Goal: Task Accomplishment & Management: Manage account settings

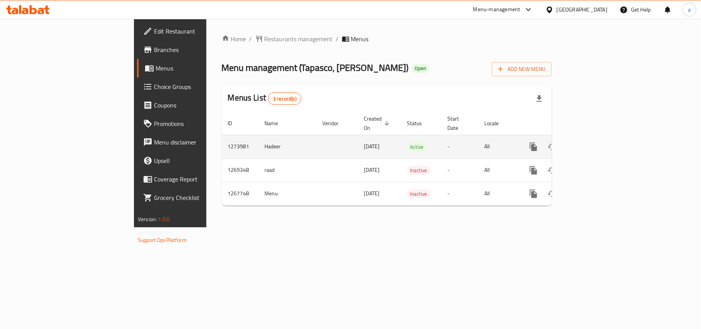
click at [594, 142] on icon "enhanced table" at bounding box center [588, 146] width 9 height 9
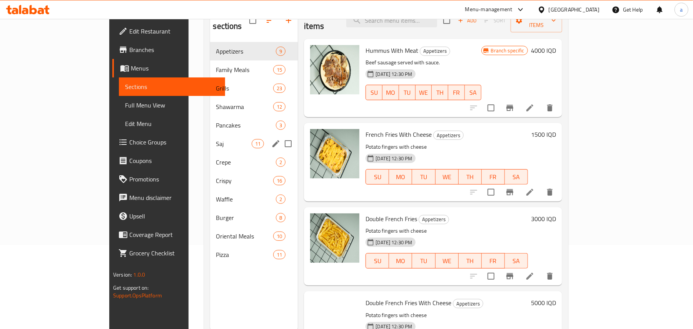
scroll to position [109, 0]
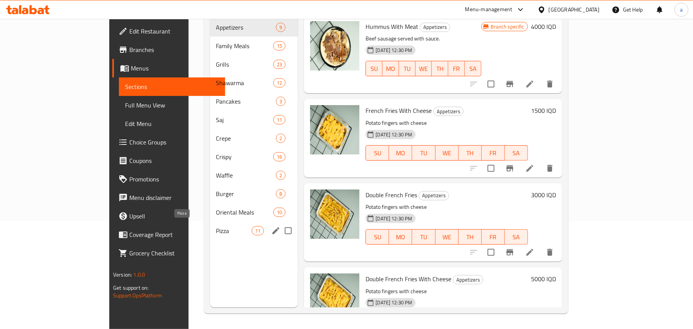
click at [216, 228] on span "Pizza" at bounding box center [234, 230] width 36 height 9
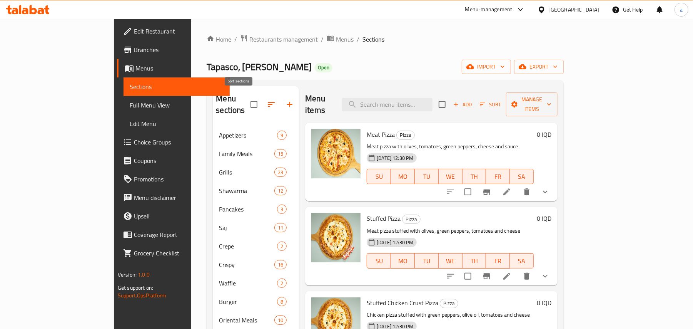
click at [267, 100] on icon "button" at bounding box center [271, 104] width 9 height 9
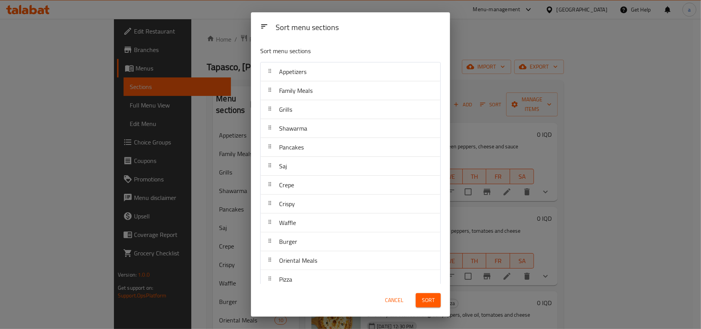
click at [396, 303] on span "Cancel" at bounding box center [394, 300] width 18 height 10
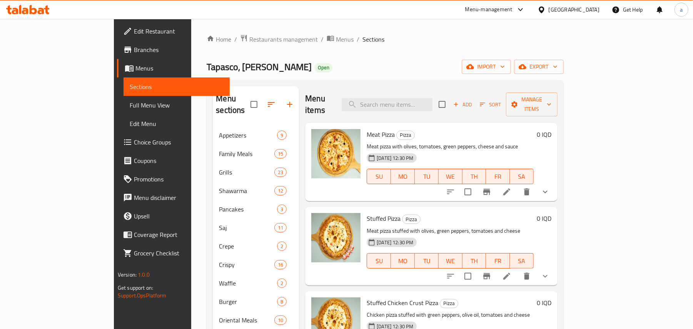
click at [287, 102] on icon "button" at bounding box center [289, 104] width 5 height 5
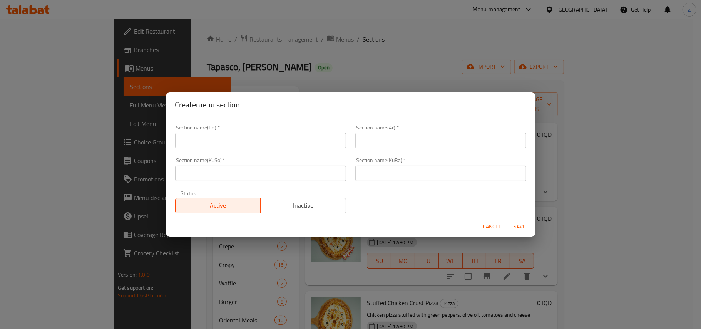
click at [231, 143] on input "text" at bounding box center [260, 140] width 171 height 15
type input "Drinks"
click at [398, 147] on input "text" at bounding box center [440, 140] width 171 height 15
type input "ا"
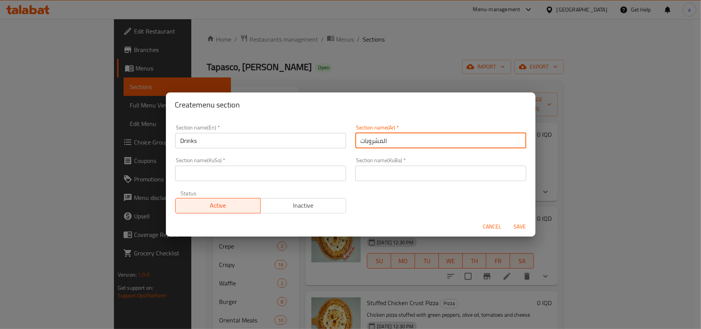
type input "المشروبات"
click at [297, 170] on input "text" at bounding box center [260, 173] width 171 height 15
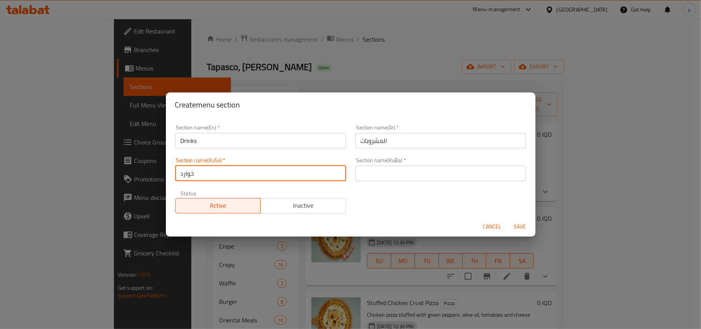
type input "خواردنەوەکان"
click at [216, 176] on input "خواردنەوەکان" at bounding box center [260, 173] width 171 height 15
click at [212, 176] on input "خواردنەوەکان" at bounding box center [260, 173] width 171 height 15
click at [203, 176] on input "خواردنەوەکان" at bounding box center [260, 173] width 171 height 15
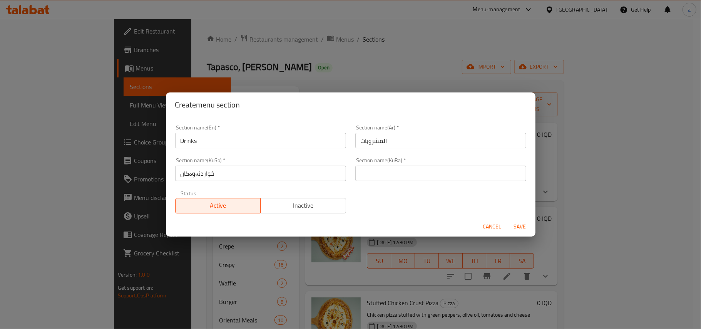
click at [413, 163] on div "Section name(KuBa)   * Section name(KuBa) *" at bounding box center [440, 168] width 171 height 23
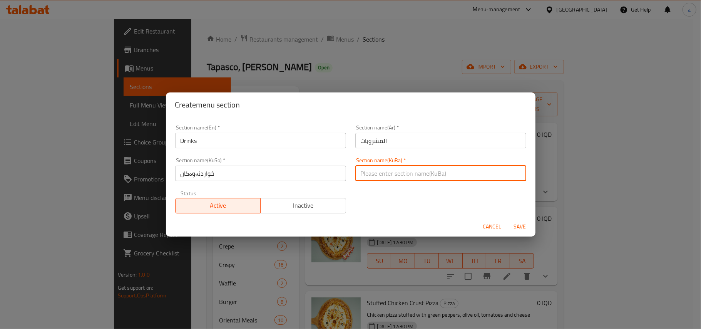
click at [413, 167] on input "text" at bounding box center [440, 173] width 171 height 15
paste input "خواردنەوەکان"
type input "خواردنەوەکان"
click at [518, 224] on span "Save" at bounding box center [520, 227] width 18 height 10
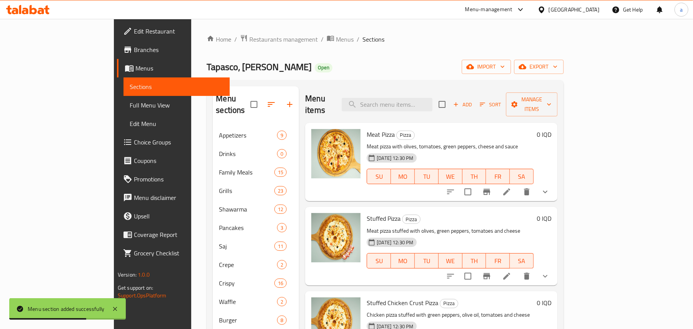
click at [267, 100] on icon "button" at bounding box center [271, 104] width 9 height 9
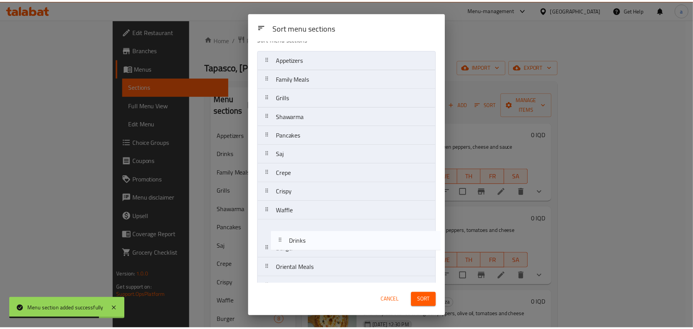
scroll to position [37, 0]
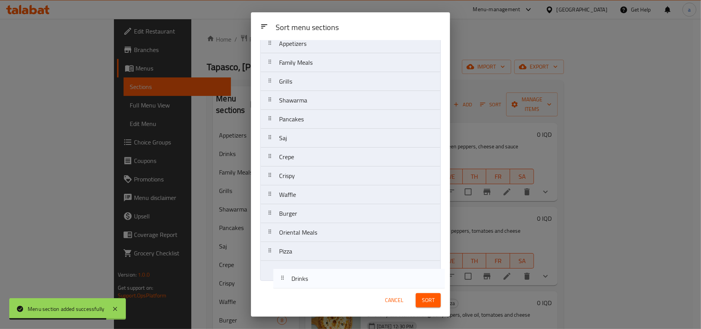
drag, startPoint x: 306, startPoint y: 99, endPoint x: 318, endPoint y: 292, distance: 193.3
click at [318, 292] on div "Sort menu sections Sort menu sections Appetizers Drinks Family Meals Grills Sha…" at bounding box center [350, 164] width 199 height 304
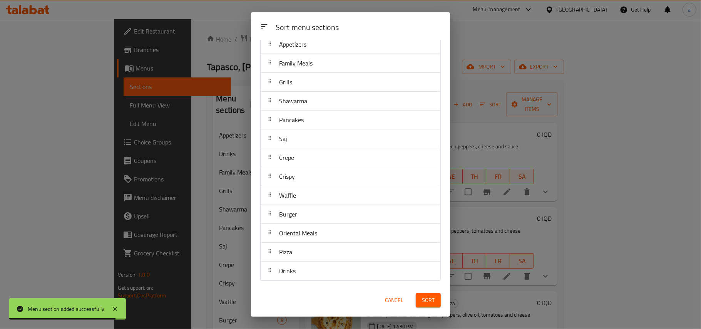
click at [422, 298] on span "Sort" at bounding box center [428, 300] width 13 height 10
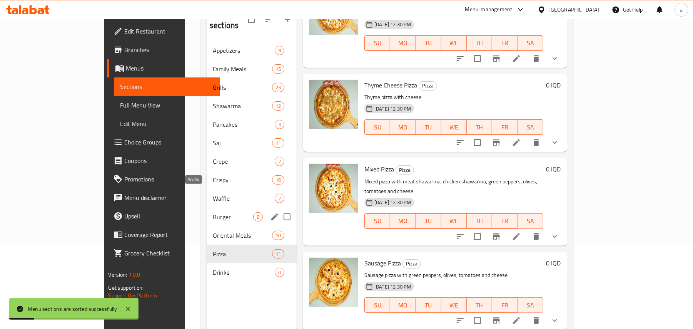
scroll to position [109, 0]
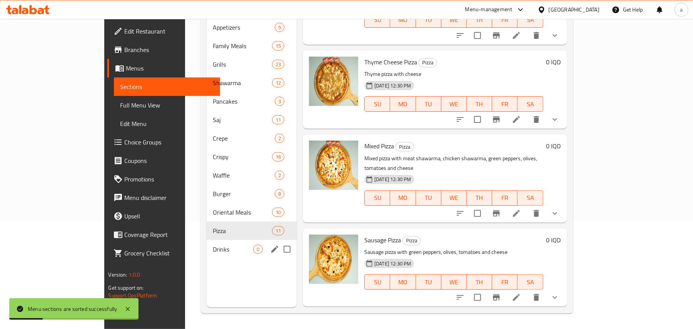
click at [207, 241] on div "Drinks 0" at bounding box center [252, 249] width 90 height 18
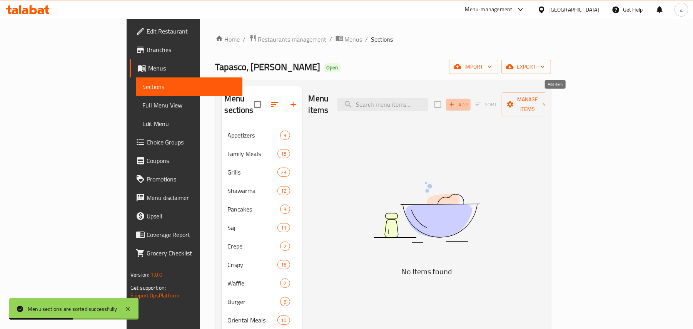
click at [469, 100] on span "Add" at bounding box center [458, 104] width 21 height 9
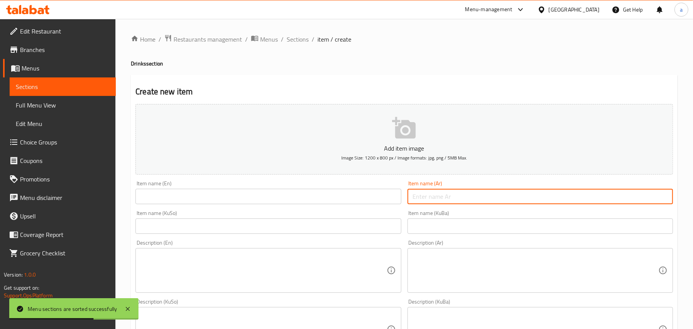
click at [441, 199] on input "text" at bounding box center [541, 196] width 266 height 15
paste input "لبن"
type input "لبن"
click at [261, 201] on input "text" at bounding box center [269, 196] width 266 height 15
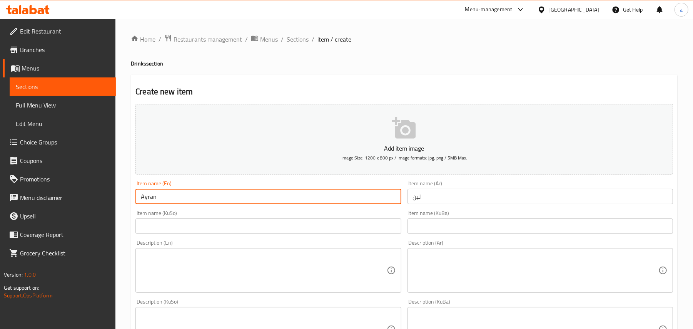
type input "Ayran"
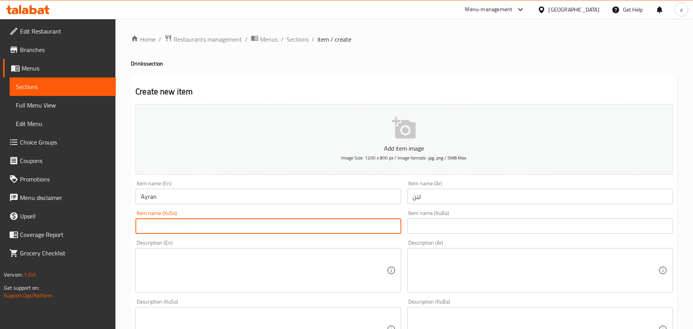
click at [301, 233] on input "text" at bounding box center [269, 225] width 266 height 15
type input "m"
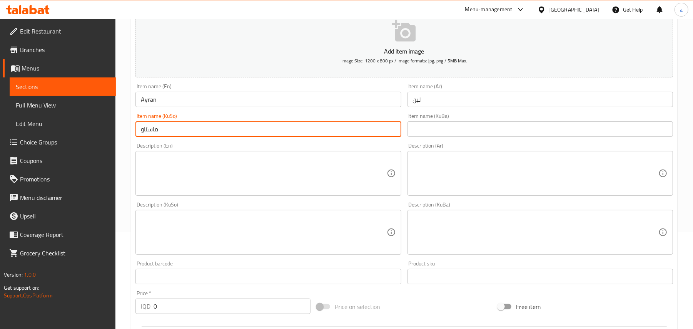
scroll to position [119, 0]
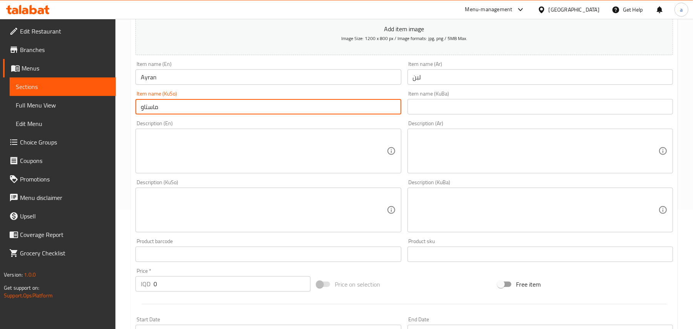
type input "ماستاو"
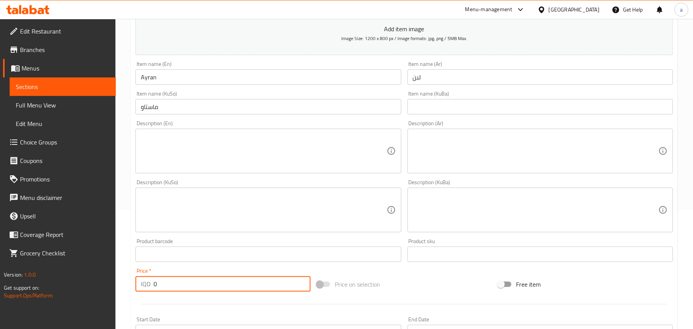
drag, startPoint x: 152, startPoint y: 293, endPoint x: 142, endPoint y: 289, distance: 10.9
click at [142, 291] on div "IQD 0 Price *" at bounding box center [223, 283] width 175 height 15
type input "1000"
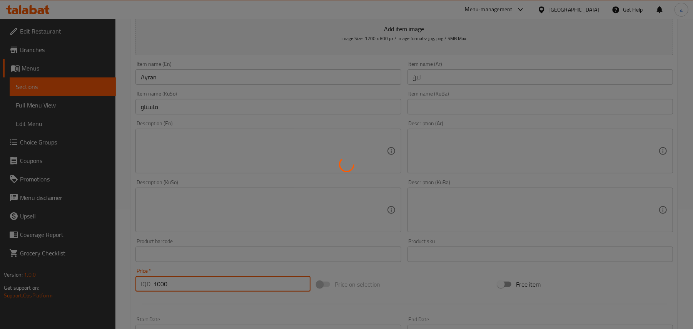
type input "0"
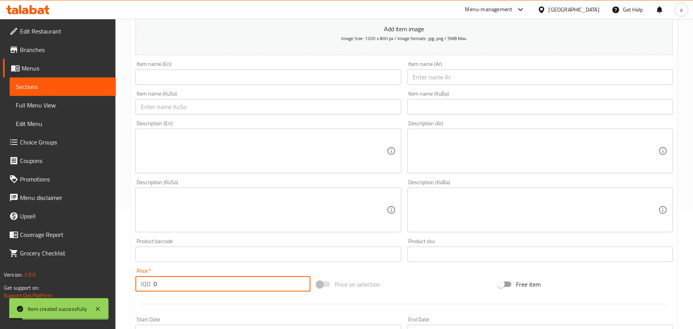
click at [465, 84] on input "text" at bounding box center [541, 76] width 266 height 15
paste input "ببسي"
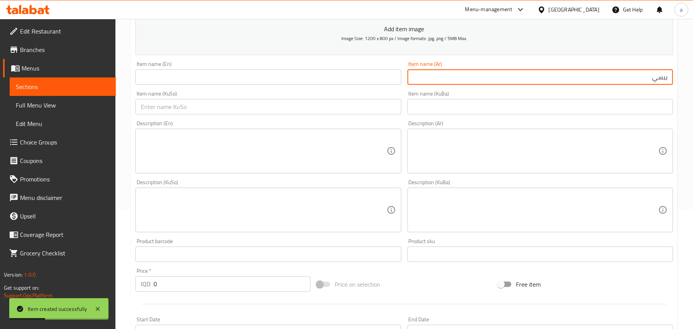
click at [666, 85] on input "ببسي" at bounding box center [541, 76] width 266 height 15
type input "بيبسي"
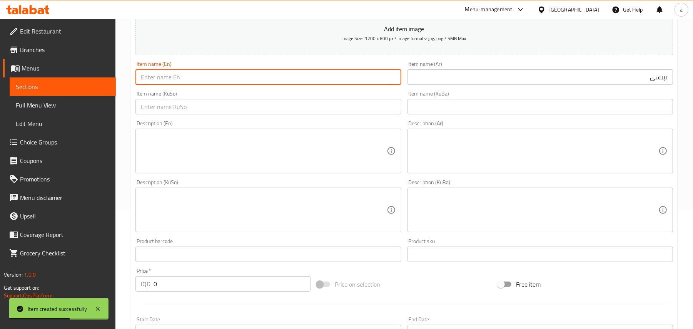
click at [325, 85] on input "text" at bounding box center [269, 76] width 266 height 15
type input "Pepsi"
click at [315, 114] on input "text" at bounding box center [269, 106] width 266 height 15
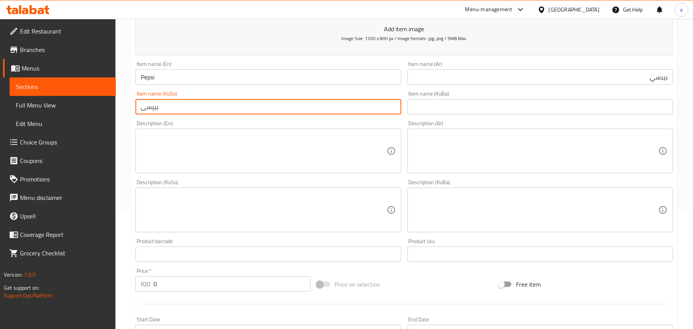
type input "بیپسی"
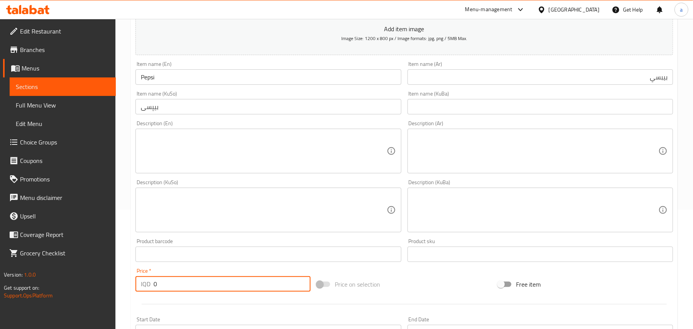
drag, startPoint x: 162, startPoint y: 298, endPoint x: 154, endPoint y: 296, distance: 7.9
click at [154, 291] on input "0" at bounding box center [232, 283] width 157 height 15
type input "1000"
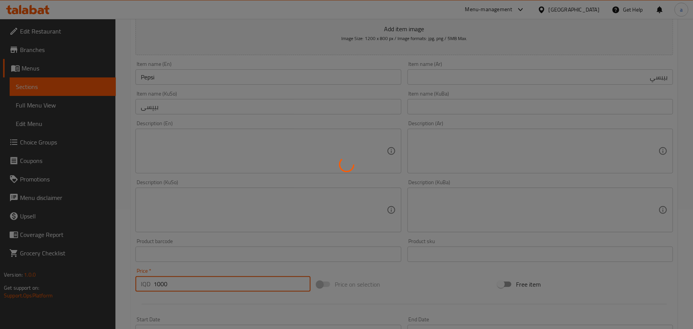
type input "0"
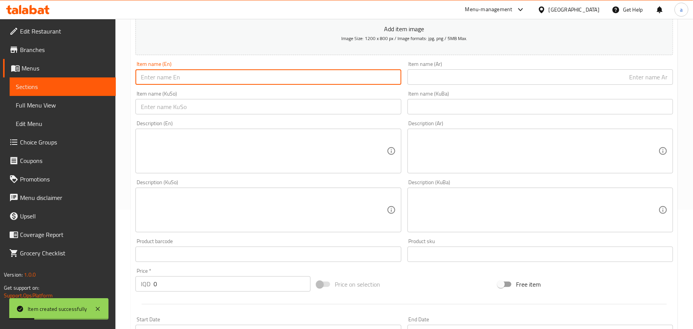
click at [201, 85] on input "text" at bounding box center [269, 76] width 266 height 15
paste input "7 Up"
type input "7 Up"
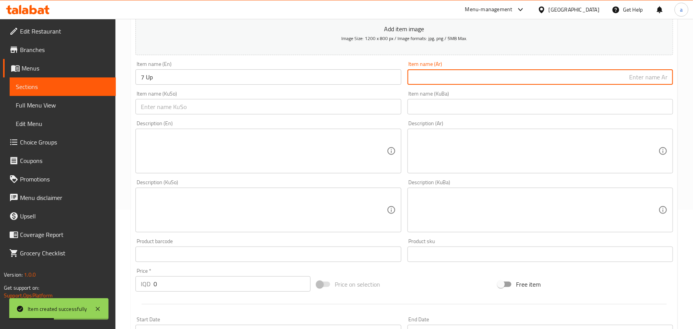
click at [478, 82] on input "text" at bounding box center [541, 76] width 266 height 15
paste input "سفن أب"
type input "سفن أب"
click at [377, 113] on input "text" at bounding box center [269, 106] width 266 height 15
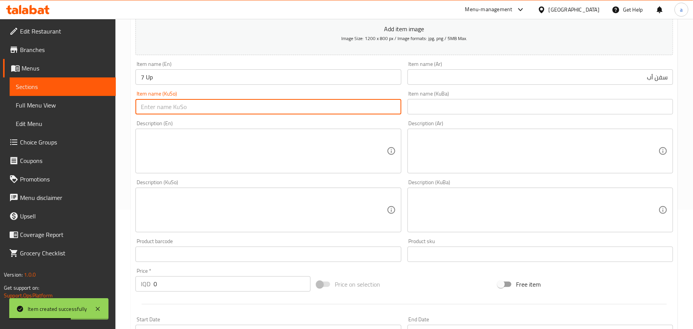
paste input "سێڤن ئاپ"
type input "سێڤن ئاپ"
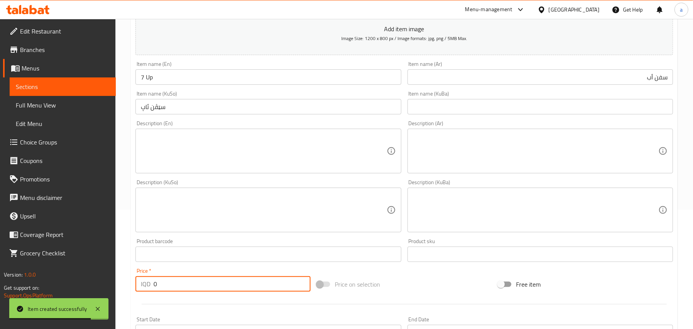
drag, startPoint x: 176, startPoint y: 296, endPoint x: 142, endPoint y: 291, distance: 34.6
click at [142, 291] on div "IQD 0 Price *" at bounding box center [223, 283] width 175 height 15
type input "1000"
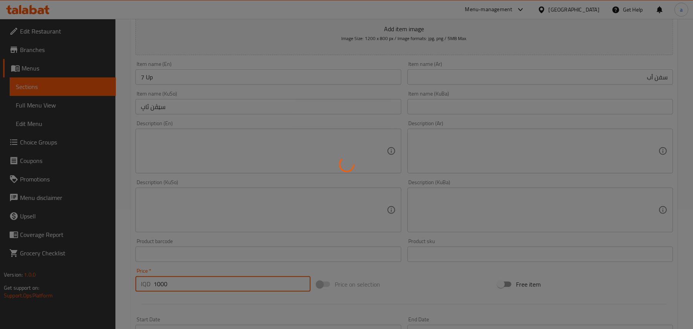
type input "0"
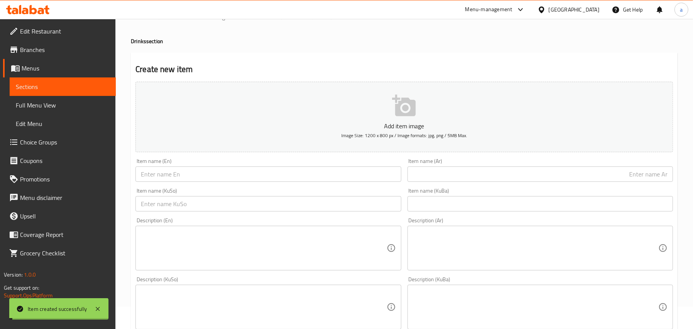
scroll to position [0, 0]
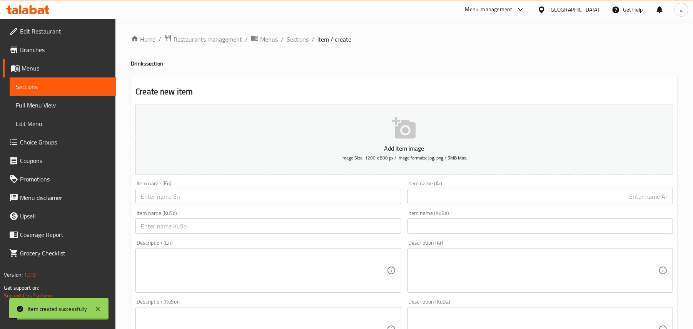
click at [299, 44] on span "Sections" at bounding box center [298, 39] width 22 height 9
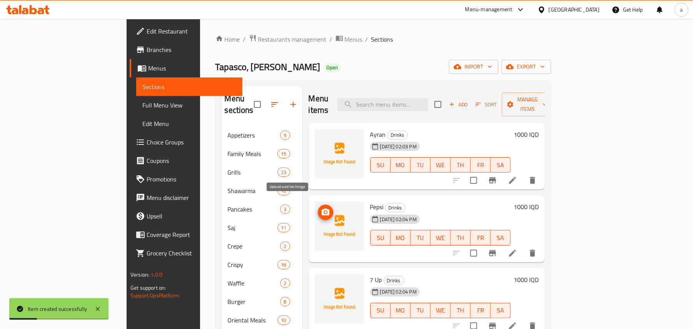
click at [321, 208] on icon "upload picture" at bounding box center [325, 212] width 9 height 9
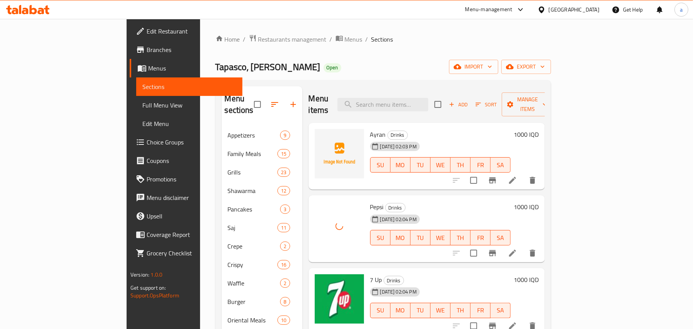
scroll to position [109, 0]
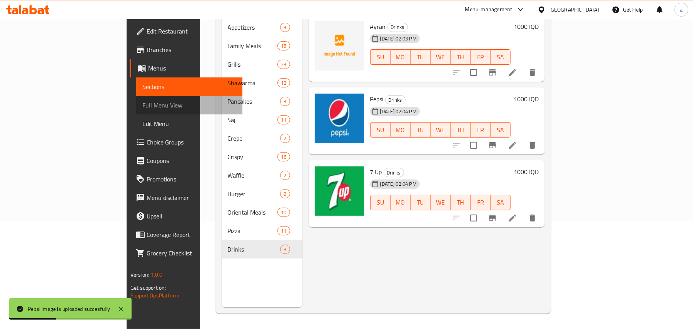
click at [142, 109] on span "Full Menu View" at bounding box center [189, 104] width 94 height 9
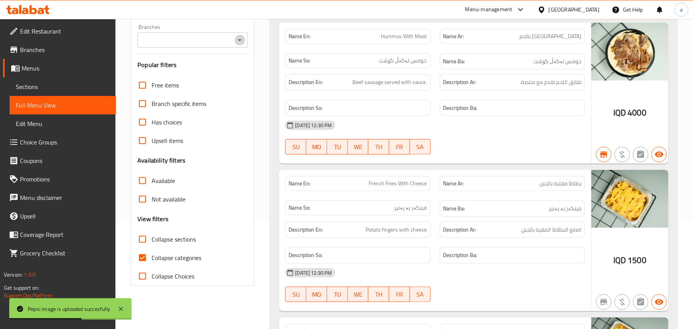
click at [238, 45] on icon "Open" at bounding box center [239, 39] width 9 height 9
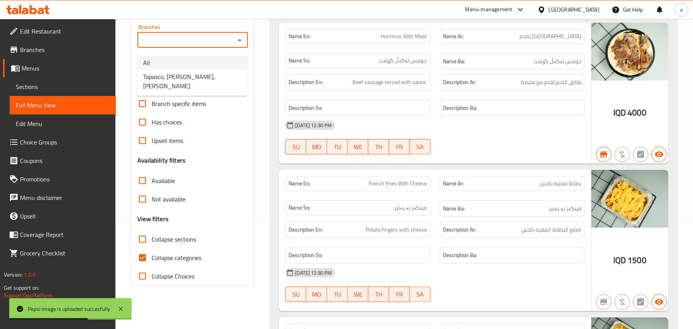
click at [216, 73] on span "Tapasco, Hay Alaalam, Hay Alaalam" at bounding box center [192, 81] width 98 height 18
type input "Tapasco, Hay Alaalam, Hay Alaalam"
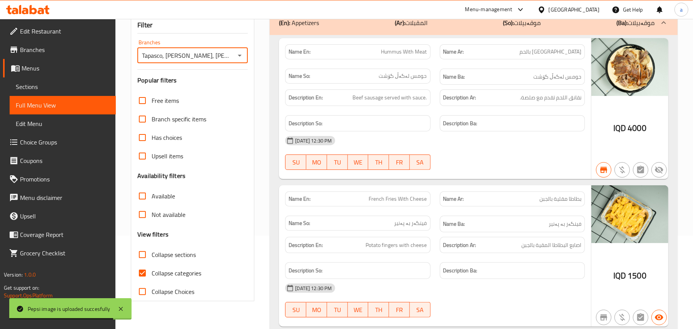
scroll to position [109, 0]
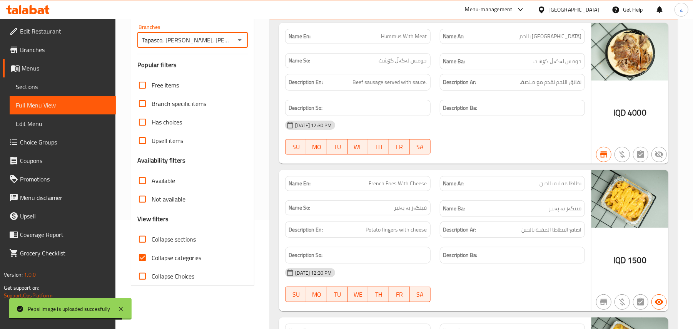
drag, startPoint x: 142, startPoint y: 250, endPoint x: 293, endPoint y: 265, distance: 151.2
click at [142, 248] on input "Collapse sections" at bounding box center [142, 239] width 18 height 18
checkbox input "true"
click at [141, 267] on input "Collapse categories" at bounding box center [142, 257] width 18 height 18
checkbox input "false"
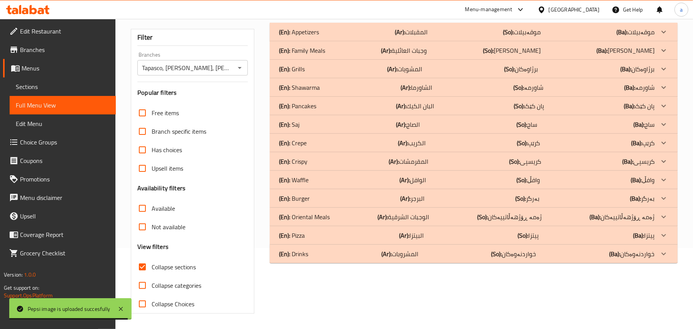
scroll to position [93, 0]
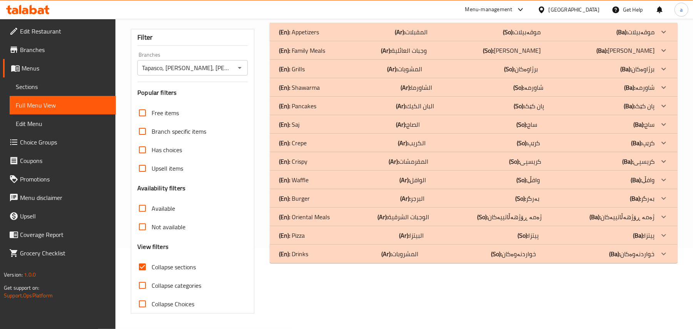
click at [414, 37] on p "(Ar): المشروبات" at bounding box center [411, 31] width 33 height 9
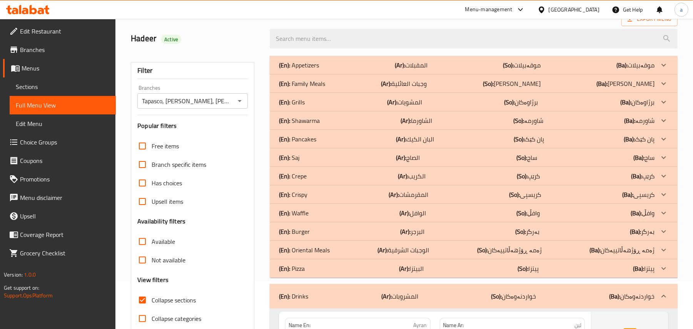
scroll to position [0, 0]
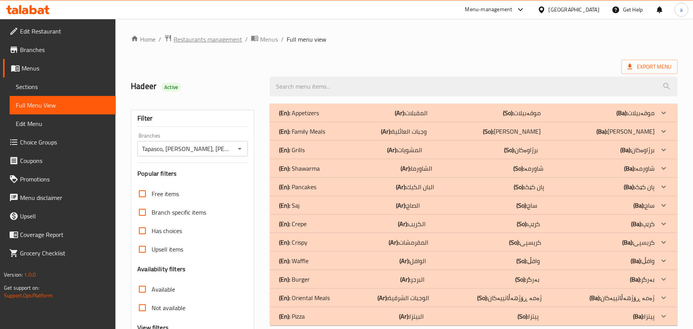
click at [225, 35] on span "Restaurants management" at bounding box center [208, 39] width 69 height 9
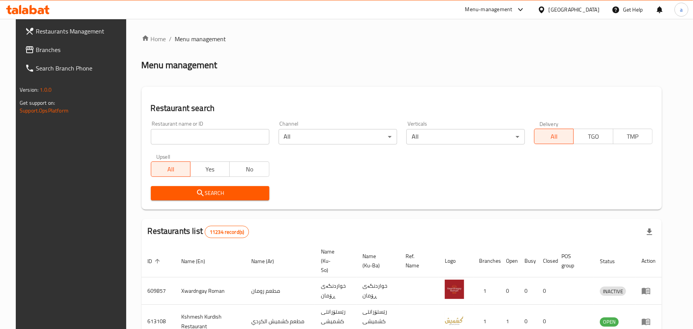
click at [184, 138] on input "search" at bounding box center [210, 136] width 119 height 15
paste input "638985"
type input "638985"
click button "Search" at bounding box center [210, 193] width 119 height 14
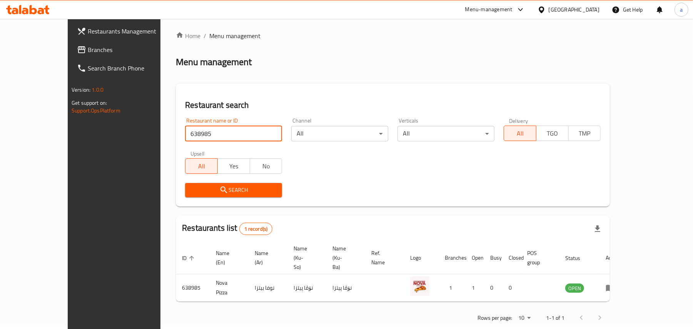
scroll to position [5, 0]
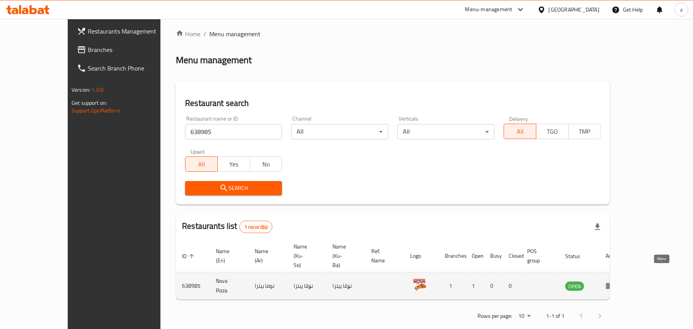
click at [615, 281] on icon "enhanced table" at bounding box center [610, 285] width 9 height 9
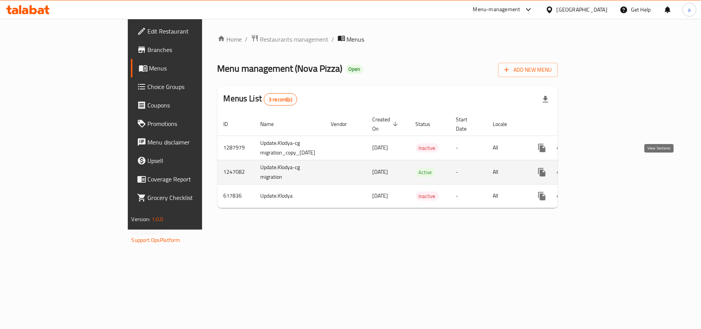
click at [601, 169] on icon "enhanced table" at bounding box center [597, 172] width 7 height 7
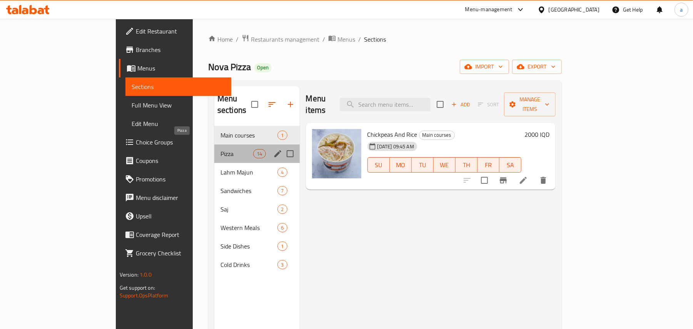
click at [221, 149] on span "Pizza" at bounding box center [237, 153] width 33 height 9
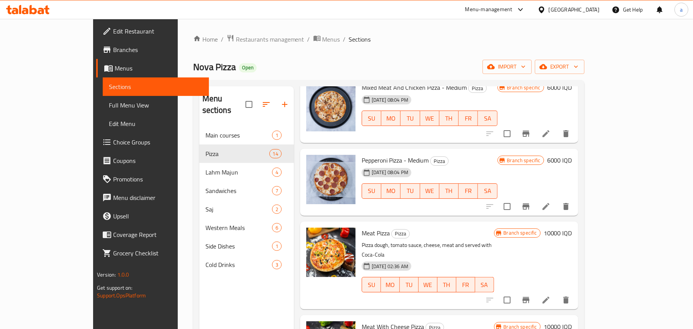
scroll to position [239, 0]
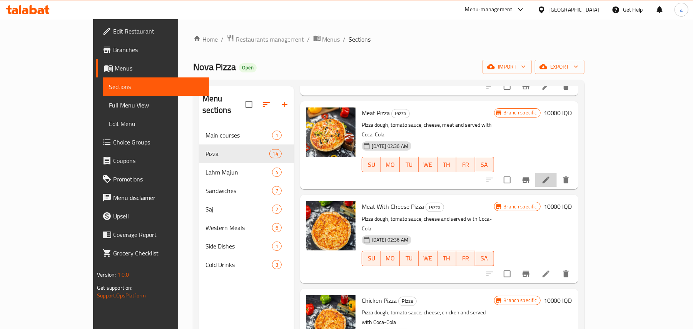
click at [551, 175] on icon at bounding box center [546, 179] width 9 height 9
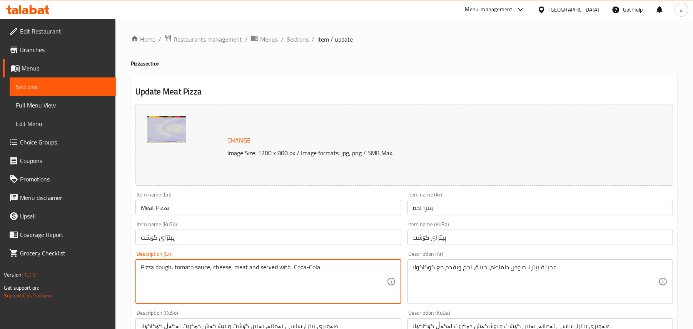
drag, startPoint x: 337, startPoint y: 275, endPoint x: 259, endPoint y: 272, distance: 78.6
click at [238, 276] on textarea "Pizza dough, tomato sauce, cheese, meat" at bounding box center [264, 281] width 246 height 37
type textarea "Pizza dough, tomato sauce, cheese and meat"
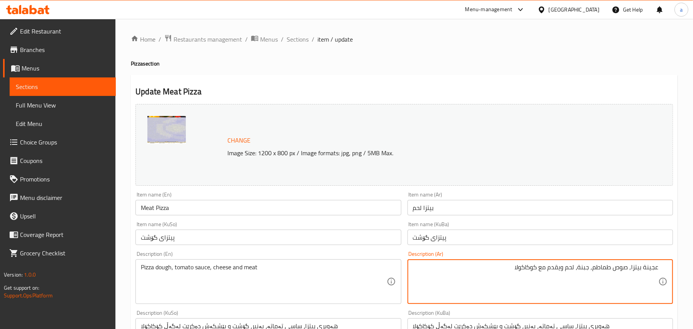
drag, startPoint x: 558, startPoint y: 277, endPoint x: 467, endPoint y: 275, distance: 90.9
click at [467, 276] on textarea "عجينة بيتزا, صوص طماطم, جبنة، لحم ويقدم مع كوكاكولا" at bounding box center [536, 281] width 246 height 37
drag, startPoint x: 571, startPoint y: 276, endPoint x: 579, endPoint y: 281, distance: 9.8
click at [573, 277] on textarea "عجينة بيتزا, صوص طماطم, جبنة، لحم" at bounding box center [536, 281] width 246 height 37
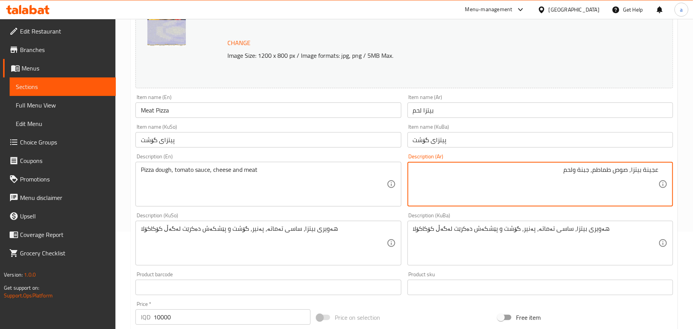
scroll to position [119, 0]
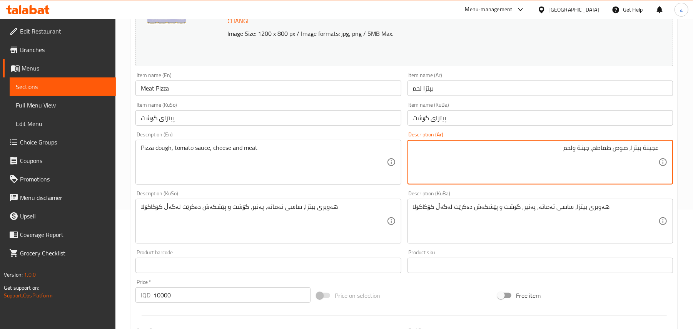
type textarea "عجينة بيتزا, صوص طماطم, جبنة ولحم"
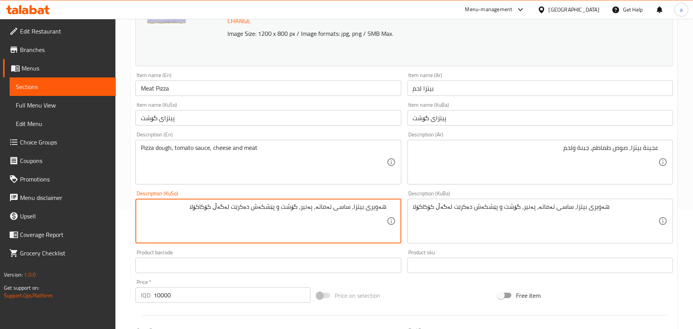
drag, startPoint x: 184, startPoint y: 214, endPoint x: 280, endPoint y: 217, distance: 96.3
click at [280, 217] on textarea "هەویری بيتزا، ساسی تەماتە، پەنیر، گۆشت و پێشکەش دەکرێت لەگەڵ کۆکاکۆلا" at bounding box center [264, 221] width 246 height 37
click at [300, 219] on textarea "هەویری بيتزا، ساسی تەماتە، پەنیر، گۆشت" at bounding box center [264, 221] width 246 height 37
click at [304, 222] on textarea "هەویری بيتزا، ساسی تەماتە، پەنیر وگۆشت" at bounding box center [264, 221] width 246 height 37
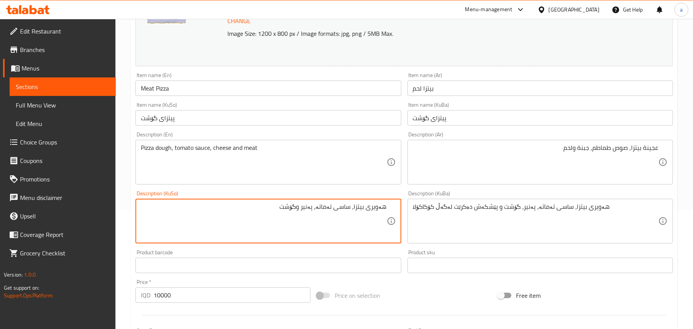
click at [304, 222] on textarea "هەویری بيتزا، ساسی تەماتە، پەنیر وگۆشت" at bounding box center [264, 221] width 246 height 37
type textarea "هەویری بيتزا، ساسی تەماتە، پەنیر وگۆشت"
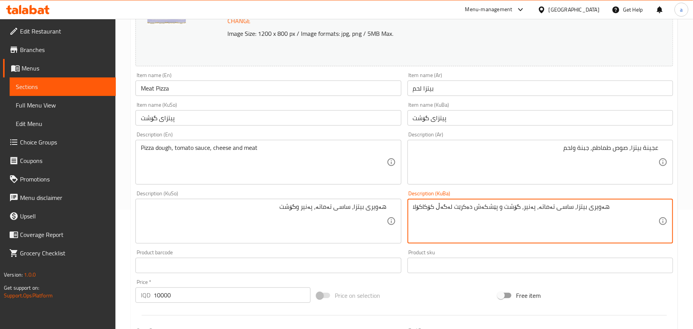
paste textarea "وگۆشت"
type textarea "هەویری بيتزا، ساسی تەماتە، پەنیر وگۆشت"
drag, startPoint x: 227, startPoint y: 94, endPoint x: 223, endPoint y: 95, distance: 4.0
click at [227, 94] on input "Meat Pizza" at bounding box center [269, 87] width 266 height 15
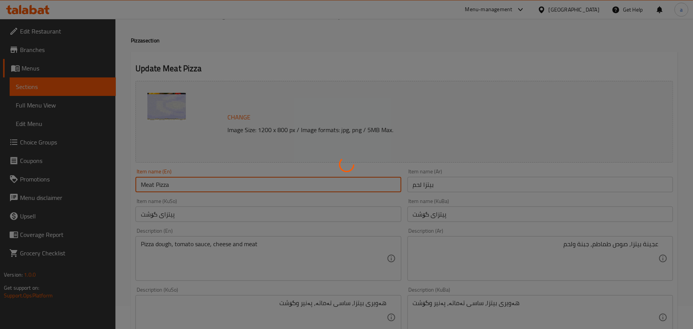
scroll to position [0, 0]
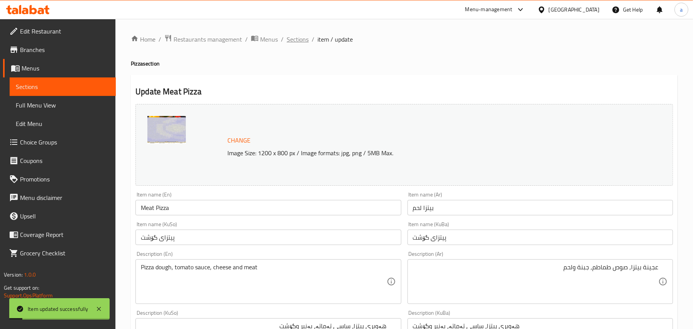
click at [304, 40] on span "Sections" at bounding box center [298, 39] width 22 height 9
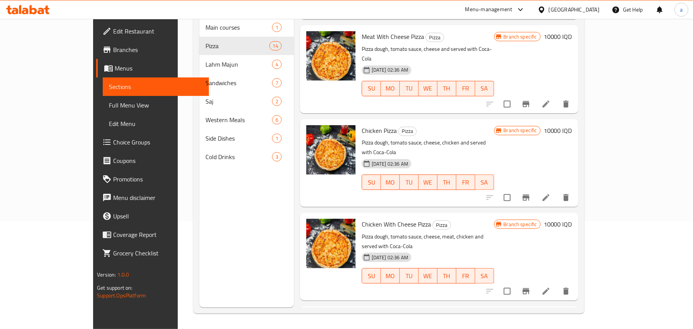
scroll to position [855, 0]
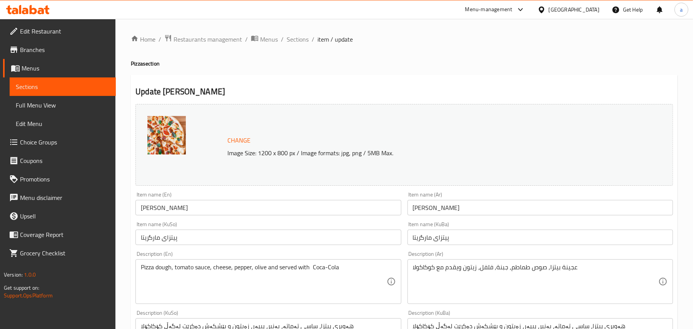
drag, startPoint x: 356, startPoint y: 266, endPoint x: 347, endPoint y: 272, distance: 10.0
click at [306, 270] on div "Pizza dough, tomato sauce, cheese, pepper, olive and served with Coca-Cola Desc…" at bounding box center [269, 281] width 266 height 45
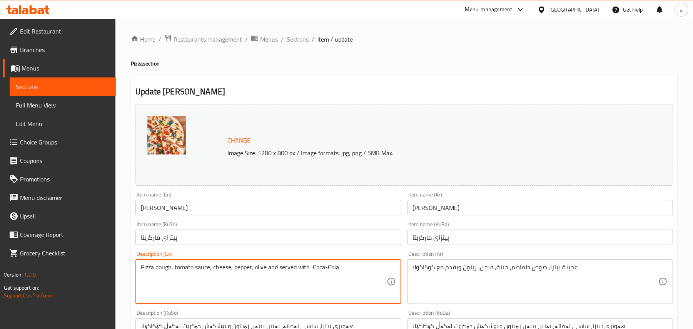
drag, startPoint x: 350, startPoint y: 273, endPoint x: 275, endPoint y: 276, distance: 75.1
click at [275, 276] on textarea "Pizza dough, tomato sauce, cheese, pepper, olive and served with Coca-Cola" at bounding box center [264, 281] width 246 height 37
drag, startPoint x: 258, startPoint y: 276, endPoint x: 264, endPoint y: 270, distance: 8.4
click at [263, 273] on textarea "Pizza dough, tomato sauce, cheese, pepper, olive" at bounding box center [264, 281] width 246 height 37
type textarea "Pizza dough, tomato sauce, cheese, pepper and olive"
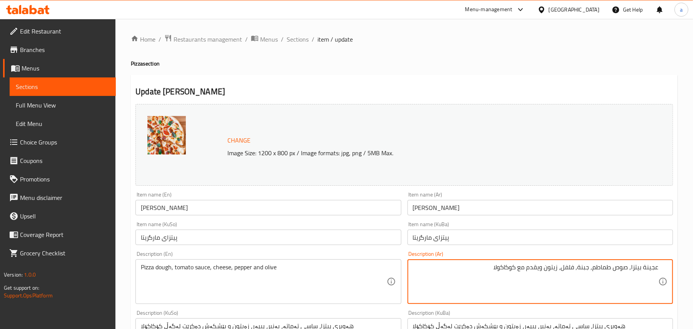
drag, startPoint x: 484, startPoint y: 275, endPoint x: 539, endPoint y: 277, distance: 55.1
click at [539, 277] on textarea "عجينة بيتزا, صوص طماطم, جبنة, فلفل، زيتون ويقدم مع كوكاكولا" at bounding box center [536, 281] width 246 height 37
click at [554, 276] on textarea "عجينة بيتزا, صوص طماطم, جبنة, فلفل، زيتون" at bounding box center [536, 281] width 246 height 37
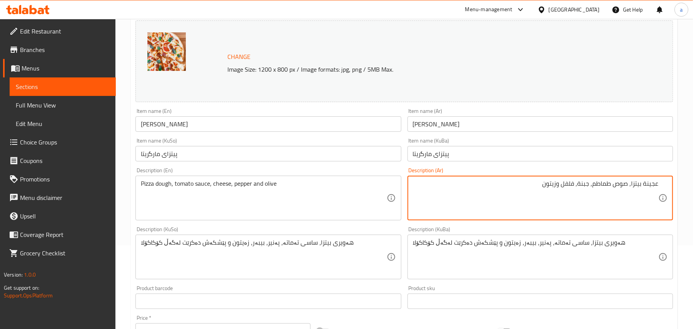
scroll to position [119, 0]
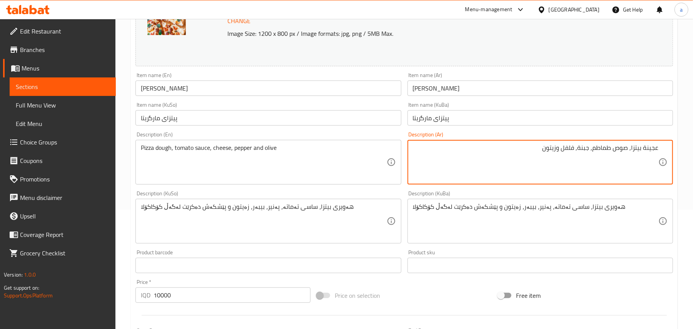
type textarea "عجينة بيتزا, صوص طماطم, جبنة, فلفل وزيتون"
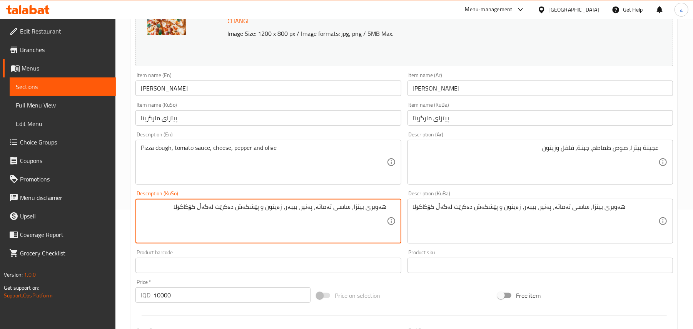
drag, startPoint x: 169, startPoint y: 213, endPoint x: 268, endPoint y: 224, distance: 99.6
click at [268, 224] on textarea "هەویری بيتزا، ساسی تەماتە، پەنیر، بیبەر، زەیتون و پێشکەش دەکرێت لەگەڵ کۆکاکۆلا" at bounding box center [264, 221] width 246 height 37
click at [285, 217] on textarea "هەویری بيتزا، ساسی تەماتە، پەنیر، بیبەر، زەیتون" at bounding box center [264, 221] width 246 height 37
click at [308, 211] on textarea "هەویری بيتزا، ساسی تەماتە، پەنیر، بیبەر و زەیتون" at bounding box center [264, 221] width 246 height 37
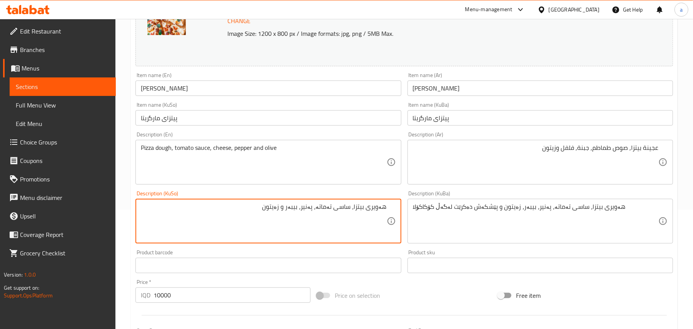
click at [308, 211] on textarea "هەویری بيتزا، ساسی تەماتە، پەنیر، بیبەر و زەیتون" at bounding box center [264, 221] width 246 height 37
type textarea "هەویری بيتزا، ساسی تەماتە، پەنیر، بیبەر و زەیتون"
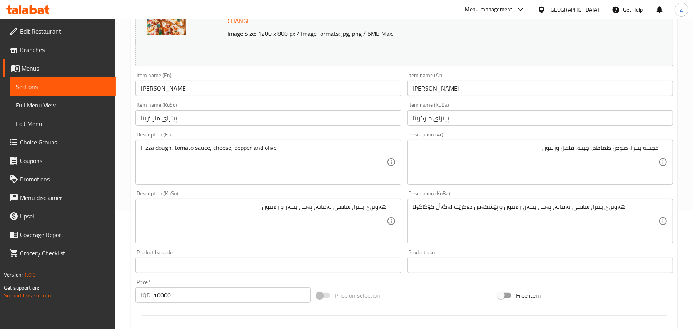
click at [455, 201] on div "Description (KuBa) هەویری بيتزا، ساسی تەماتە، پەنیر، بیبەر، زەیتون و پێشکەش دەک…" at bounding box center [541, 217] width 266 height 53
click at [455, 203] on div "Description (KuBa) هەویری بيتزا، ساسی تەماتە، پەنیر، بیبەر، زەیتون و پێشکەش دەک…" at bounding box center [541, 217] width 266 height 53
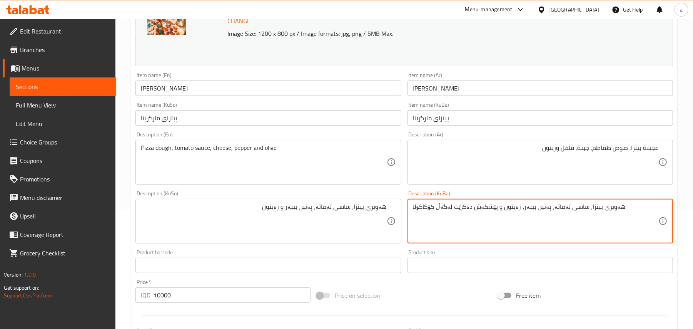
paste textarea "و زەیتون"
type textarea "هەویری بيتزا، ساسی تەماتە، پەنیر، بیبەر و زەیتون"
click at [209, 93] on input "[PERSON_NAME]" at bounding box center [269, 87] width 266 height 15
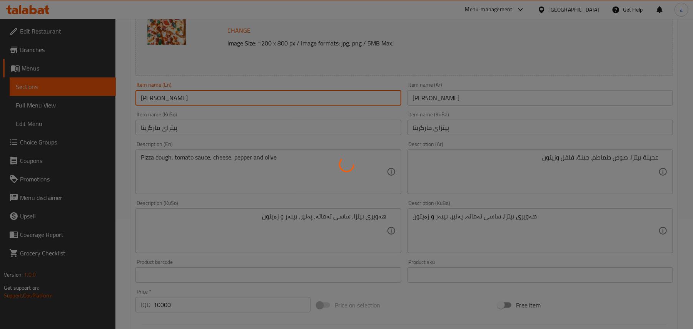
scroll to position [0, 0]
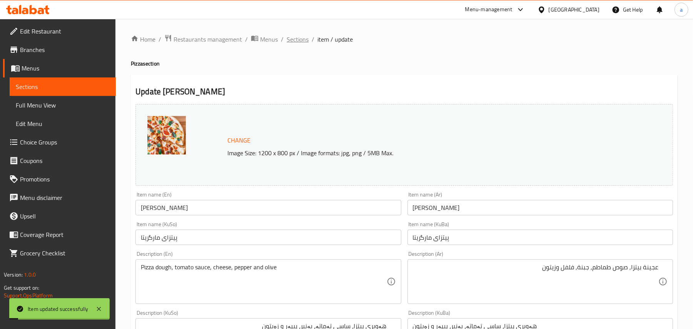
click at [307, 42] on span "Sections" at bounding box center [298, 39] width 22 height 9
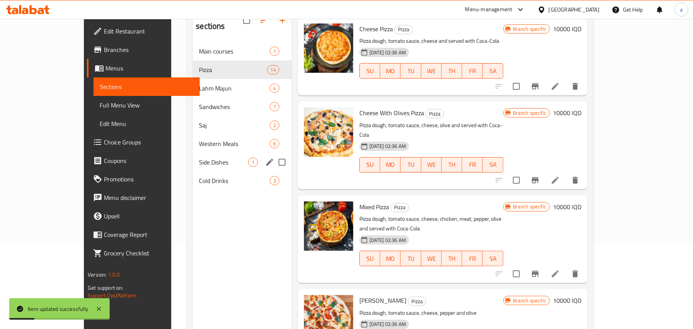
scroll to position [109, 0]
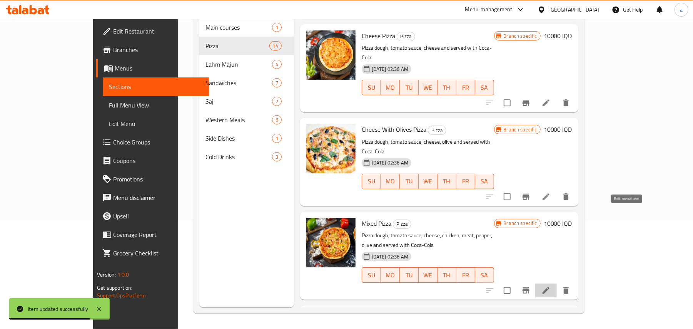
click at [551, 286] on icon at bounding box center [546, 290] width 9 height 9
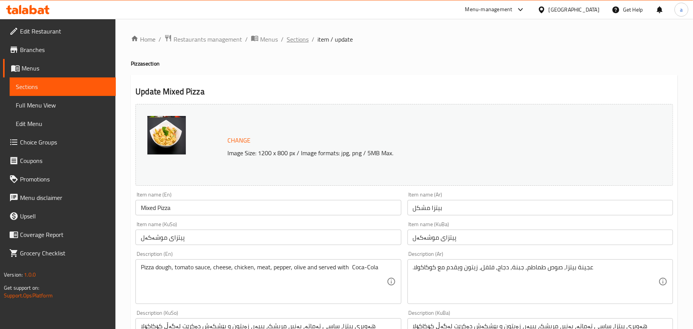
click at [308, 42] on span "Sections" at bounding box center [298, 39] width 22 height 9
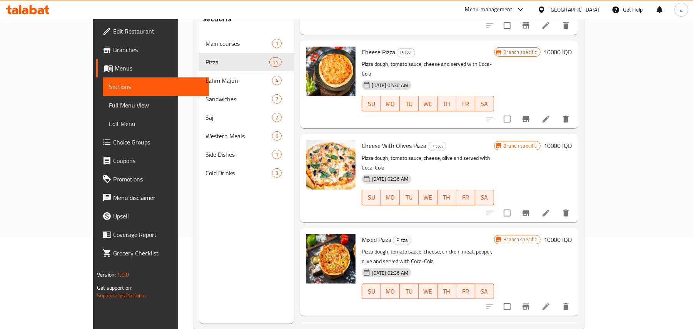
scroll to position [109, 0]
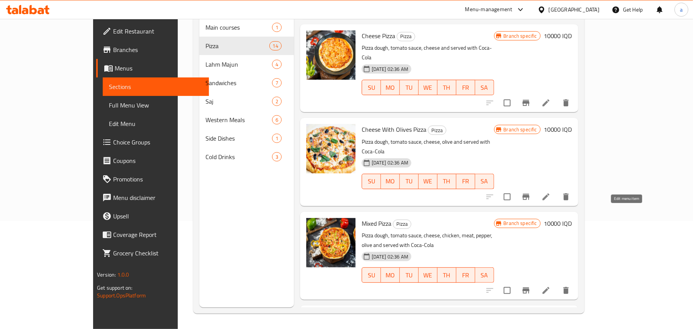
click at [550, 287] on icon at bounding box center [546, 290] width 7 height 7
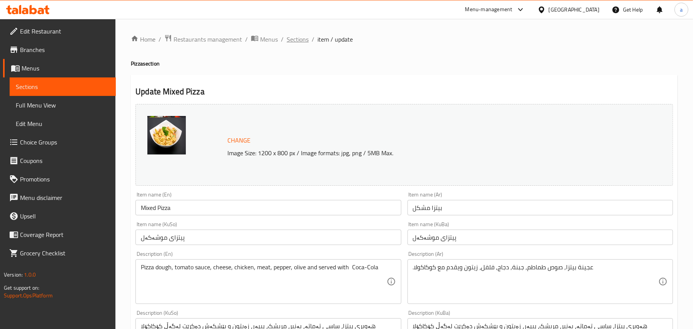
click at [305, 42] on span "Sections" at bounding box center [298, 39] width 22 height 9
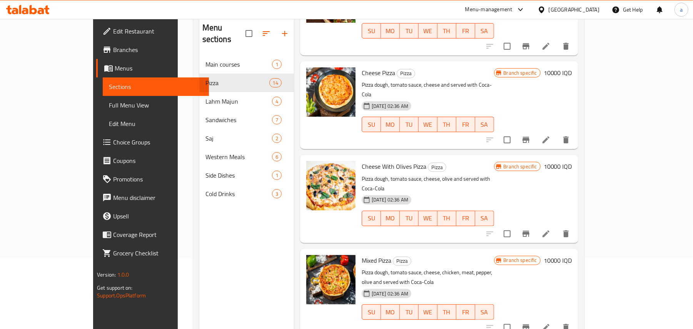
scroll to position [109, 0]
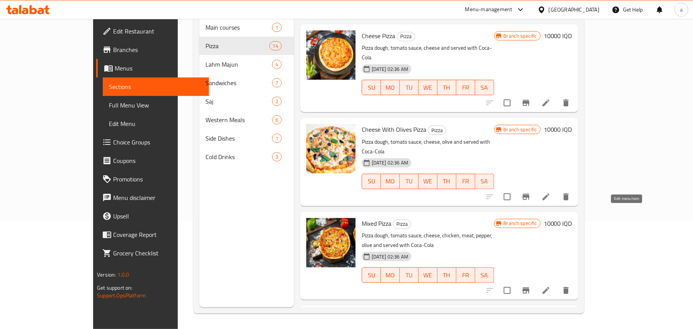
click at [551, 286] on icon at bounding box center [546, 290] width 9 height 9
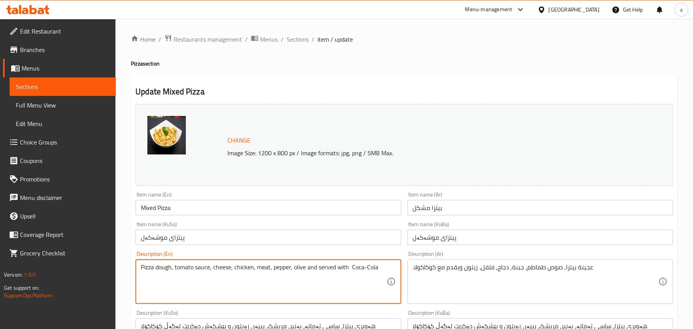
drag, startPoint x: 316, startPoint y: 273, endPoint x: 373, endPoint y: 283, distance: 57.9
click at [301, 276] on textarea "Pizza dough, tomato sauce, cheese, chicken, meat, pepper, olive" at bounding box center [264, 281] width 246 height 37
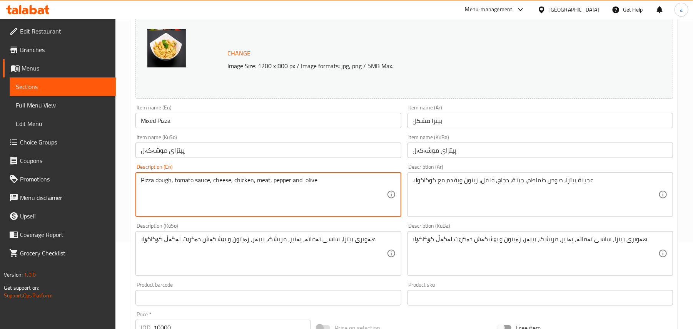
scroll to position [119, 0]
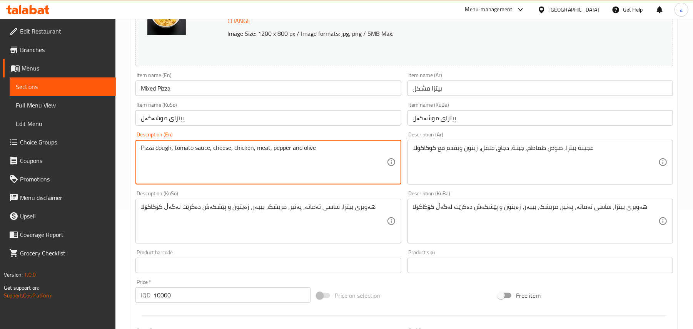
type textarea "Pizza dough, tomato sauce, cheese, chicken, meat, pepper and olive"
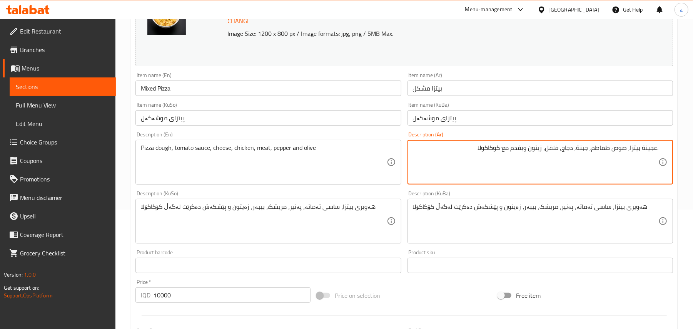
drag, startPoint x: 461, startPoint y: 156, endPoint x: 522, endPoint y: 162, distance: 61.2
click at [522, 162] on textarea ".عجينة بيتزا, صوص طماطم, جبنة, دجاج, فلفل، زيتون ويقدم مع كوكاكولا" at bounding box center [536, 162] width 246 height 37
click at [537, 157] on textarea ".عجينة بيتزا, صوص طماطم, جبنة, دجاج, فلفل، زيتون" at bounding box center [536, 162] width 246 height 37
type textarea ".عجينة بيتزا, صوص طماطم, جبنة, دجاج, فلفل وزيتون"
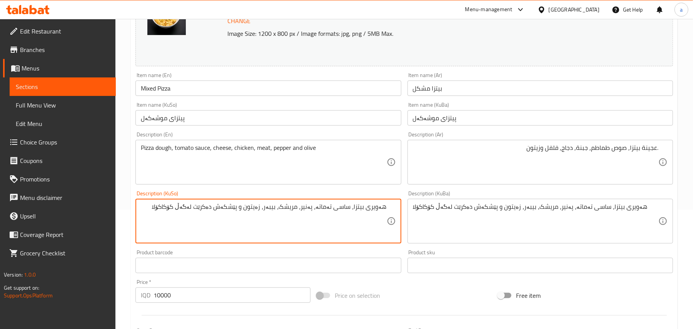
drag, startPoint x: 141, startPoint y: 214, endPoint x: 243, endPoint y: 214, distance: 102.4
click at [243, 214] on textarea "هەویری بيتزا، ساسی تەماتە، پەنیر، مریشک، بیبەر، زەیتون و پێشکەش دەکرێت لەگەڵ کۆ…" at bounding box center [264, 221] width 246 height 37
click at [262, 217] on textarea "هەویری بيتزا، ساسی تەماتە، پەنیر، مریشک، بیبەر، زەیتون" at bounding box center [264, 221] width 246 height 37
type textarea "هەویری بيتزا، ساسی تەماتە، پەنیر، مریشک، بیبەر و زەیتون"
click at [276, 207] on div "هەویری بيتزا، ساسی تەماتە، پەنیر، مریشک، بیبەر و زەیتون Description (KuSo)" at bounding box center [269, 221] width 266 height 45
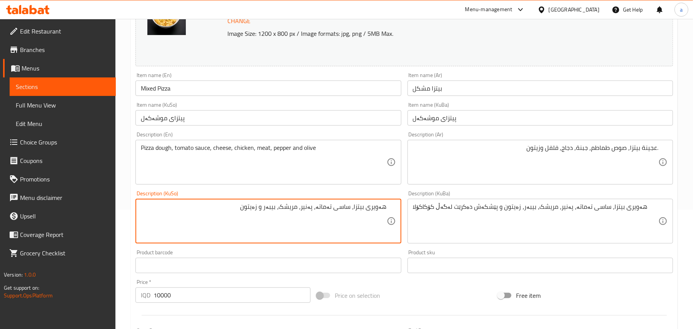
click at [276, 216] on textarea "هەویری بيتزا، ساسی تەماتە، پەنیر، مریشک، بیبەر و زەیتون" at bounding box center [264, 221] width 246 height 37
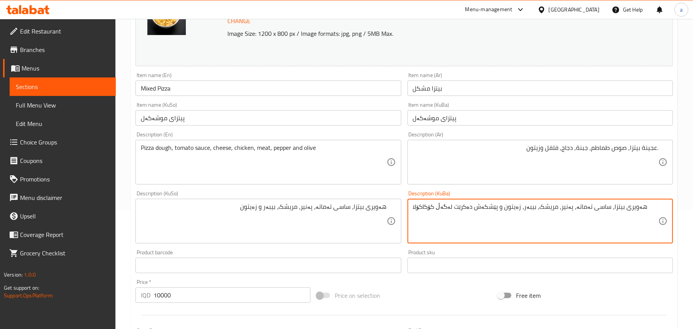
click at [440, 216] on textarea "هەویری بيتزا، ساسی تەماتە، پەنیر، مریشک، بیبەر، زەیتون و پێشکەش دەکرێت لەگەڵ کۆ…" at bounding box center [536, 221] width 246 height 37
paste textarea "و زەیتون"
type textarea "هەویری بيتزا، ساسی تەماتە، پەنیر، مریشک، بیبەر و زەیتون"
click at [213, 92] on input "Mixed Pizza" at bounding box center [269, 87] width 266 height 15
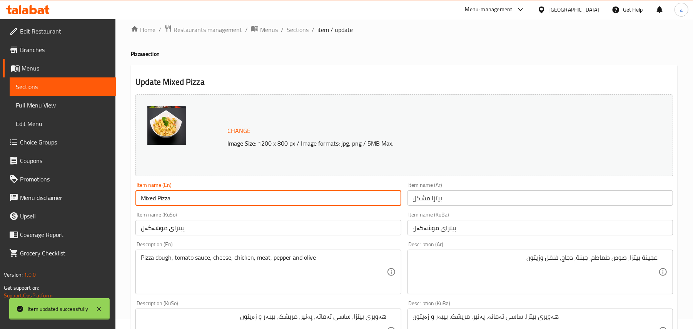
scroll to position [0, 0]
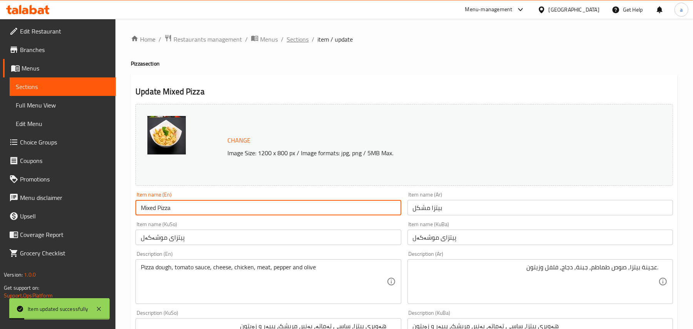
click at [300, 41] on span "Sections" at bounding box center [298, 39] width 22 height 9
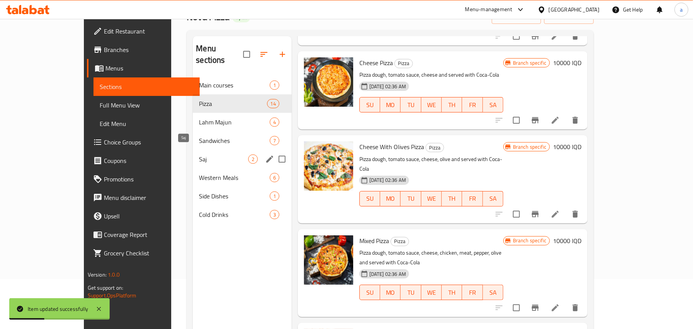
scroll to position [109, 0]
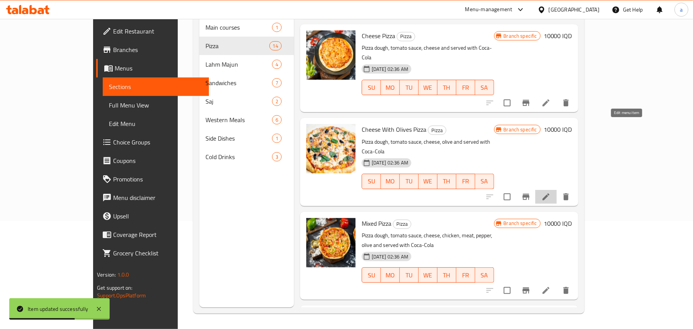
click at [550, 193] on icon at bounding box center [546, 196] width 7 height 7
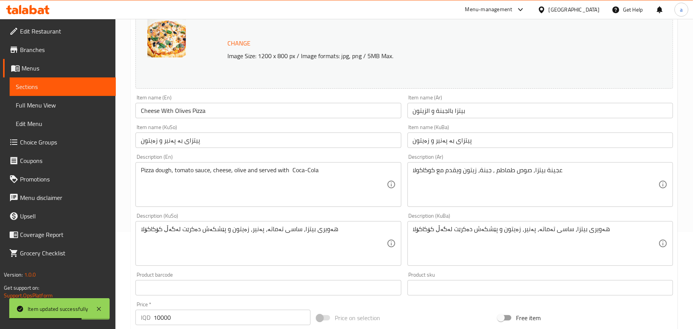
scroll to position [119, 0]
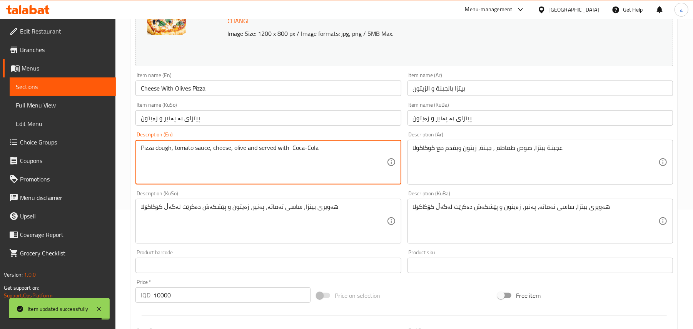
drag, startPoint x: 330, startPoint y: 156, endPoint x: 253, endPoint y: 155, distance: 76.6
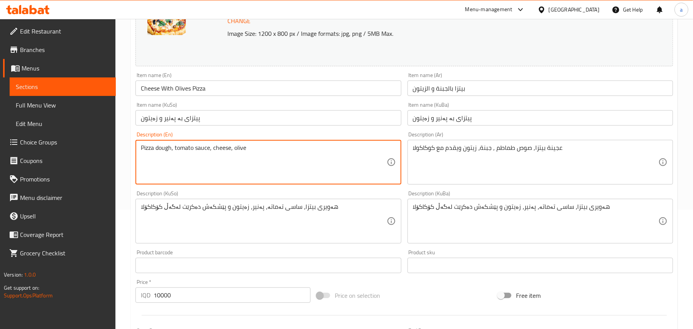
click at [239, 157] on textarea "Pizza dough, tomato sauce, cheese, olive" at bounding box center [264, 162] width 246 height 37
type textarea "Pizza dough, tomato sauce, cheese and olive"
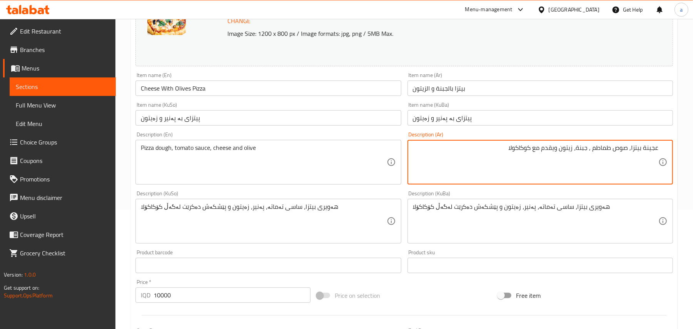
drag, startPoint x: 483, startPoint y: 157, endPoint x: 555, endPoint y: 162, distance: 72.1
click at [555, 162] on textarea "عجينة بيتزا, صوص طماطم , جبنة، زيتون ويقدم مع كوكاكولا" at bounding box center [536, 162] width 246 height 37
drag, startPoint x: 569, startPoint y: 157, endPoint x: 573, endPoint y: 161, distance: 5.2
click at [569, 157] on textarea "عجينة بيتزا, صوص طماطم , جبنة، زيتون" at bounding box center [536, 162] width 246 height 37
type textarea "عجينة بيتزا, صوص طماطم , جبنة وزيتون"
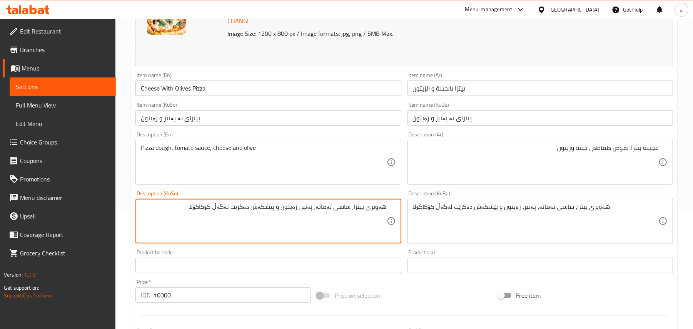
drag, startPoint x: 176, startPoint y: 217, endPoint x: 281, endPoint y: 222, distance: 105.6
click at [281, 222] on textarea "هەویری بيتزا، ساسی تەماتە، پەنیر، زەیتون و پێشکەش دەکرێت لەگەڵ کۆکاکۆلا" at bounding box center [264, 221] width 246 height 37
click at [300, 218] on textarea "هەویری بيتزا، ساسی تەماتە، پەنیر، زەیتون" at bounding box center [264, 221] width 246 height 37
click at [305, 219] on textarea "هەویری بيتزا، ساسی تەماتە، پەنیر و زەیتون" at bounding box center [264, 221] width 246 height 37
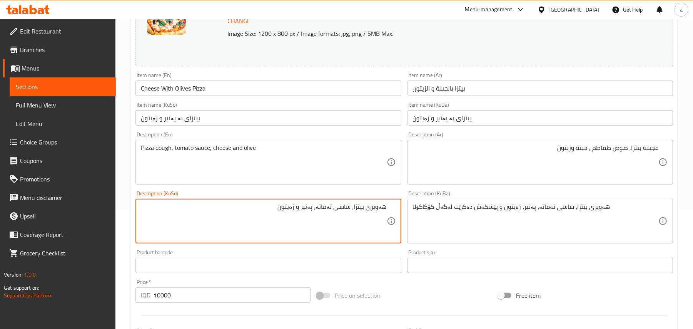
click at [305, 219] on textarea "هەویری بيتزا، ساسی تەماتە، پەنیر و زەیتون" at bounding box center [264, 221] width 246 height 37
type textarea "هەویری بيتزا، ساسی تەماتە، پەنیر و زەیتون"
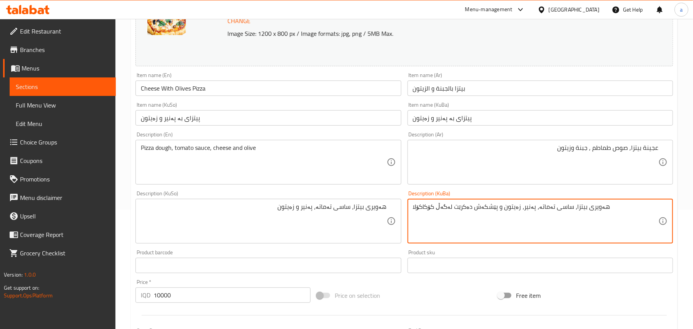
click at [456, 216] on textarea "هەویری بيتزا، ساسی تەماتە، پەنیر، زەیتون و پێشکەش دەکرێت لەگەڵ کۆکاکۆلا" at bounding box center [536, 221] width 246 height 37
paste textarea "و زەیتون"
type textarea "هەویری بيتزا، ساسی تەماتە، پەنیر و زەیتون"
click at [230, 93] on input "Cheese With Olives Pizza" at bounding box center [269, 87] width 266 height 15
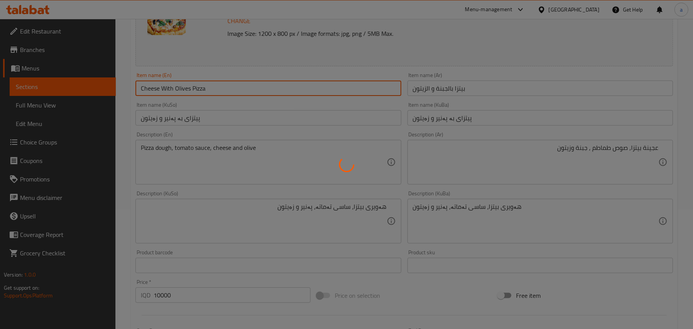
scroll to position [0, 0]
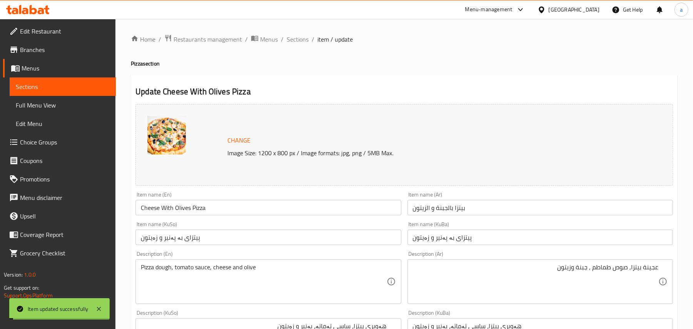
click at [304, 38] on span "Sections" at bounding box center [298, 39] width 22 height 9
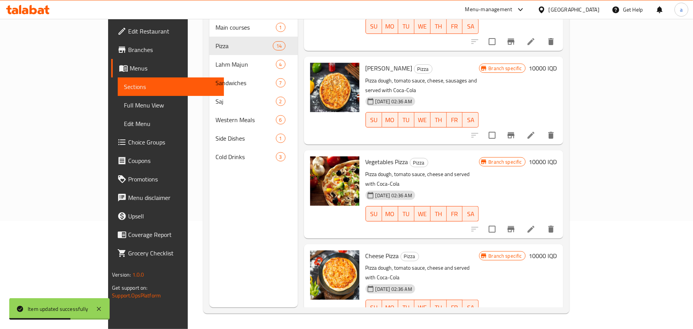
scroll to position [615, 0]
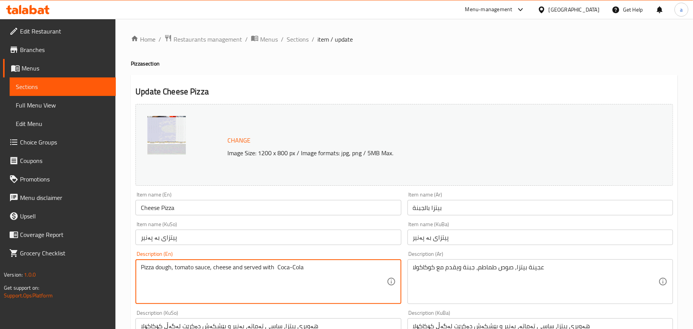
drag, startPoint x: 301, startPoint y: 269, endPoint x: 236, endPoint y: 270, distance: 64.3
click at [216, 273] on textarea "Pizza dough, tomato sauce, cheese" at bounding box center [264, 281] width 246 height 37
type textarea "Pizza dough, tomato sauce and cheese"
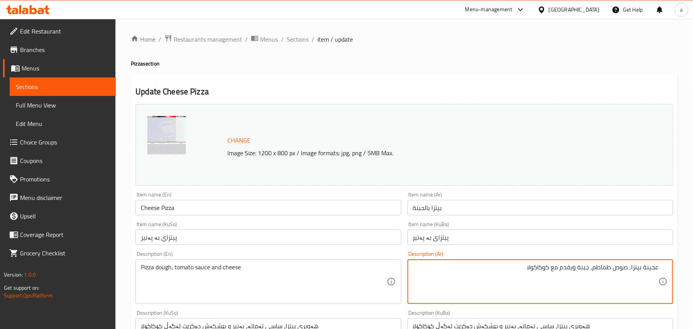
drag, startPoint x: 495, startPoint y: 273, endPoint x: 574, endPoint y: 279, distance: 78.8
click at [574, 279] on textarea "عجينة بيتزا, صوص طماطم، جبنة ويقدم مع كوكاكولا" at bounding box center [536, 281] width 246 height 37
click at [588, 276] on textarea "عجينة بيتزا, صوص طماطم، جبنة" at bounding box center [536, 281] width 246 height 37
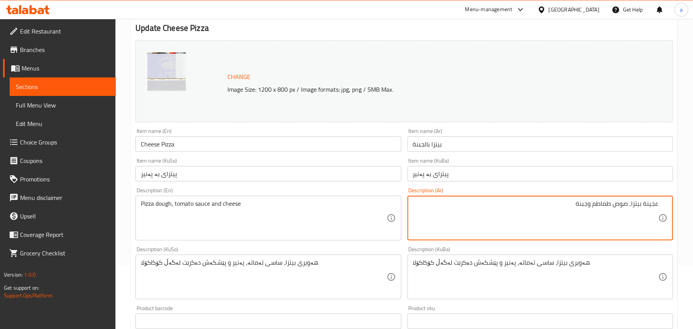
scroll to position [119, 0]
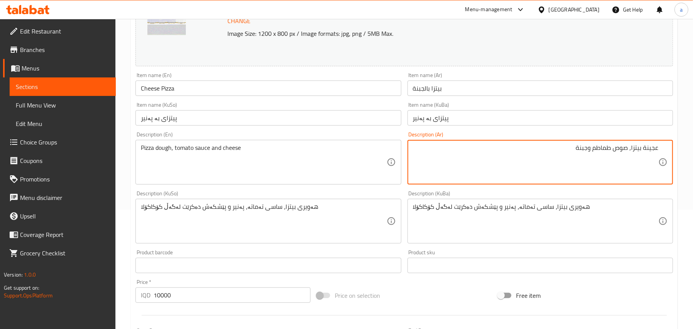
type textarea "عجينة بيتزا, صوص طماطم وجبنة"
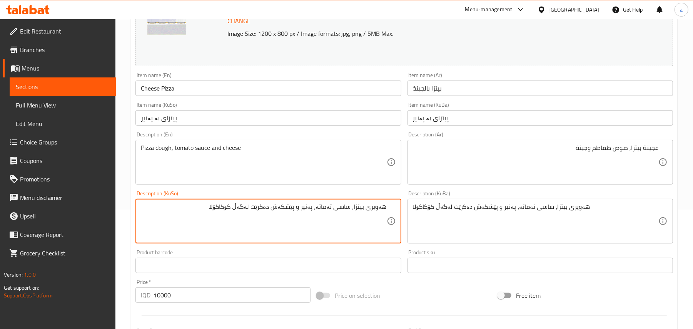
drag, startPoint x: 205, startPoint y: 216, endPoint x: 301, endPoint y: 216, distance: 96.2
click at [301, 216] on textarea "هەویری بيتزا، ساسی تەماتە، پەنیر و پێشکەش دەکرێت لەگەڵ کۆکاکۆلا" at bounding box center [264, 221] width 246 height 37
click at [314, 219] on textarea "هەویری بيتزا، ساسی تەماتە، پەنیر" at bounding box center [264, 221] width 246 height 37
click at [314, 219] on textarea "هەویری بيتزا، ساسی تەماتە و پەنیر" at bounding box center [264, 221] width 246 height 37
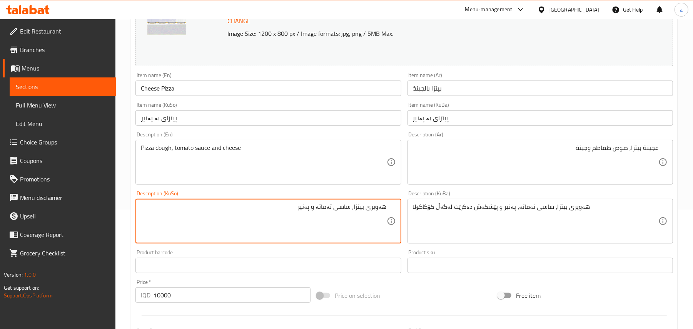
click at [314, 219] on textarea "هەویری بيتزا، ساسی تەماتە و پەنیر" at bounding box center [264, 221] width 246 height 37
type textarea "هەویری بيتزا، ساسی تەماتە و پەنیر"
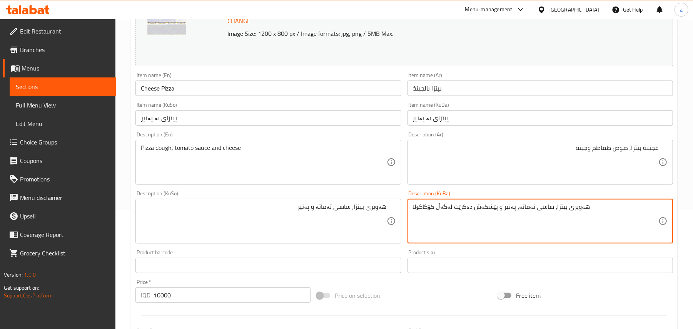
paste textarea "و پەنیر"
type textarea "هەویری بيتزا، ساسی تەماتە و پەنیر"
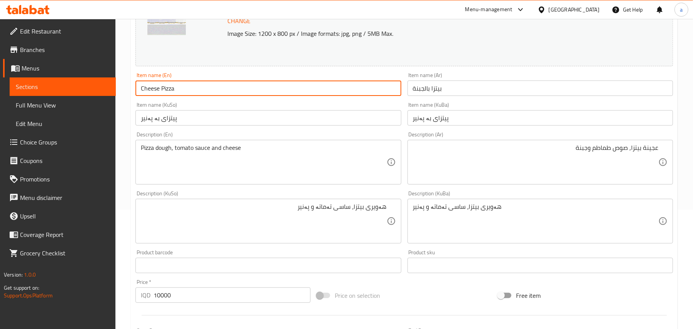
click at [233, 96] on input "Cheese Pizza" at bounding box center [269, 87] width 266 height 15
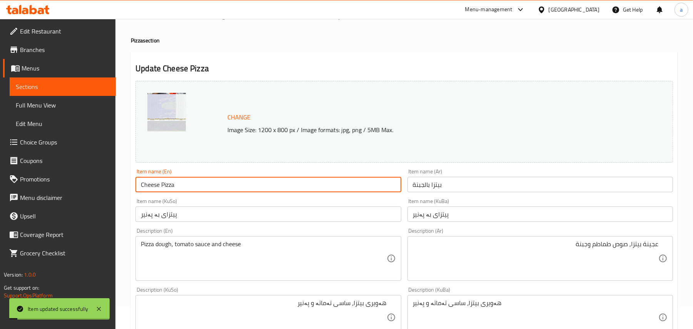
scroll to position [0, 0]
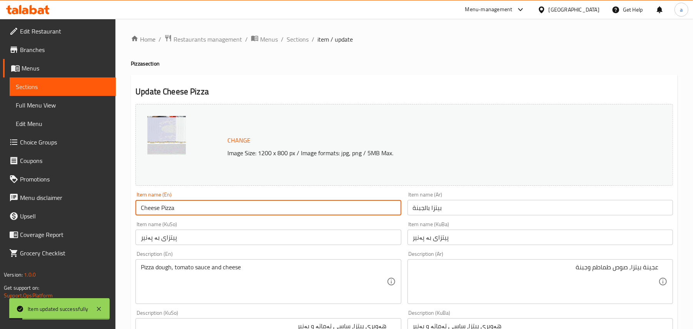
click at [309, 44] on span "Sections" at bounding box center [298, 39] width 22 height 9
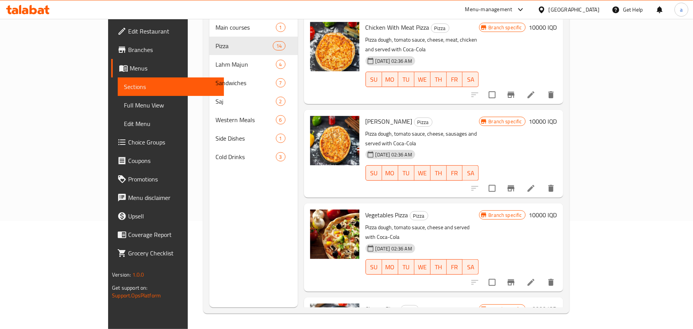
scroll to position [615, 0]
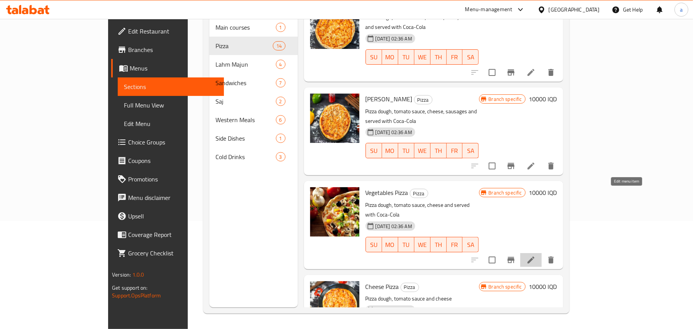
click at [536, 255] on icon at bounding box center [531, 259] width 9 height 9
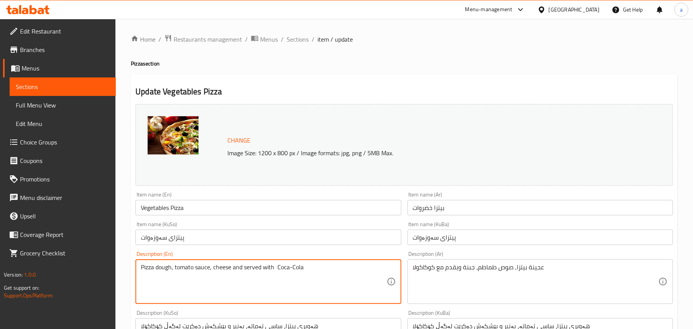
drag, startPoint x: 327, startPoint y: 273, endPoint x: 235, endPoint y: 278, distance: 92.1
click at [216, 273] on textarea "Pizza dough, tomato sauce, cheese" at bounding box center [264, 281] width 246 height 37
type textarea "Pizza dough, tomato sauce and cheese"
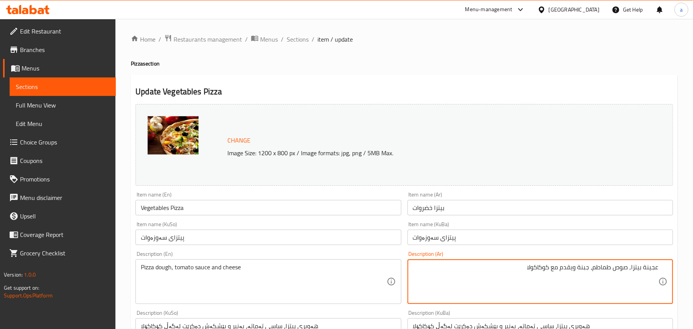
drag, startPoint x: 511, startPoint y: 275, endPoint x: 573, endPoint y: 276, distance: 61.6
click at [573, 276] on textarea "عجينة بيتزا, صوص طماطم، جبنة ويقدم مع كوكاكولا" at bounding box center [536, 281] width 246 height 37
click at [587, 275] on textarea "عجينة بيتزا, صوص طماطم، جبنة" at bounding box center [536, 281] width 246 height 37
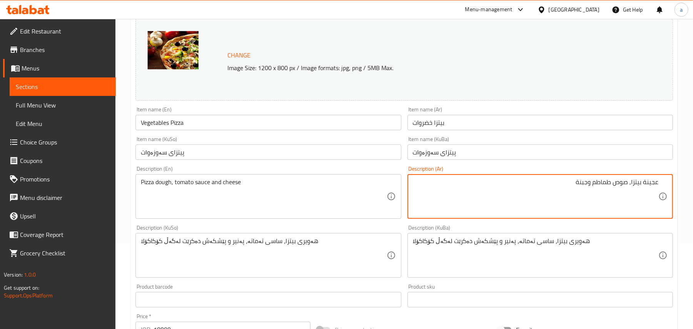
scroll to position [119, 0]
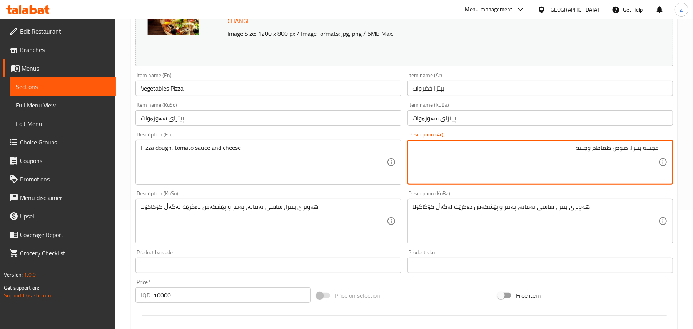
type textarea "عجينة بيتزا, صوص طماطم وجبنة"
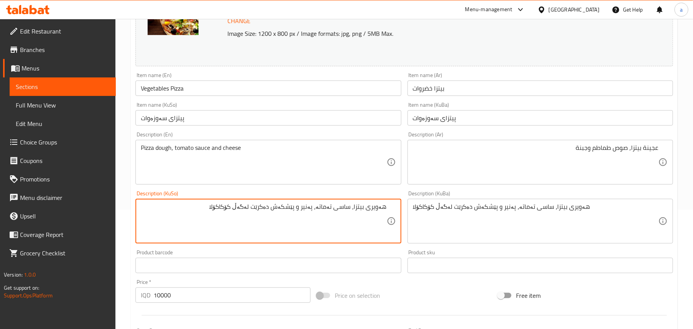
drag, startPoint x: 188, startPoint y: 213, endPoint x: 300, endPoint y: 218, distance: 112.5
click at [300, 218] on textarea "هەویری بيتزا، ساسی تەماتە، پەنیر و پێشکەش دەکرێت لەگەڵ کۆکاکۆلا" at bounding box center [264, 221] width 246 height 37
drag, startPoint x: 313, startPoint y: 216, endPoint x: 323, endPoint y: 226, distance: 14.2
click at [314, 217] on textarea "هەویری بيتزا، ساسی تەماتە، پەنیر" at bounding box center [264, 221] width 246 height 37
click at [316, 209] on textarea "هەویری بيتزا، ساسی تەماتە و پەنیر" at bounding box center [264, 221] width 246 height 37
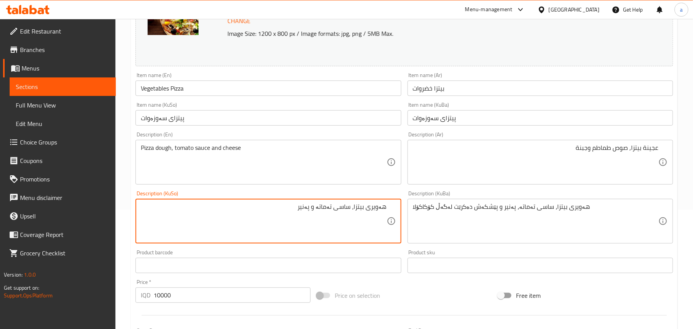
click at [316, 209] on textarea "هەویری بيتزا، ساسی تەماتە و پەنیر" at bounding box center [264, 221] width 246 height 37
type textarea "هەویری بيتزا، ساسی تەماتە و پەنیر"
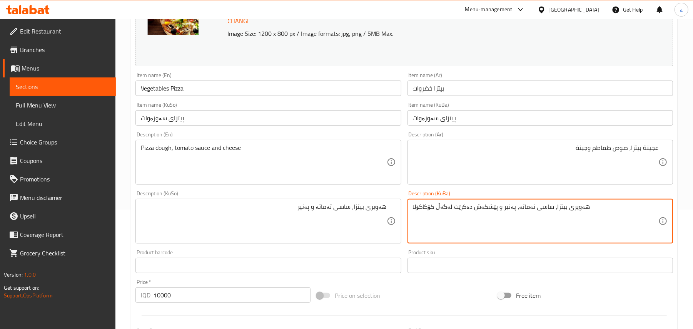
paste textarea "و پەنیر"
type textarea "هەویری بيتزا، ساسی تەماتە و پەنیر"
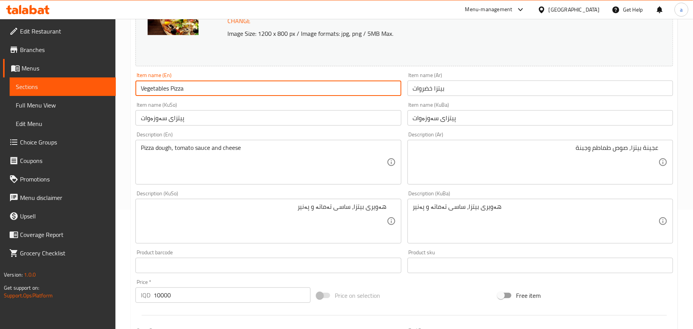
click at [190, 90] on input "Vegetables Pizza" at bounding box center [269, 87] width 266 height 15
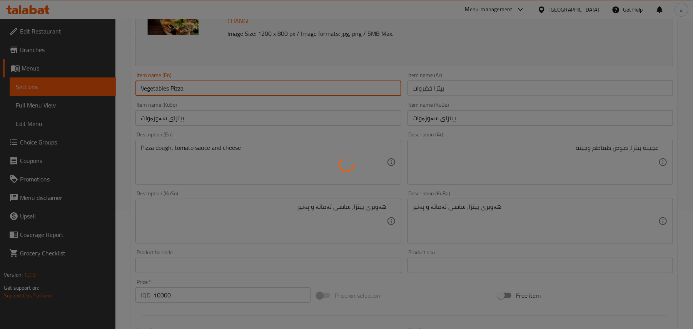
scroll to position [0, 0]
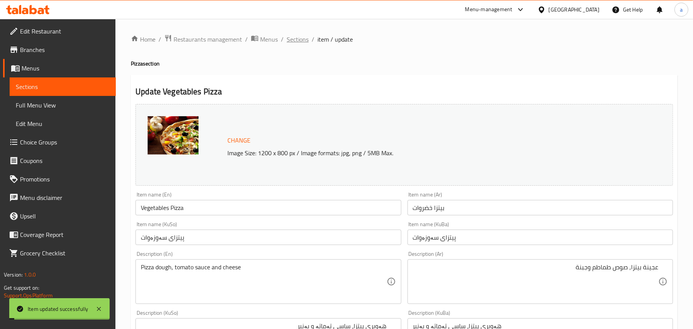
click at [301, 42] on span "Sections" at bounding box center [298, 39] width 22 height 9
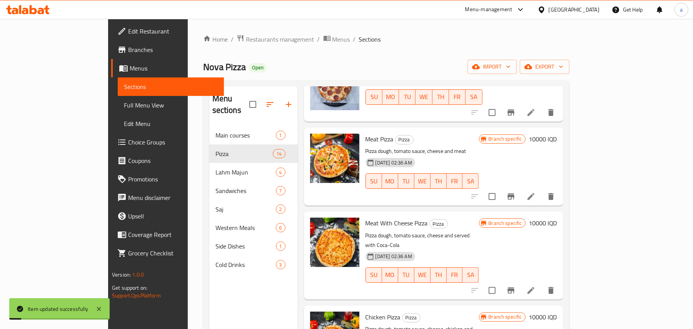
scroll to position [239, 0]
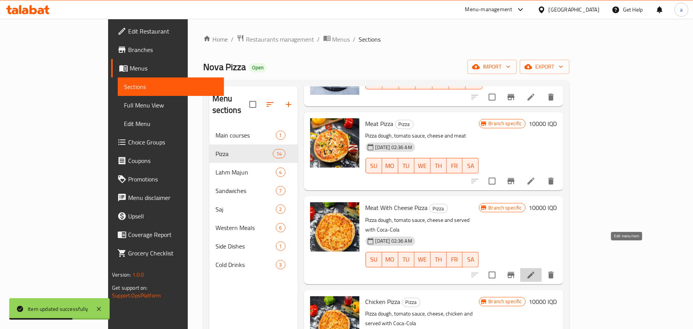
click at [536, 270] on icon at bounding box center [531, 274] width 9 height 9
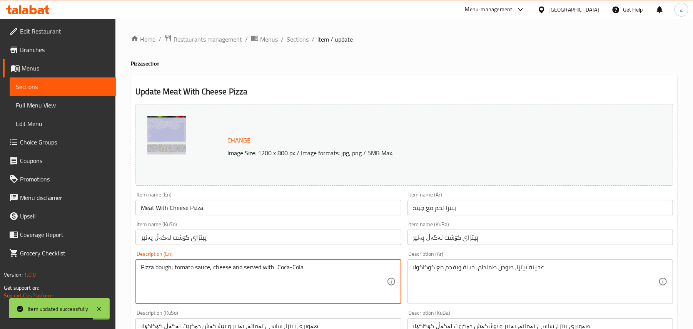
drag, startPoint x: 319, startPoint y: 273, endPoint x: 236, endPoint y: 273, distance: 82.8
click at [217, 275] on textarea "Pizza dough, tomato sauce, cheese" at bounding box center [264, 281] width 246 height 37
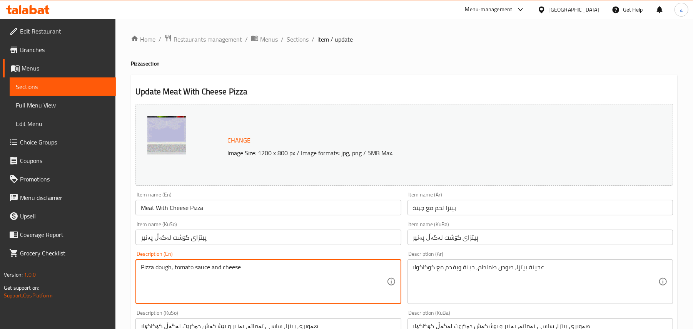
type textarea "Pizza dough, tomato sauce and cheese"
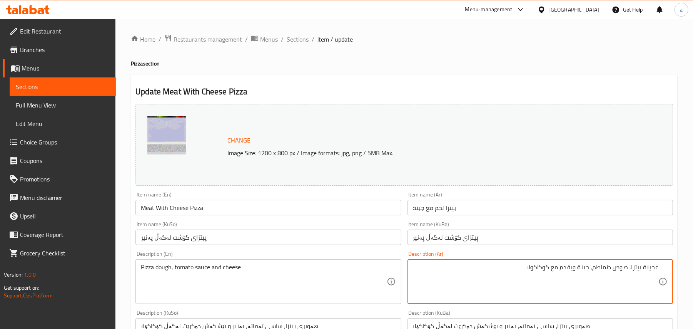
drag, startPoint x: 508, startPoint y: 275, endPoint x: 573, endPoint y: 278, distance: 65.1
click at [573, 278] on textarea "عجينة بيتزا, صوص طماطم, جبنة ويقدم مع كوكاكولا" at bounding box center [536, 281] width 246 height 37
click at [586, 276] on textarea "عجينة بيتزا, صوص طماطم, جبنة" at bounding box center [536, 281] width 246 height 37
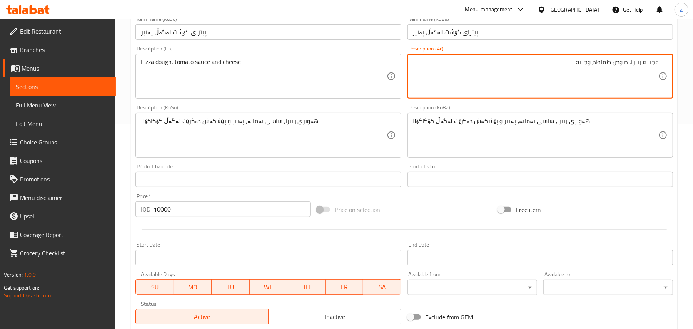
scroll to position [239, 0]
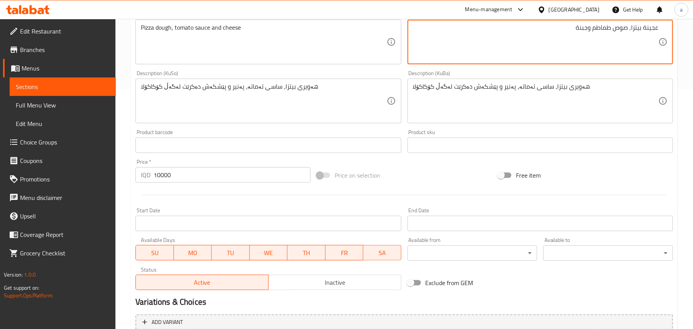
type textarea "عجينة بيتزا, صوص طماطم وجبنة"
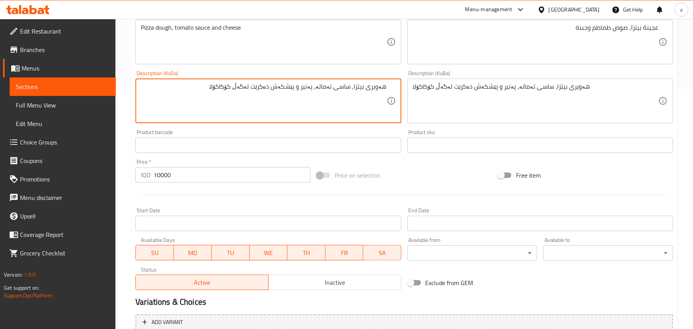
drag, startPoint x: 193, startPoint y: 97, endPoint x: 300, endPoint y: 95, distance: 106.3
click at [300, 95] on textarea "هەویری بيتزا، ساسی تەماتە، پەنیر و پێشکەش دەکرێت لەگەڵ کۆکاکۆلا" at bounding box center [264, 101] width 246 height 37
click at [314, 99] on textarea "هەویری بيتزا، ساسی تەماتە، پەنیر" at bounding box center [264, 101] width 246 height 37
click at [320, 94] on textarea "هەویری بيتزا، ساسی تەماتە و پەنیر" at bounding box center [264, 101] width 246 height 37
type textarea "هەویری بيتزا، ساسی تەماتە و پەنیر"
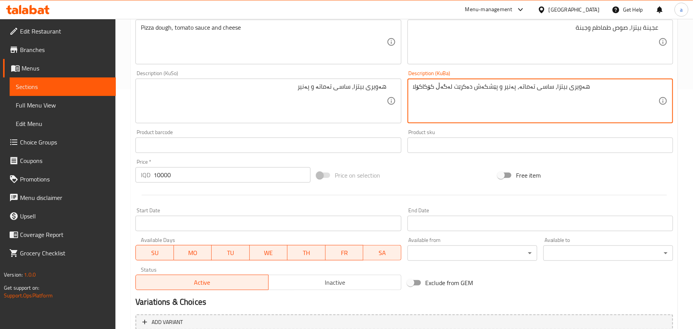
paste textarea "و پەنیر"
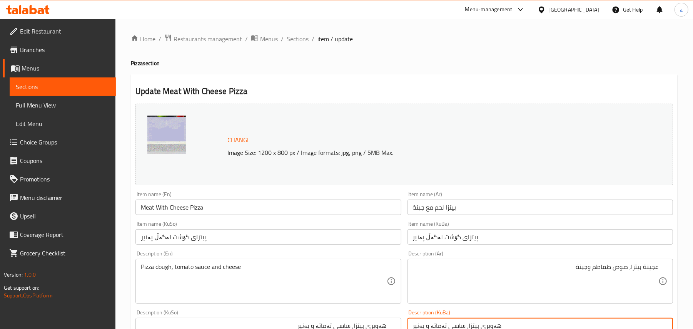
scroll to position [0, 0]
type textarea "هەویری بيتزا، ساسی تەماتە و پەنیر"
click at [217, 210] on input "Meat With Cheese Pizza" at bounding box center [269, 207] width 266 height 15
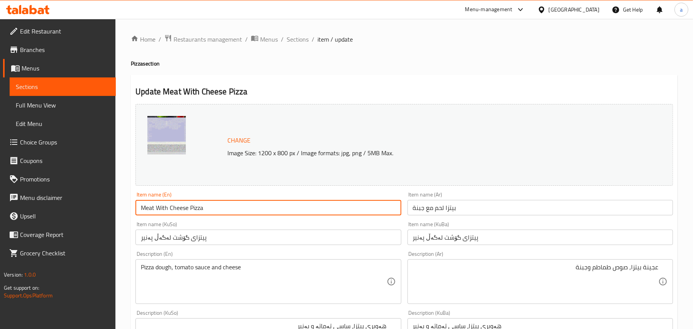
click at [303, 44] on span "Sections" at bounding box center [298, 39] width 22 height 9
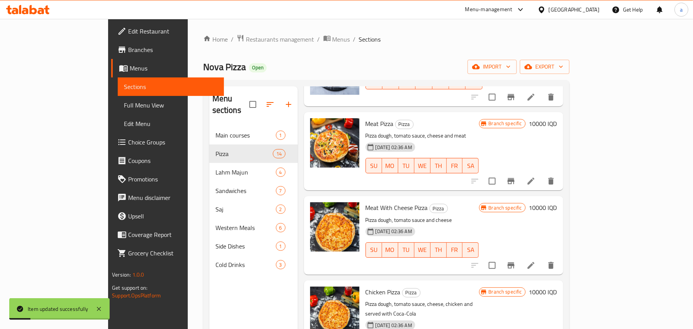
scroll to position [359, 0]
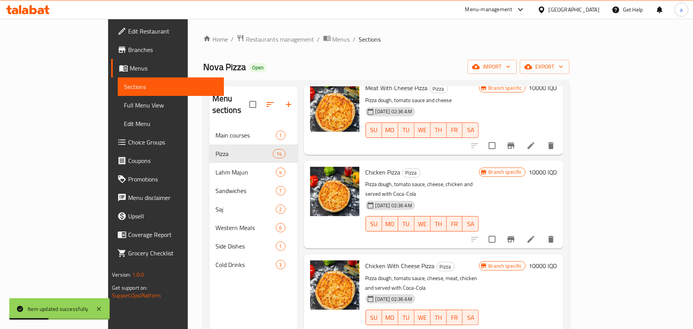
click at [366, 166] on span "Chicken Pizza" at bounding box center [383, 172] width 35 height 12
copy h6 "Chicken Pizza"
click at [450, 179] on p "Pizza dough, tomato sauce, cheese, chicken and served with Coca-Cola" at bounding box center [423, 188] width 114 height 19
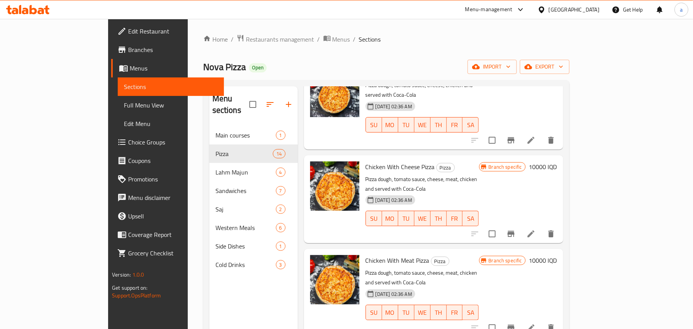
scroll to position [479, 0]
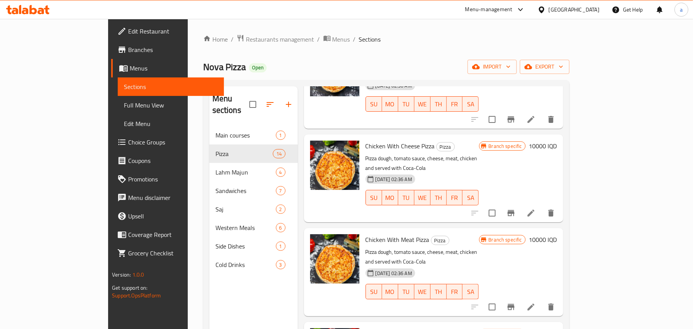
drag, startPoint x: 320, startPoint y: 132, endPoint x: 328, endPoint y: 139, distance: 9.9
click at [536, 208] on icon at bounding box center [531, 212] width 9 height 9
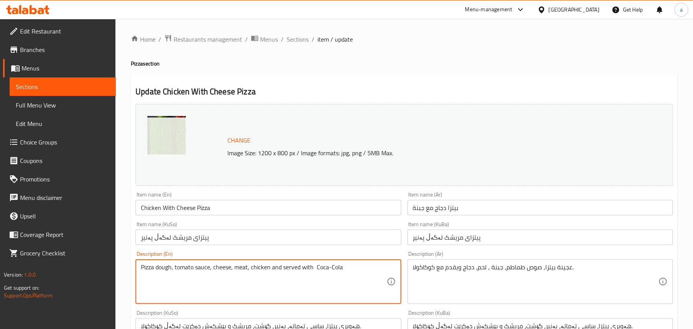
drag, startPoint x: 350, startPoint y: 273, endPoint x: 276, endPoint y: 274, distance: 73.9
click at [256, 275] on textarea "Pizza dough, tomato sauce, cheese, meat, chicken" at bounding box center [264, 281] width 246 height 37
type textarea "Pizza dough, tomato sauce, cheese, meat and chicken"
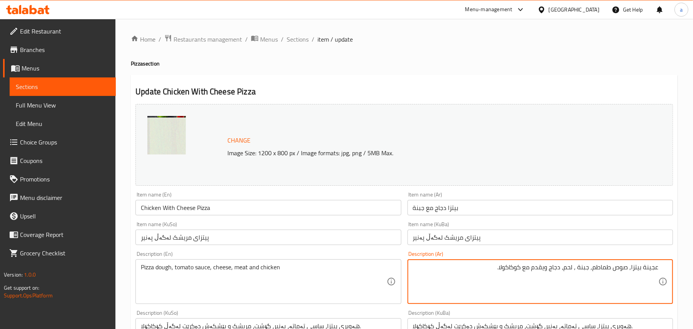
drag, startPoint x: 524, startPoint y: 277, endPoint x: 544, endPoint y: 280, distance: 19.9
click at [544, 280] on textarea "عجينة بيتزا, صوص طماطم, جبنة , لحم، دجاج ويقدم مع كوكاكولا." at bounding box center [536, 281] width 246 height 37
click at [556, 278] on textarea "عجينة بيتزا, صوص طماطم, جبنة , لحم، دجاج" at bounding box center [536, 281] width 246 height 37
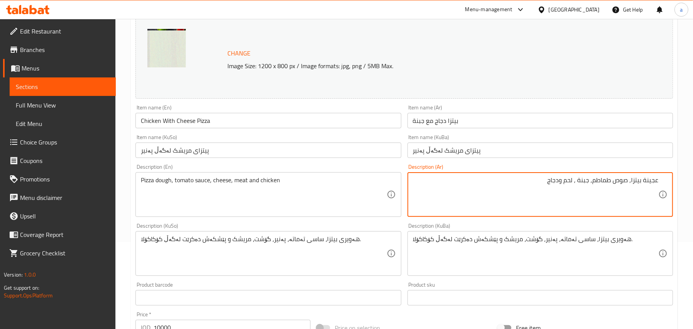
scroll to position [119, 0]
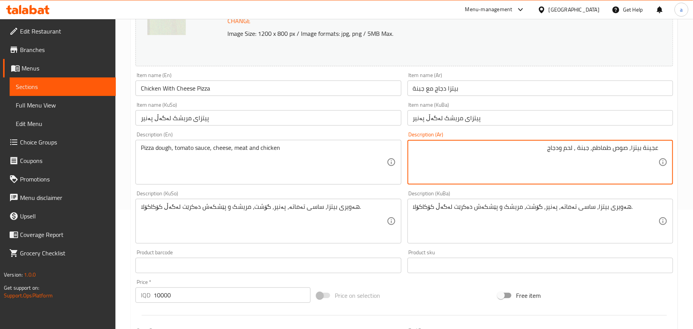
type textarea "عجينة بيتزا, صوص طماطم, جبنة , لحم ودجاج"
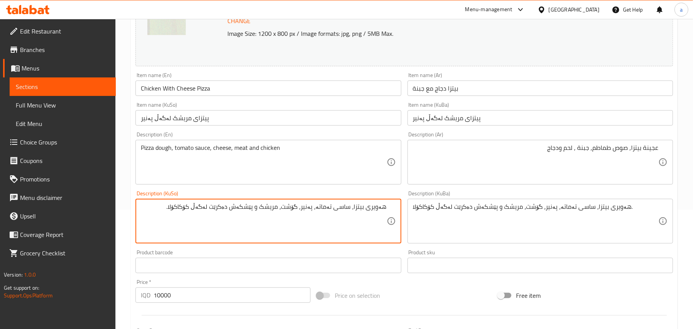
drag, startPoint x: 159, startPoint y: 219, endPoint x: 257, endPoint y: 216, distance: 98.2
click at [257, 216] on textarea "هەویری بيتزا، ساسی تەماتە، پەنیر، گۆشت، مریشک و پێشکەش دەکرێت لەگەڵ کۆکاکۆلا." at bounding box center [264, 221] width 246 height 37
click at [278, 219] on textarea "هەویری بيتزا، ساسی تەماتە، پەنیر، گۆشت، مریشک" at bounding box center [264, 221] width 246 height 37
click at [303, 215] on textarea "هەویری بيتزا، ساسی تەماتە، پەنیر، گۆشت و مریشک" at bounding box center [264, 221] width 246 height 37
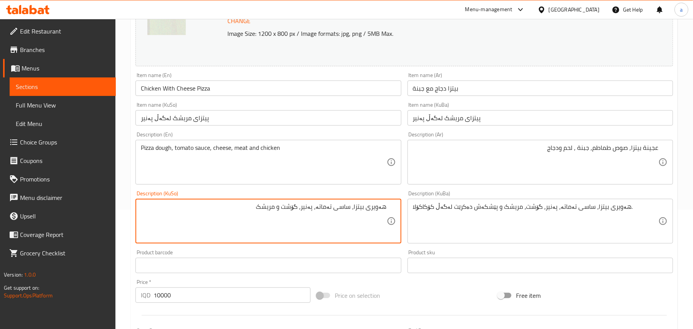
type textarea "هەویری بيتزا، ساسی تەماتە، پەنیر، گۆشت و مریشک"
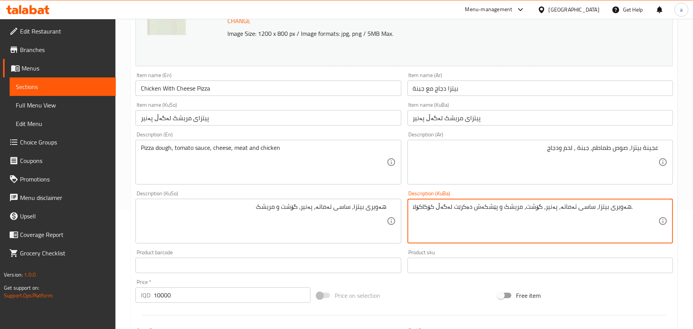
paste textarea "و مریشک"
type textarea "هەویری بيتزا، ساسی تەماتە، پەنیر، گۆشت و مریشک"
click at [226, 96] on input "Chicken With Cheese Pizza" at bounding box center [269, 87] width 266 height 15
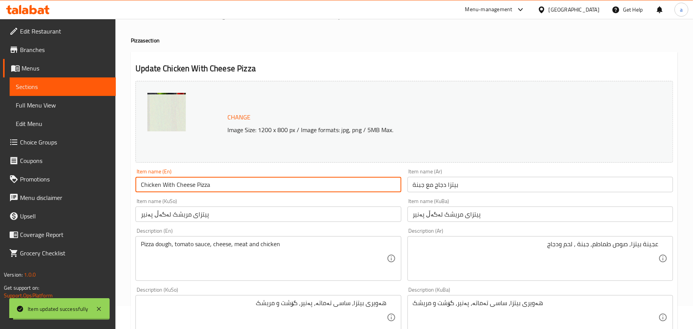
scroll to position [0, 0]
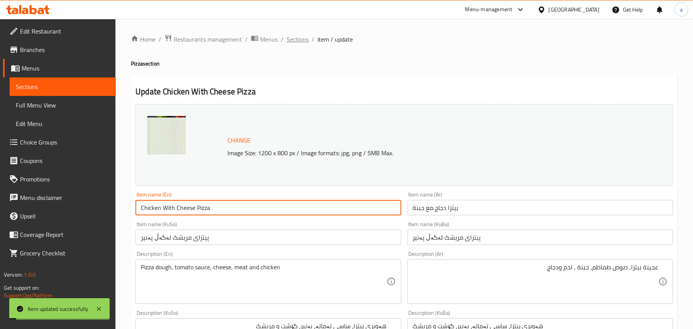
click at [297, 36] on span "Sections" at bounding box center [298, 39] width 22 height 9
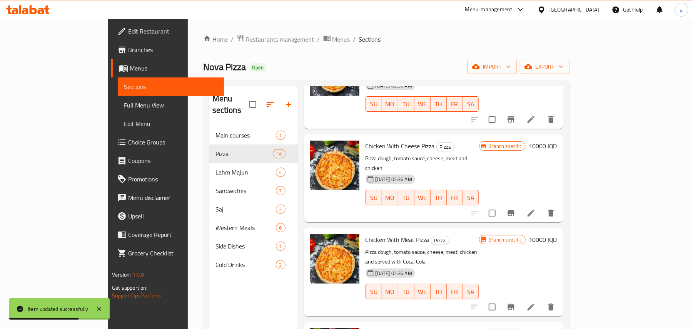
scroll to position [599, 0]
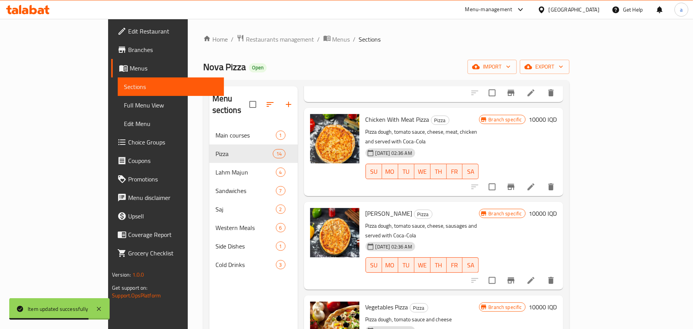
click at [366, 208] on span "Peperoni Pizza" at bounding box center [389, 214] width 47 height 12
copy h6 "Peperoni Pizza"
drag, startPoint x: 491, startPoint y: 259, endPoint x: 484, endPoint y: 256, distance: 7.4
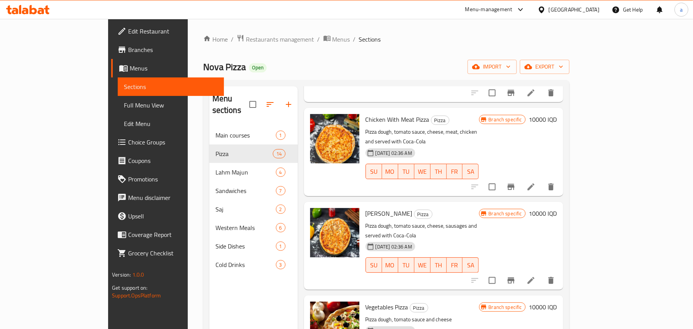
click at [479, 301] on h6 "Vegetables Pizza Pizza" at bounding box center [423, 306] width 114 height 11
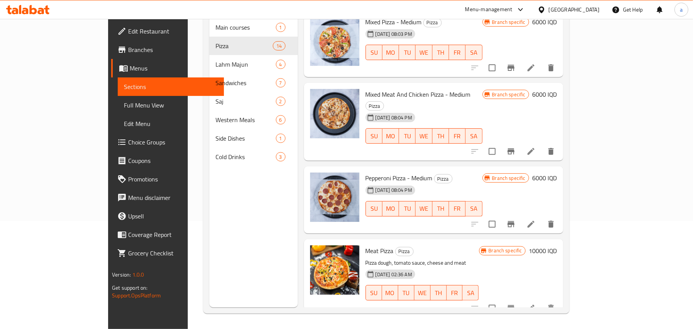
scroll to position [0, 0]
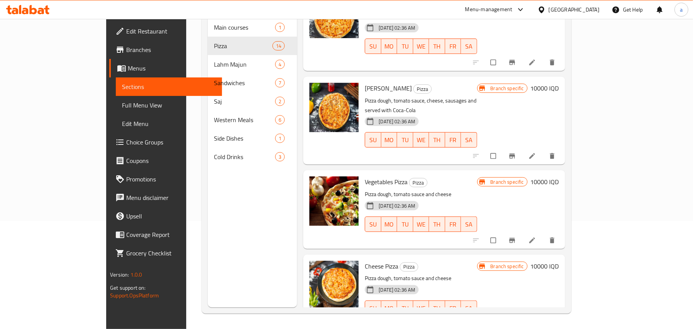
scroll to position [616, 0]
click at [116, 100] on link "Full Menu View" at bounding box center [169, 105] width 106 height 18
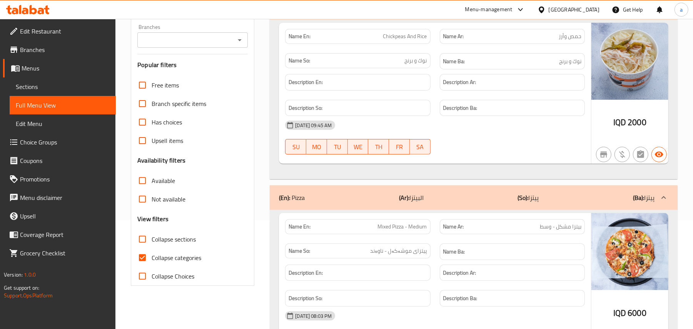
click at [238, 36] on div "Branches" at bounding box center [192, 39] width 110 height 15
click at [238, 40] on icon "Open" at bounding box center [239, 39] width 9 height 9
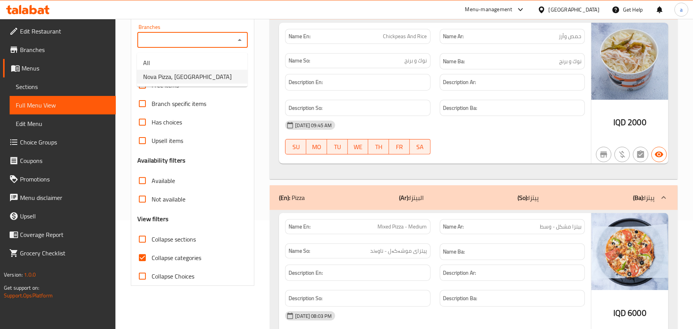
click at [205, 78] on span "Nova Pizza, Mitran Street" at bounding box center [187, 76] width 89 height 9
type input "Nova Pizza, Mitran Street"
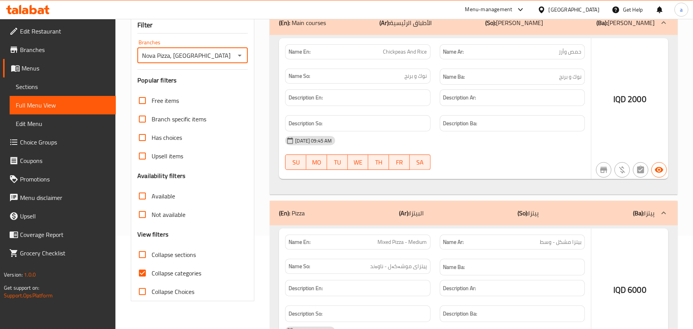
scroll to position [109, 0]
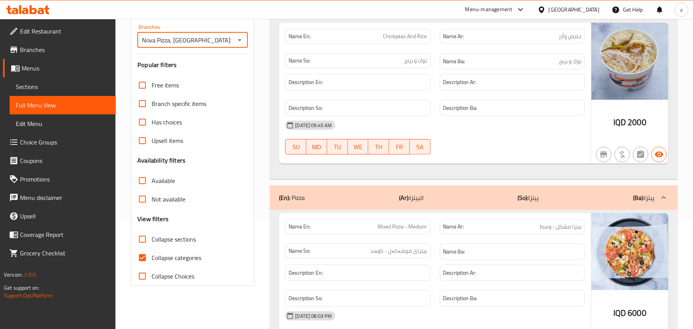
click at [146, 248] on input "Collapse sections" at bounding box center [142, 239] width 18 height 18
checkbox input "true"
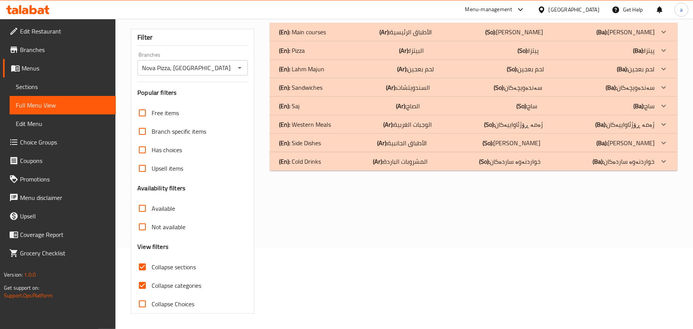
click at [141, 276] on input "Collapse categories" at bounding box center [142, 285] width 18 height 18
checkbox input "false"
click at [354, 37] on div "(En): Pizza (Ar): البيتزا (So): پیتزا (Ba): پیتزا" at bounding box center [467, 31] width 376 height 9
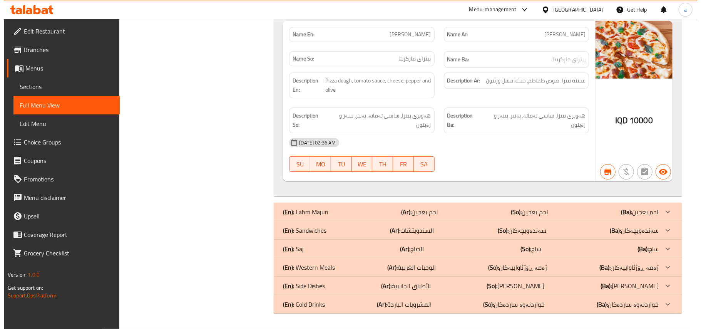
scroll to position [0, 0]
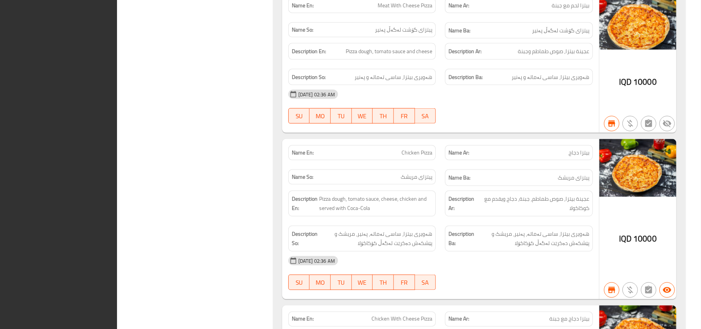
click at [535, 186] on div "Name Ba: پیتزای مریشک" at bounding box center [519, 177] width 148 height 17
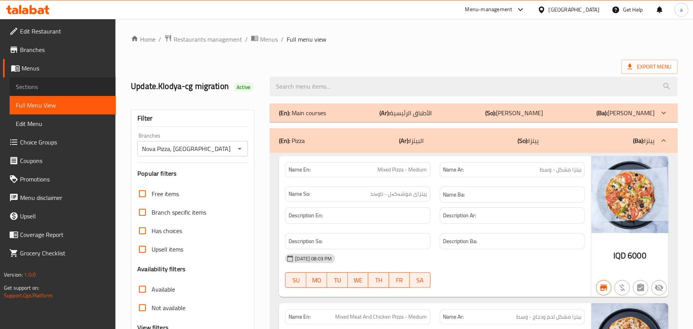
click at [40, 89] on span "Sections" at bounding box center [63, 86] width 94 height 9
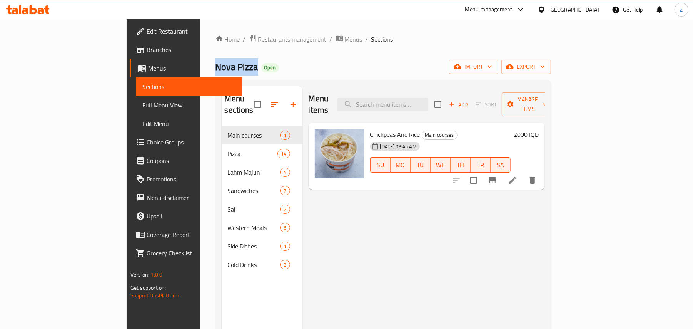
drag, startPoint x: 174, startPoint y: 70, endPoint x: 130, endPoint y: 69, distance: 44.7
click at [200, 69] on div "Home / Restaurants management / Menus / Sections Nova Pizza Open import export …" at bounding box center [383, 228] width 367 height 418
copy span "Nova Pizza"
click at [258, 39] on span "Restaurants management" at bounding box center [292, 39] width 69 height 9
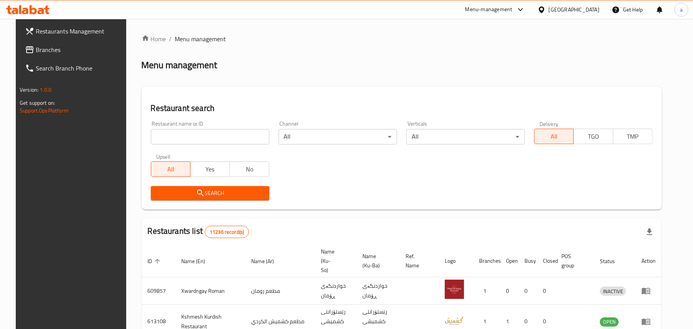
drag, startPoint x: 214, startPoint y: 138, endPoint x: 207, endPoint y: 137, distance: 7.7
click at [208, 138] on input "search" at bounding box center [210, 136] width 119 height 15
paste input "Dar Al Halawyat"
type input "Dar Al Halawyat"
click button "Search" at bounding box center [210, 193] width 119 height 14
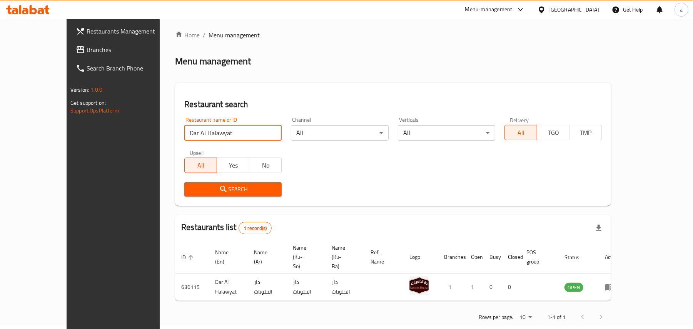
scroll to position [5, 0]
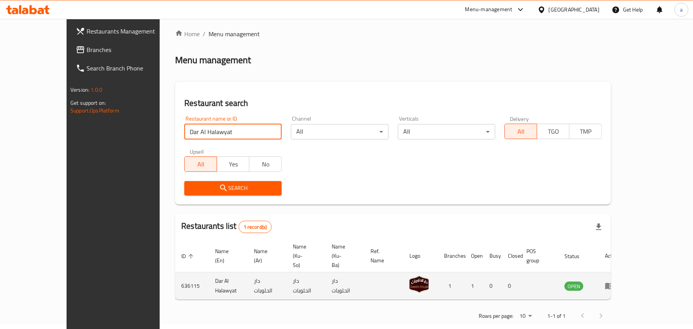
click at [614, 281] on icon "enhanced table" at bounding box center [609, 285] width 9 height 9
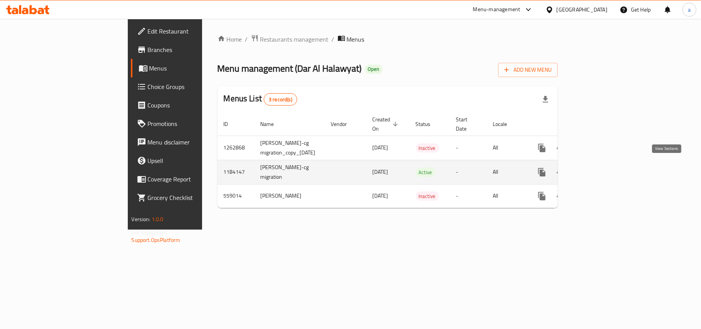
click at [602, 169] on icon "enhanced table" at bounding box center [597, 171] width 9 height 9
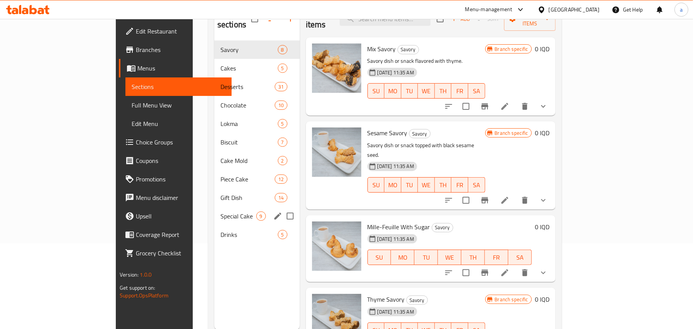
scroll to position [109, 0]
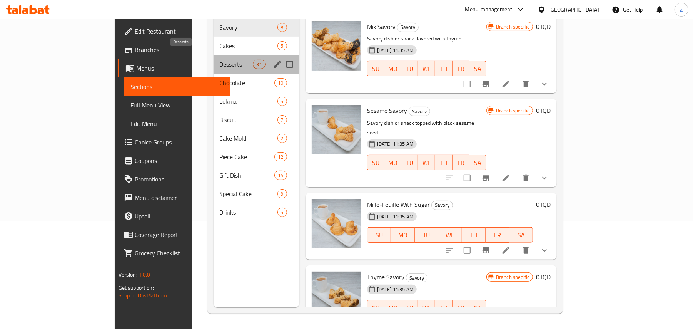
click at [220, 60] on span "Desserts" at bounding box center [236, 64] width 33 height 9
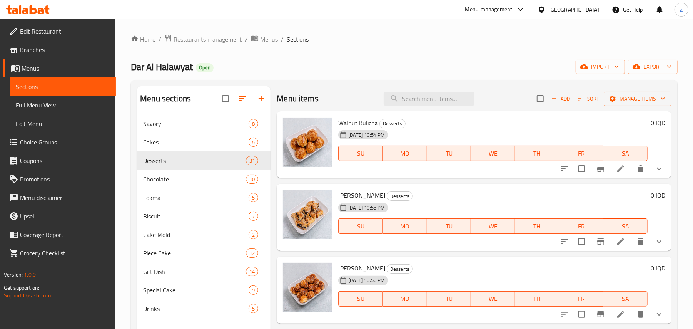
click at [64, 144] on span "Choice Groups" at bounding box center [65, 141] width 90 height 9
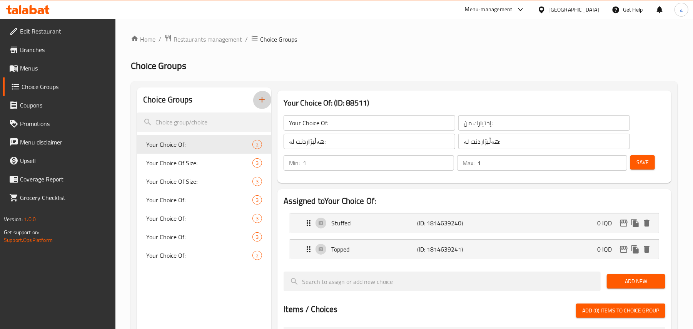
click at [263, 102] on icon "button" at bounding box center [261, 99] width 5 height 5
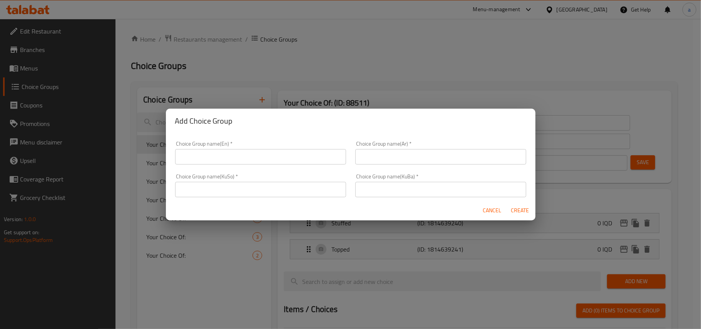
click at [221, 153] on input "text" at bounding box center [260, 156] width 171 height 15
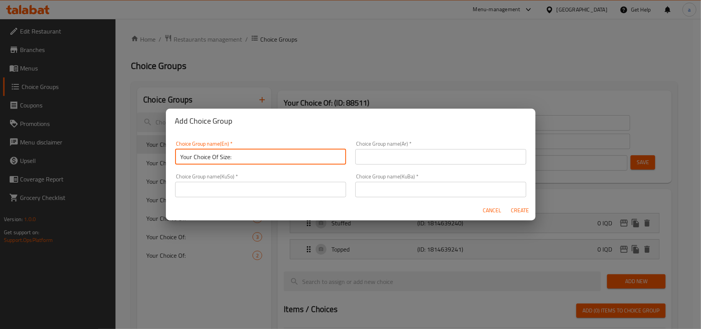
type input "Your Choice Of Size:"
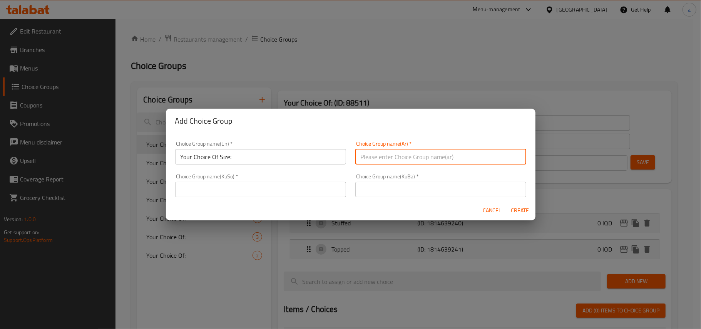
click at [440, 157] on input "text" at bounding box center [440, 156] width 171 height 15
type input "إختيارك من الحجم:"
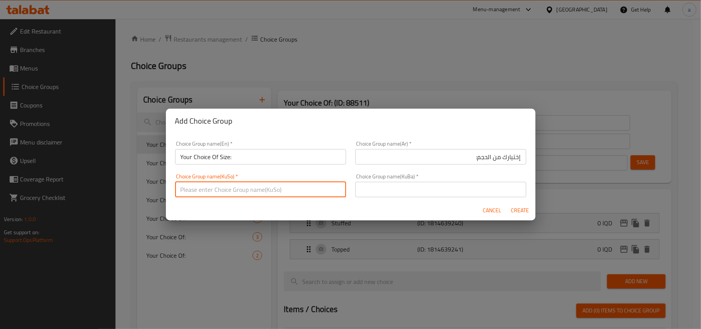
click at [314, 193] on input "text" at bounding box center [260, 189] width 171 height 15
click at [308, 192] on input "هەڵبژاردنت لە قەبارە:" at bounding box center [260, 189] width 171 height 15
type input "هەڵبژاردنت لە قەبارە:"
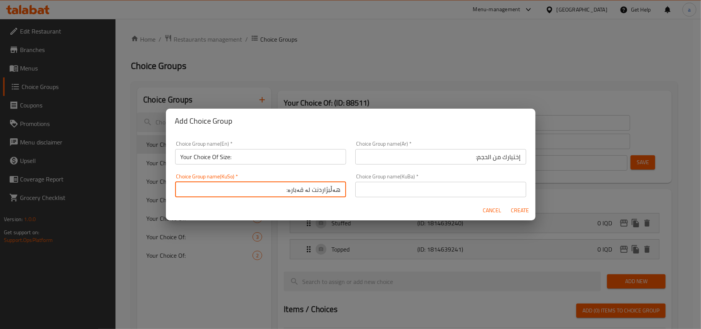
click at [397, 187] on input "text" at bounding box center [440, 189] width 171 height 15
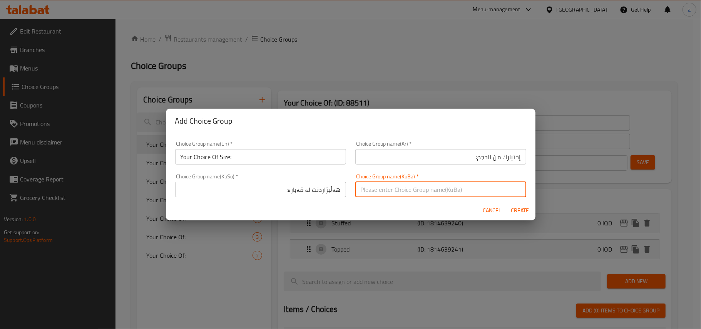
paste input "هەڵبژاردنت لە قەبارە:"
type input "هەڵبژاردنت لە قەبارە:"
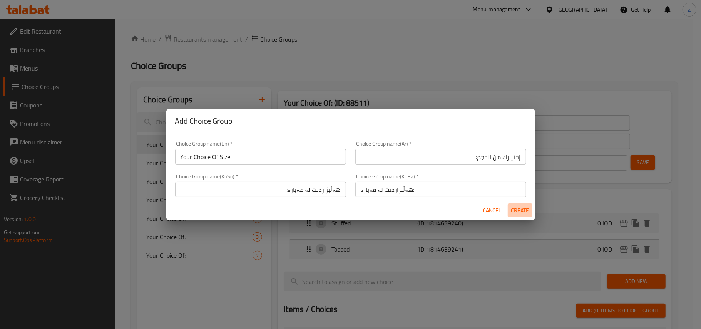
click at [523, 209] on span "Create" at bounding box center [520, 211] width 18 height 10
type input "Your Choice Of Size:"
type input "إختيارك من الحجم:"
type input "هەڵبژاردنت لە قەبارە:"
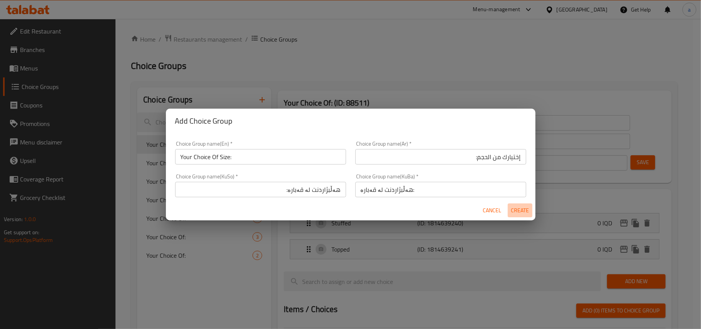
type input "0"
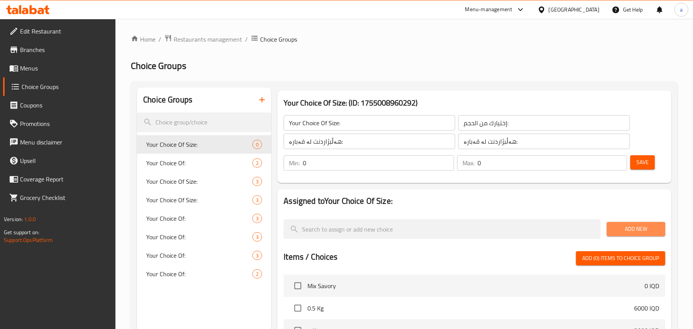
click at [616, 234] on span "Add New" at bounding box center [636, 229] width 46 height 10
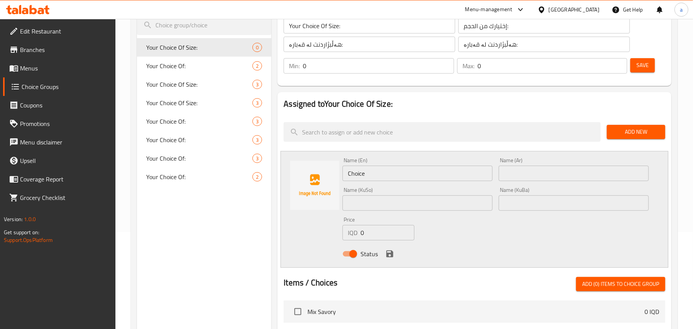
scroll to position [119, 0]
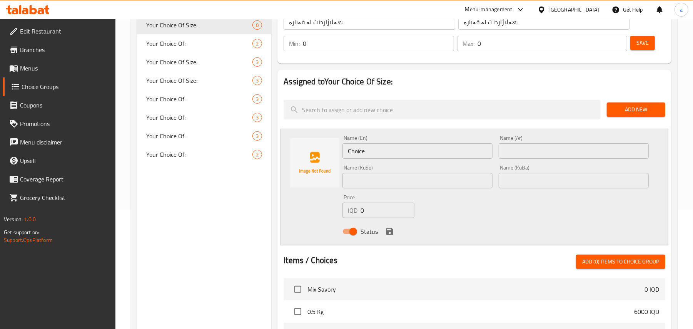
click at [355, 162] on div "Name (En) Choice Name (En)" at bounding box center [418, 147] width 156 height 30
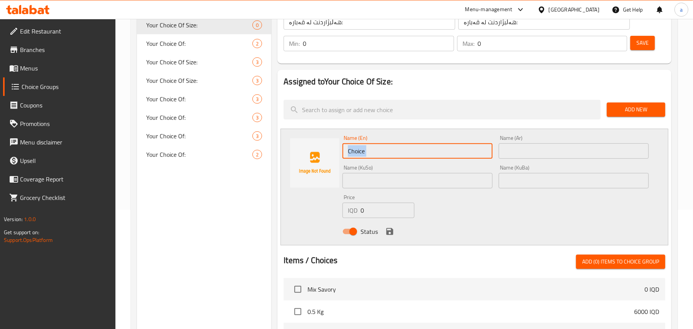
click at [369, 157] on input "Choice" at bounding box center [418, 150] width 150 height 15
click at [359, 156] on input "Choice" at bounding box center [418, 150] width 150 height 15
click at [363, 156] on input "text" at bounding box center [418, 150] width 150 height 15
type input "Large"
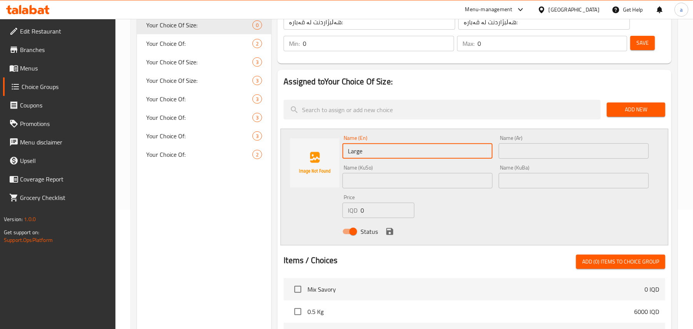
drag, startPoint x: 488, startPoint y: 159, endPoint x: 514, endPoint y: 159, distance: 26.2
click at [489, 159] on input "Large" at bounding box center [418, 150] width 150 height 15
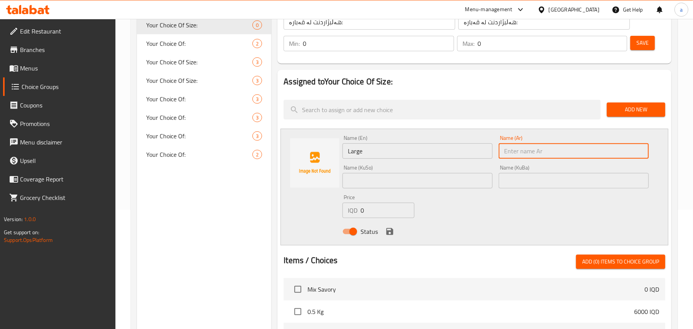
click at [515, 159] on input "text" at bounding box center [574, 150] width 150 height 15
type input "كبير"
click at [419, 182] on input "text" at bounding box center [418, 180] width 150 height 15
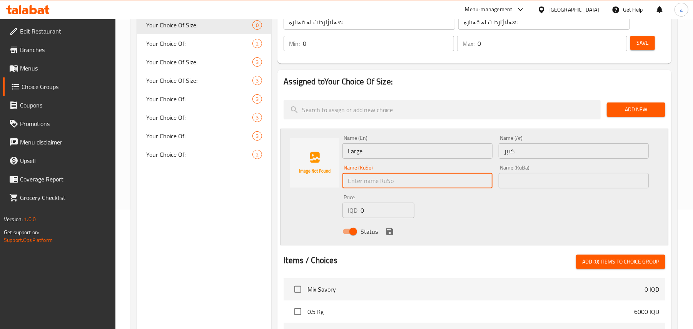
type input "گەورە"
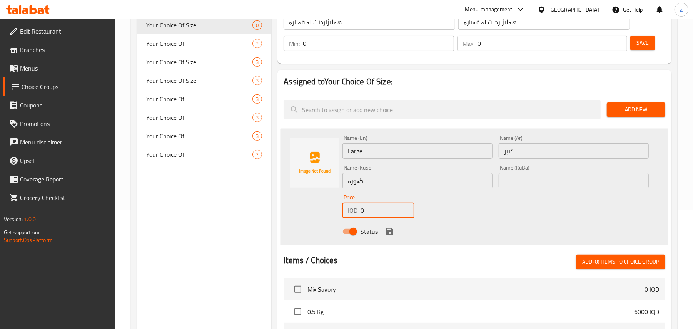
drag, startPoint x: 367, startPoint y: 214, endPoint x: 357, endPoint y: 215, distance: 9.7
click at [357, 215] on div "IQD 0 Price" at bounding box center [379, 210] width 72 height 15
type input "8000"
click at [387, 236] on icon "save" at bounding box center [389, 231] width 9 height 9
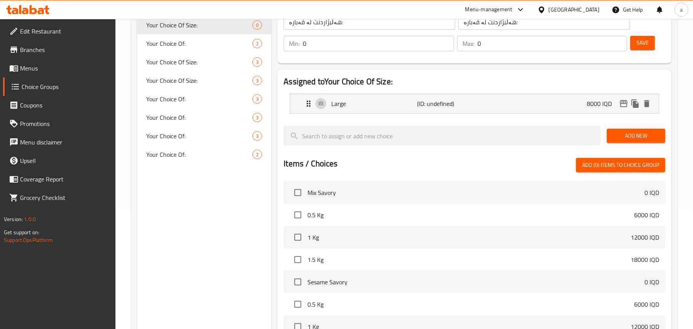
drag, startPoint x: 638, startPoint y: 140, endPoint x: 563, endPoint y: 155, distance: 76.1
click at [636, 140] on span "Add New" at bounding box center [636, 136] width 46 height 10
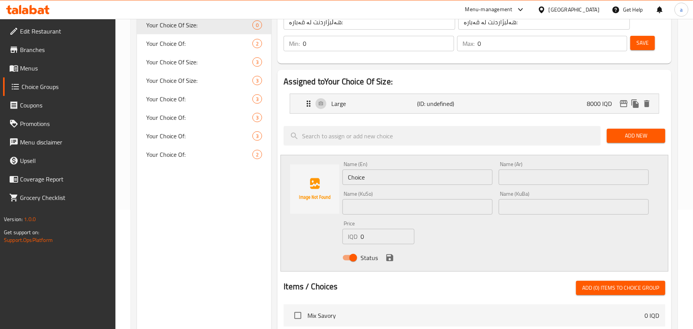
click at [359, 185] on input "Choice" at bounding box center [418, 176] width 150 height 15
click at [359, 185] on input "text" at bounding box center [418, 176] width 150 height 15
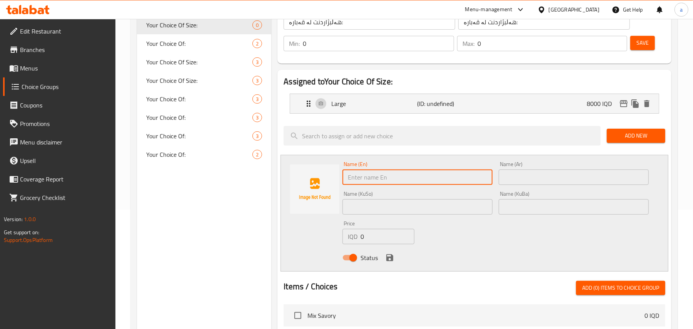
click at [361, 184] on input "text" at bounding box center [418, 176] width 150 height 15
type input "Small"
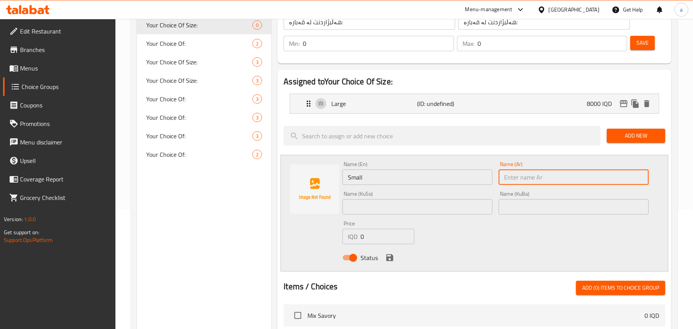
click at [528, 181] on input "text" at bounding box center [574, 176] width 150 height 15
type input "صغير"
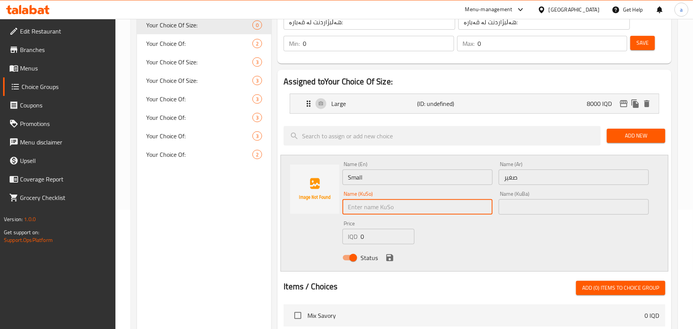
drag, startPoint x: 410, startPoint y: 215, endPoint x: 419, endPoint y: 221, distance: 10.8
click at [410, 214] on input "text" at bounding box center [418, 206] width 150 height 15
type input "بچووک"
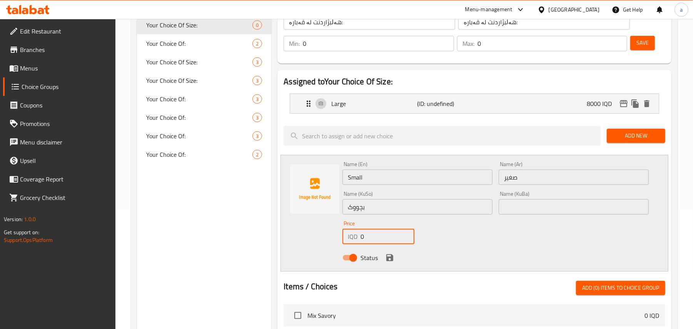
drag, startPoint x: 359, startPoint y: 243, endPoint x: 427, endPoint y: 162, distance: 105.5
click at [353, 238] on div "IQD 0 Price" at bounding box center [379, 236] width 72 height 15
type input "5000"
click at [393, 261] on icon "save" at bounding box center [390, 257] width 7 height 7
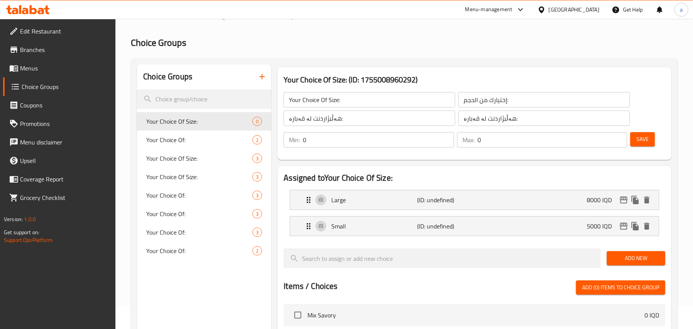
scroll to position [0, 0]
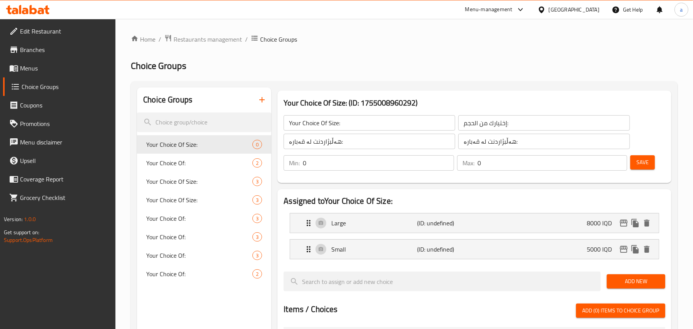
click at [651, 168] on button "Save" at bounding box center [643, 162] width 25 height 14
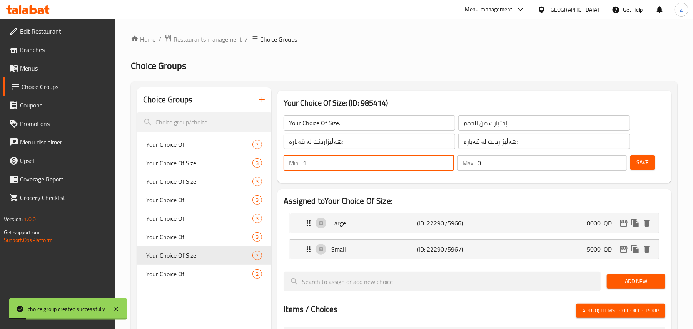
type input "1"
click at [447, 162] on input "1" at bounding box center [378, 162] width 151 height 15
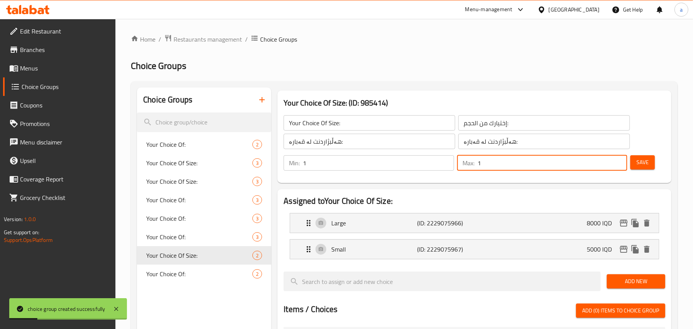
drag, startPoint x: 619, startPoint y: 161, endPoint x: 638, endPoint y: 162, distance: 18.9
type input "1"
click at [621, 161] on input "1" at bounding box center [553, 162] width 150 height 15
click at [648, 167] on span "Save" at bounding box center [643, 162] width 12 height 10
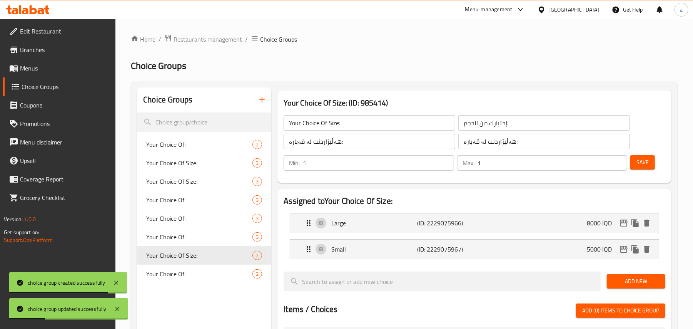
click at [45, 73] on span "Menus" at bounding box center [65, 68] width 90 height 9
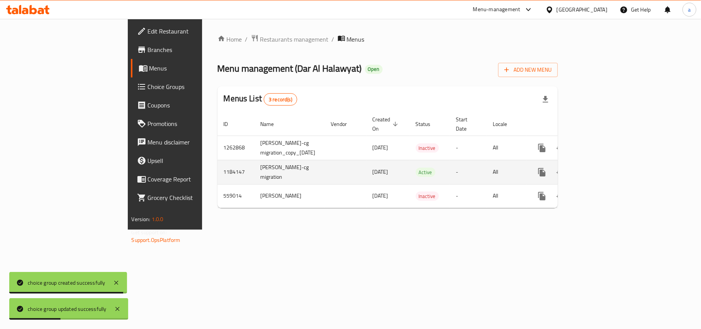
click at [601, 169] on icon "enhanced table" at bounding box center [597, 172] width 7 height 7
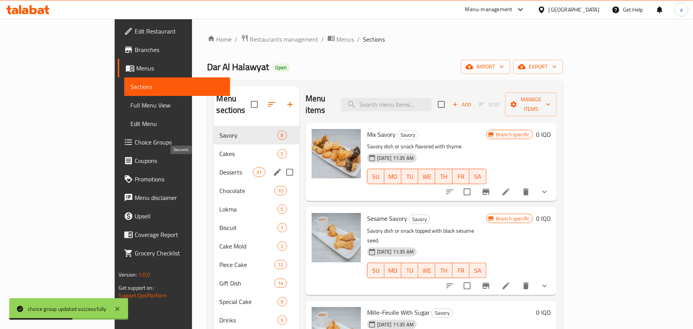
click at [214, 152] on div "Cakes 5" at bounding box center [257, 153] width 86 height 18
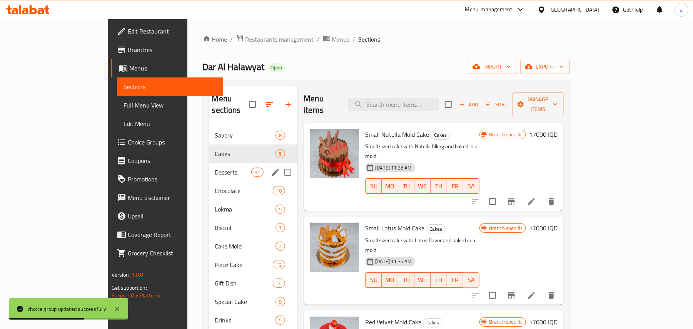
click at [209, 171] on div "Desserts 31" at bounding box center [253, 172] width 89 height 18
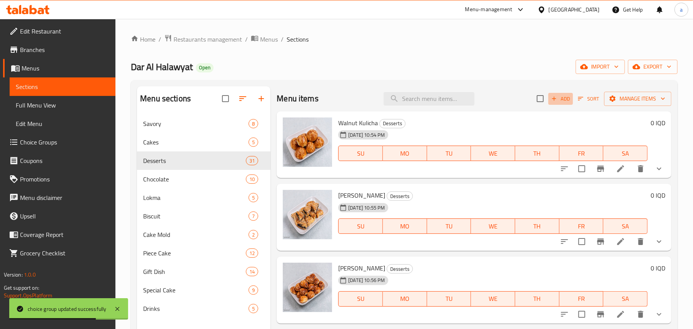
click at [549, 105] on button "Add" at bounding box center [561, 99] width 25 height 12
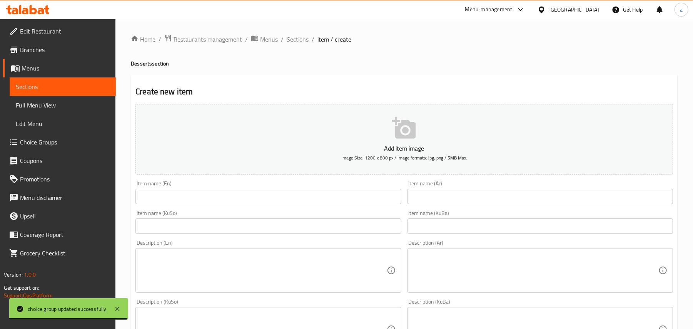
click at [430, 202] on input "text" at bounding box center [541, 196] width 266 height 15
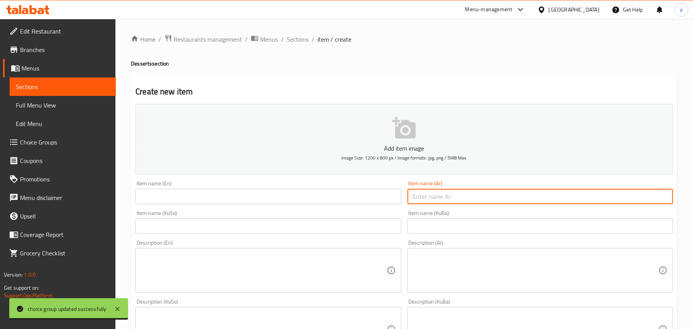
paste input "شوكلاتة دبي"
type input "شوكلاتة دبي"
click at [323, 204] on input "text" at bounding box center [269, 196] width 266 height 15
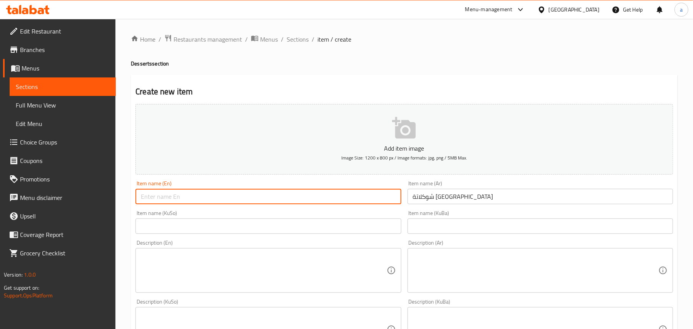
paste input "Dubai Chocolate"
type input "Dubai Chocolate"
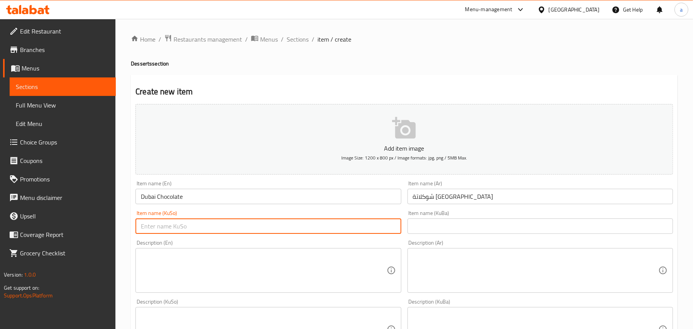
click at [309, 234] on input "text" at bounding box center [269, 225] width 266 height 15
paste input "شوکولاتەی دوبەی"
click at [401, 234] on input "شوکولاتەی دوبەی" at bounding box center [269, 225] width 266 height 15
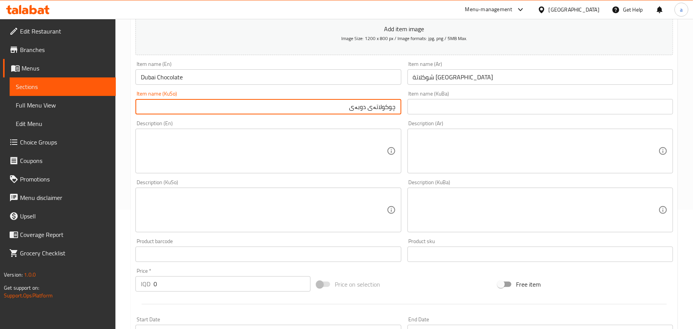
type input "چوکولاتەی دوبەی"
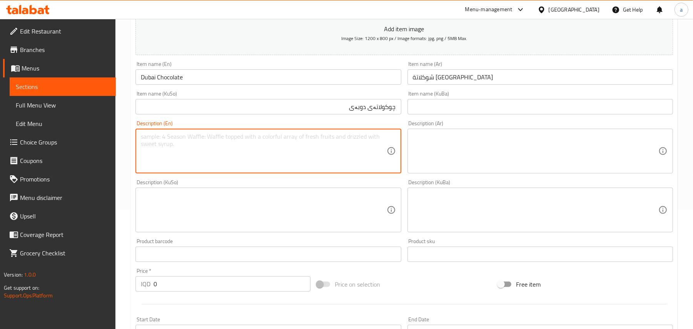
click at [229, 169] on textarea at bounding box center [264, 151] width 246 height 37
paste textarea "Belgian chocolate filled with pistachio sauce and crunchy vermicelli"
type textarea "Belgian chocolate filled with pistachio sauce and crunchy vermicelli"
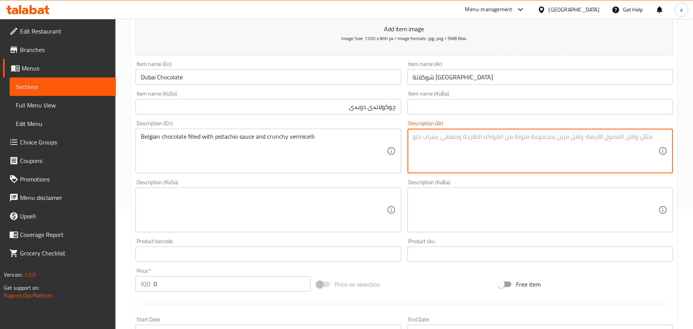
click at [466, 151] on textarea at bounding box center [536, 151] width 246 height 37
paste textarea "شوكلاتة بلجيكية محشوة بصلصة فستق و شعرية مقرمشة"
click at [521, 148] on textarea "شوكلاتة بلجيكية محشوة بصلصة فستق و شعرية مقرمشة" at bounding box center [536, 151] width 246 height 37
type textarea "شوكلاتة بلجيكية محشوة بصلصة فستق و شعرية مقرمشة"
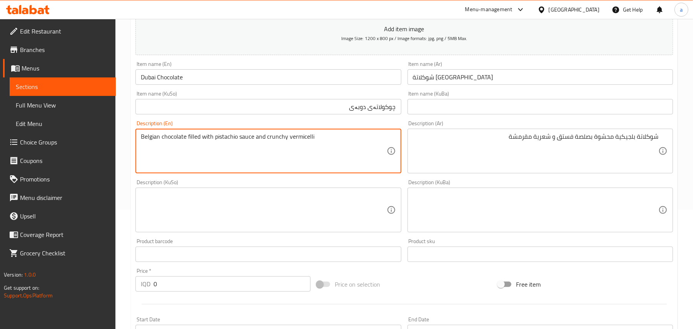
click at [284, 144] on textarea "Belgian chocolate filled with pistachio sauce and crunchy vermicelli" at bounding box center [264, 151] width 246 height 37
paste textarea "Crisp"
click at [277, 141] on textarea "Belgian chocolate filled with pistachio sauce and Crispy vermicelli" at bounding box center [264, 151] width 246 height 37
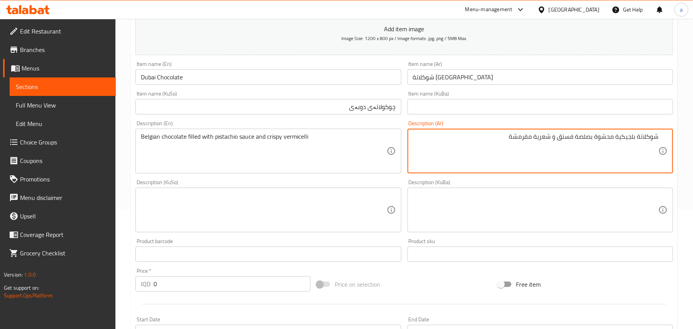
click at [606, 147] on textarea "شوكلاتة بلجيكية محشوة بصلصة فستق و شعرية مقرمشة" at bounding box center [536, 151] width 246 height 37
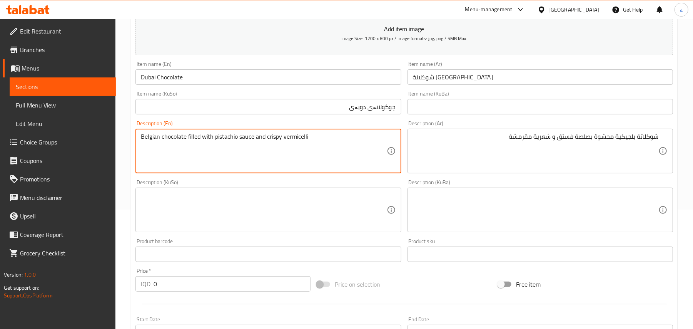
click at [196, 144] on textarea "Belgian chocolate filled with pistachio sauce and crispy vermicelli" at bounding box center [264, 151] width 246 height 37
paste textarea "stuffed"
type textarea "Belgian chocolate stuffed with pistachio sauce and crispy vermicelli"
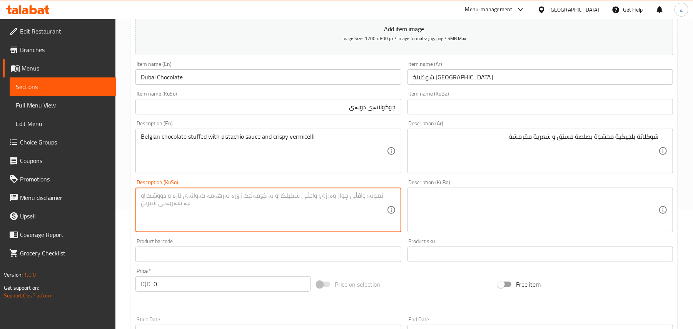
click at [308, 219] on textarea at bounding box center [264, 210] width 246 height 37
paste textarea "چوکولاتەی بەلجیکی پڕکراوە بە سۆسی فستەق و شەعریەی کریسپی"
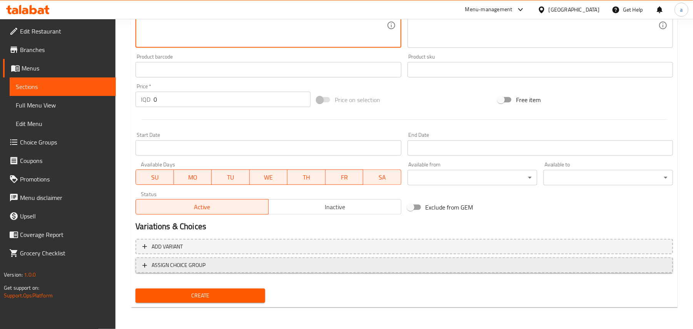
type textarea "چوکولاتەی بەلجیکی پڕکراوە بە سۆسی فستەق و شەعریەی کریسپی"
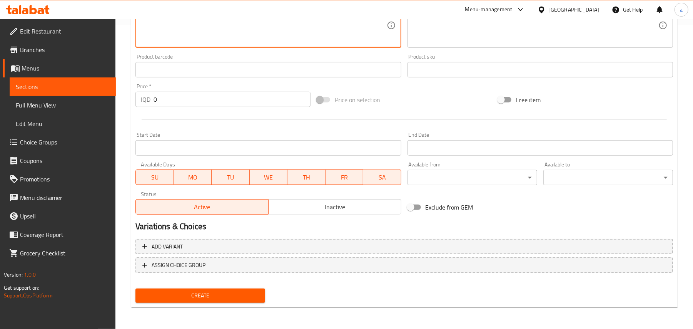
click at [385, 261] on button "ASSIGN CHOICE GROUP" at bounding box center [405, 265] width 538 height 16
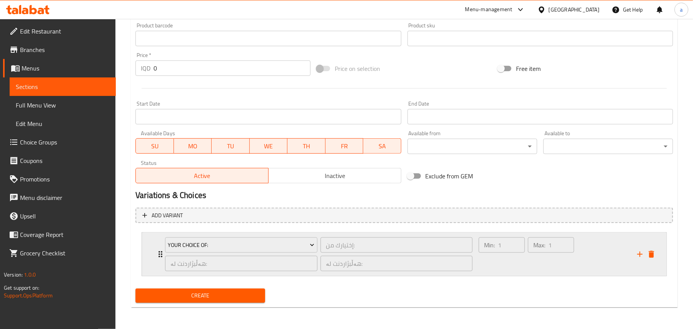
scroll to position [348, 0]
click at [282, 245] on span "Your Choice Of:" at bounding box center [241, 245] width 147 height 10
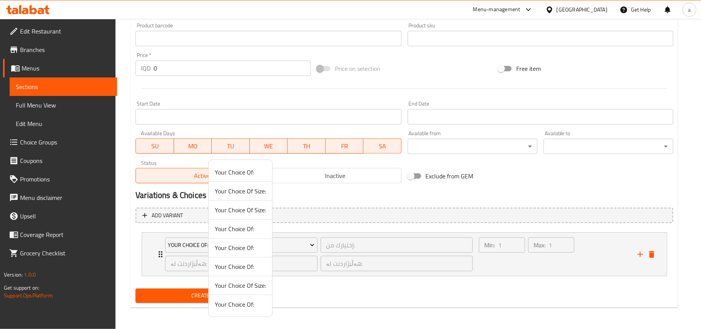
click at [256, 290] on span "Your Choice Of Size:" at bounding box center [240, 285] width 51 height 9
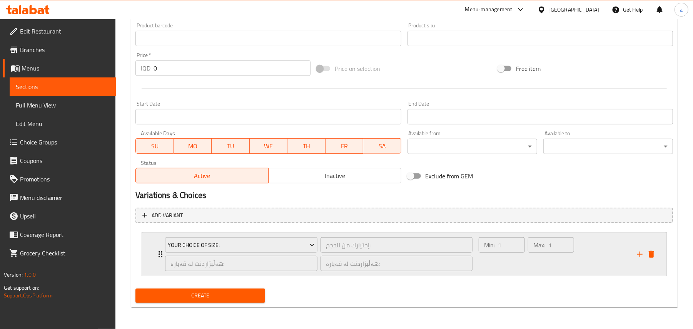
click at [504, 271] on div "Min: 1 ​" at bounding box center [501, 254] width 49 height 37
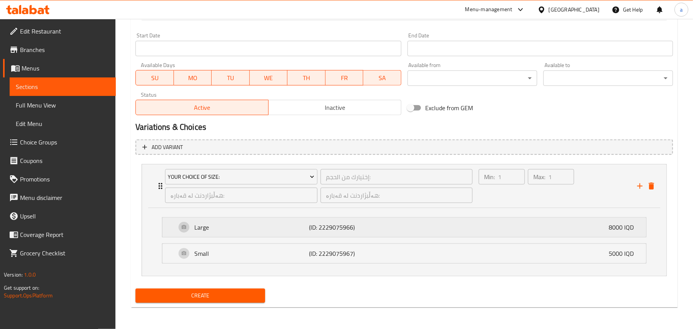
scroll to position [417, 0]
click at [243, 300] on span "Create" at bounding box center [200, 296] width 117 height 10
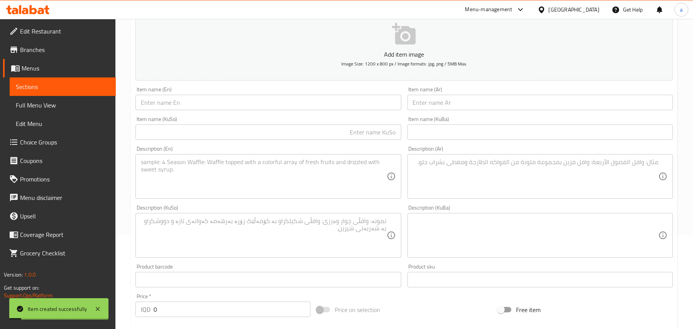
scroll to position [0, 0]
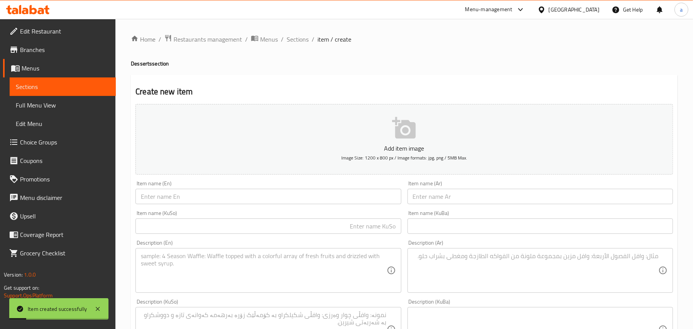
click at [308, 41] on span "Sections" at bounding box center [298, 39] width 22 height 9
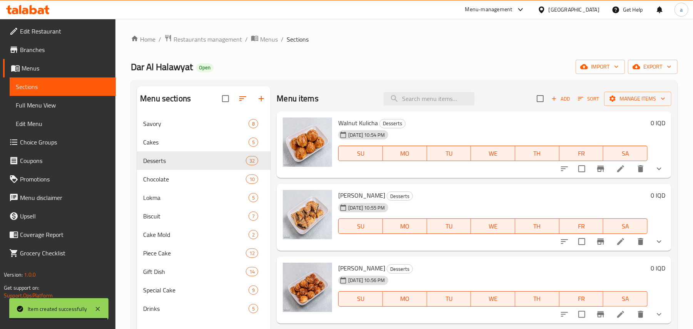
click at [28, 104] on span "Full Menu View" at bounding box center [63, 104] width 94 height 9
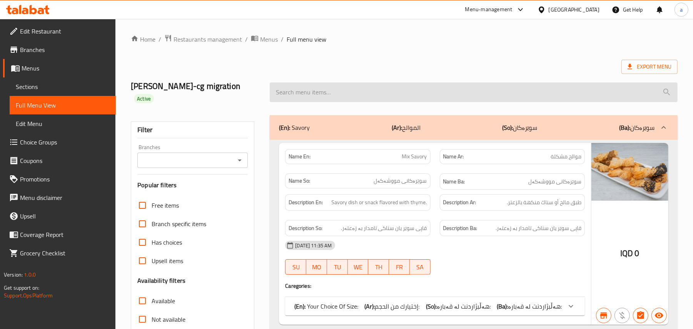
click at [301, 93] on input "search" at bounding box center [474, 92] width 408 height 20
paste input "Dubai Chocolate"
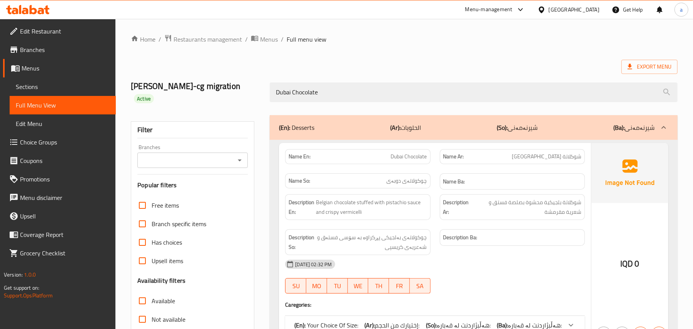
click at [237, 163] on icon "Open" at bounding box center [239, 160] width 9 height 9
type input "Dubai Chocolate"
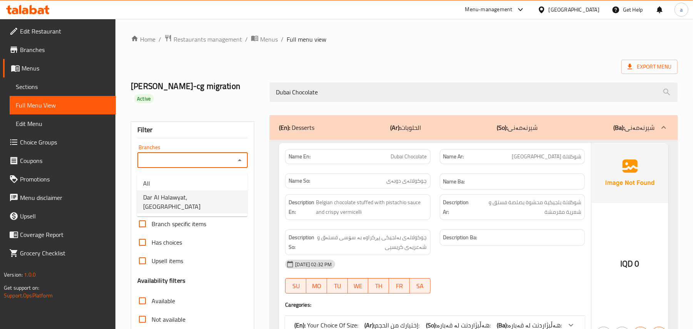
click at [202, 198] on span "Dar Al Halawyat, Bakhtyari" at bounding box center [192, 201] width 98 height 18
type input "Dar Al Halawyat, Bakhtyari"
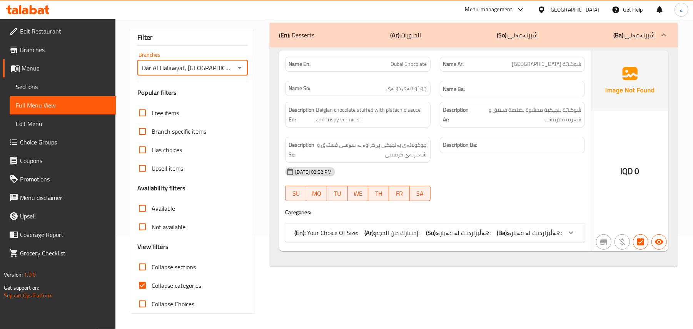
scroll to position [105, 0]
click at [350, 231] on p "(En): Your Choice Of Size:" at bounding box center [327, 232] width 64 height 9
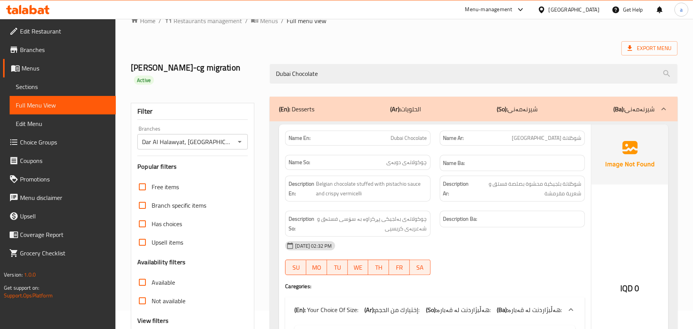
scroll to position [0, 0]
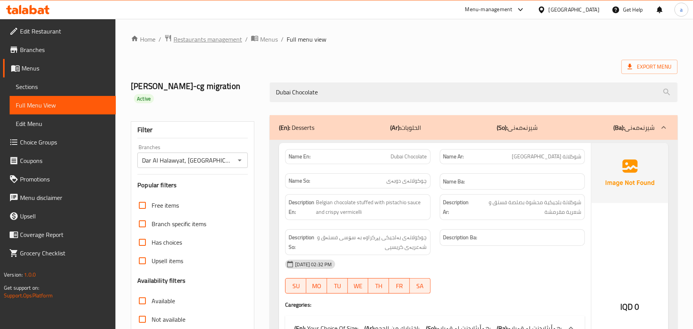
click at [223, 39] on span "Restaurants management" at bounding box center [208, 39] width 69 height 9
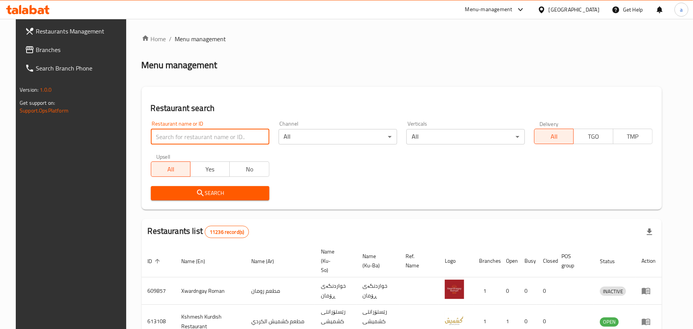
click at [186, 144] on input "search" at bounding box center [210, 136] width 119 height 15
paste input "656340"
type input "656340"
click button "Search" at bounding box center [210, 193] width 119 height 14
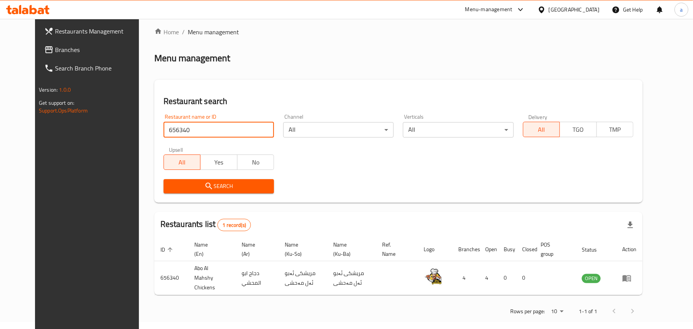
scroll to position [14, 0]
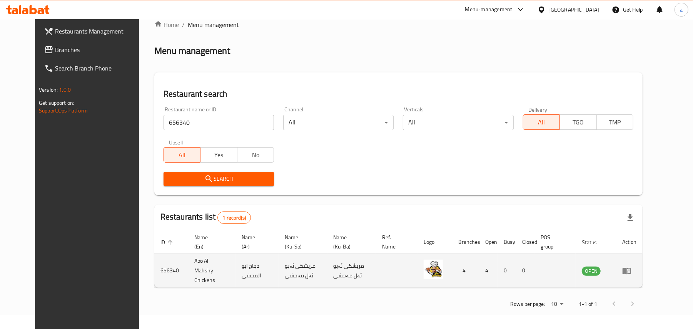
click at [632, 275] on icon "enhanced table" at bounding box center [627, 270] width 9 height 9
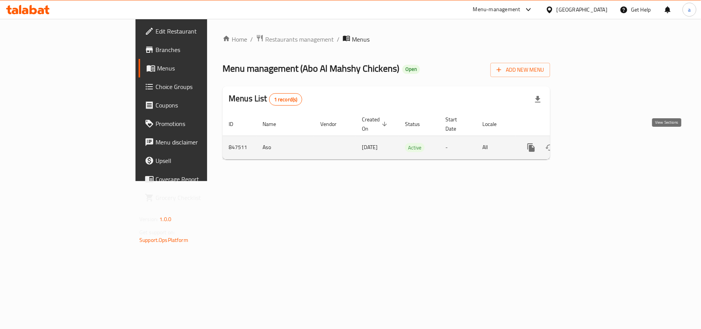
click at [596, 138] on link "enhanced table" at bounding box center [586, 147] width 18 height 18
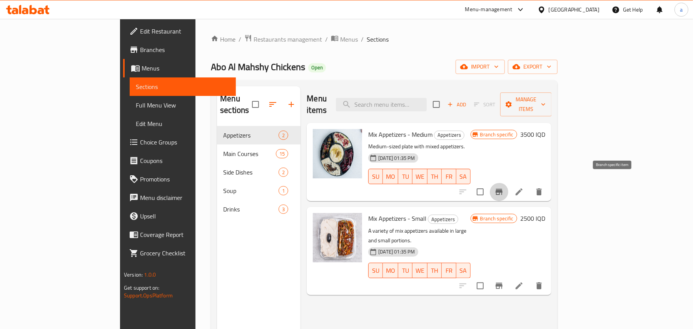
click at [509, 182] on button "Branch-specific-item" at bounding box center [499, 191] width 18 height 18
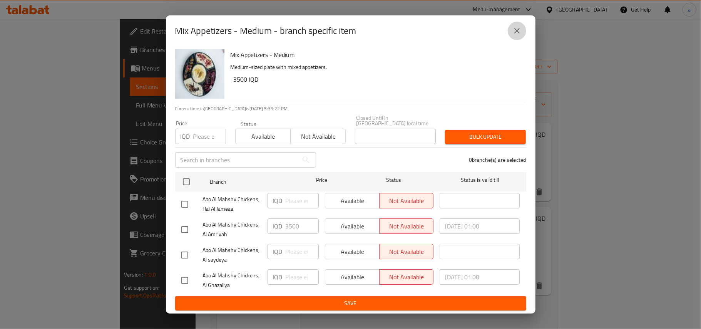
click at [518, 24] on button "close" at bounding box center [517, 31] width 18 height 18
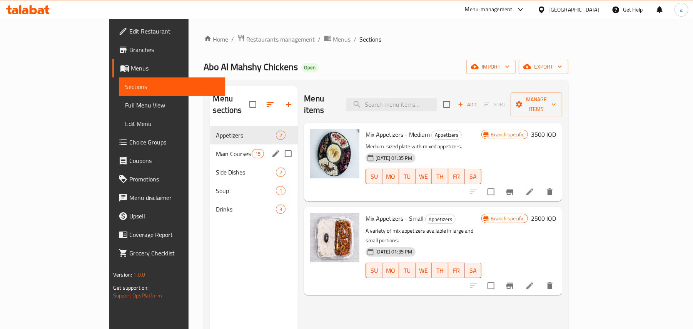
click at [216, 144] on div "Main Courses 15" at bounding box center [254, 153] width 88 height 18
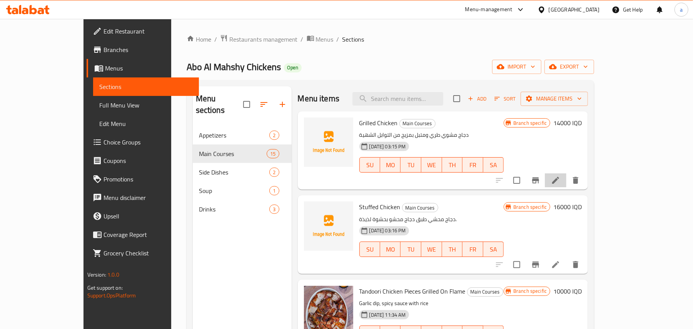
click at [559, 184] on icon at bounding box center [555, 180] width 7 height 7
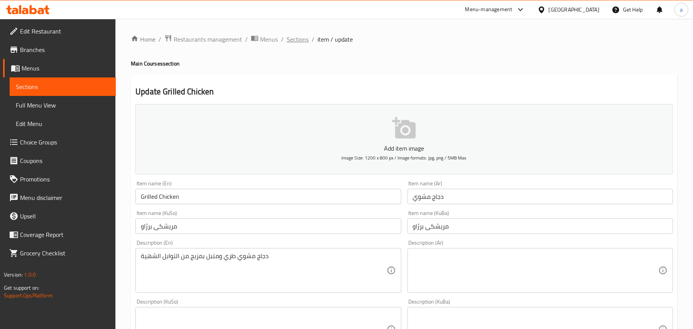
click at [299, 36] on span "Sections" at bounding box center [298, 39] width 22 height 9
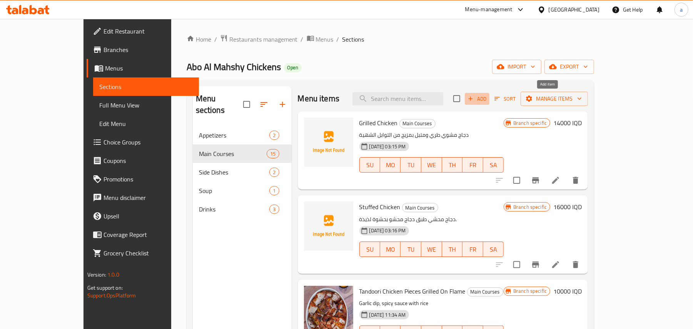
click at [488, 103] on span "Add" at bounding box center [477, 98] width 21 height 9
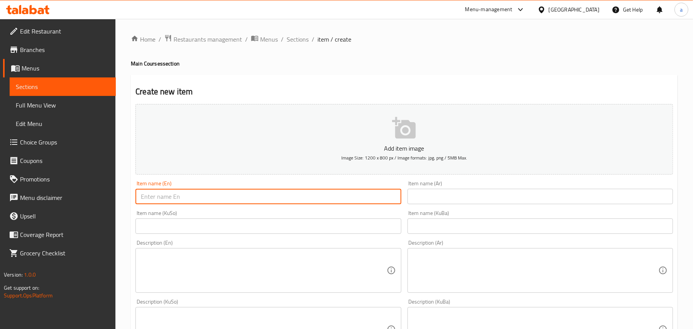
click at [238, 198] on input "text" at bounding box center [269, 196] width 266 height 15
paste input "Grilled Chicken And Wings Box"
type input "Grilled Chicken And Wings Box"
drag, startPoint x: 451, startPoint y: 202, endPoint x: 417, endPoint y: 210, distance: 34.8
click at [451, 202] on input "text" at bounding box center [541, 196] width 266 height 15
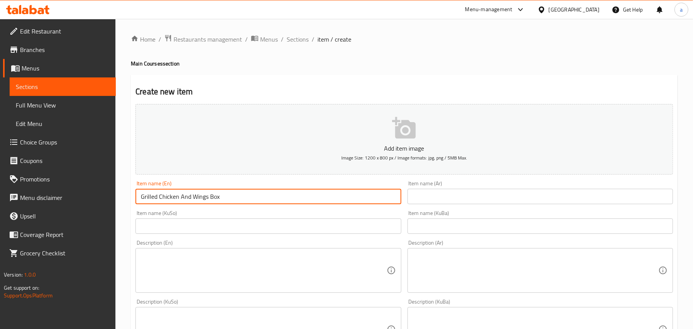
paste input "بوكس دجاج مشوي واجنحه"
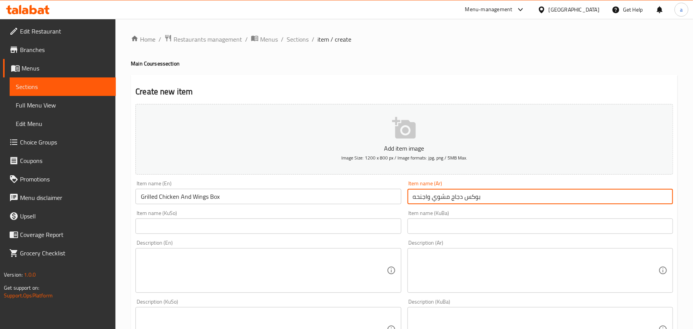
type input "بوكس دجاج مشوي واجنحه"
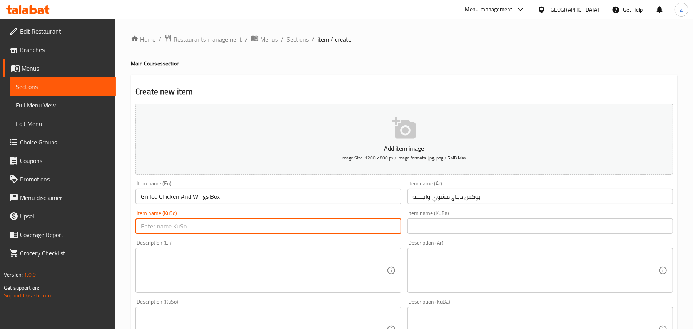
click at [363, 234] on input "text" at bounding box center [269, 225] width 266 height 15
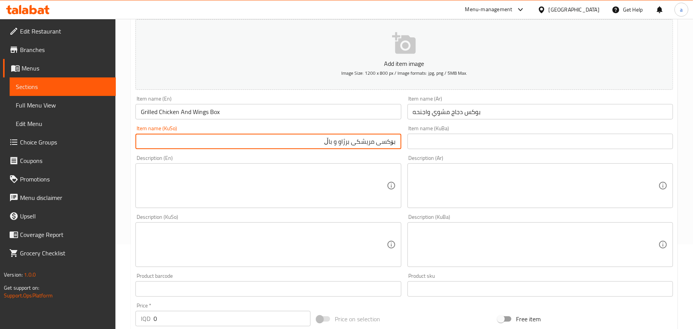
scroll to position [119, 0]
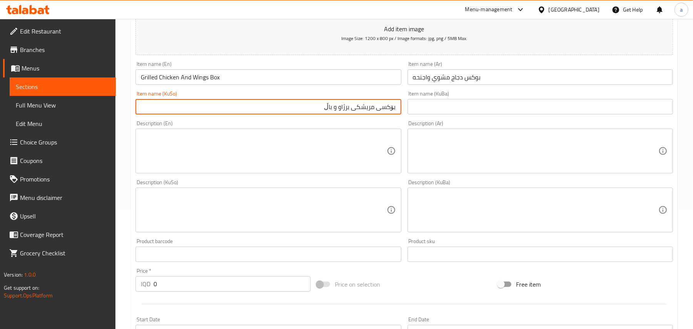
type input "بۆکسی مریشکی برژاو و باڵ"
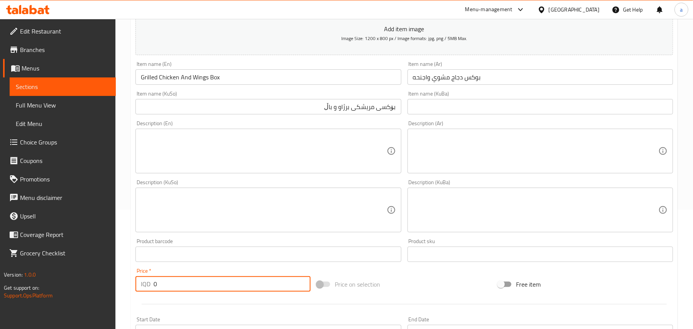
drag, startPoint x: 115, startPoint y: 295, endPoint x: 119, endPoint y: 290, distance: 6.4
click at [116, 293] on div "Home / Restaurants management / Menus / Sections / item / create Main Courses s…" at bounding box center [404, 207] width 578 height 614
paste input "2400"
type input "24000"
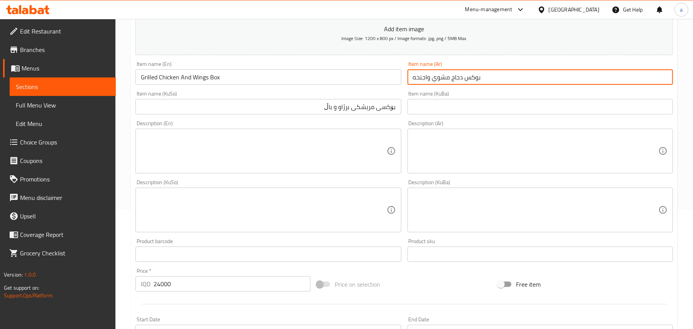
click at [507, 85] on input "بوكس دجاج مشوي واجنحه" at bounding box center [541, 76] width 266 height 15
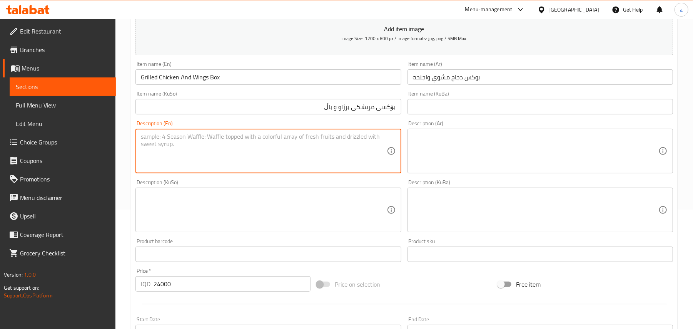
click at [216, 143] on textarea at bounding box center [264, 151] width 246 height 37
paste textarea "Mixed rice, 2 Shish of wings with plate of mixed rice and garlic dip"
click at [176, 144] on textarea "Mixed rice, 2 Shish of wings with plate of mixed rice and garlic dip" at bounding box center [264, 151] width 246 height 37
click at [291, 161] on textarea "Mixed rice, 2 shish of wings with plate of mixed rice and garlic dip" at bounding box center [264, 151] width 246 height 37
type textarea "Mixed rice, 2 shish of wings with plate of mixed rice and garlic dip"
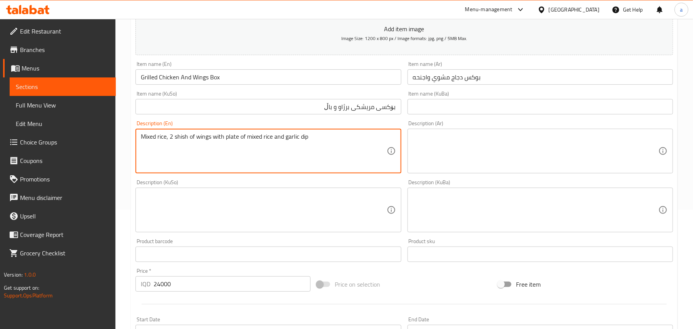
click at [475, 150] on textarea at bounding box center [536, 151] width 246 height 37
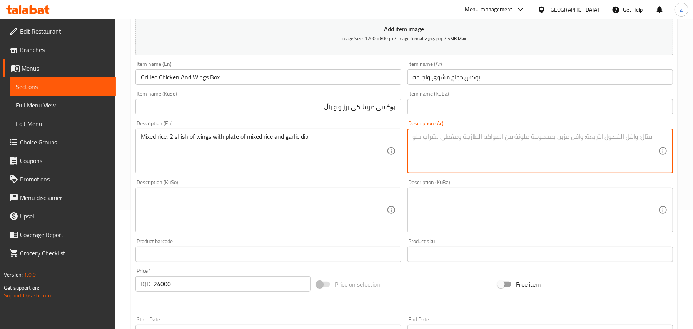
paste textarea "رز مشكل، 2 شيش اجنحه مع صحن رز مشكل وثوميه"
type textarea "رز مشكل، 2 شيش اجنحه مع صحن رز مشكل وثوميه"
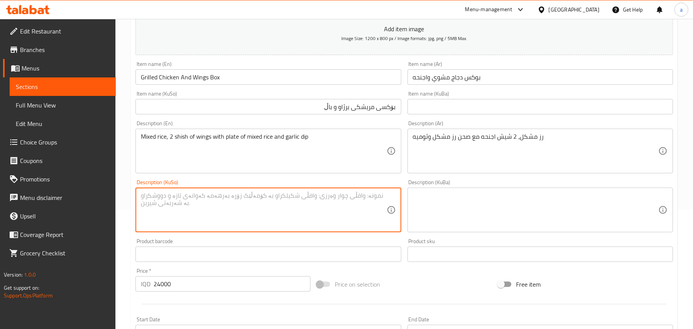
click at [333, 228] on textarea at bounding box center [264, 210] width 246 height 37
click at [293, 222] on textarea at bounding box center [264, 210] width 246 height 37
paste textarea "برنجی موشەکەل، 2 شیش باڵ لەگەڵ قاپێک برنجی موشەکەل و سیراو"
type textarea "برنجی موشەکەل، 2 شیش باڵ لەگەڵ قاپێک برنجی موشەکەل و سیراو"
click at [238, 85] on input "Grilled Chicken And Wings Box" at bounding box center [269, 76] width 266 height 15
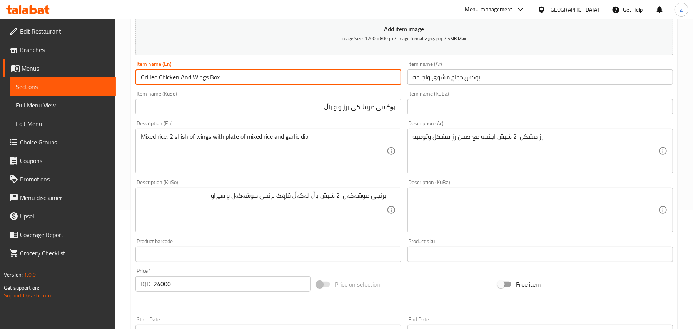
drag, startPoint x: 238, startPoint y: 85, endPoint x: 136, endPoint y: 85, distance: 102.4
click at [136, 85] on input "Grilled Chicken And Wings Box" at bounding box center [269, 76] width 266 height 15
click at [242, 79] on input "Grilled Chicken And Wings Box" at bounding box center [269, 76] width 266 height 15
click at [333, 85] on input "Grilled Chicken And Wings Box" at bounding box center [269, 76] width 266 height 15
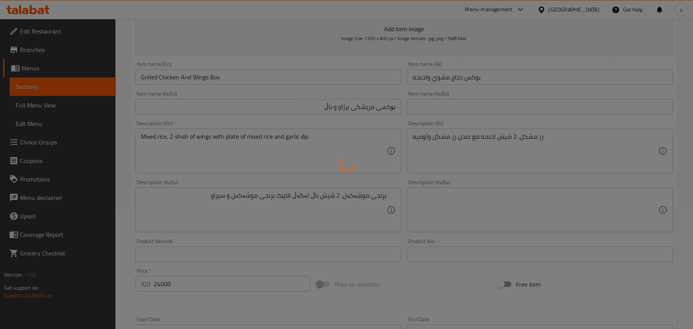
type input "0"
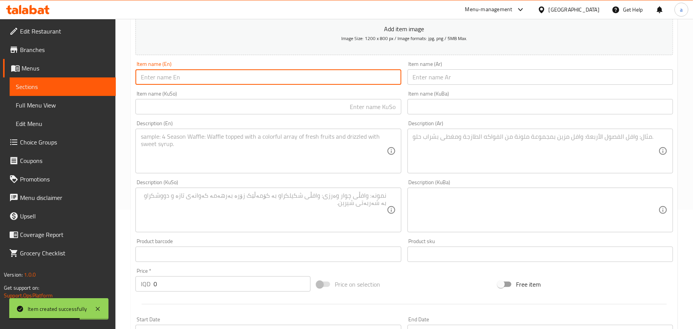
paste input "Half Grilled Chicken On Charcoal And Wings Box"
type input "Half Grilled Chicken On Charcoal And Wings Box"
click at [447, 85] on input "text" at bounding box center [541, 76] width 266 height 15
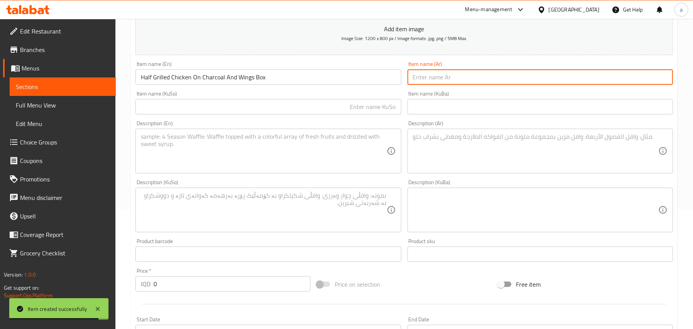
paste input "بوكس نص دجاجه مشوي عالفحم واجنحه"
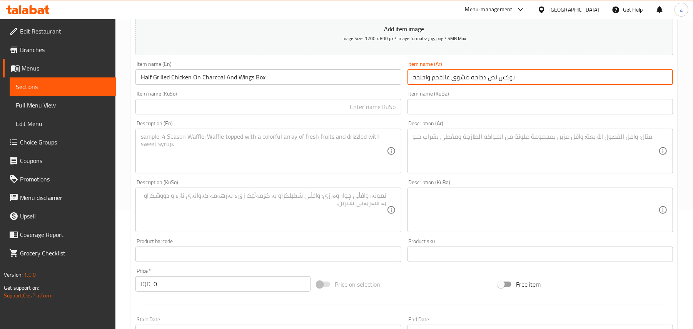
type input "بوكس نص دجاجه مشوي عالفحم واجنحه"
click at [377, 114] on input "text" at bounding box center [269, 106] width 266 height 15
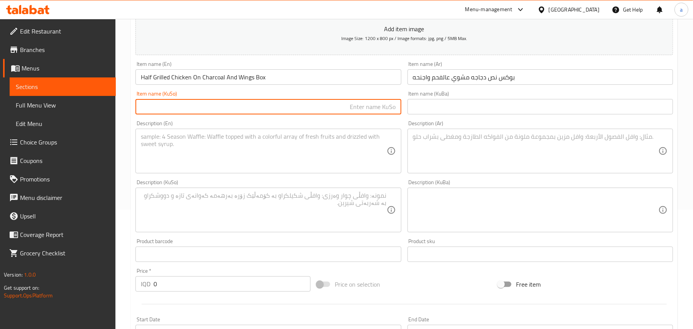
type input "ن"
type input "بۆکسی نیو مریشکی برژاو لەسەر خەڵوز و باڵ"
click at [162, 291] on input "0" at bounding box center [232, 283] width 157 height 15
paste input "21000"
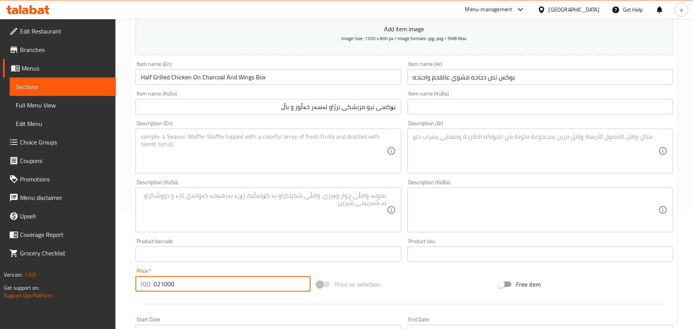
drag, startPoint x: 191, startPoint y: 295, endPoint x: 128, endPoint y: 293, distance: 63.2
click at [128, 293] on div "Home / Restaurants management / Menus / Sections / item / create Main Courses s…" at bounding box center [404, 207] width 578 height 614
paste input "number"
type input "21000"
click at [297, 136] on div "Description (En)" at bounding box center [269, 151] width 266 height 45
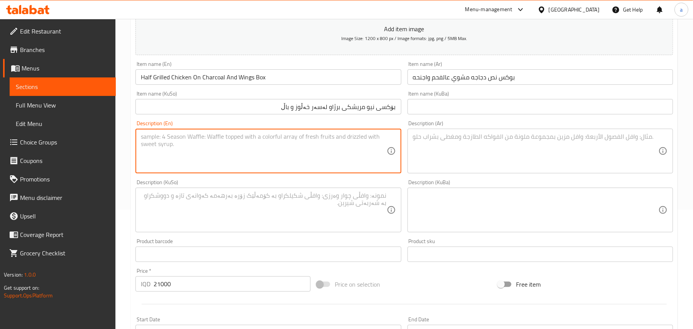
paste textarea "Half grilled chicken on charcoal, 2 shish wings on mixed tray"
type textarea "Half grilled chicken on charcoal, 2 shish wings on mixed tray"
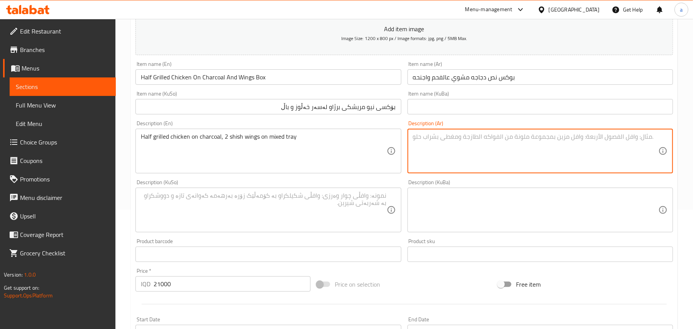
click at [454, 145] on textarea at bounding box center [536, 151] width 246 height 37
paste textarea "نص دجاجه مشويه عالفحم، 2 شيش اجنحه عالصينيه مشكل"
type textarea "نص دجاجه مشويه عالفحم، 2 شيش اجنحه عالصينيه مشكل"
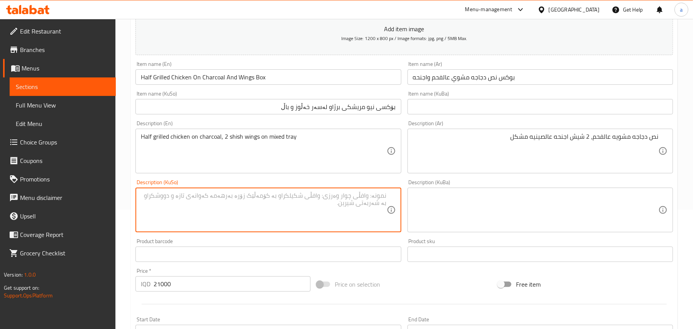
click at [340, 213] on textarea at bounding box center [264, 210] width 246 height 37
type textarea "نیو مریشکی برژاو لەسەر خەڵوز"
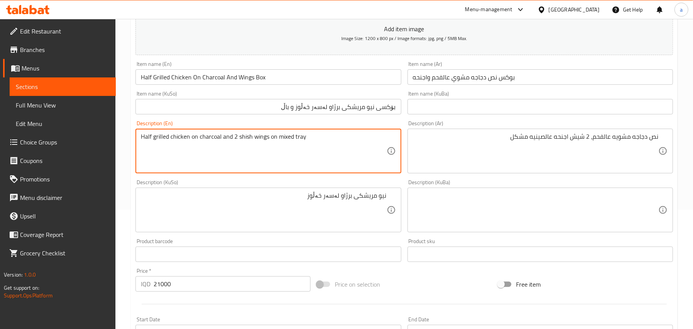
type textarea "Half grilled chicken on charcoal and 2 shish wings on mixed tray"
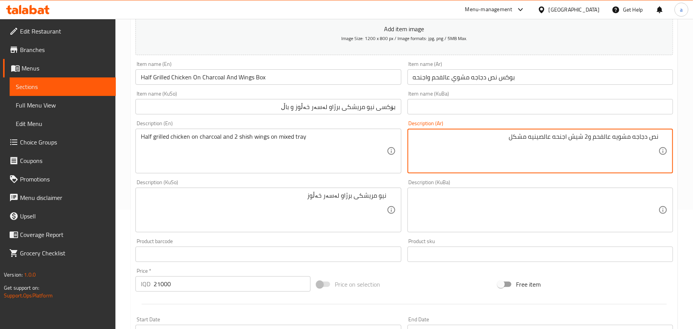
type textarea "نص دجاجه مشويه عالفحم و2 شيش اجنحه عالصينيه مشكل"
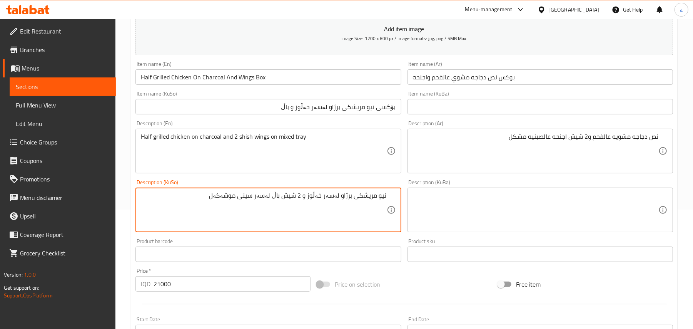
type textarea "نیو مریشکی برژاو لەسەر خەڵوز و 2 شیش باڵ لەسەر سینی موشەکەل"
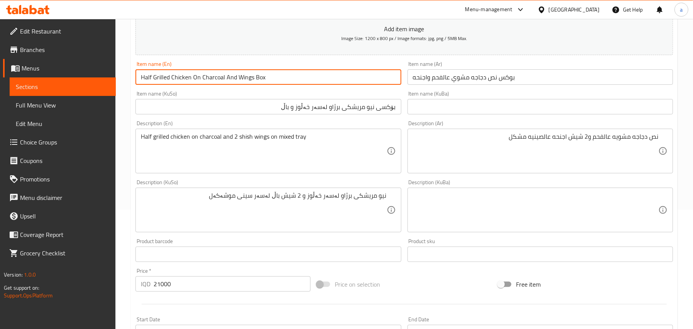
drag, startPoint x: 281, startPoint y: 81, endPoint x: 119, endPoint y: 82, distance: 161.3
click at [119, 82] on div "Home / Restaurants management / Menus / Sections / item / create Main Courses s…" at bounding box center [404, 207] width 578 height 614
click at [300, 78] on input "Half Grilled Chicken On Charcoal And Wings Box" at bounding box center [269, 76] width 266 height 15
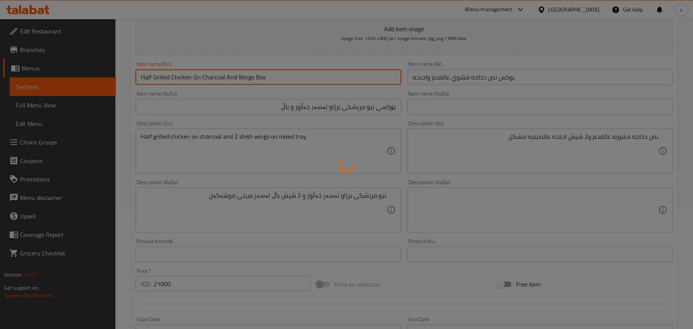
type input "0"
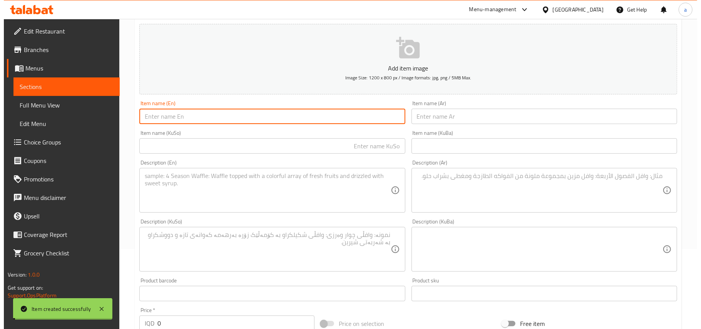
scroll to position [0, 0]
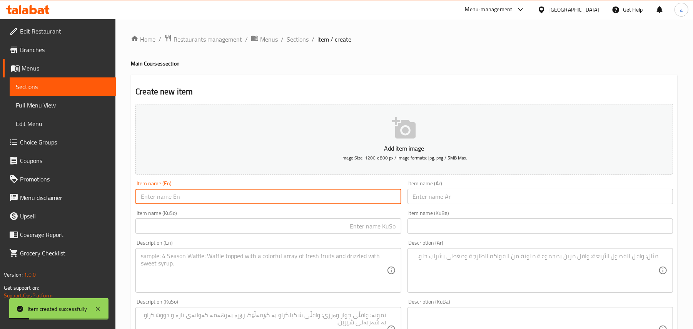
click at [32, 110] on span "Full Menu View" at bounding box center [63, 104] width 94 height 9
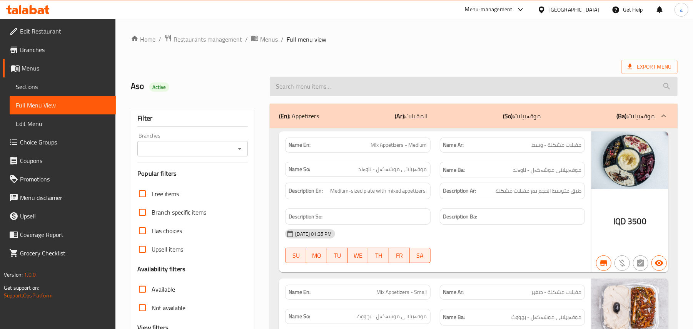
click at [326, 86] on input "search" at bounding box center [474, 87] width 408 height 20
paste input "Half Grilled Chicken On Charcoal And Wings Box"
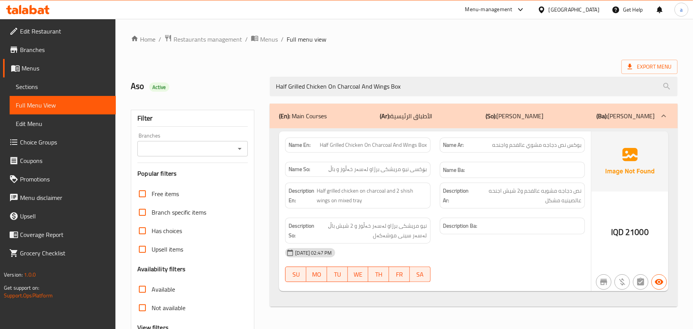
click at [244, 152] on icon "Open" at bounding box center [239, 148] width 9 height 9
type input "Half Grilled Chicken On Charcoal And Wings Box"
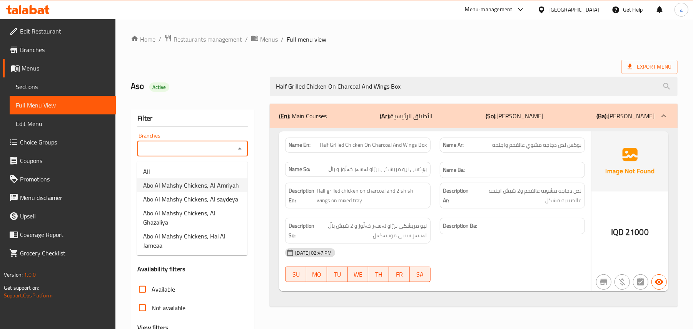
click at [202, 190] on span "Abo Al Mahshy Chickens, Al Amriyah" at bounding box center [191, 185] width 96 height 9
type input "Abo Al Mahshy Chickens, Al Amriyah"
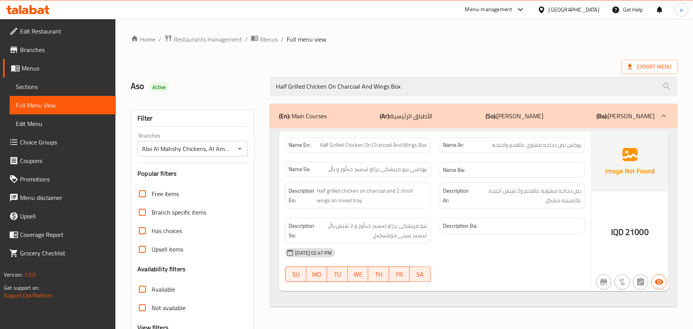
drag, startPoint x: 420, startPoint y: 88, endPoint x: 231, endPoint y: 98, distance: 189.3
click at [231, 98] on div "Aso Active Half Grilled Chicken On Charcoal And Wings Box" at bounding box center [404, 86] width 556 height 34
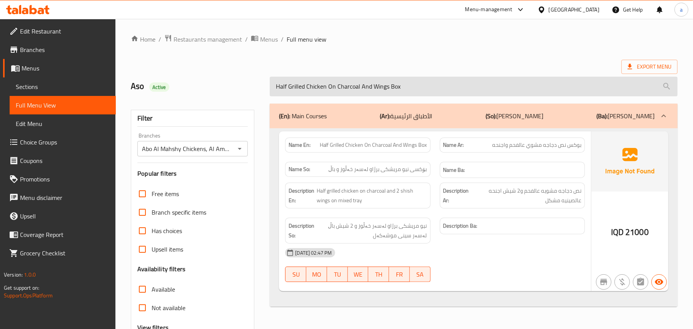
click at [418, 86] on input "Half Grilled Chicken On Charcoal And Wings Box" at bounding box center [474, 87] width 408 height 20
paste input "Grilled Chicken And Wings Box"
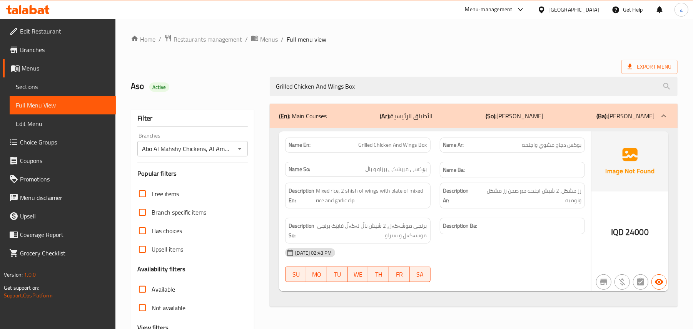
type input "Grilled Chicken And Wings Box"
click at [221, 42] on span "Restaurants management" at bounding box center [208, 39] width 69 height 9
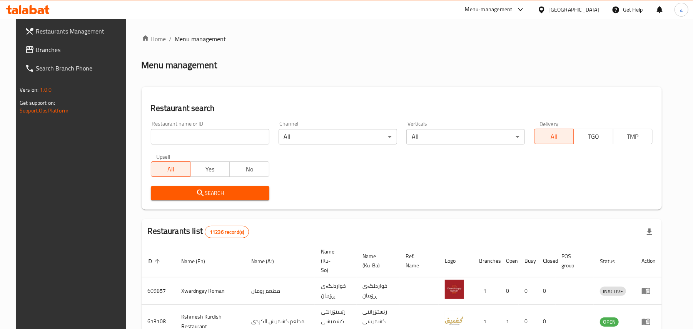
click at [177, 141] on input "search" at bounding box center [210, 136] width 119 height 15
paste input "Laza, Alaadhameya"
type input "Laza, Alaadhameya"
click button "Search" at bounding box center [210, 193] width 119 height 14
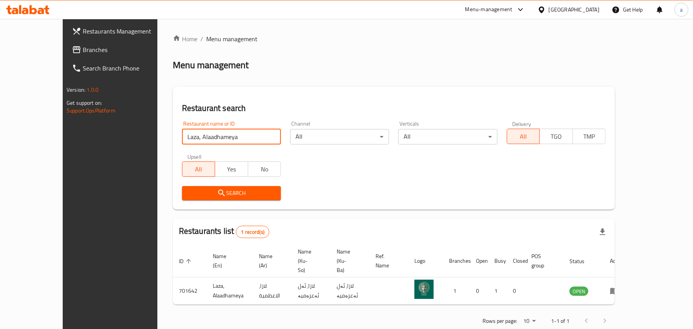
scroll to position [14, 0]
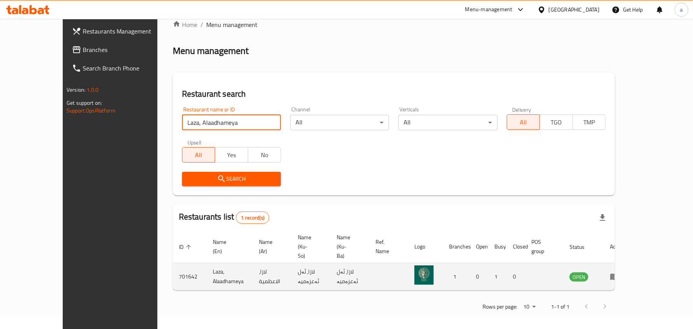
click at [618, 275] on icon "enhanced table" at bounding box center [616, 276] width 3 height 3
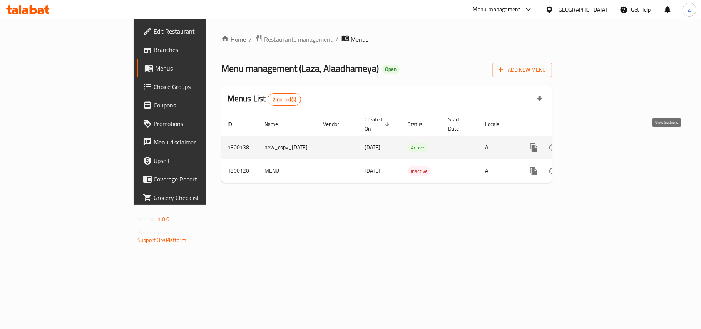
click at [594, 143] on icon "enhanced table" at bounding box center [589, 147] width 9 height 9
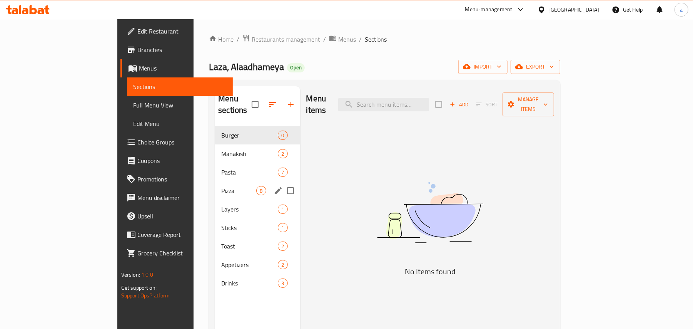
click at [221, 186] on span "Pizza" at bounding box center [238, 190] width 35 height 9
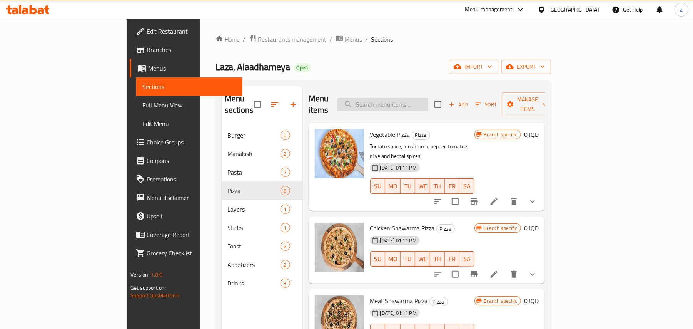
click at [423, 98] on input "search" at bounding box center [383, 104] width 91 height 13
paste input "Pepperoni Pizza"
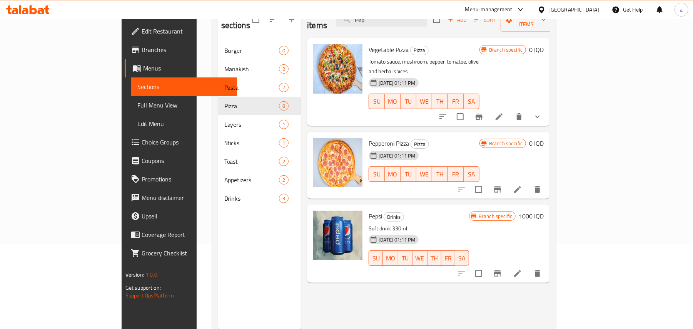
scroll to position [109, 0]
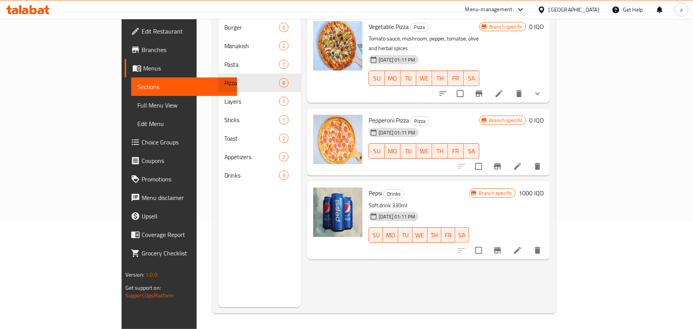
type input "Pep"
click at [501, 163] on icon "Branch-specific-item" at bounding box center [497, 166] width 7 height 6
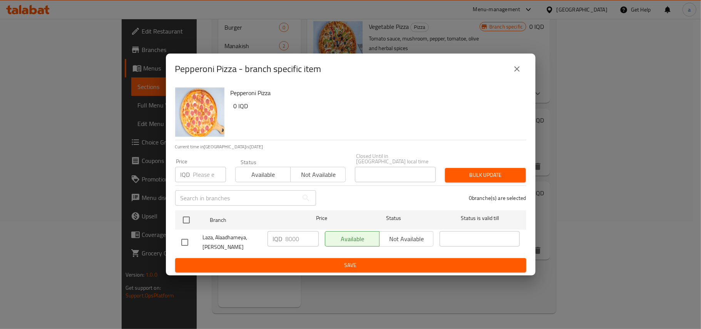
click at [518, 72] on icon "close" at bounding box center [516, 68] width 9 height 9
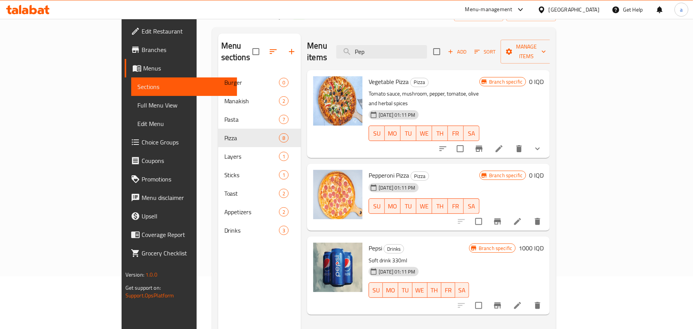
scroll to position [0, 0]
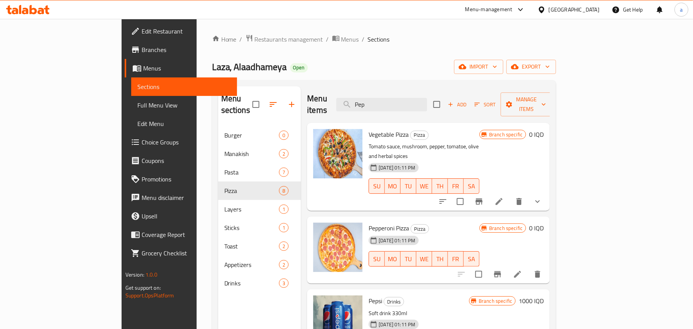
drag, startPoint x: 420, startPoint y: 102, endPoint x: 338, endPoint y: 118, distance: 84.2
click at [343, 116] on div "Menu items Pep Add Sort Manage items Vegetable Pizza Pizza Tomato sauce, mushro…" at bounding box center [425, 250] width 249 height 329
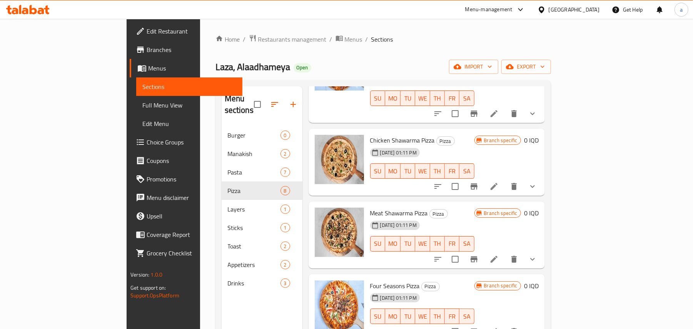
scroll to position [119, 0]
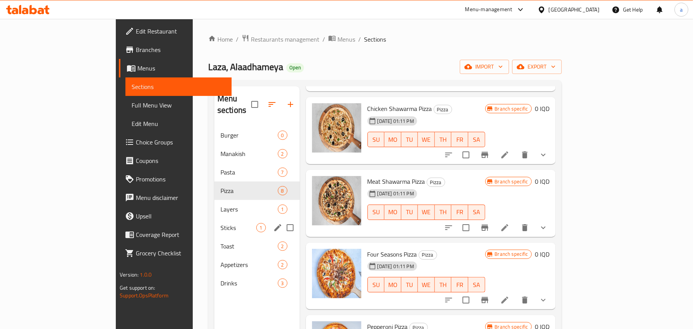
click at [214, 211] on div "Layers 1" at bounding box center [256, 209] width 85 height 18
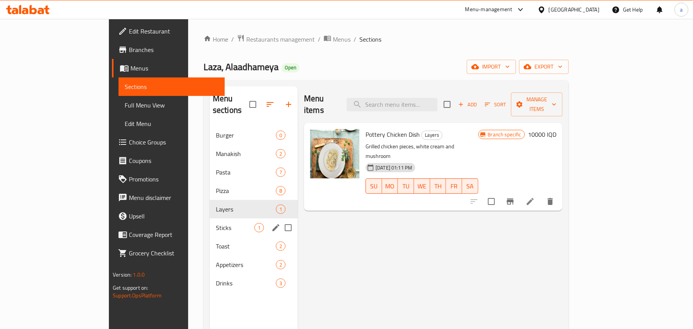
click at [216, 223] on span "Sticks" at bounding box center [235, 227] width 38 height 9
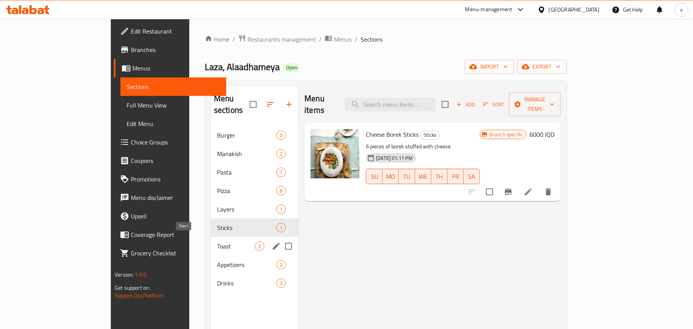
click at [217, 241] on span "Toast" at bounding box center [236, 245] width 38 height 9
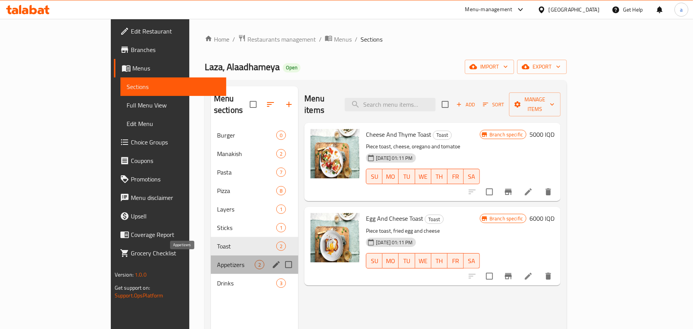
click at [217, 261] on span "Appetizers" at bounding box center [236, 264] width 38 height 9
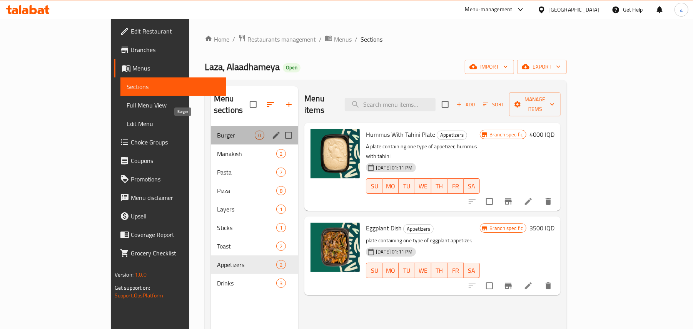
click at [217, 131] on span "Burger" at bounding box center [236, 135] width 38 height 9
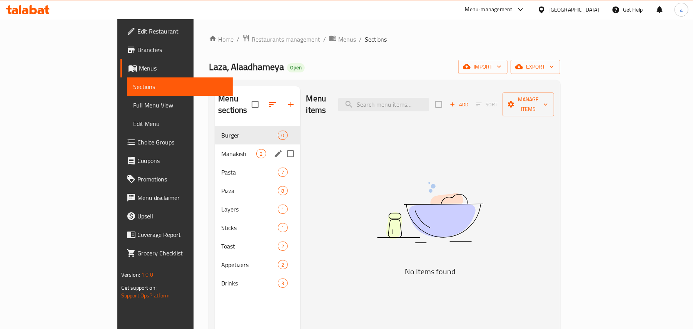
click at [221, 149] on span "Manakish" at bounding box center [238, 153] width 35 height 9
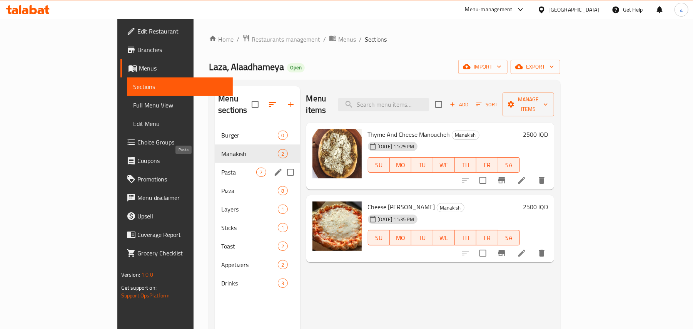
click at [221, 169] on span "Pasta" at bounding box center [238, 171] width 35 height 9
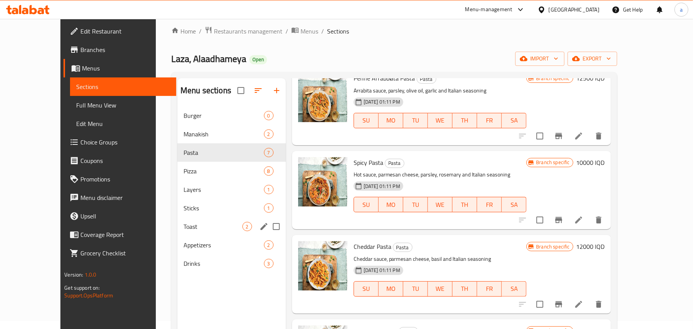
scroll to position [109, 0]
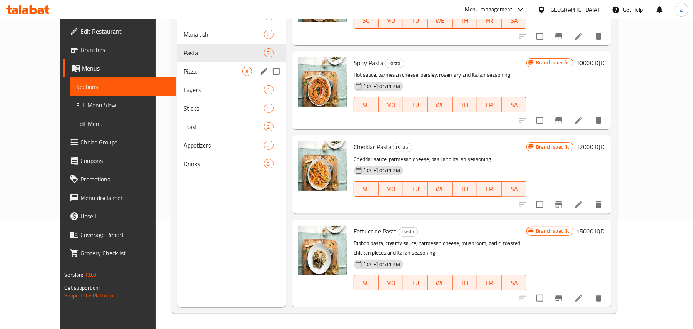
click at [205, 76] on span "Pizza" at bounding box center [213, 71] width 59 height 9
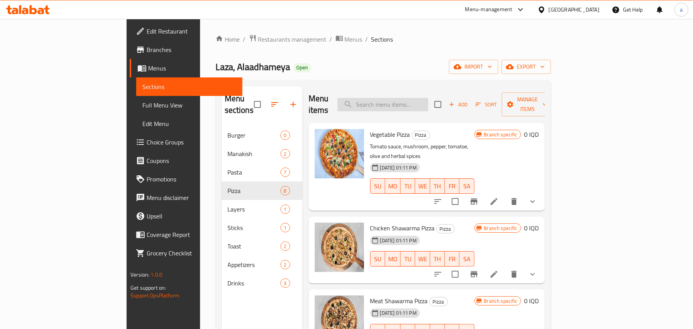
drag, startPoint x: 425, startPoint y: 111, endPoint x: 424, endPoint y: 102, distance: 8.9
click at [425, 109] on div "Menu items Add Sort Manage items" at bounding box center [427, 104] width 236 height 37
click at [424, 102] on input "search" at bounding box center [383, 104] width 91 height 13
paste input "Pepperoni Pizza"
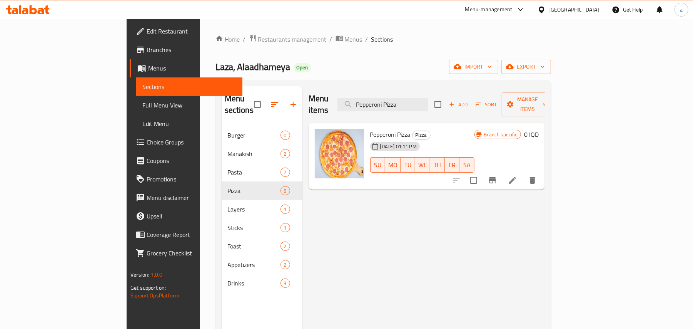
type input "Pepperoni Pizza"
click at [516, 177] on icon at bounding box center [512, 180] width 7 height 7
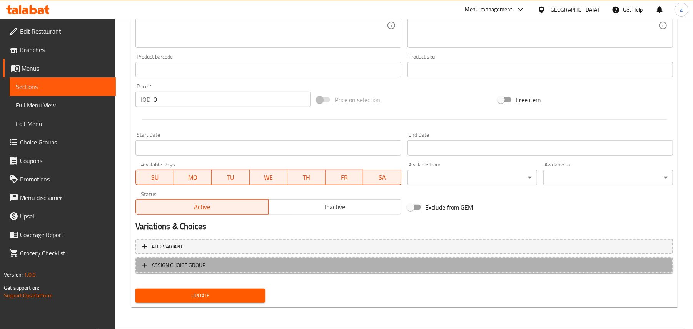
click at [340, 264] on span "ASSIGN CHOICE GROUP" at bounding box center [404, 265] width 524 height 10
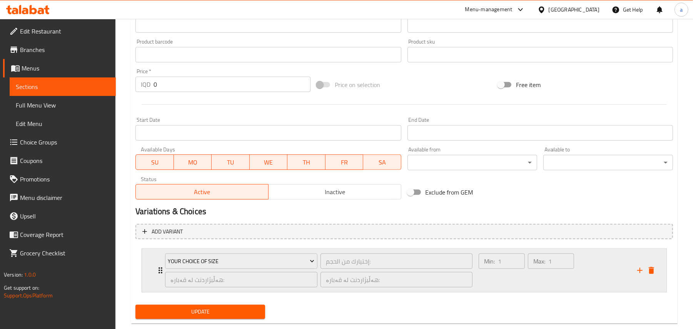
scroll to position [359, 0]
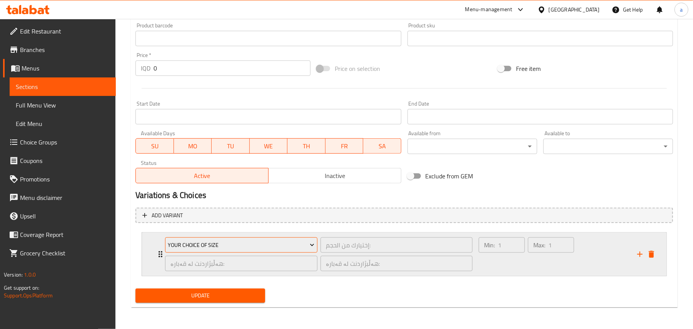
click at [280, 248] on span "Your Choice Of Size" at bounding box center [241, 245] width 147 height 10
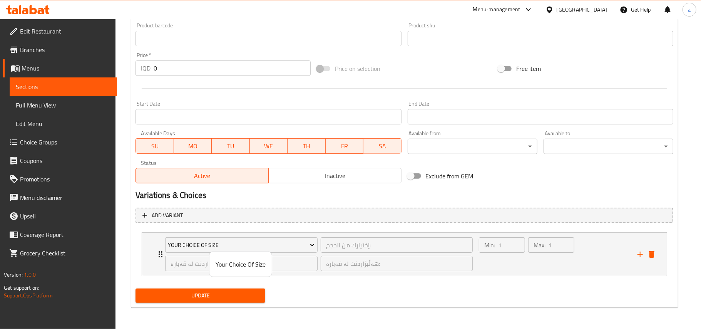
click at [472, 259] on div at bounding box center [350, 164] width 701 height 329
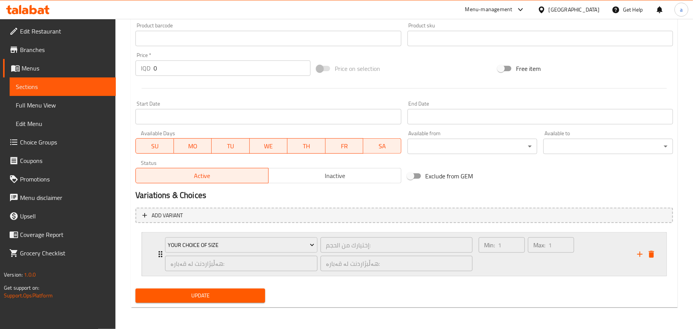
click at [486, 264] on div "Min: 1 ​" at bounding box center [501, 254] width 49 height 37
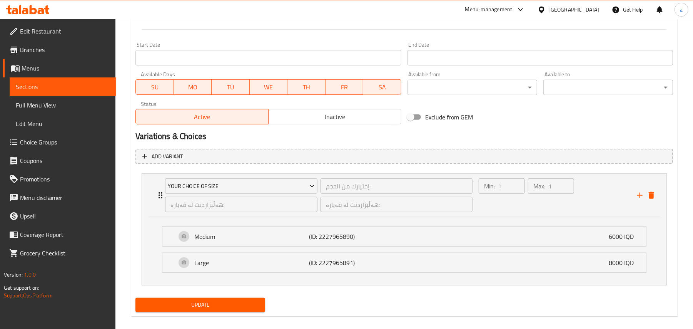
scroll to position [427, 0]
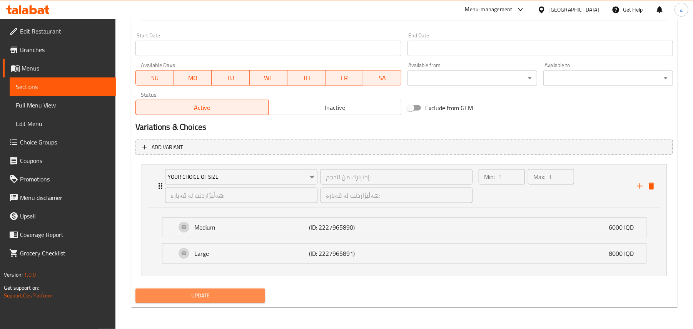
click at [224, 293] on span "Update" at bounding box center [200, 296] width 117 height 10
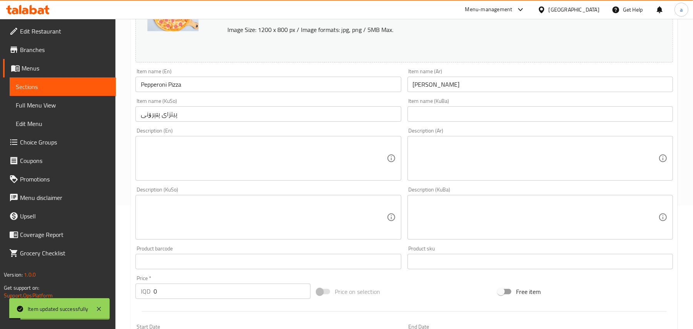
scroll to position [0, 0]
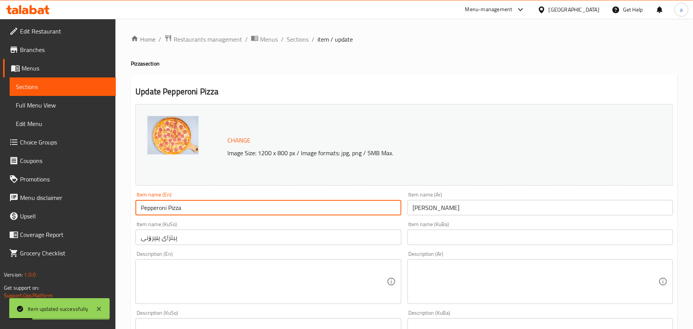
drag, startPoint x: 194, startPoint y: 215, endPoint x: 136, endPoint y: 213, distance: 58.9
click at [136, 213] on input "Pepperoni Pizza" at bounding box center [269, 207] width 266 height 15
click at [216, 210] on input "Pepperoni Pizza" at bounding box center [269, 207] width 266 height 15
drag, startPoint x: 203, startPoint y: 210, endPoint x: 127, endPoint y: 208, distance: 75.9
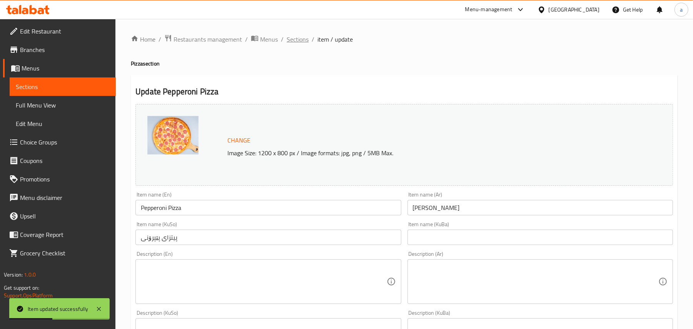
click at [309, 36] on span "Sections" at bounding box center [298, 39] width 22 height 9
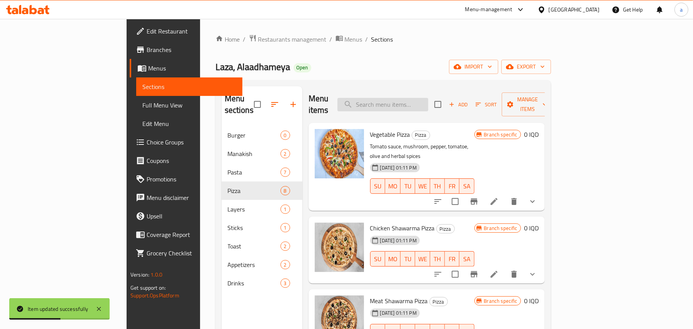
click at [404, 104] on input "search" at bounding box center [383, 104] width 91 height 13
paste input "Pepperoni Pizza"
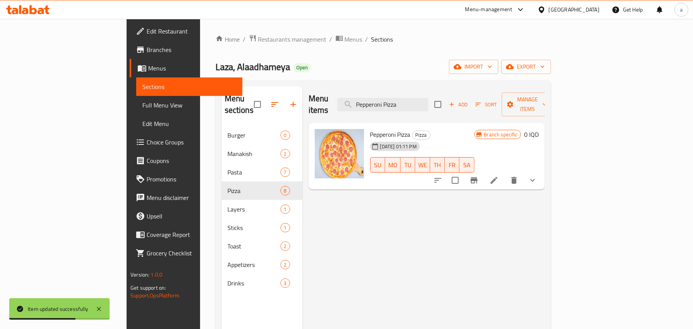
type input "Pepperoni Pizza"
click at [478, 177] on icon "Branch-specific-item" at bounding box center [474, 180] width 7 height 6
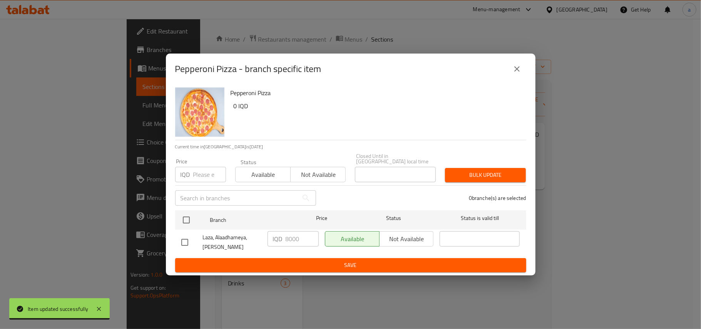
click at [185, 240] on input "checkbox" at bounding box center [185, 242] width 16 height 16
checkbox input "true"
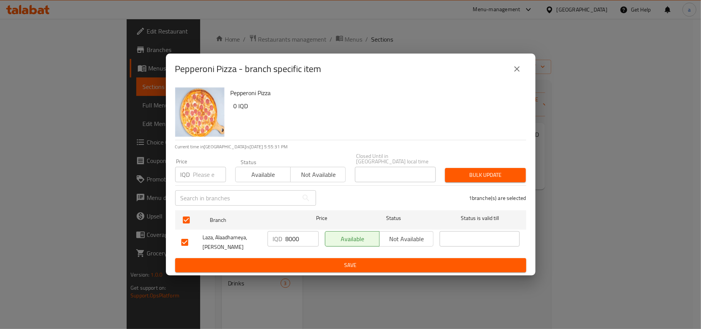
click at [288, 239] on input "8000" at bounding box center [302, 238] width 33 height 15
click at [288, 238] on input "8000" at bounding box center [302, 238] width 33 height 15
type input "0"
click at [304, 259] on button "Save" at bounding box center [350, 265] width 351 height 14
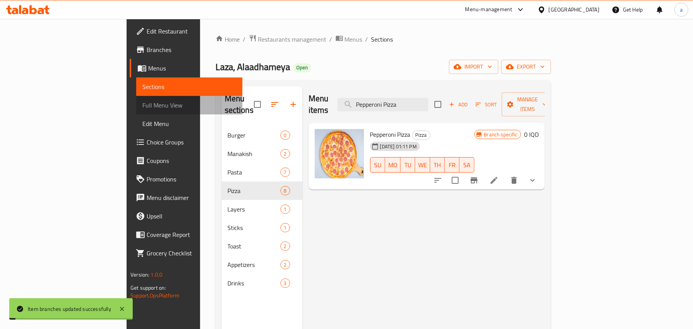
click at [142, 107] on span "Full Menu View" at bounding box center [189, 104] width 94 height 9
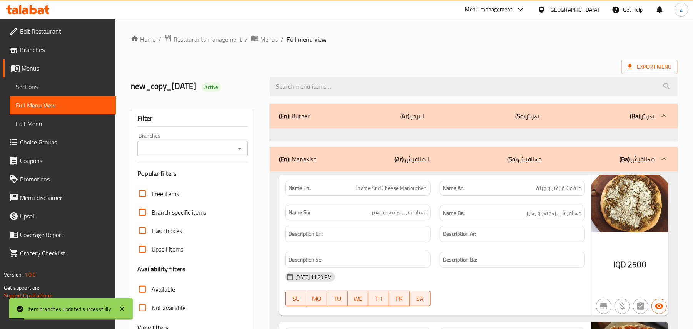
click at [333, 100] on div at bounding box center [473, 86] width 417 height 29
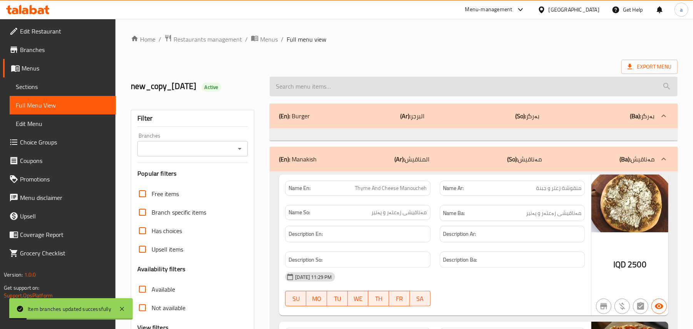
click at [325, 92] on input "search" at bounding box center [474, 87] width 408 height 20
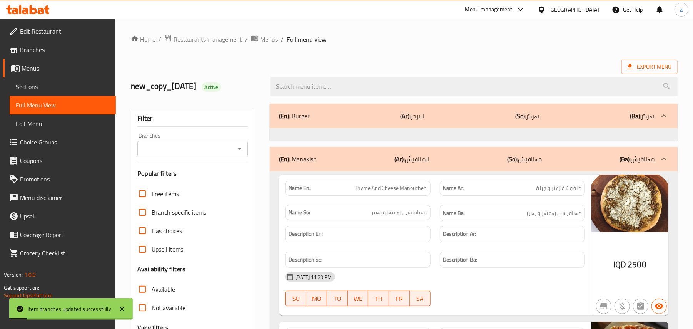
paste input "Pepperoni Pizza"
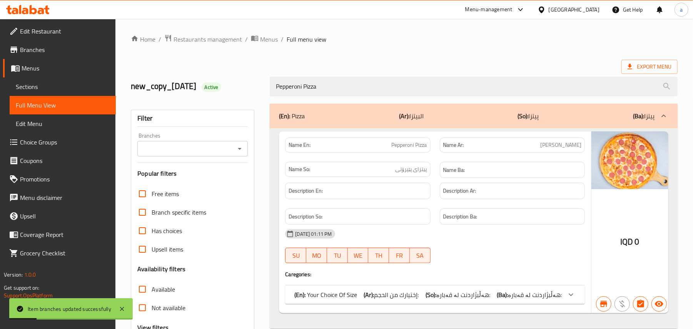
click at [238, 151] on icon "Open" at bounding box center [239, 148] width 9 height 9
type input "Pepperoni Pizza"
click at [258, 165] on div "Filter Branches Branches Popular filters Free items Branch specific items Has c…" at bounding box center [195, 249] width 139 height 300
click at [231, 151] on input "Branches" at bounding box center [186, 148] width 93 height 11
click at [268, 162] on div "(En): Pizza (Ar): البيتزا (So): پیتزا (Ba): پیتزا Name En: Pepperoni Pizza Name…" at bounding box center [473, 249] width 417 height 300
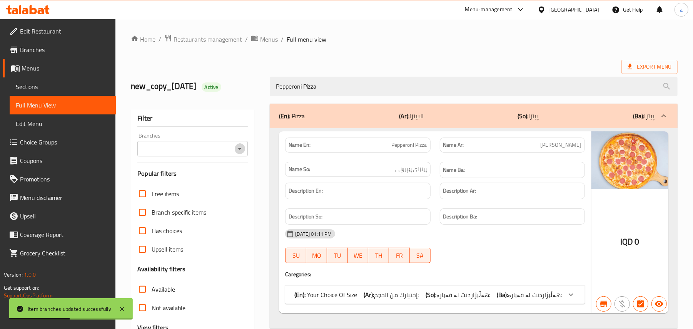
click at [236, 151] on icon "Open" at bounding box center [239, 148] width 9 height 9
click at [258, 161] on div "Filter Branches Branches Popular filters Free items Branch specific items Has c…" at bounding box center [195, 249] width 139 height 300
click at [239, 153] on icon "Open" at bounding box center [239, 148] width 9 height 9
click at [261, 169] on div "Filter Branches Branches Popular filters Free items Branch specific items Has c…" at bounding box center [195, 249] width 139 height 300
click at [238, 153] on icon "Open" at bounding box center [239, 148] width 9 height 9
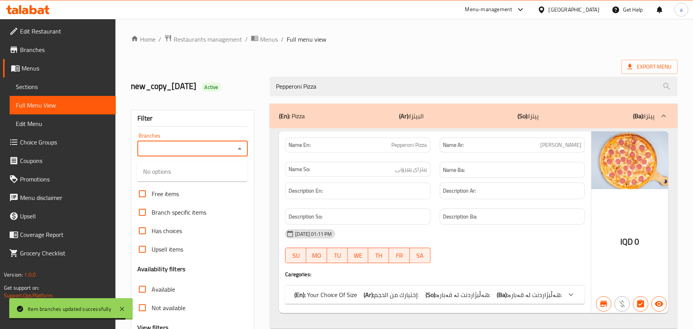
click at [257, 168] on div "Filter Branches Branches Popular filters Free items Branch specific items Has c…" at bounding box center [195, 249] width 139 height 300
click at [240, 149] on icon "Open" at bounding box center [239, 148] width 9 height 9
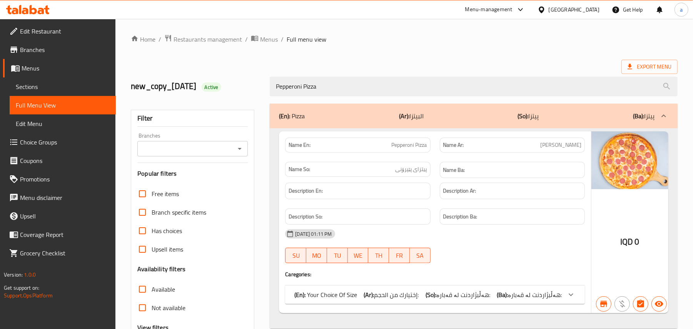
click at [253, 162] on div "Filter Branches Branches Popular filters Free items Branch specific items Has c…" at bounding box center [193, 252] width 124 height 285
click at [236, 150] on icon "Open" at bounding box center [239, 148] width 9 height 9
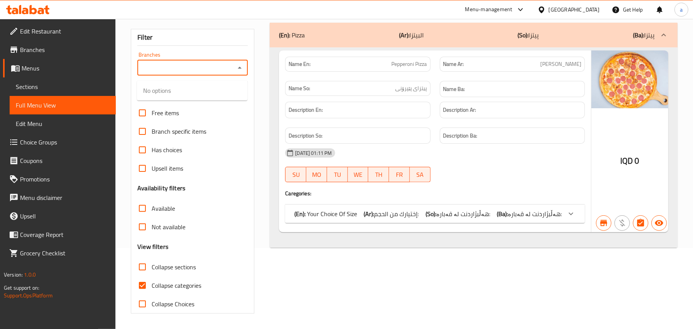
click at [357, 209] on p "(En): Your Choice Of Size" at bounding box center [326, 213] width 63 height 9
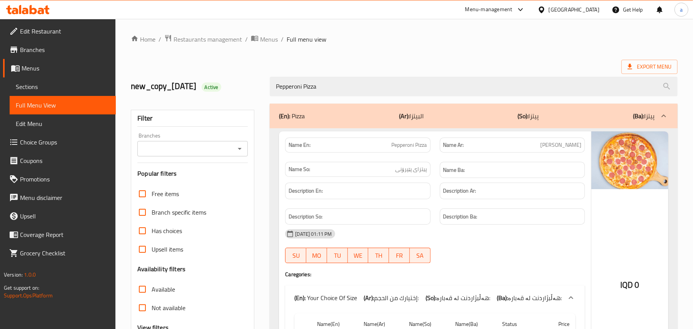
click at [243, 150] on icon "Open" at bounding box center [239, 148] width 9 height 9
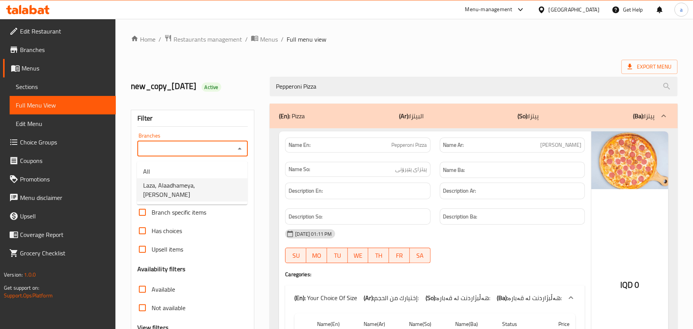
click at [210, 184] on span "Laza, Alaadhameya, Al Aathameya" at bounding box center [192, 190] width 98 height 18
type input "Laza, Alaadhameya, Al Aathameya"
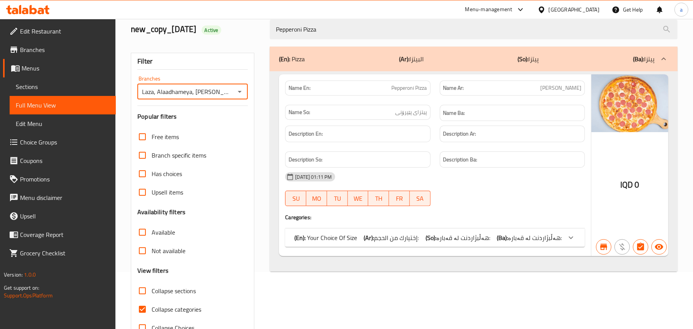
scroll to position [93, 0]
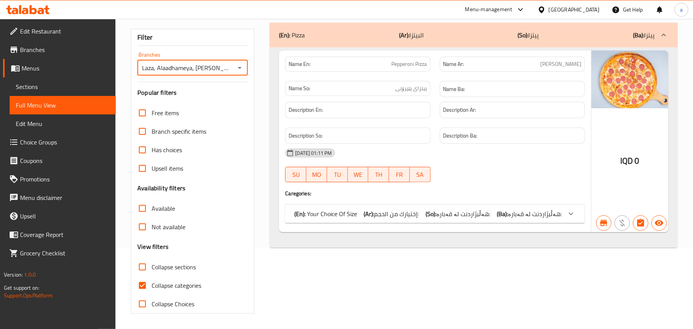
click at [147, 284] on input "Collapse categories" at bounding box center [142, 285] width 18 height 18
checkbox input "false"
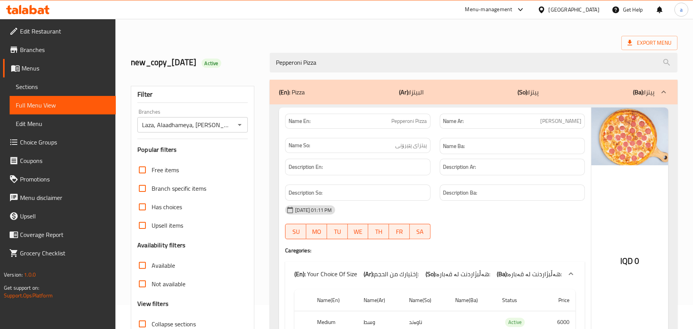
scroll to position [0, 0]
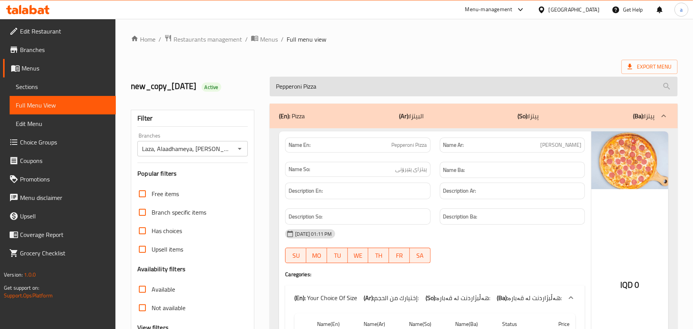
click at [346, 79] on input "Pepperoni Pizza" at bounding box center [474, 87] width 408 height 20
click at [311, 90] on input "Pepperoni Pizza" at bounding box center [474, 87] width 408 height 20
click at [330, 89] on input "Pepperoni Pizza" at bounding box center [474, 87] width 408 height 20
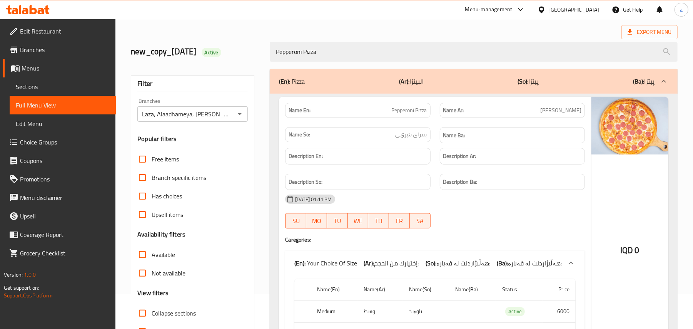
scroll to position [109, 0]
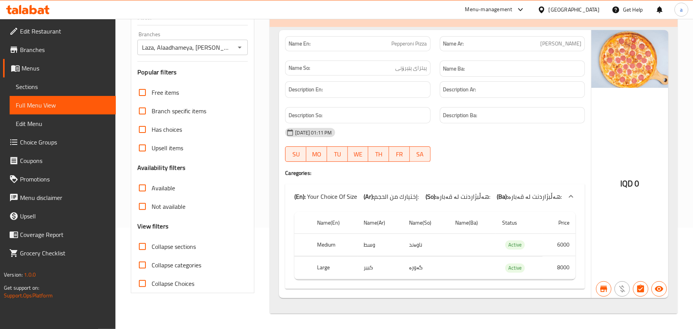
type input "Pepperoni Pizza"
click at [153, 246] on span "Collapse sections" at bounding box center [174, 246] width 44 height 9
click at [152, 246] on input "Collapse sections" at bounding box center [142, 246] width 18 height 18
checkbox input "true"
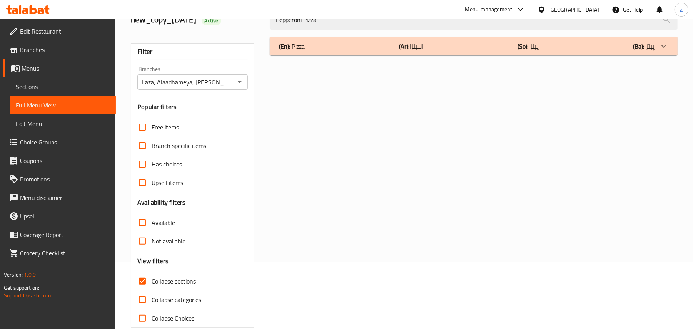
scroll to position [0, 0]
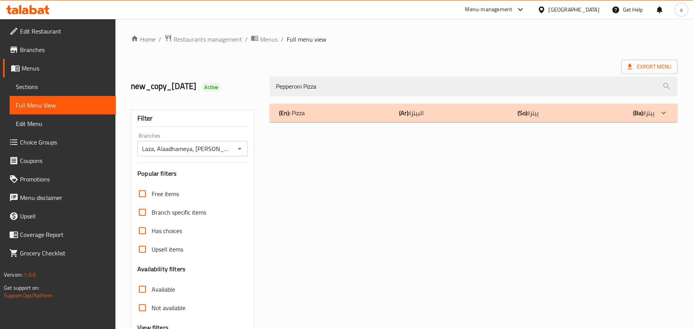
drag, startPoint x: 336, startPoint y: 91, endPoint x: 239, endPoint y: 116, distance: 99.7
click at [103, 111] on div "Edit Restaurant Branches Menus Sections Full Menu View Edit Menu Choice Groups …" at bounding box center [346, 214] width 693 height 391
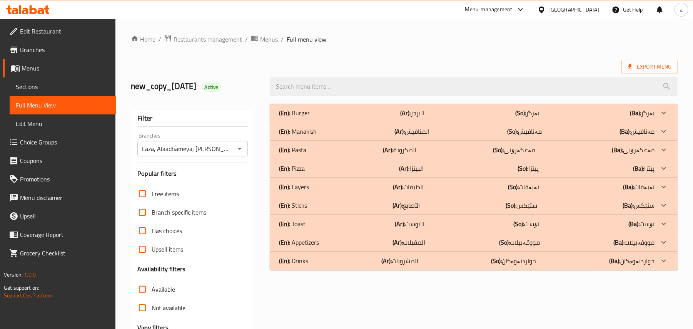
click at [350, 117] on div "(En): Pizza (Ar): البيتزا (So): پیتزا (Ba): پیتزا" at bounding box center [467, 112] width 376 height 9
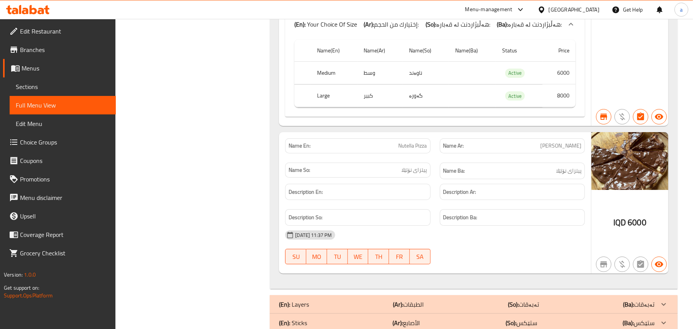
scroll to position [2127, 0]
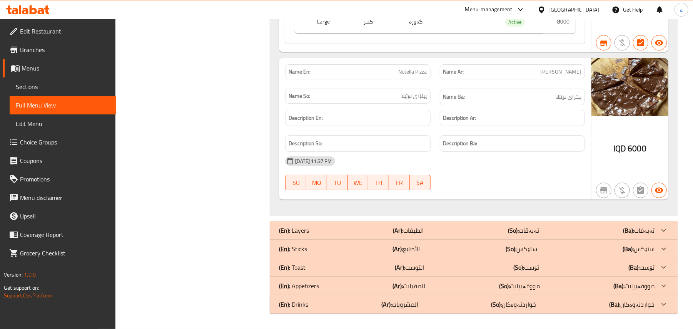
click at [56, 91] on span "Sections" at bounding box center [63, 86] width 94 height 9
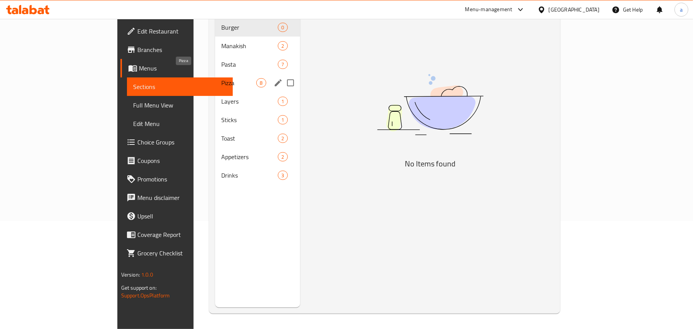
click at [221, 78] on span "Pizza" at bounding box center [238, 82] width 35 height 9
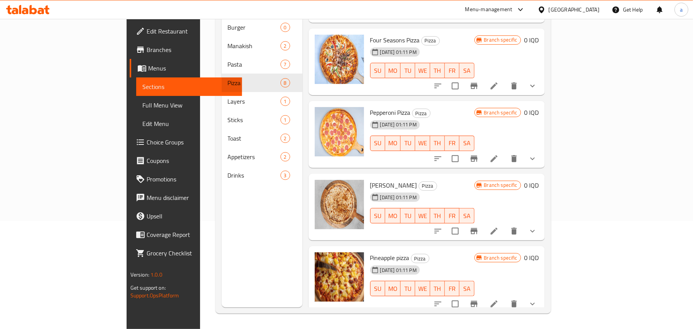
scroll to position [292, 0]
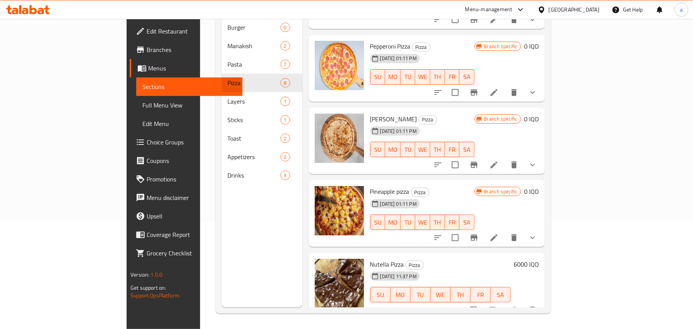
click at [479, 233] on icon "Branch-specific-item" at bounding box center [474, 237] width 9 height 9
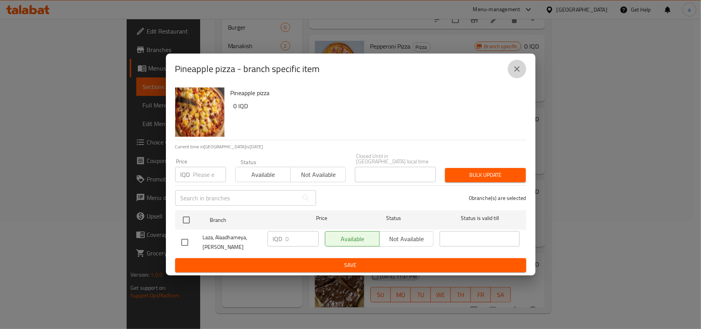
click at [521, 72] on icon "close" at bounding box center [516, 68] width 9 height 9
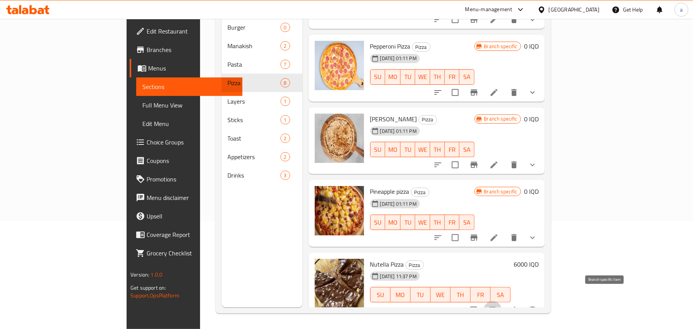
click at [497, 305] on icon "Branch-specific-item" at bounding box center [492, 309] width 9 height 9
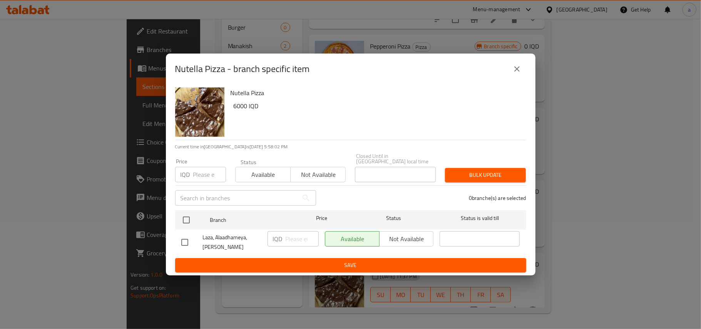
drag, startPoint x: 191, startPoint y: 244, endPoint x: 220, endPoint y: 242, distance: 29.3
click at [191, 243] on input "checkbox" at bounding box center [185, 242] width 16 height 16
checkbox input "true"
click at [300, 239] on input "number" at bounding box center [302, 238] width 33 height 15
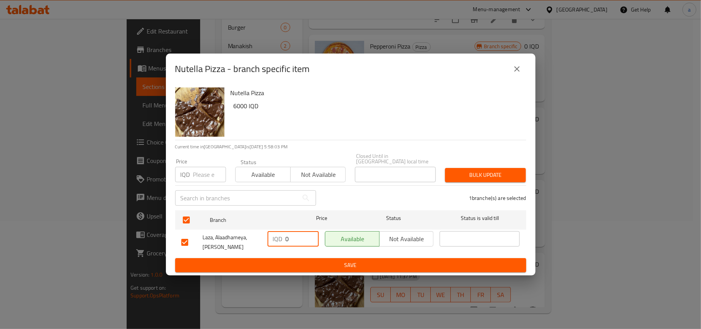
type input "0"
click at [313, 256] on ul "Branch Price Status Status is valid till Laza, Alaadhameya, Al Aathameya IQD 0 …" at bounding box center [350, 232] width 351 height 51
click at [314, 261] on span "Save" at bounding box center [350, 265] width 339 height 10
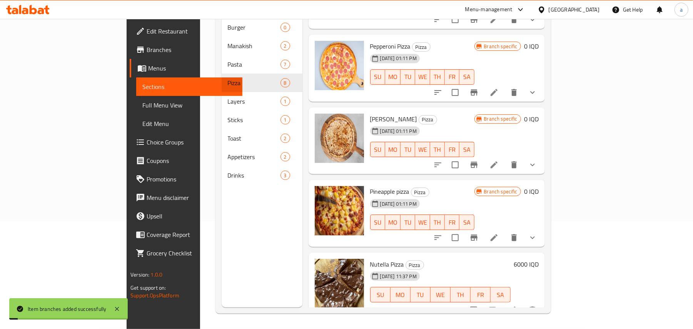
click at [539, 259] on h6 "6000 IQD" at bounding box center [526, 264] width 25 height 11
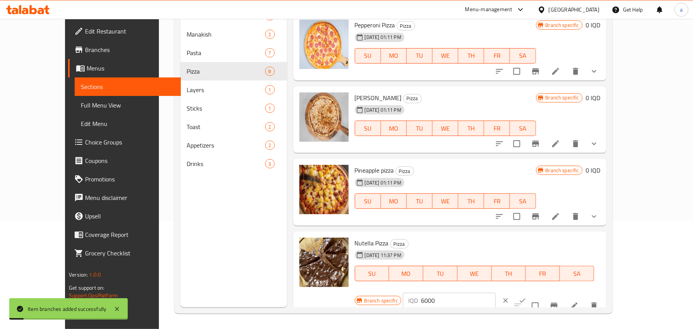
click at [496, 293] on input "6000" at bounding box center [458, 300] width 75 height 15
type input "0"
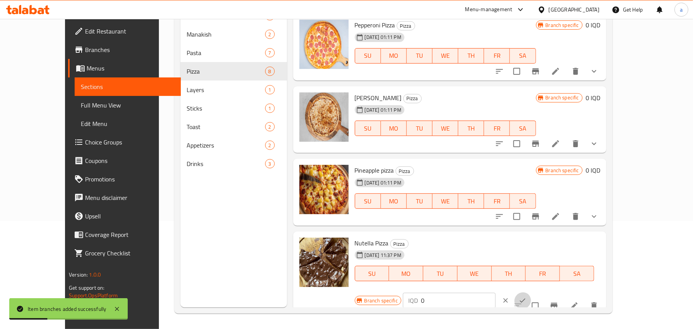
click at [527, 296] on icon "ok" at bounding box center [523, 300] width 8 height 8
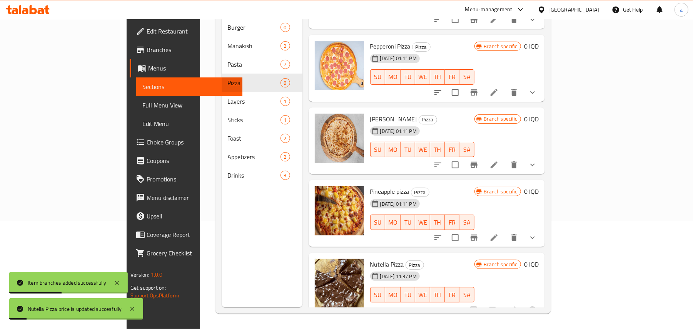
click at [517, 305] on icon at bounding box center [512, 309] width 9 height 9
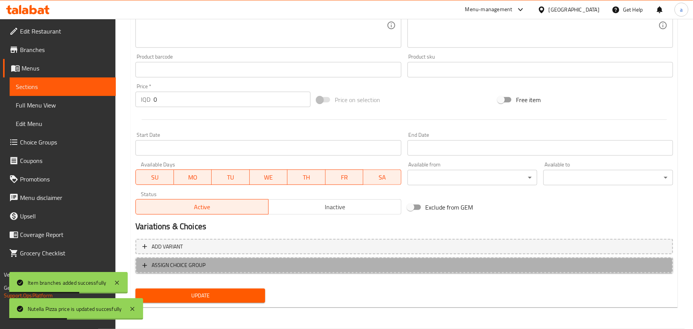
click at [398, 273] on button "ASSIGN CHOICE GROUP" at bounding box center [405, 265] width 538 height 16
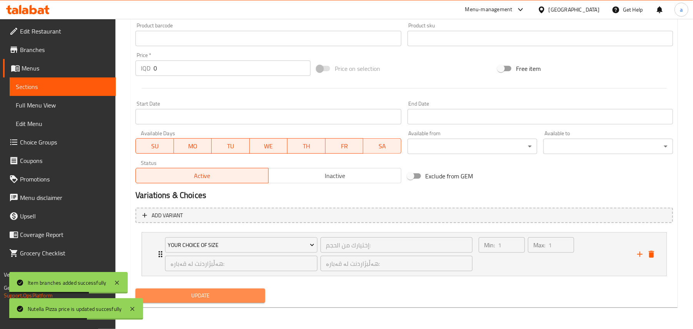
drag, startPoint x: 247, startPoint y: 298, endPoint x: 316, endPoint y: 273, distance: 73.3
click at [247, 297] on span "Update" at bounding box center [200, 296] width 117 height 10
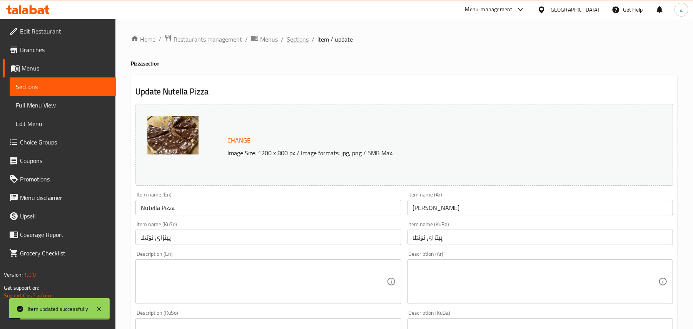
click at [309, 40] on span "Sections" at bounding box center [298, 39] width 22 height 9
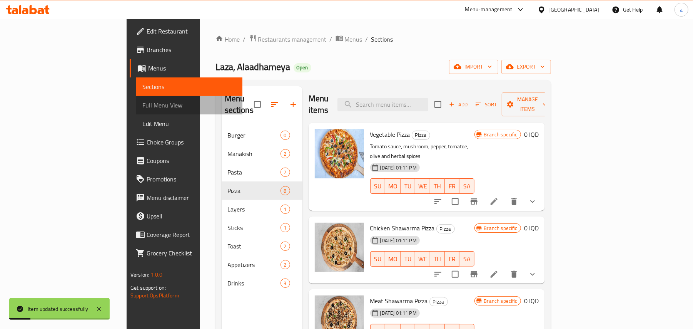
click at [136, 101] on link "Full Menu View" at bounding box center [189, 105] width 106 height 18
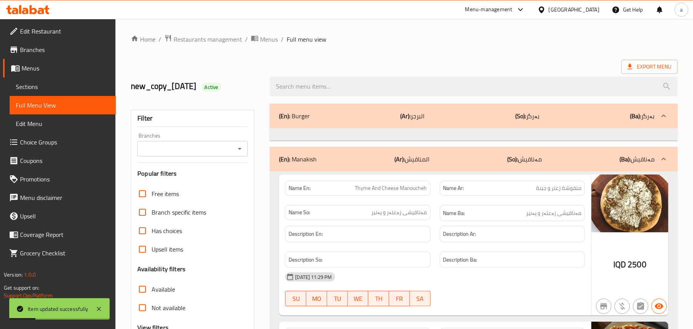
click at [234, 142] on div "Branches Branches" at bounding box center [192, 144] width 110 height 23
click at [241, 150] on icon "Open" at bounding box center [240, 149] width 4 height 2
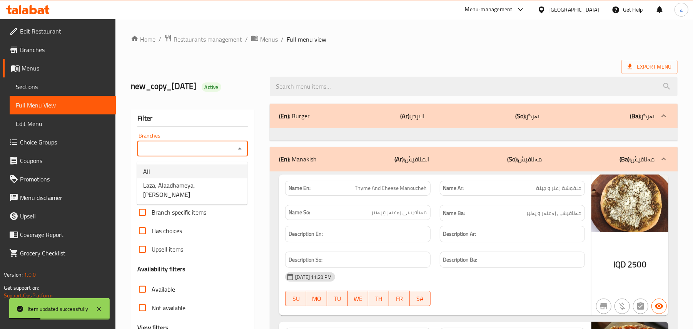
click at [191, 181] on span "Laza, Alaadhameya, Al Aathameya" at bounding box center [192, 190] width 98 height 18
type input "Laza, Alaadhameya, Al Aathameya"
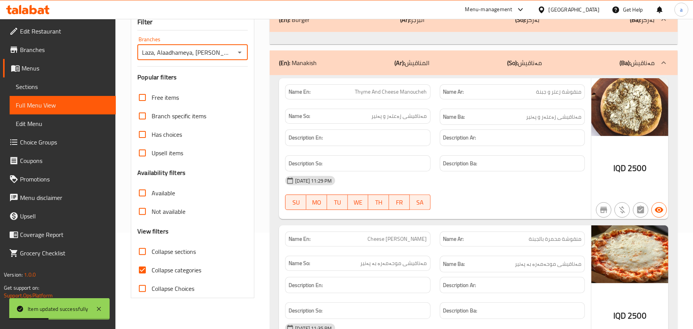
scroll to position [119, 0]
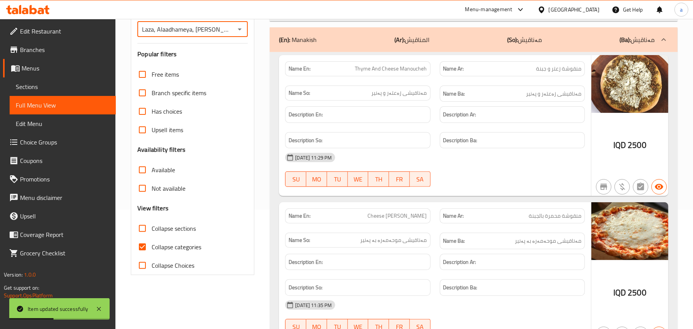
drag, startPoint x: 139, startPoint y: 239, endPoint x: 145, endPoint y: 243, distance: 6.9
click at [140, 238] on input "Collapse sections" at bounding box center [142, 228] width 18 height 18
checkbox input "true"
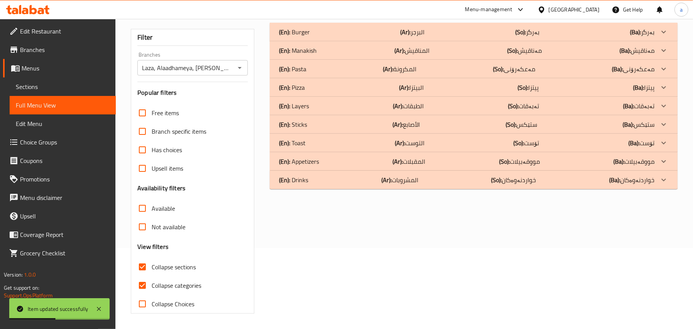
click at [147, 276] on input "Collapse categories" at bounding box center [142, 285] width 18 height 18
checkbox input "false"
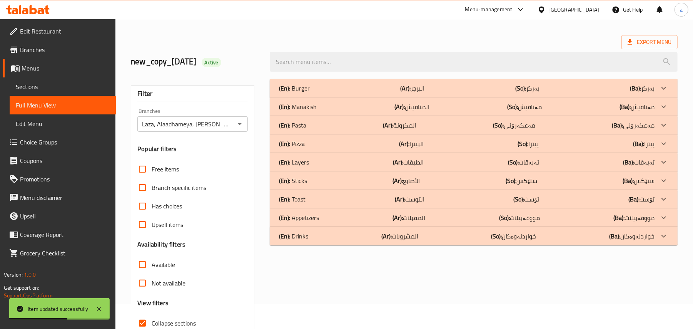
scroll to position [0, 0]
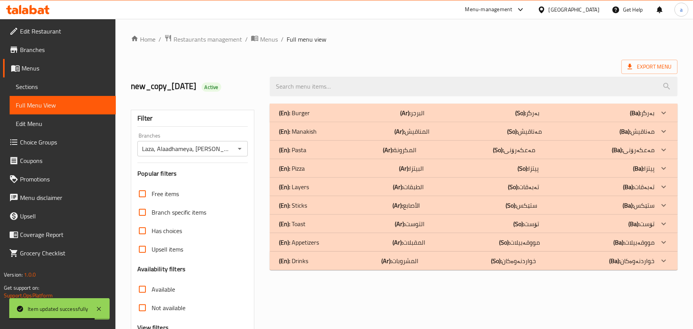
click at [440, 117] on div "(En): Pizza (Ar): البيتزا (So): پیتزا (Ba): پیتزا" at bounding box center [467, 112] width 376 height 9
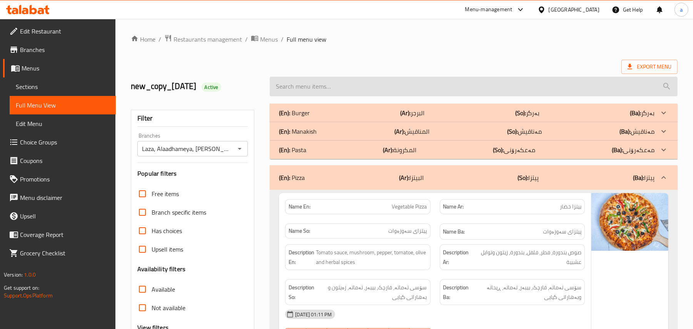
click at [319, 94] on input "search" at bounding box center [474, 87] width 408 height 20
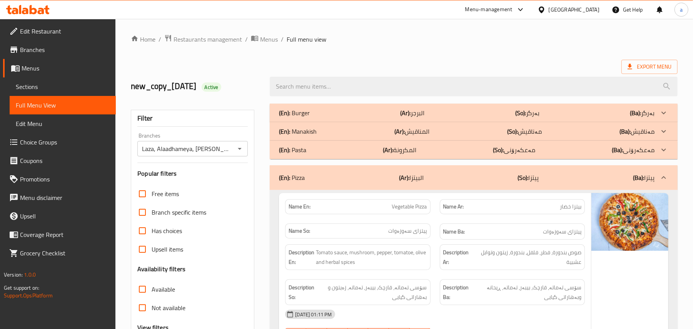
paste input "Pepperoni Pizza"
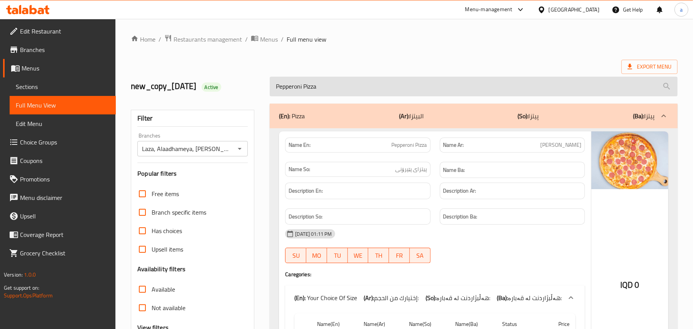
click at [314, 87] on input "Pepperoni Pizza" at bounding box center [474, 87] width 408 height 20
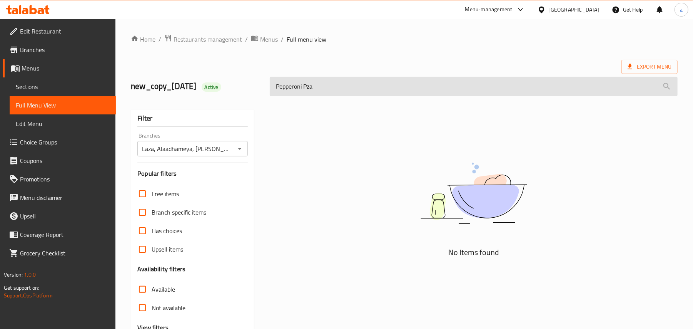
click at [322, 90] on input "Pepperoni Pza" at bounding box center [474, 87] width 408 height 20
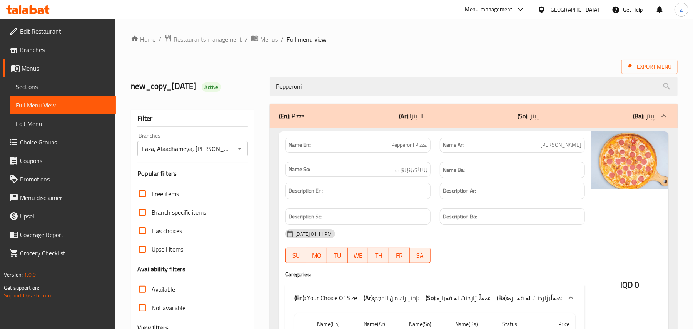
type input "Pepperoni"
click at [51, 88] on span "Sections" at bounding box center [63, 86] width 94 height 9
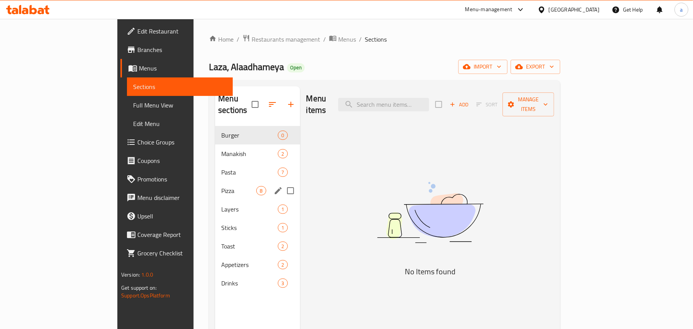
click at [221, 186] on span "Pizza" at bounding box center [238, 190] width 35 height 9
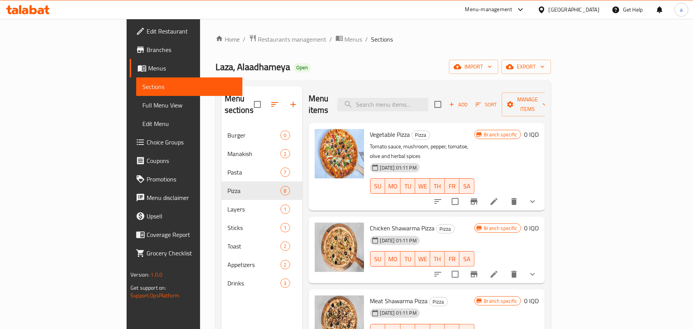
drag, startPoint x: 62, startPoint y: 112, endPoint x: 108, endPoint y: 114, distance: 45.8
click at [142, 110] on span "Full Menu View" at bounding box center [189, 104] width 94 height 9
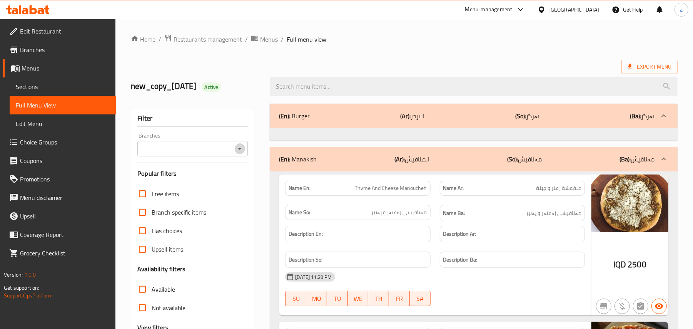
click at [237, 149] on icon "Open" at bounding box center [239, 148] width 9 height 9
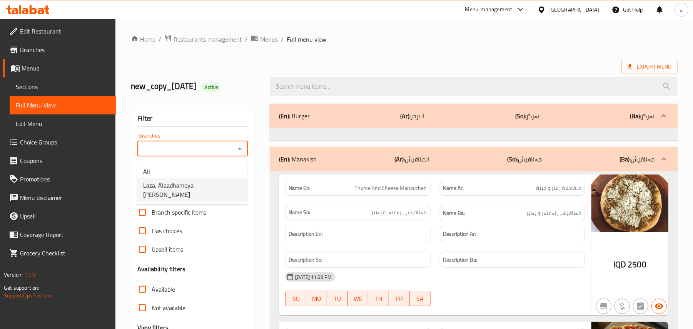
click at [218, 182] on span "Laza, Alaadhameya, Al Aathameya" at bounding box center [192, 190] width 98 height 18
type input "Laza, Alaadhameya, Al Aathameya"
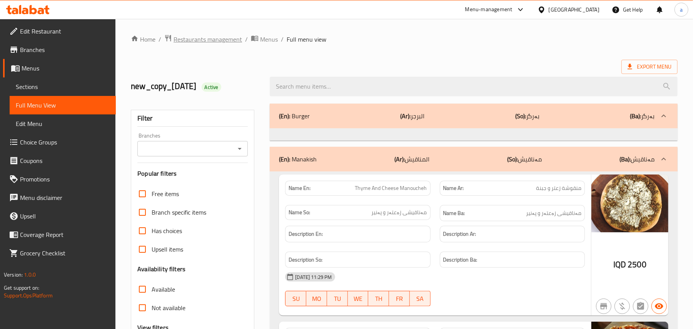
click at [214, 39] on span "Restaurants management" at bounding box center [208, 39] width 69 height 9
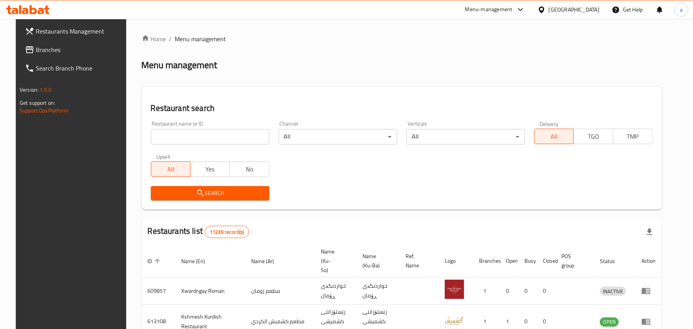
click at [187, 139] on input "search" at bounding box center [210, 136] width 119 height 15
paste input "Graffiti Burger"
type input "Graffiti Burger"
click button "Search" at bounding box center [210, 193] width 119 height 14
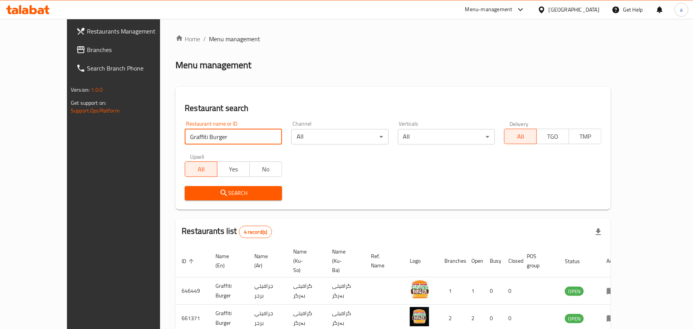
click at [87, 45] on span "Branches" at bounding box center [132, 49] width 90 height 9
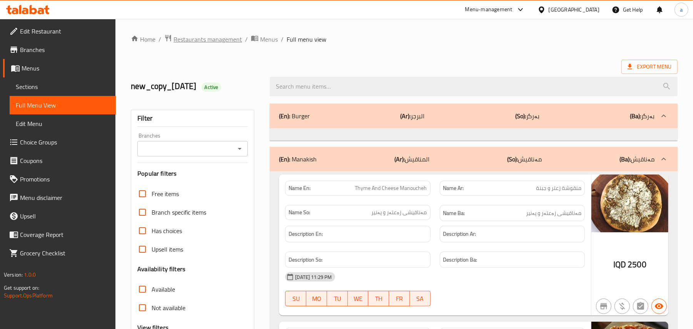
click at [241, 38] on span "Restaurants management" at bounding box center [208, 39] width 69 height 9
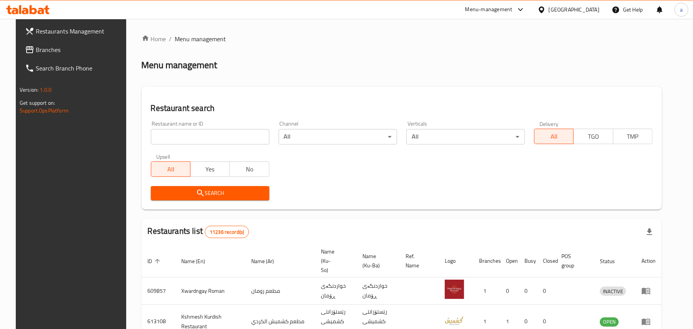
click at [208, 139] on input "search" at bounding box center [210, 136] width 119 height 15
paste input "770380"
type input "770380"
click button "Search" at bounding box center [210, 193] width 119 height 14
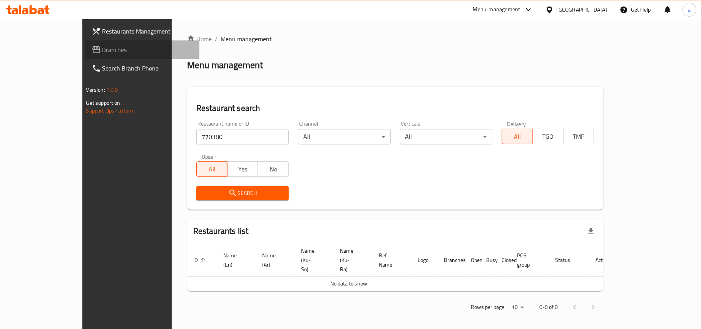
click at [102, 50] on span "Branches" at bounding box center [147, 49] width 91 height 9
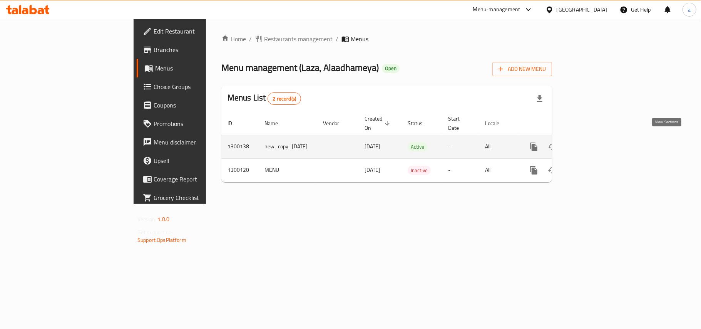
click at [593, 144] on icon "enhanced table" at bounding box center [589, 146] width 7 height 7
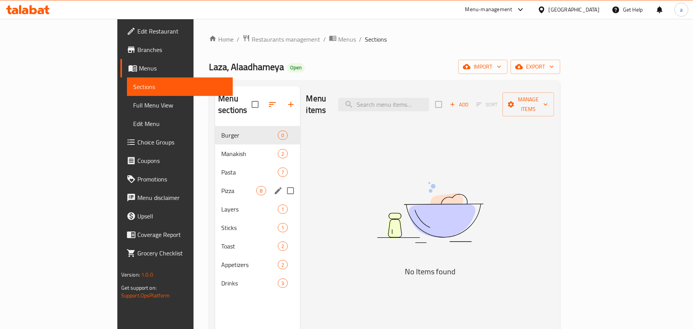
click at [221, 186] on span "Pizza" at bounding box center [238, 190] width 35 height 9
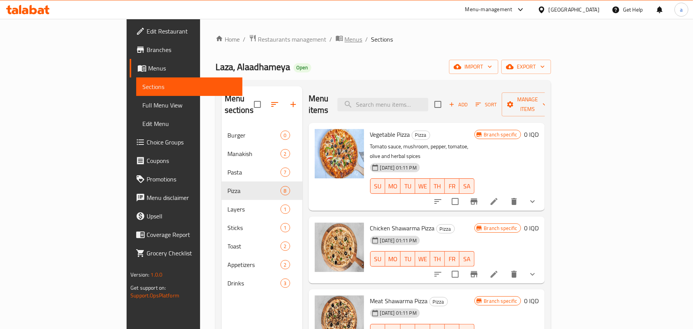
click at [345, 42] on span "Menus" at bounding box center [354, 39] width 18 height 9
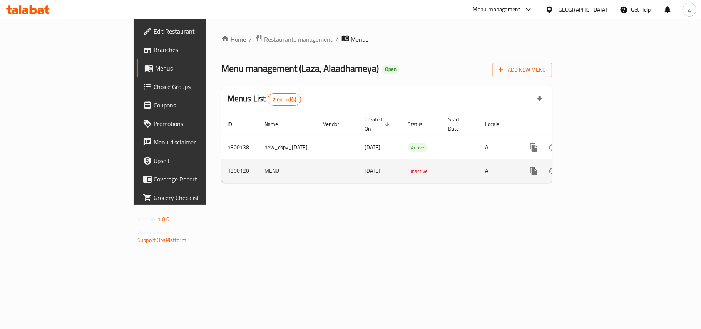
click at [594, 166] on icon "enhanced table" at bounding box center [589, 170] width 9 height 9
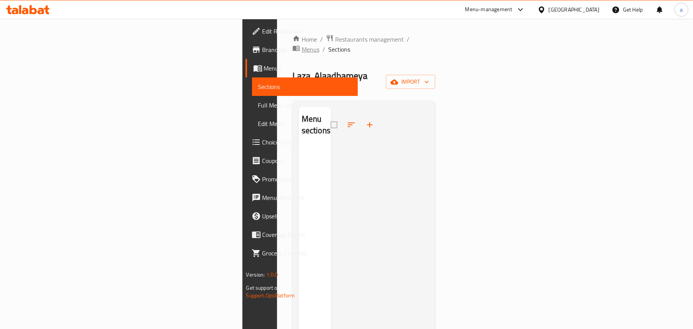
click at [302, 45] on span "Menus" at bounding box center [311, 49] width 18 height 9
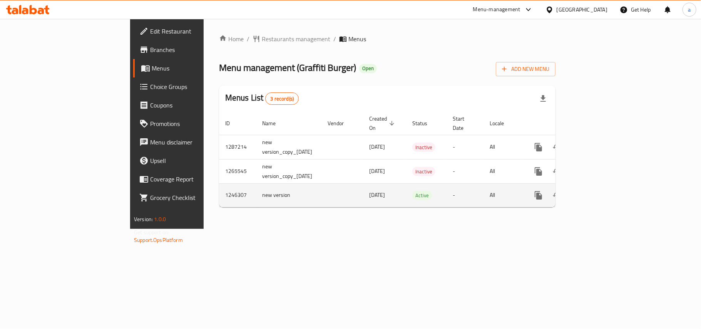
click at [599, 197] on icon "enhanced table" at bounding box center [593, 195] width 9 height 9
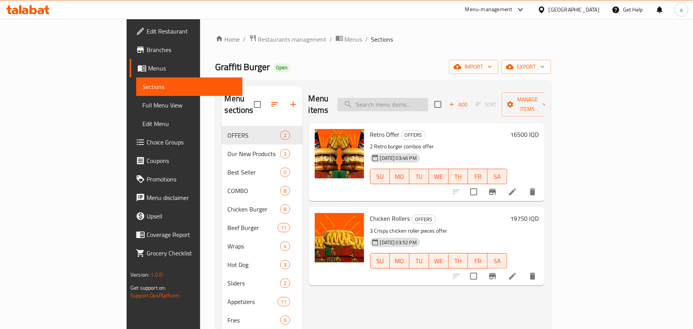
click at [415, 98] on input "search" at bounding box center [383, 104] width 91 height 13
paste input "Mushroom Steak [PERSON_NAME]"
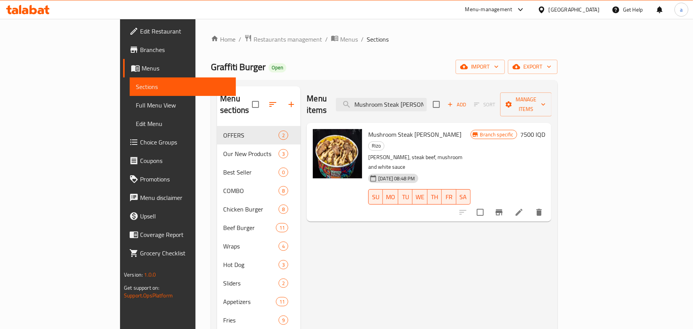
type input "Mushroom Steak [PERSON_NAME]"
click at [530, 205] on li at bounding box center [520, 212] width 22 height 14
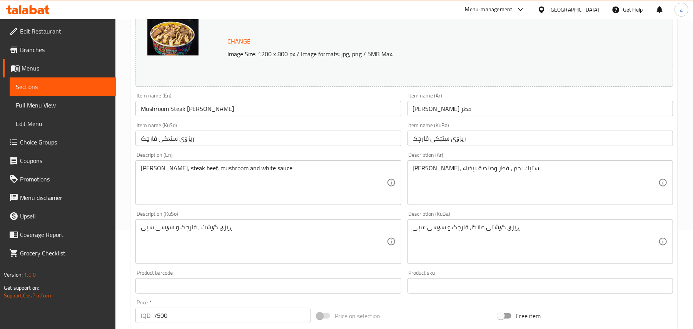
scroll to position [119, 0]
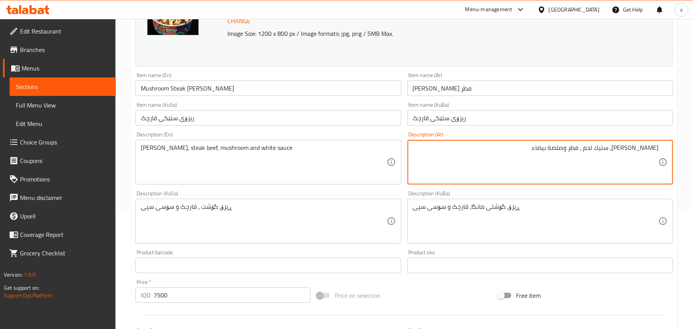
click at [616, 157] on textarea "[PERSON_NAME]، ستيك لحم ، فطر وصلصة بيضاء" at bounding box center [536, 162] width 246 height 37
type textarea "[PERSON_NAME]، ستيك لحم، فطر وصلصة بيضاء"
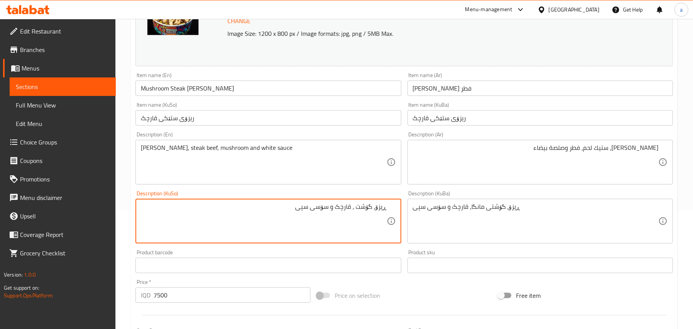
click at [353, 218] on textarea "ڕیزۆ، گۆشت ، قارچک و سۆسی سپی" at bounding box center [264, 221] width 246 height 37
click at [373, 218] on textarea "ڕیزۆ، گۆشت، قارچک و سۆسی سپی" at bounding box center [264, 221] width 246 height 37
click at [330, 208] on textarea "ڕیزۆ، ستێکی گۆشت، قارچک و سۆسی سپی" at bounding box center [264, 221] width 246 height 37
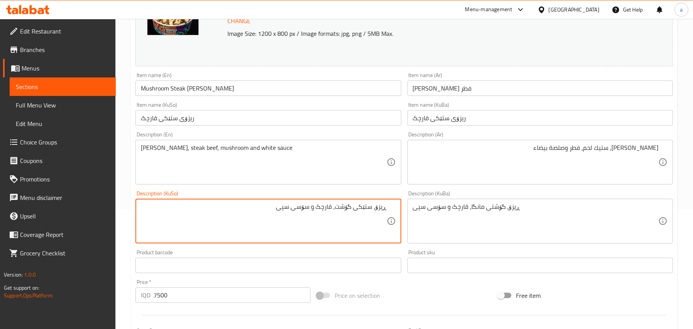
type textarea "ڕیزۆ، ستێکی گۆشت، قارچک و سۆسی سپی"
click at [428, 213] on textarea "ڕیزۆ، گۆشتی مانگا، قارچک و سۆسی سپی" at bounding box center [536, 221] width 246 height 37
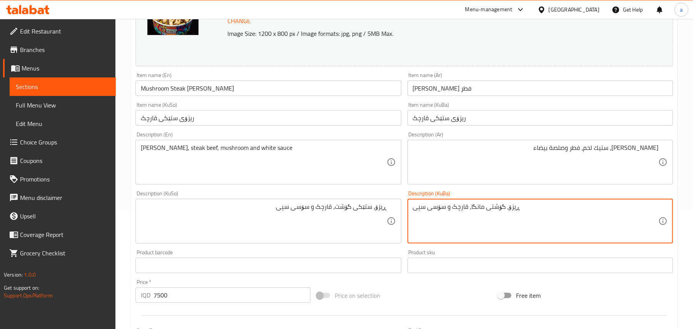
click at [428, 213] on textarea "ڕیزۆ، گۆشتی مانگا، قارچک و سۆسی سپی" at bounding box center [536, 221] width 246 height 37
paste textarea "ستێکی گۆشت"
type textarea "ڕیزۆ، ستێکی گۆشت، قارچک و سۆسی سپی"
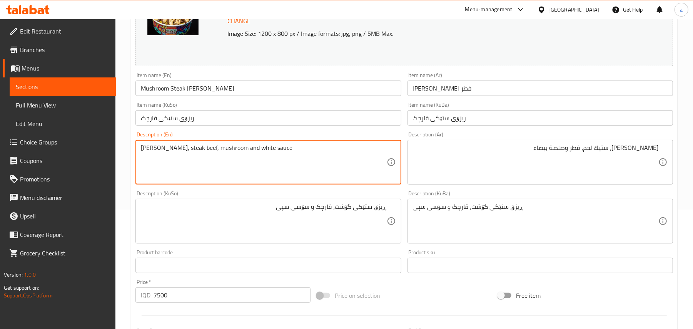
click at [181, 153] on textarea "[PERSON_NAME], steak beef, mushroom and white sauce" at bounding box center [264, 162] width 246 height 37
click at [179, 154] on textarea "[PERSON_NAME], steak meat, mushroom and white sauce" at bounding box center [264, 162] width 246 height 37
click at [157, 153] on textarea "[PERSON_NAME], steak , mushroom and white sauce" at bounding box center [264, 162] width 246 height 37
paste textarea "meat"
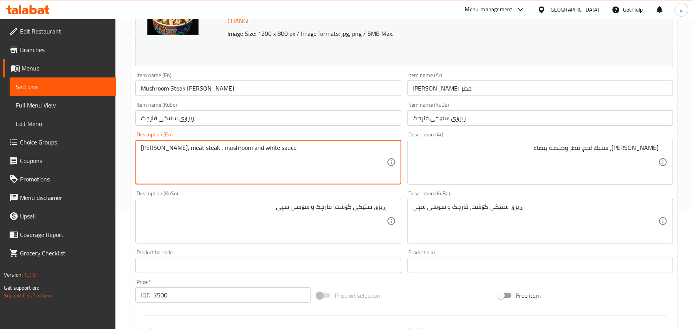
click at [188, 155] on textarea "[PERSON_NAME], meat steak , mushroom and white sauce" at bounding box center [264, 162] width 246 height 37
type textarea "[PERSON_NAME], meat steak, mushroom and white sauce"
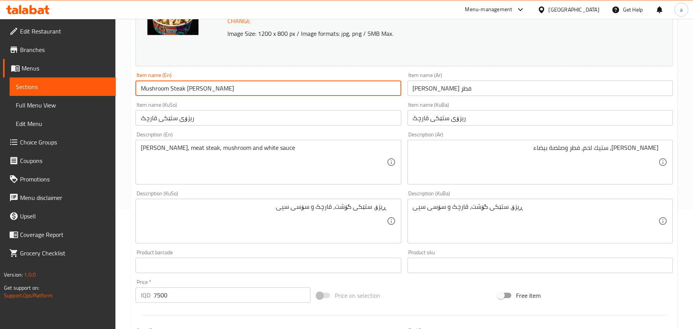
drag, startPoint x: 210, startPoint y: 95, endPoint x: 136, endPoint y: 83, distance: 75.2
click at [136, 83] on input "Mushroom Steak [PERSON_NAME]" at bounding box center [269, 87] width 266 height 15
click at [221, 91] on input "Mushroom Steak [PERSON_NAME]" at bounding box center [269, 87] width 266 height 15
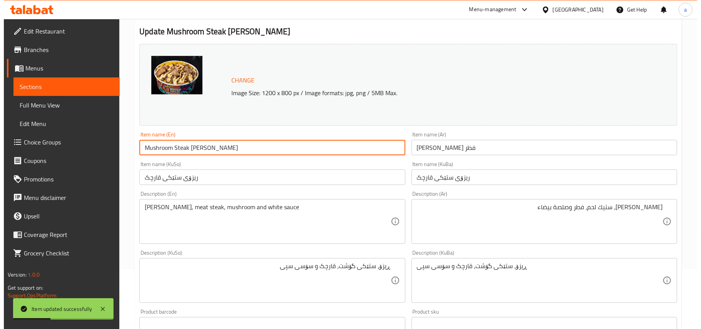
scroll to position [0, 0]
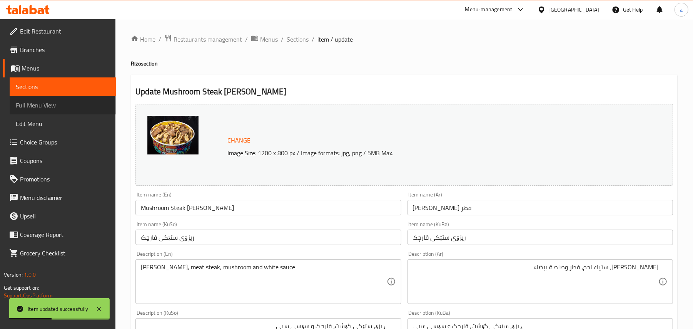
click at [73, 105] on span "Full Menu View" at bounding box center [63, 104] width 94 height 9
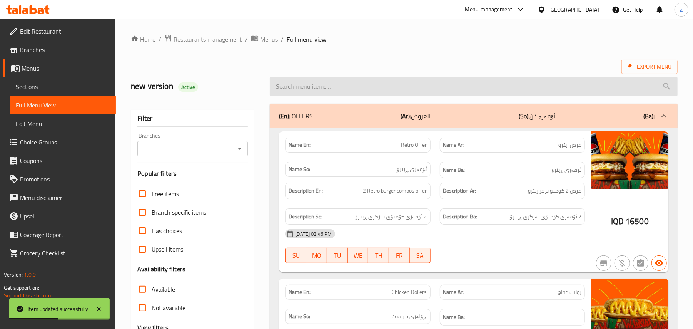
click at [284, 96] on input "search" at bounding box center [474, 87] width 408 height 20
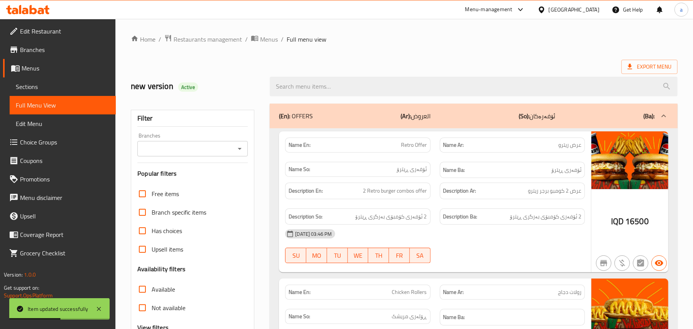
paste input "Mushroom Steak [PERSON_NAME]"
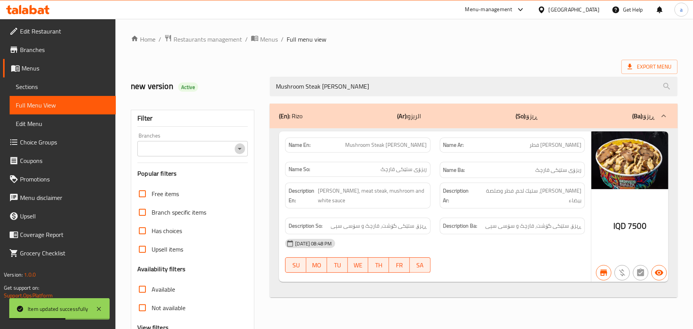
click at [237, 149] on icon "Open" at bounding box center [239, 148] width 9 height 9
type input "Mushroom Steak [PERSON_NAME]"
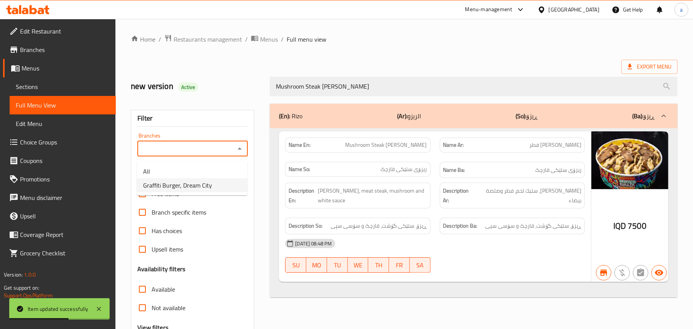
click at [204, 185] on span "Graffiti Burger, Dream City" at bounding box center [177, 185] width 69 height 9
type input "Graffiti Burger, Dream City"
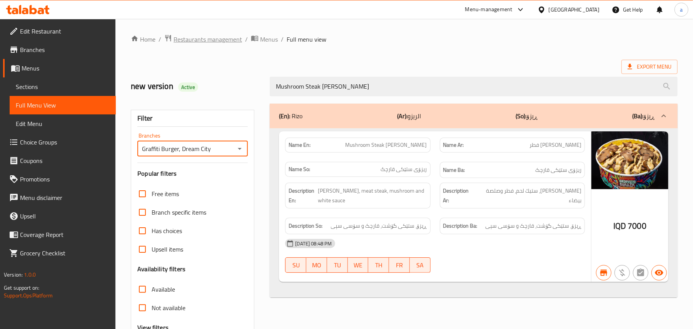
click at [225, 42] on span "Restaurants management" at bounding box center [208, 39] width 69 height 9
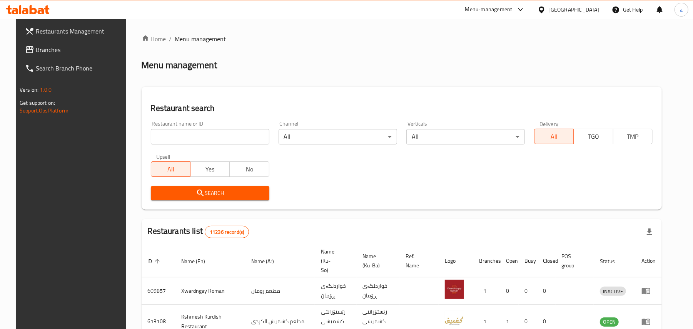
click at [193, 141] on input "search" at bounding box center [210, 136] width 119 height 15
paste input "697280"
type input "697280"
click button "Search" at bounding box center [210, 193] width 119 height 14
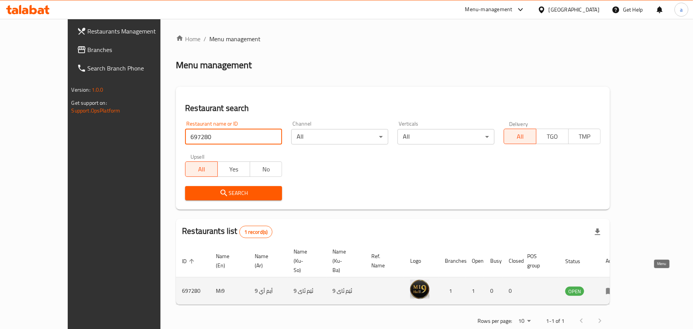
click at [614, 290] on icon "enhanced table" at bounding box center [612, 291] width 3 height 3
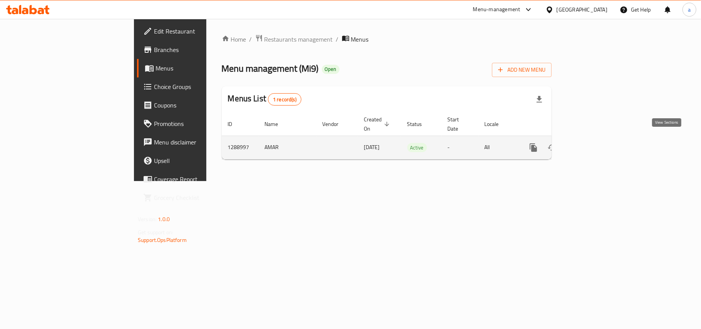
click at [594, 145] on icon "enhanced table" at bounding box center [588, 147] width 9 height 9
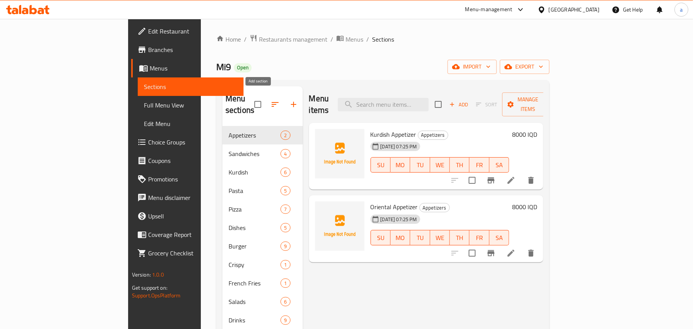
click at [289, 103] on icon "button" at bounding box center [293, 104] width 9 height 9
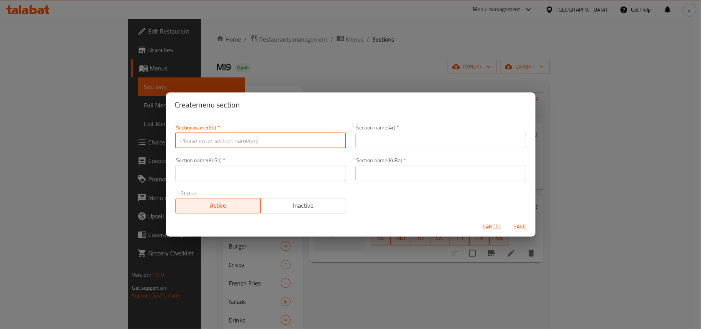
click at [234, 138] on input "text" at bounding box center [260, 140] width 171 height 15
paste input "Desserts"
type input "Desserts"
click at [410, 149] on div "Section name(Ar)   * Section name(Ar) *" at bounding box center [441, 136] width 180 height 33
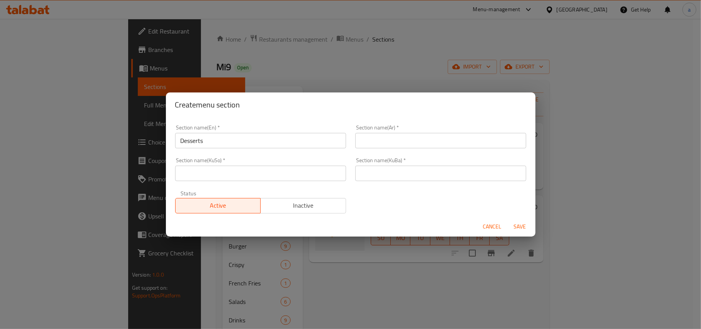
click at [427, 140] on input "text" at bounding box center [440, 140] width 171 height 15
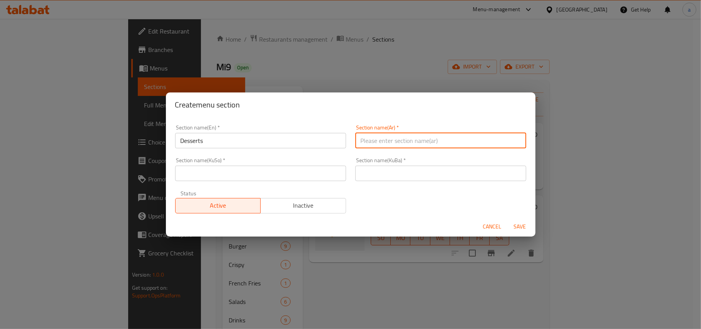
paste input "الحلويات"
type input "الحلويات"
click at [280, 166] on input "text" at bounding box center [260, 173] width 171 height 15
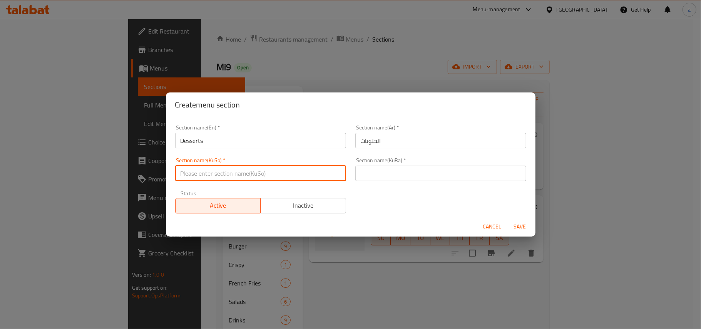
paste input "شیرینی"
type input "شیرینی"
click at [376, 164] on div "Section name(KuBa)   * Section name(KuBa) *" at bounding box center [440, 168] width 171 height 23
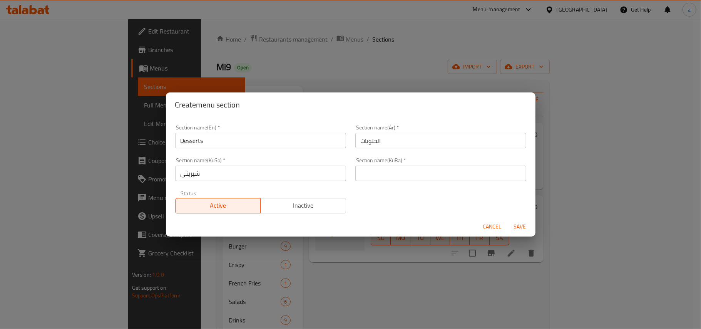
click at [377, 171] on input "text" at bounding box center [440, 173] width 171 height 15
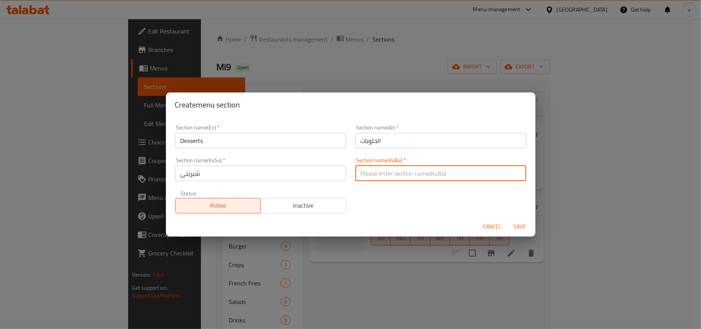
paste input "شیرینی"
type input "شیرینی"
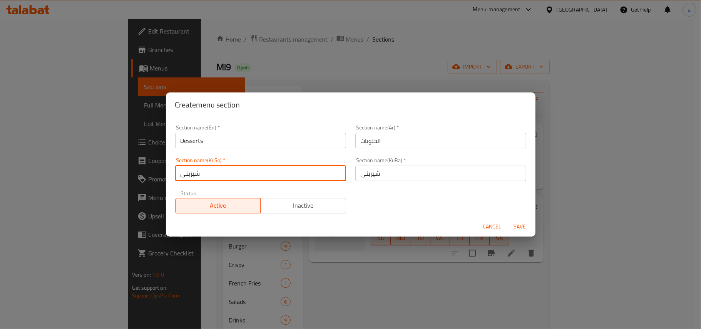
click at [272, 169] on input "شیرینی" at bounding box center [260, 173] width 171 height 15
click at [327, 172] on input "شیرینییەکان" at bounding box center [260, 173] width 171 height 15
type input "شیرینییەکان"
click at [364, 172] on input "شیرینی" at bounding box center [440, 173] width 171 height 15
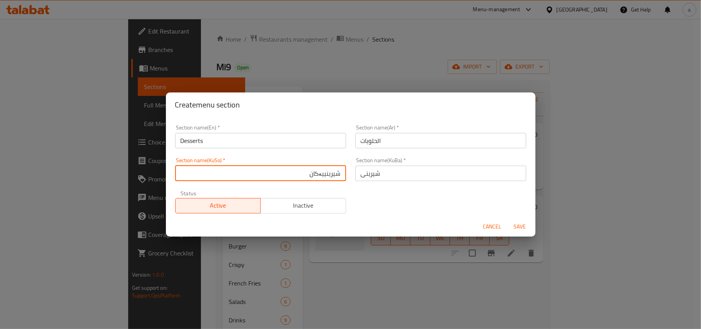
click at [364, 172] on input "شیرینی" at bounding box center [440, 173] width 171 height 15
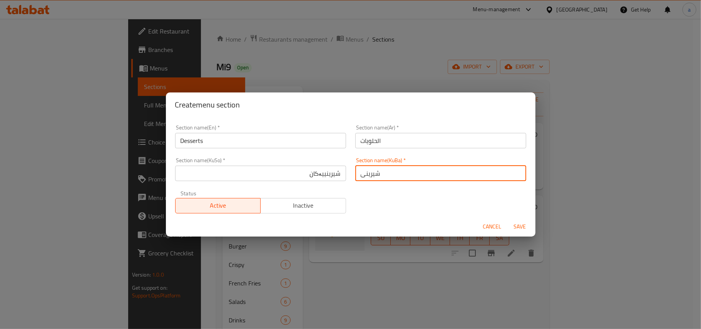
paste input "یەکان"
type input "شیرینییەکان"
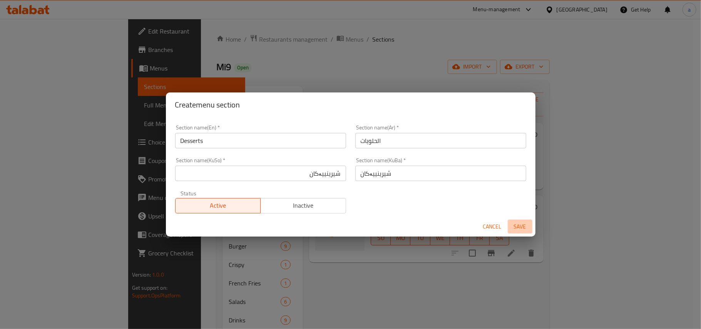
click at [518, 221] on button "Save" at bounding box center [520, 226] width 25 height 14
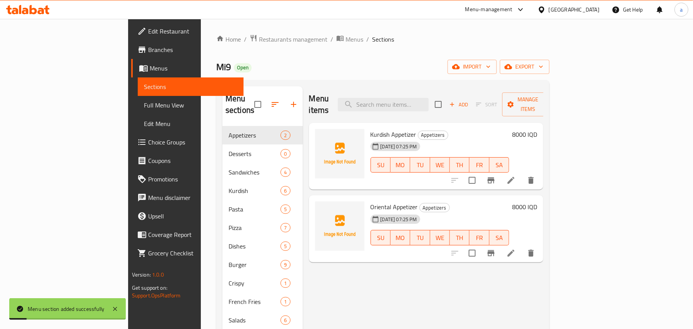
click at [266, 95] on button "button" at bounding box center [275, 104] width 18 height 18
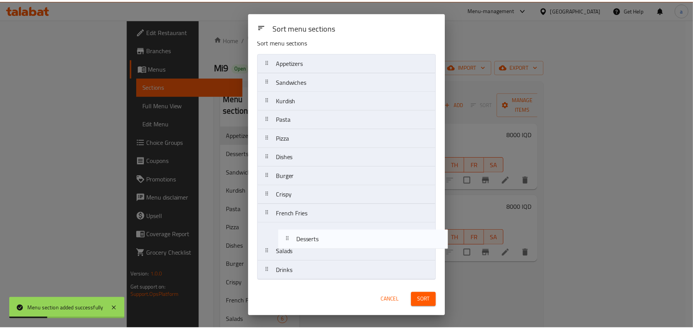
scroll to position [17, 0]
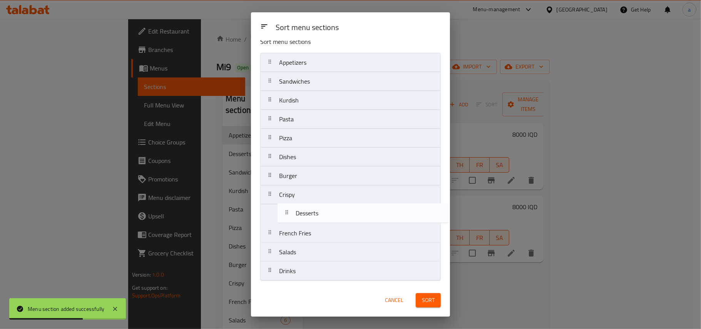
drag, startPoint x: 318, startPoint y: 94, endPoint x: 334, endPoint y: 221, distance: 127.4
click at [334, 221] on nav "Appetizers Desserts Sandwiches Kurdish Pasta Pizza Dishes Burger Crispy French …" at bounding box center [350, 167] width 181 height 228
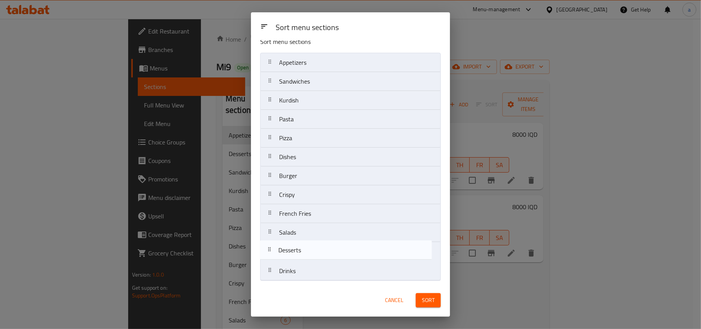
drag, startPoint x: 338, startPoint y: 219, endPoint x: 337, endPoint y: 260, distance: 41.2
click at [337, 260] on nav "Appetizers Sandwiches Kurdish Pasta Pizza Dishes Burger Crispy Desserts French …" at bounding box center [350, 167] width 181 height 228
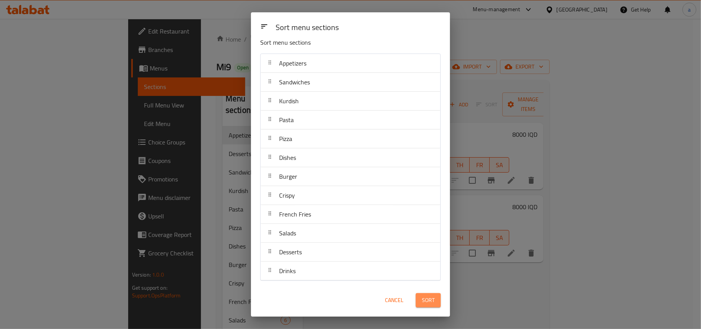
click at [422, 298] on span "Sort" at bounding box center [428, 300] width 13 height 10
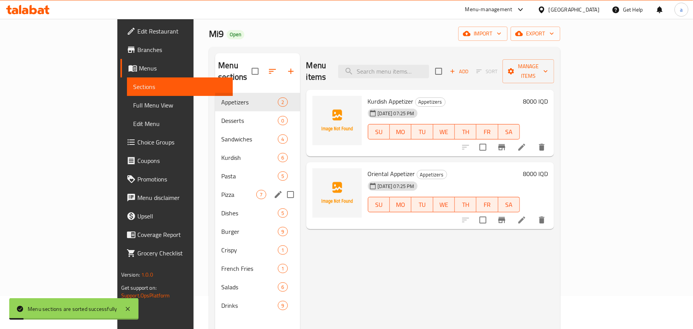
scroll to position [109, 0]
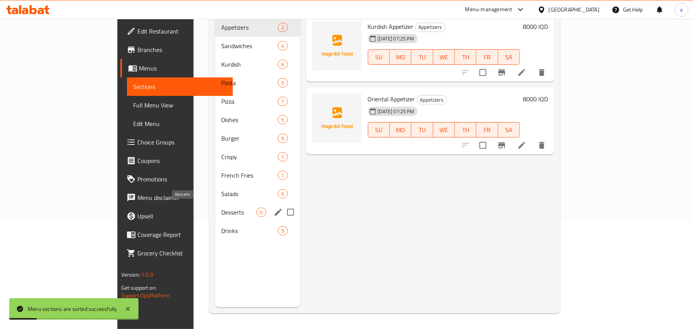
click at [221, 208] on span "Desserts" at bounding box center [238, 212] width 35 height 9
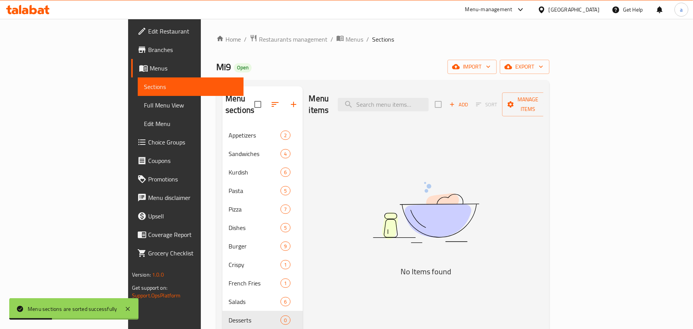
click at [469, 103] on span "Add" at bounding box center [459, 104] width 21 height 9
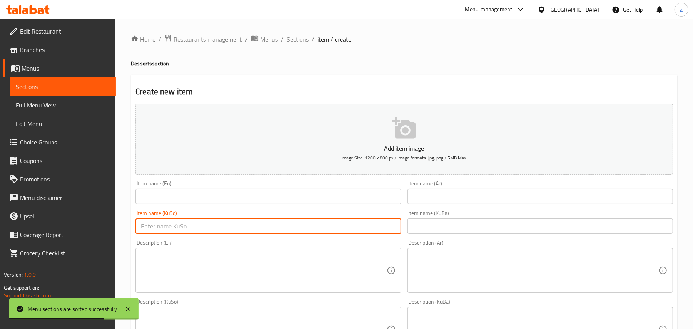
click at [323, 234] on input "text" at bounding box center [269, 225] width 266 height 15
paste input "کێکی ترامیسیو"
type input "کێکی ترامیسیو"
click at [427, 203] on input "text" at bounding box center [541, 196] width 266 height 15
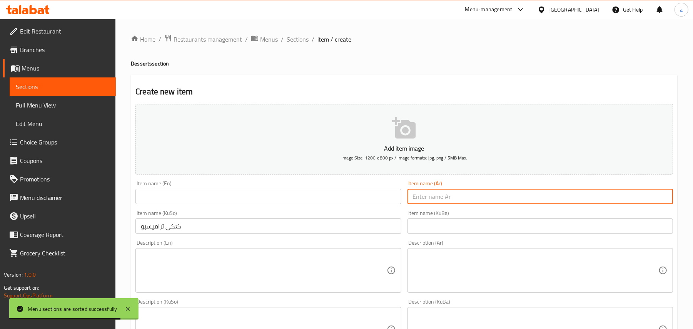
paste input "[PERSON_NAME]"
type input "[PERSON_NAME]"
click at [268, 199] on input "text" at bounding box center [269, 196] width 266 height 15
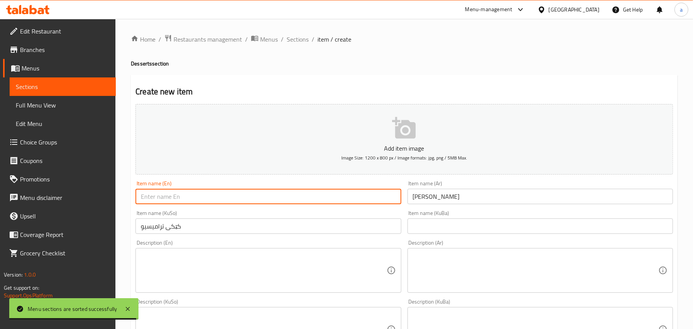
paste input "Tiramisu Cake"
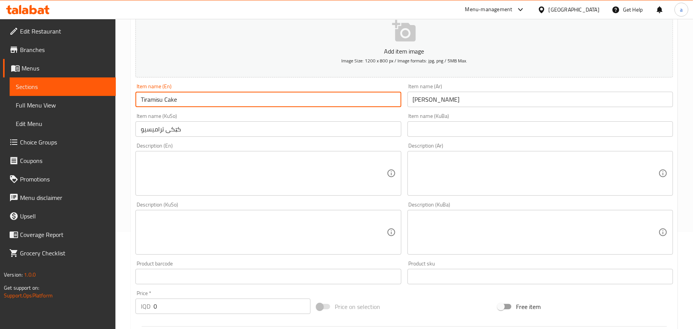
scroll to position [119, 0]
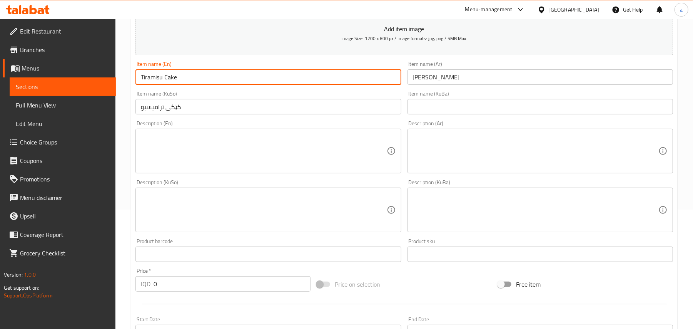
type input "Tiramisu Cake"
click at [162, 162] on textarea at bounding box center [264, 151] width 246 height 37
paste textarea "1 Piece"
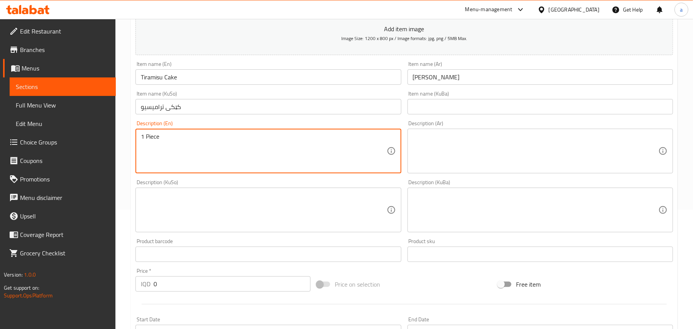
type textarea "1 Piece"
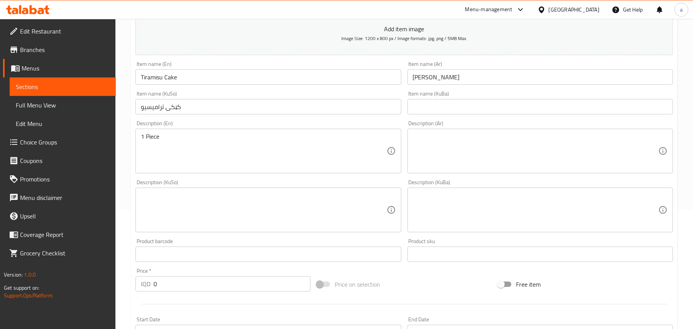
drag, startPoint x: 507, startPoint y: 177, endPoint x: 527, endPoint y: 176, distance: 19.7
click at [512, 173] on div "Description (Ar)" at bounding box center [541, 151] width 266 height 45
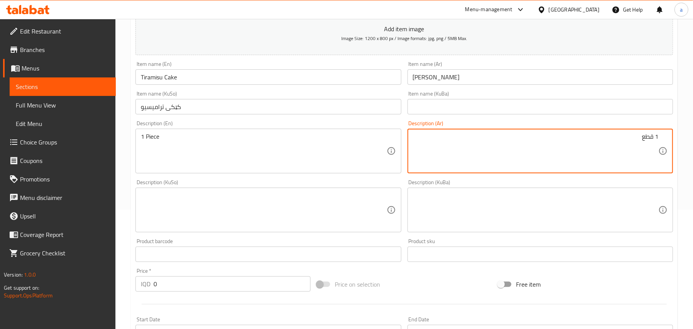
type textarea "1 قطع"
click at [358, 213] on textarea at bounding box center [264, 210] width 246 height 37
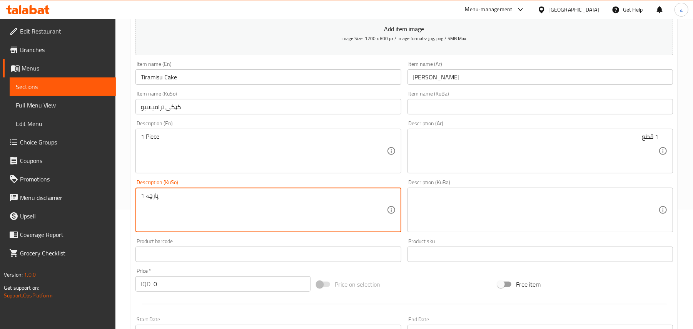
type textarea "1 پارچە"
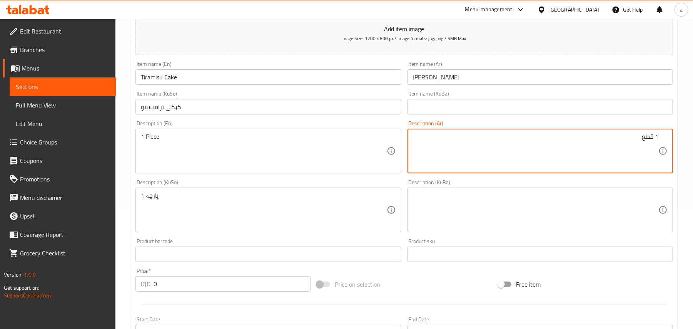
drag, startPoint x: 671, startPoint y: 140, endPoint x: 680, endPoint y: 142, distance: 8.2
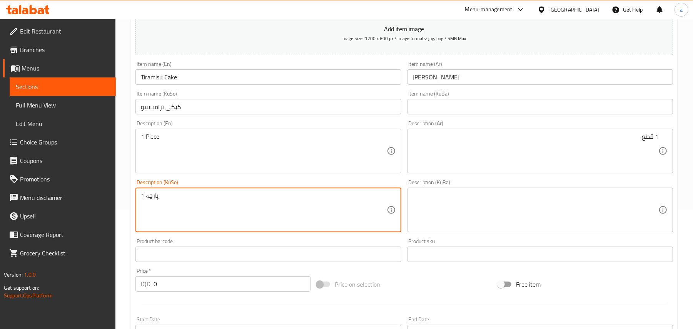
drag, startPoint x: 199, startPoint y: 206, endPoint x: 132, endPoint y: 206, distance: 67.4
click at [152, 291] on div "IQD 0 Price *" at bounding box center [223, 283] width 175 height 15
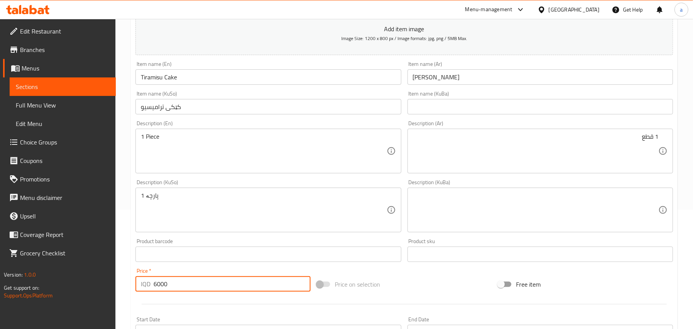
type input "6000"
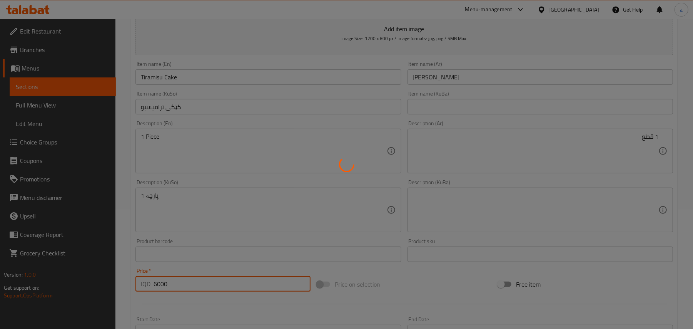
type input "0"
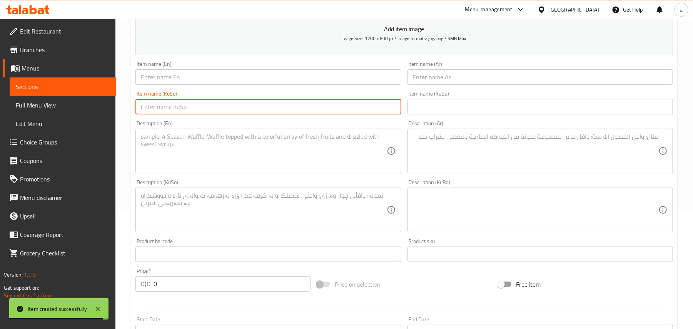
click at [348, 112] on input "text" at bounding box center [269, 106] width 266 height 15
paste input "کێکی ريد ڤيڵڤێت"
type input "کێکی ريد ڤيڵڤێت"
click at [452, 79] on input "text" at bounding box center [541, 76] width 266 height 15
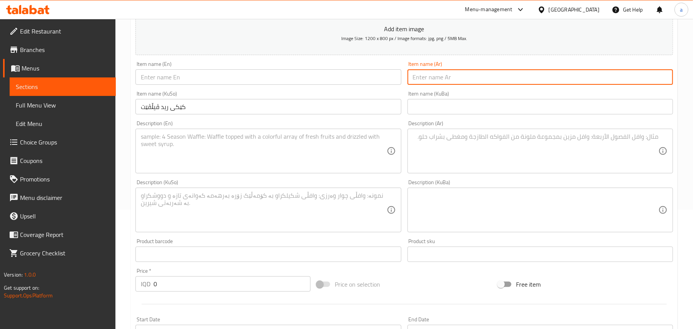
paste input "كعك ريد فيلفت"
type input "كعك ريد فيلفت"
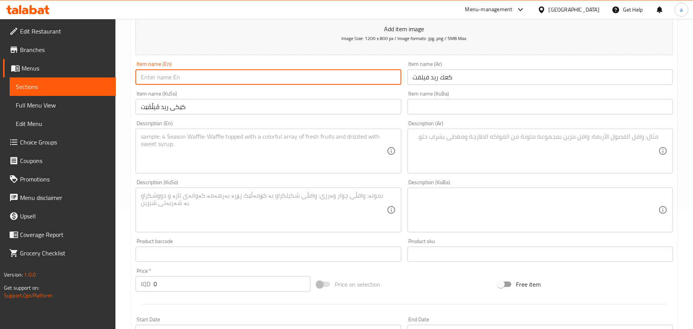
click at [290, 84] on input "text" at bounding box center [269, 76] width 266 height 15
paste input "Red Velvet Cake"
type input "Red Velvet Cake"
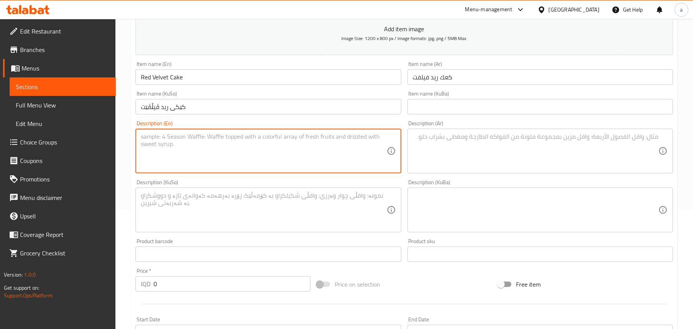
click at [228, 159] on textarea at bounding box center [264, 151] width 246 height 37
click at [213, 148] on textarea at bounding box center [264, 151] width 246 height 37
paste textarea "update"
drag, startPoint x: 182, startPoint y: 150, endPoint x: 141, endPoint y: 145, distance: 41.5
click at [117, 142] on div "Home / Restaurants management / Menus / Sections / item / create Desserts secti…" at bounding box center [404, 207] width 578 height 614
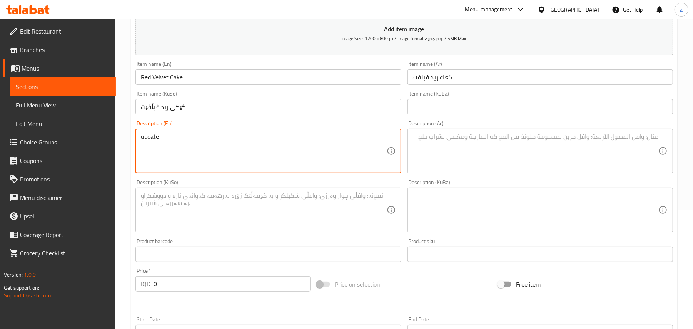
paste textarea "1 Piece"
type textarea "1 Piece"
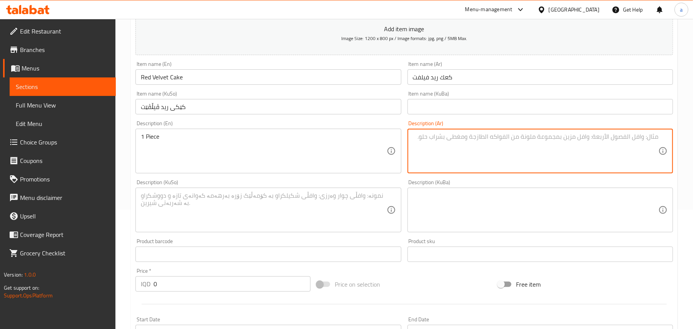
click at [542, 154] on textarea at bounding box center [536, 151] width 246 height 37
paste textarea "1 قطع"
type textarea "1 قطع"
click at [311, 201] on textarea at bounding box center [264, 210] width 246 height 37
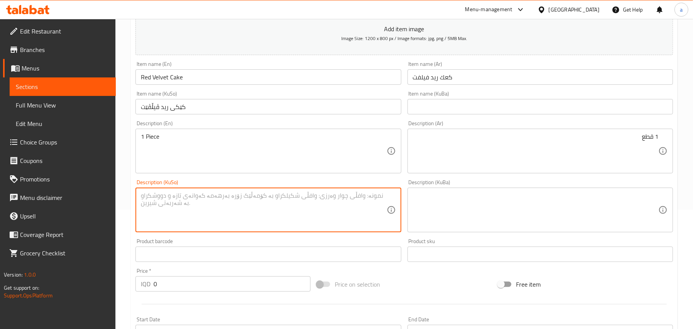
paste textarea "1 پارچە"
type textarea "1 پارچە"
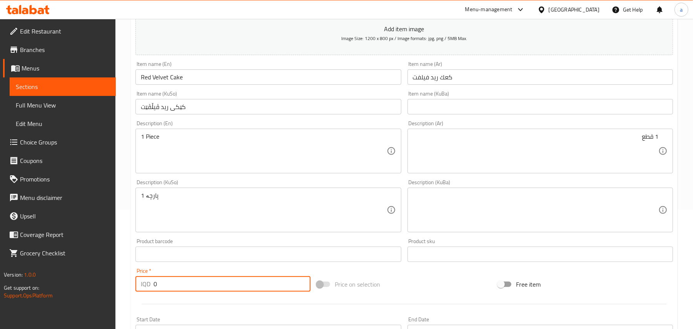
drag, startPoint x: 149, startPoint y: 292, endPoint x: 153, endPoint y: 281, distance: 11.6
click at [148, 291] on div "IQD 0 Price *" at bounding box center [223, 283] width 175 height 15
type input "6000"
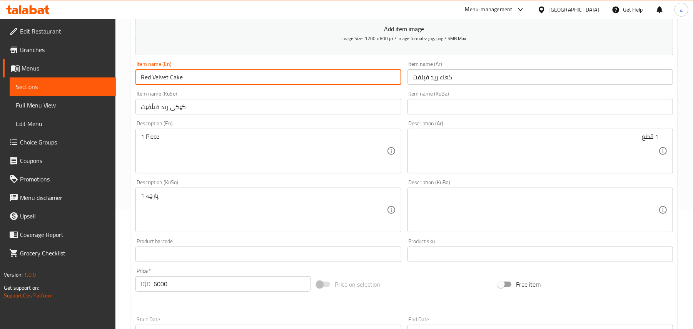
drag, startPoint x: 169, startPoint y: 84, endPoint x: 142, endPoint y: 82, distance: 27.8
click at [142, 82] on input "Red Velvet Cake" at bounding box center [269, 76] width 266 height 15
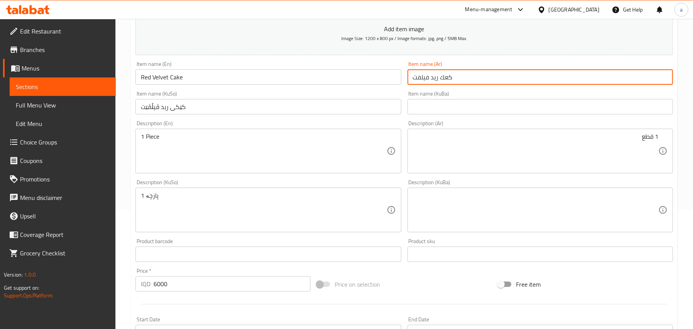
drag, startPoint x: 440, startPoint y: 85, endPoint x: 410, endPoint y: 82, distance: 30.9
click at [410, 82] on input "كعك ريد فيلفت" at bounding box center [541, 76] width 266 height 15
click at [201, 85] on input "Red Velvet Cake" at bounding box center [269, 76] width 266 height 15
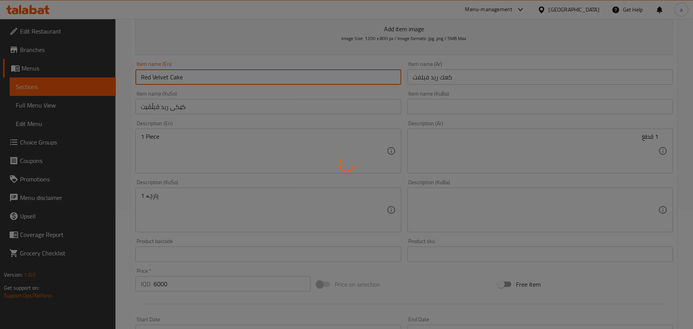
type input "0"
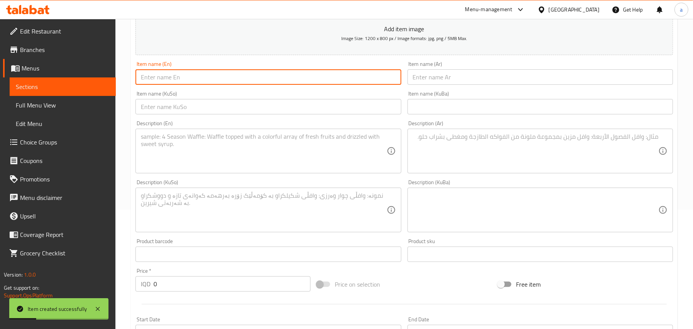
click at [353, 114] on input "text" at bounding box center [269, 106] width 266 height 15
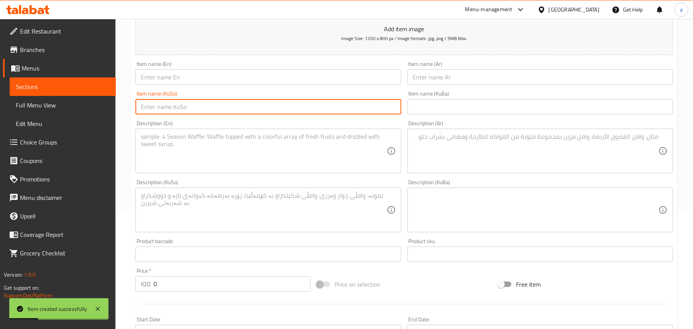
paste input "کێکی فستەق"
type input "کێکی فستەق"
click at [447, 79] on input "text" at bounding box center [541, 76] width 266 height 15
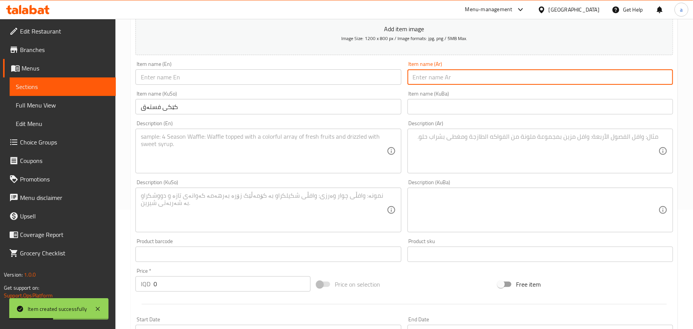
paste input "كيك فستق"
type input "كيك فستق"
click at [278, 85] on input "text" at bounding box center [269, 76] width 266 height 15
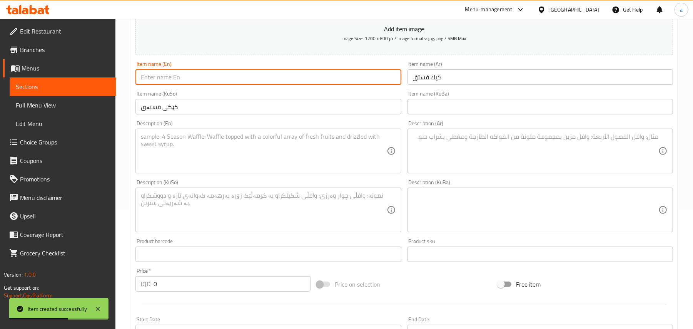
paste input "Pistachio Cake"
type input "Pistachio Cake"
click at [254, 161] on textarea at bounding box center [264, 151] width 246 height 37
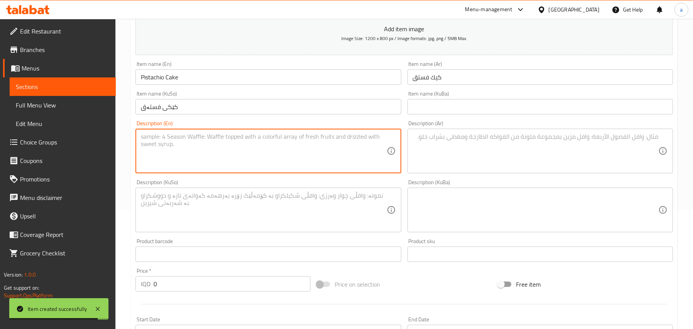
paste textarea "1 Piece"
type textarea "1 Piece"
click at [513, 162] on textarea at bounding box center [536, 151] width 246 height 37
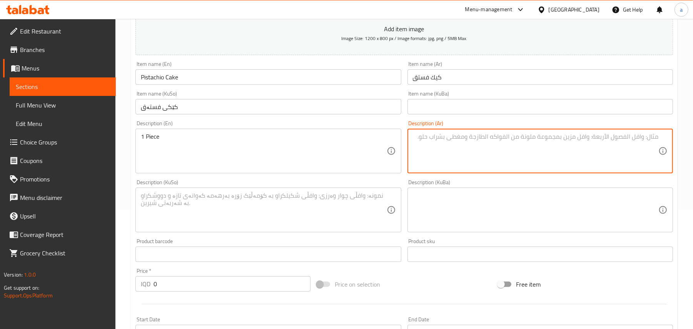
paste textarea "1 قطع"
type textarea "1 قطع"
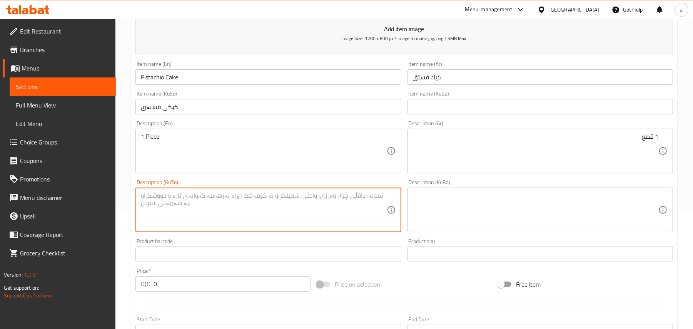
click at [326, 204] on textarea at bounding box center [264, 210] width 246 height 37
paste textarea "1 پارچە"
type textarea "1 پارچە"
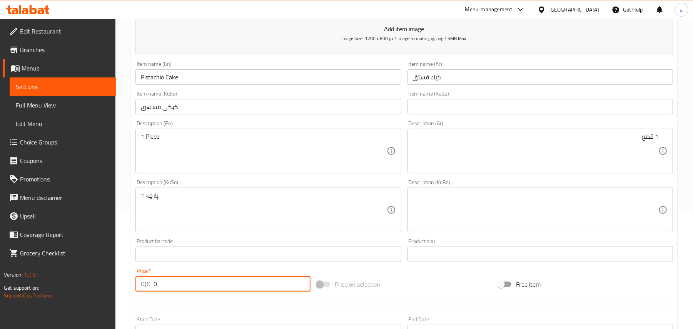
drag, startPoint x: 159, startPoint y: 296, endPoint x: 151, endPoint y: 295, distance: 7.9
click at [151, 291] on div "IQD 0 Price *" at bounding box center [223, 283] width 175 height 15
type input "6000"
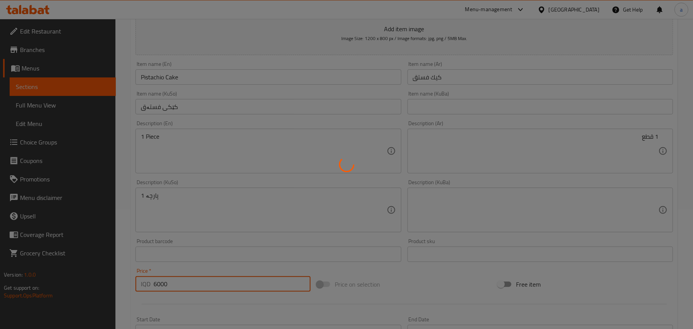
type input "0"
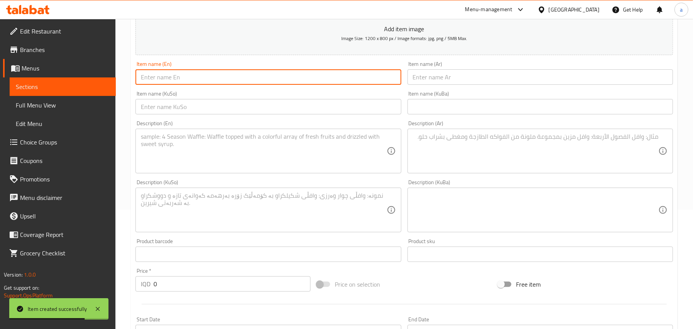
click at [241, 85] on input "text" at bounding box center [269, 76] width 266 height 15
paste input "Mahalabiya"
type input "Mahalabiya"
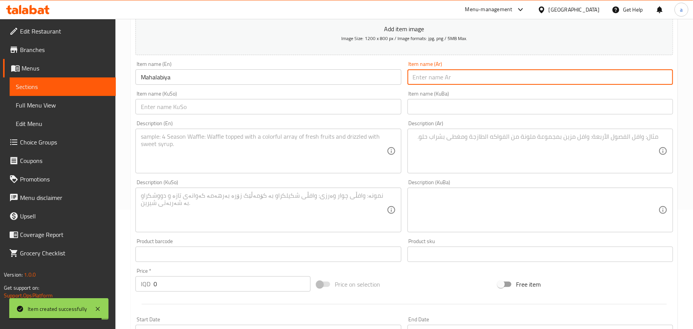
click at [480, 84] on input "text" at bounding box center [541, 76] width 266 height 15
paste input "محلبية"
type input "محلبي"
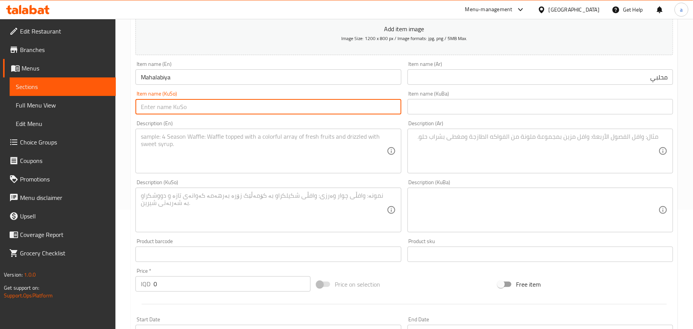
click at [353, 110] on input "text" at bounding box center [269, 106] width 266 height 15
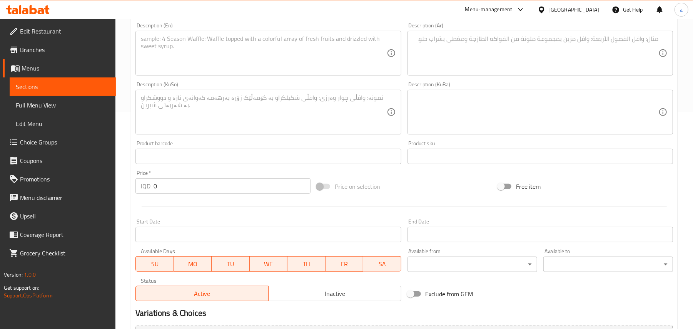
scroll to position [239, 0]
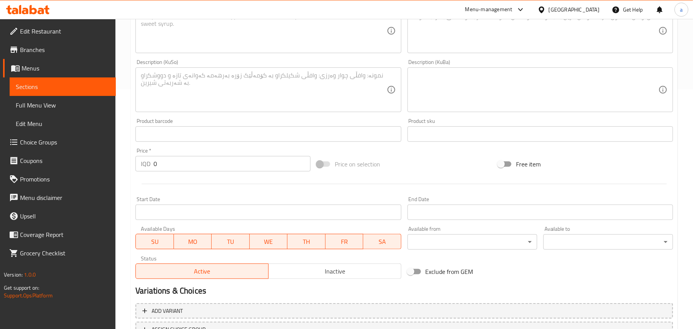
type input "محەلەبی"
click at [208, 42] on textarea at bounding box center [264, 31] width 246 height 37
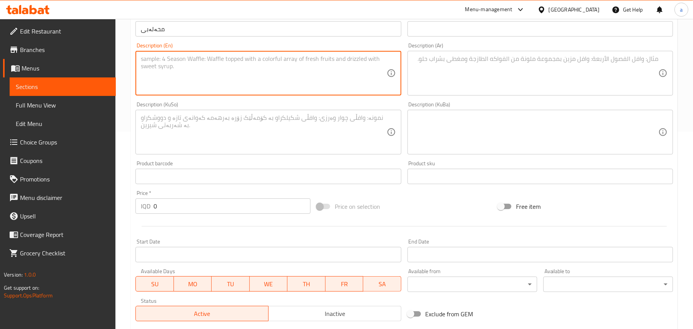
scroll to position [119, 0]
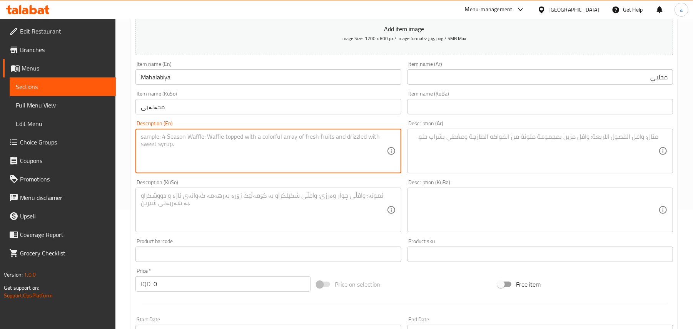
click at [139, 288] on div "IQD 0 Price *" at bounding box center [223, 283] width 175 height 15
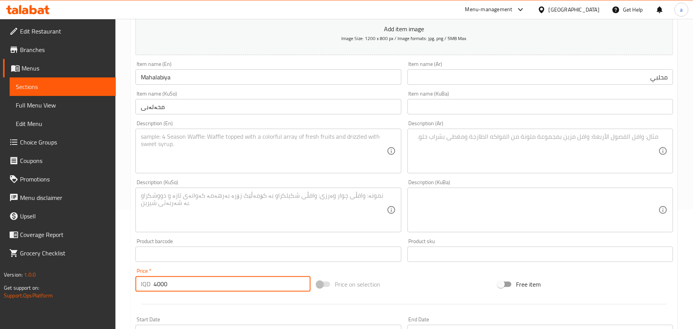
type input "4000"
click at [173, 169] on textarea at bounding box center [264, 151] width 246 height 37
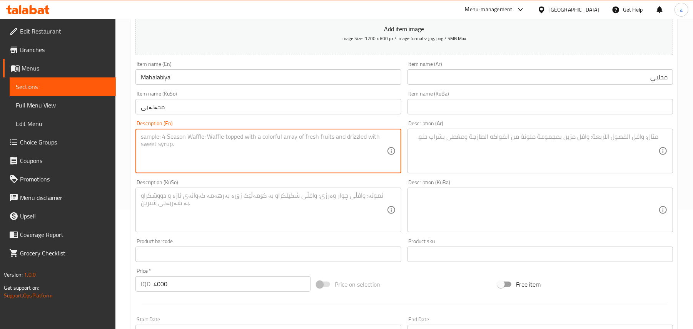
paste textarea "1 Piece"
type textarea "1 Piece"
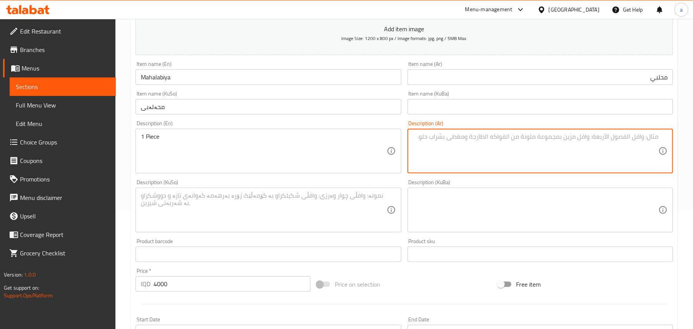
click at [498, 142] on textarea at bounding box center [536, 151] width 246 height 37
paste textarea "1 قطع"
type textarea "1 قطع"
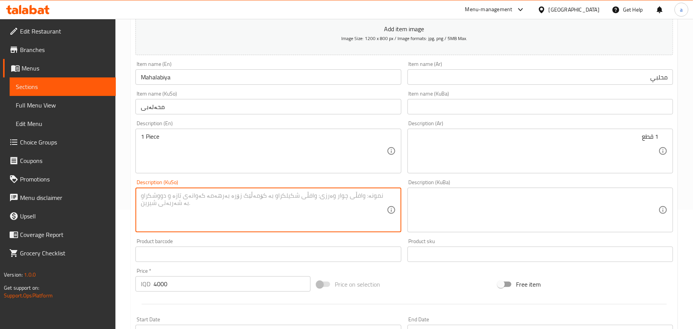
click at [346, 214] on textarea at bounding box center [264, 210] width 246 height 37
paste textarea "1 پارچە"
type textarea "1 پارچە"
click at [192, 92] on div "Item name (KuSo) محەلەبی Item name (KuSo)" at bounding box center [268, 103] width 272 height 30
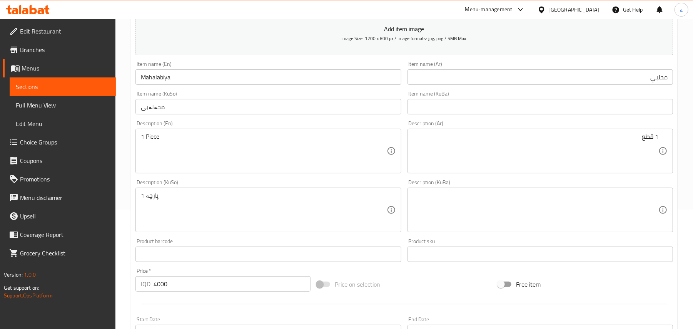
click at [192, 85] on input "Mahalabiya" at bounding box center [269, 76] width 266 height 15
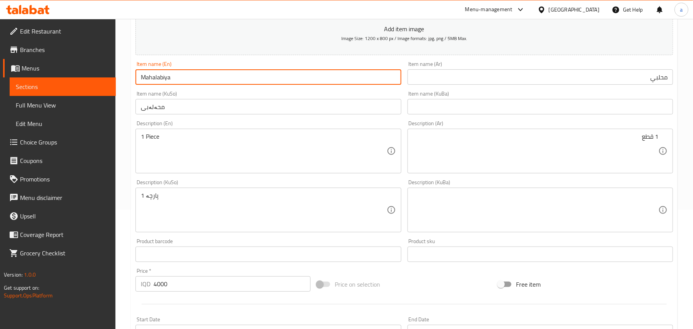
click at [663, 85] on input "محلبي" at bounding box center [541, 76] width 266 height 15
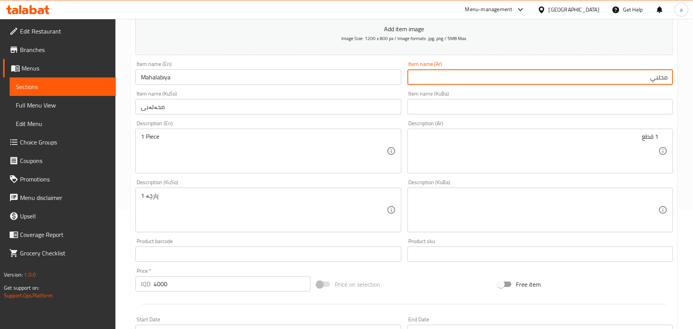
click at [663, 85] on input "محلبي" at bounding box center [541, 76] width 266 height 15
click at [387, 82] on input "Mahalabiya" at bounding box center [269, 76] width 266 height 15
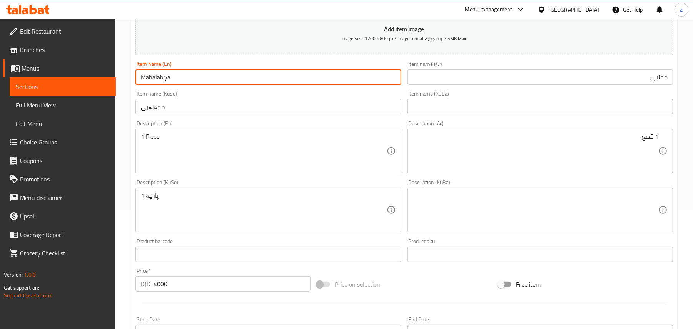
click at [240, 85] on input "Mahalabiya" at bounding box center [269, 76] width 266 height 15
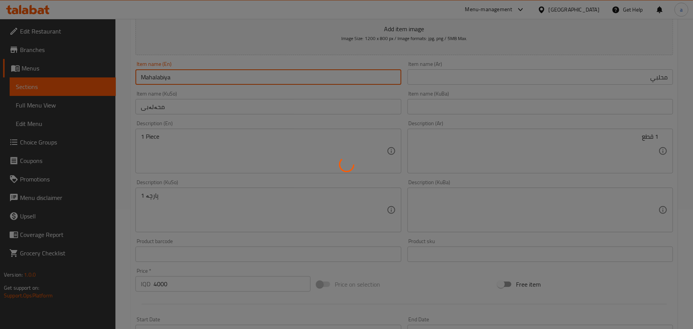
type input "0"
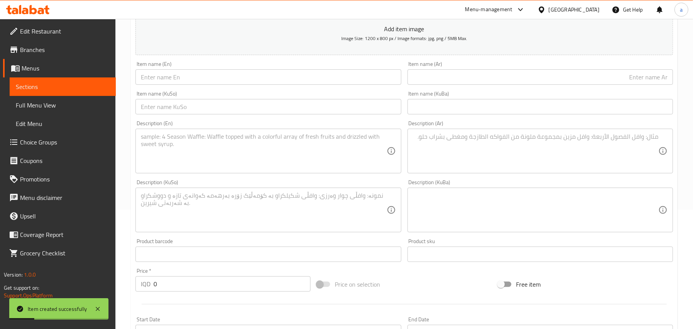
click at [192, 88] on div "Item name (En) Item name (En)" at bounding box center [268, 73] width 272 height 30
click at [193, 85] on input "text" at bounding box center [269, 76] width 266 height 15
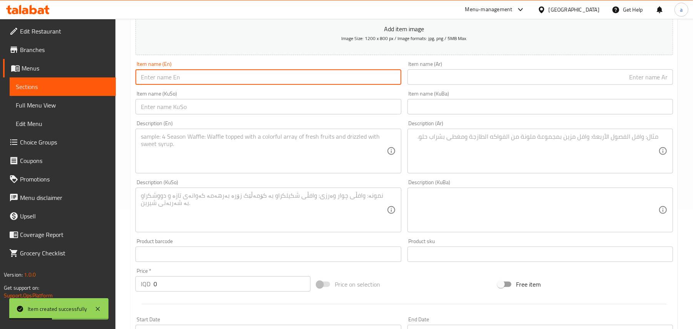
paste input "Cheesecake"
type input "Cheesecake"
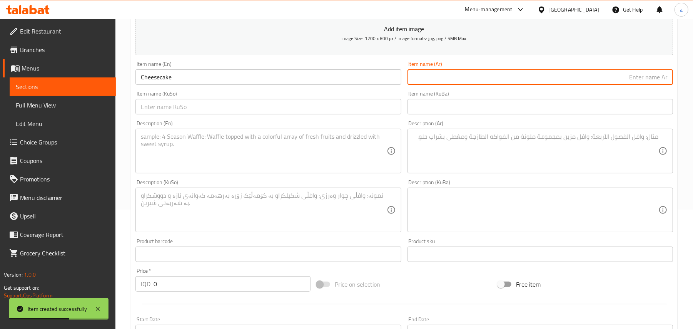
drag, startPoint x: 501, startPoint y: 88, endPoint x: 537, endPoint y: 91, distance: 35.9
click at [504, 85] on input "text" at bounding box center [541, 76] width 266 height 15
paste input "چیز کێک"
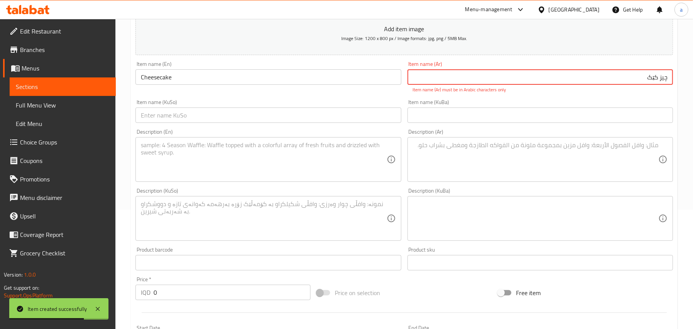
click at [373, 115] on input "text" at bounding box center [269, 114] width 266 height 15
drag, startPoint x: 599, startPoint y: 82, endPoint x: 691, endPoint y: 85, distance: 92.5
click at [691, 85] on div "Home / Restaurants management / Menus / Sections / item / create Desserts secti…" at bounding box center [404, 211] width 578 height 622
paste input "تشيز كيك"
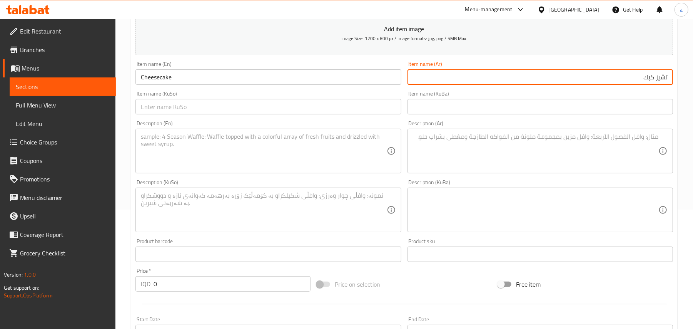
type input "تشيز كيك"
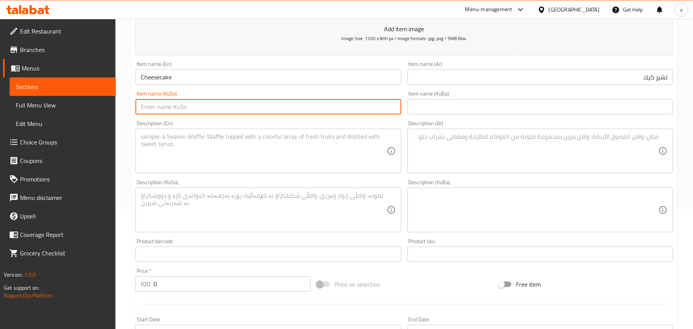
click at [347, 114] on input "text" at bounding box center [269, 106] width 266 height 15
paste input "چیز کێک"
type input "چیز کێک"
click at [329, 153] on textarea at bounding box center [264, 151] width 246 height 37
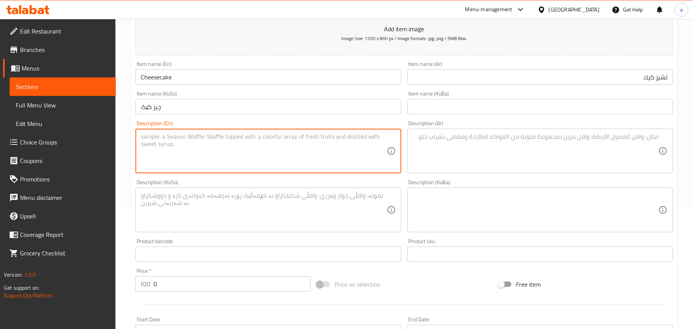
paste textarea "1 Piece"
type textarea "1 Piece"
drag, startPoint x: 564, startPoint y: 158, endPoint x: 574, endPoint y: 156, distance: 9.7
click at [567, 159] on textarea at bounding box center [536, 151] width 246 height 37
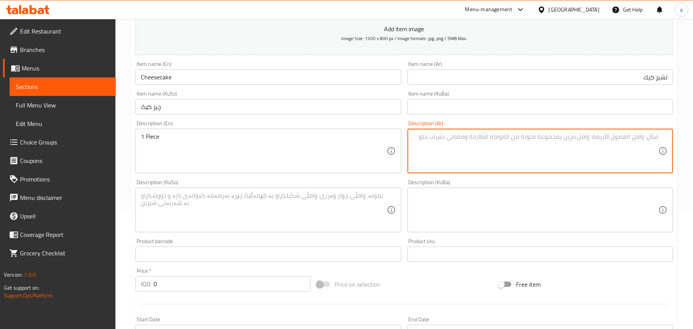
paste textarea "1 قطع"
type textarea "1 قطع"
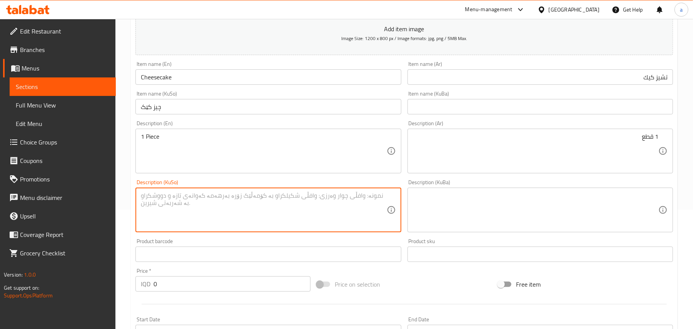
click at [333, 205] on textarea at bounding box center [264, 210] width 246 height 37
paste textarea "1 پارچە"
type textarea "1 پارچە"
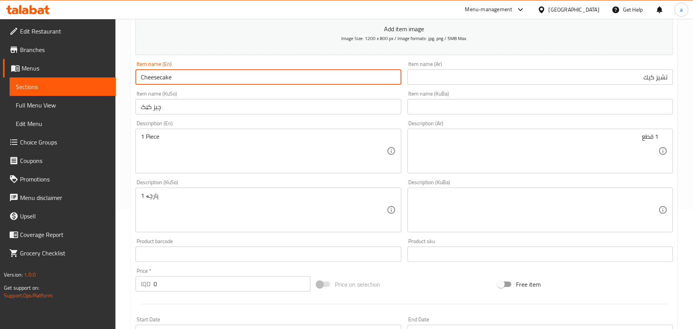
click at [162, 84] on input "Cheesecake" at bounding box center [269, 76] width 266 height 15
click at [166, 84] on input "Cheese cake" at bounding box center [269, 76] width 266 height 15
type input "Cheese Cake"
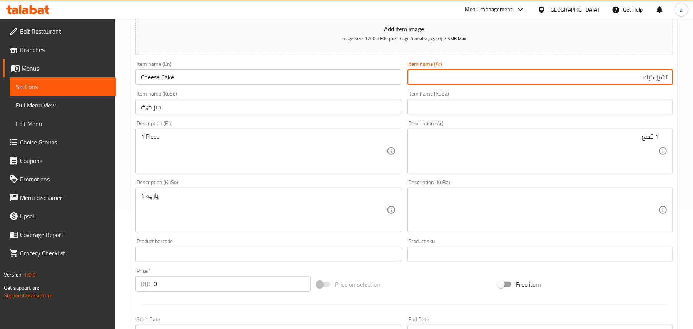
click at [662, 84] on input "تشيز كيك" at bounding box center [541, 76] width 266 height 15
click at [627, 80] on input "كيك" at bounding box center [541, 76] width 266 height 15
type input "تشيز كيك"
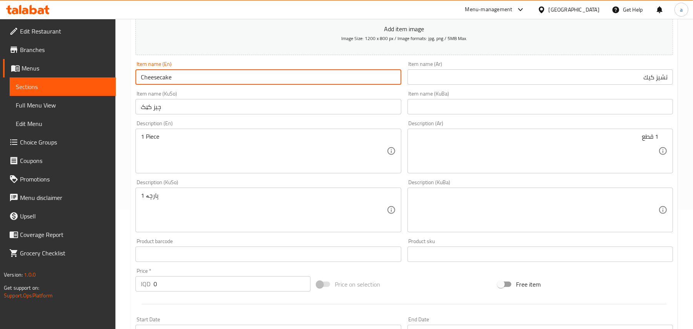
type input "Cheesecake"
click at [235, 114] on input "چیز کێک" at bounding box center [269, 106] width 266 height 15
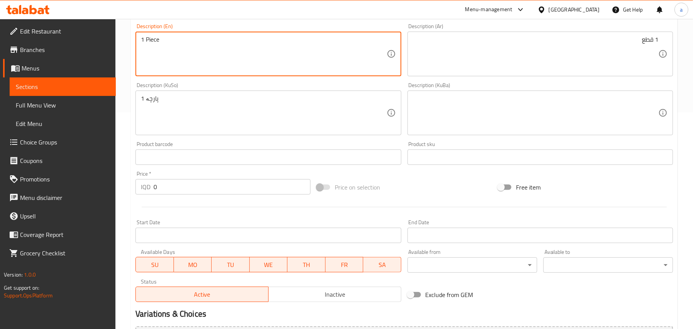
scroll to position [239, 0]
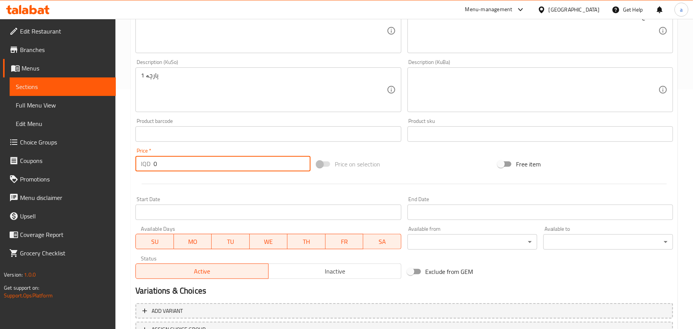
drag, startPoint x: 153, startPoint y: 169, endPoint x: 148, endPoint y: 171, distance: 5.5
click at [145, 169] on div "IQD 0 Price *" at bounding box center [223, 163] width 175 height 15
type input "6000"
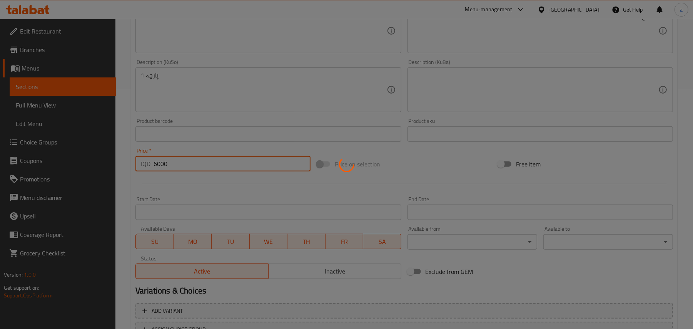
type input "0"
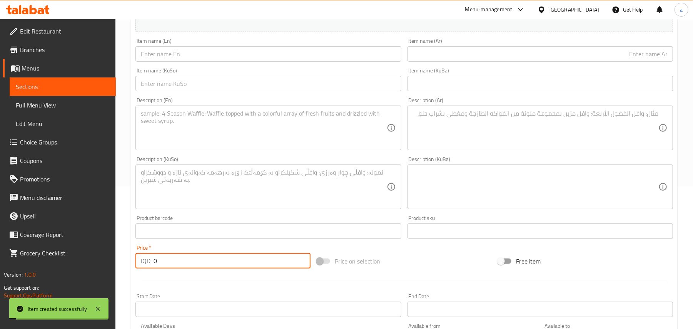
scroll to position [119, 0]
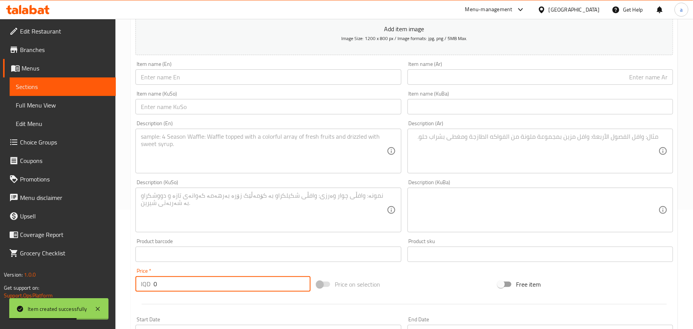
click at [447, 85] on input "text" at bounding box center [541, 76] width 266 height 15
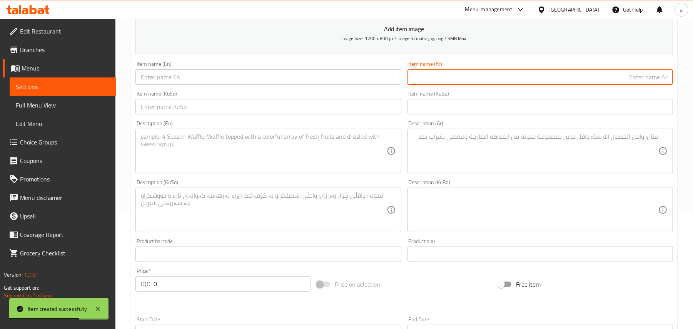
paste input "كيك موس شوكولاتة"
type input "كيك موس شوكولاتة"
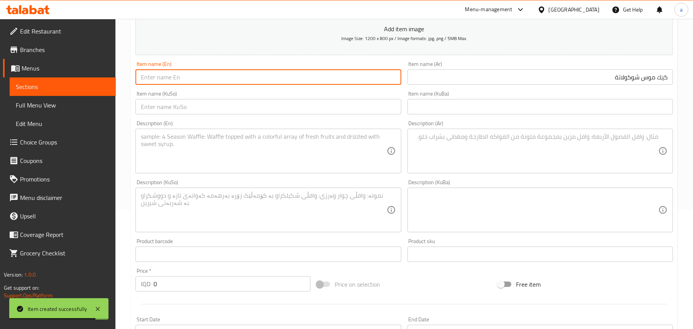
click at [204, 85] on input "text" at bounding box center [269, 76] width 266 height 15
paste input "Chocolate Mousse Cake"
type input "Chocolate Mousse Cake"
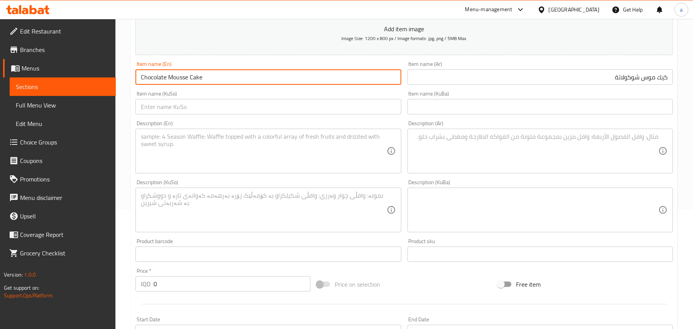
click at [315, 114] on input "text" at bounding box center [269, 106] width 266 height 15
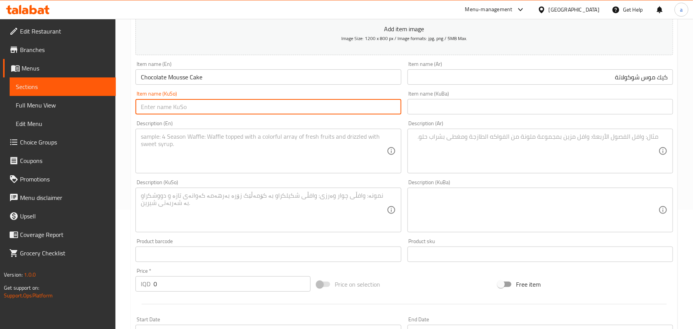
paste input "کێکی مووسی چوکولاتە"
type input "کێکی مووسی چوکولاتە"
click at [230, 156] on textarea at bounding box center [264, 151] width 246 height 37
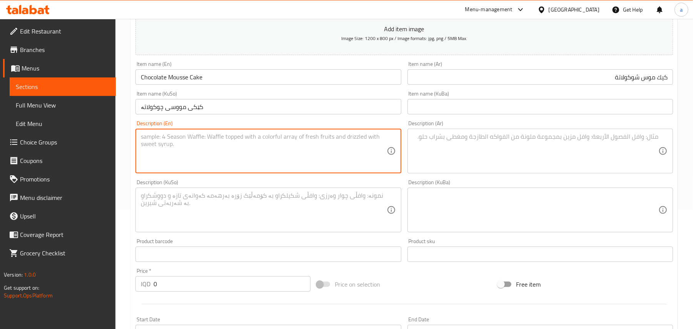
click at [526, 153] on textarea at bounding box center [536, 151] width 246 height 37
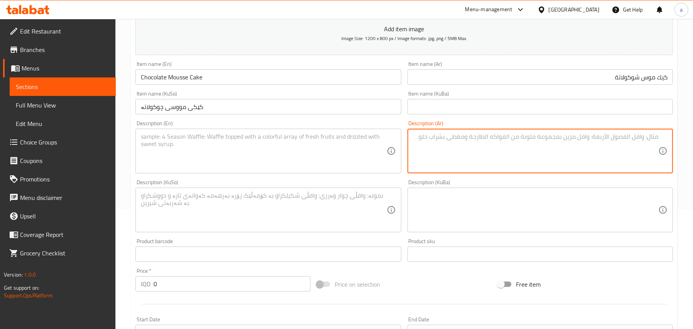
paste textarea "1 قطع"
type textarea "1 قطع"
click at [341, 211] on textarea at bounding box center [264, 210] width 246 height 37
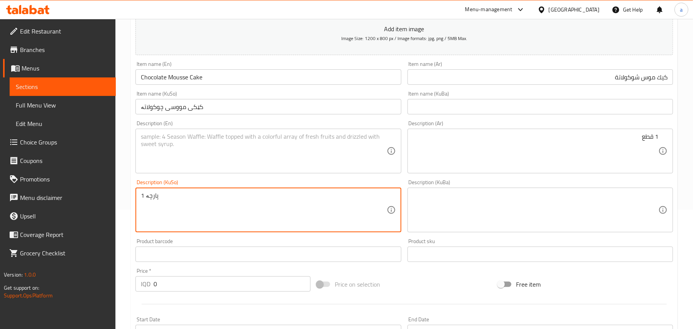
type textarea "1 پارچە"
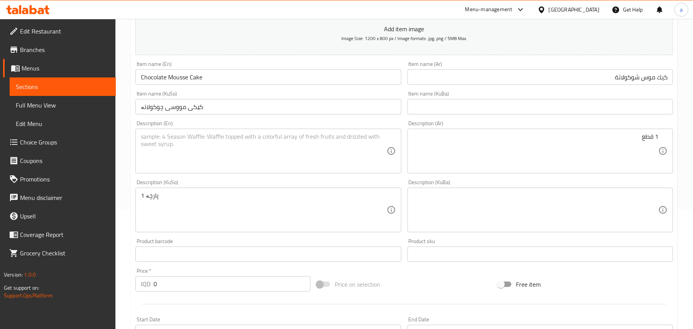
click at [200, 133] on div "Description (En) Description (En)" at bounding box center [269, 147] width 266 height 53
click at [194, 148] on textarea at bounding box center [264, 151] width 246 height 37
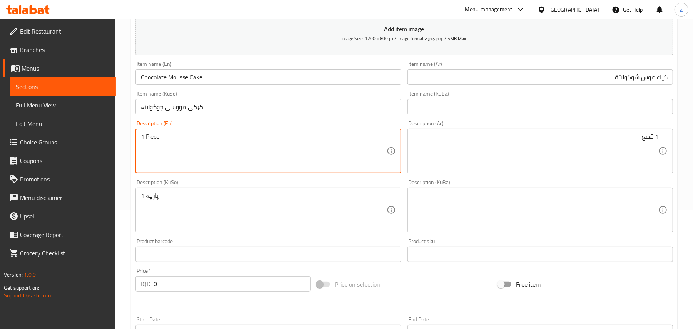
type textarea "1 Piece"
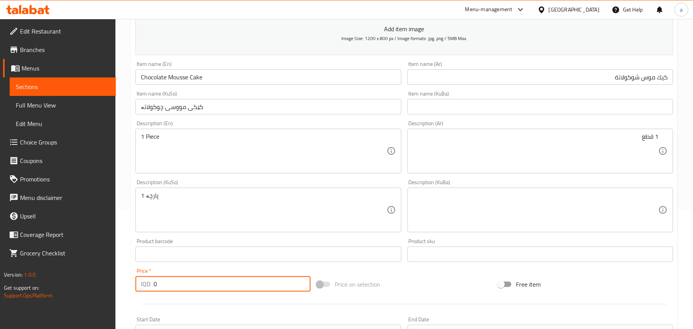
drag, startPoint x: 157, startPoint y: 296, endPoint x: 148, endPoint y: 295, distance: 9.3
click at [148, 291] on div "IQD 0 Price *" at bounding box center [223, 283] width 175 height 15
type input "6000"
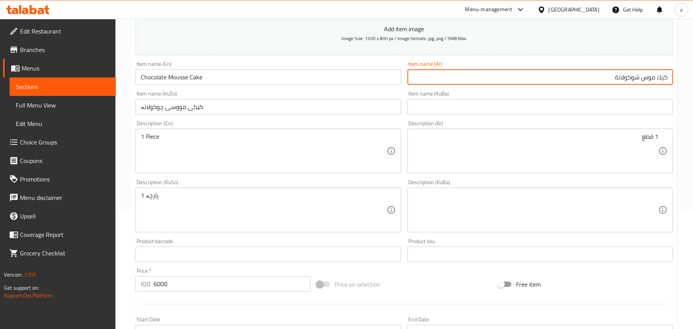
drag, startPoint x: 647, startPoint y: 83, endPoint x: 680, endPoint y: 82, distance: 32.7
click at [680, 82] on div "Home / Restaurants management / Menus / Sections / item / create Desserts secti…" at bounding box center [404, 207] width 578 height 614
paste input "وس كيك"
click at [638, 85] on input "موس كيك شوكولاتة" at bounding box center [541, 76] width 266 height 15
type input "موس كيك بالشوكولاتة"
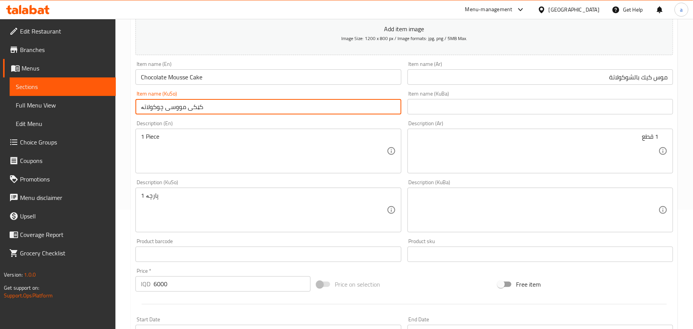
click at [362, 114] on input "کێکی مووسی چوکولاتە" at bounding box center [269, 106] width 266 height 15
click at [356, 114] on input "کێکی مووسی چوکولاتە" at bounding box center [269, 106] width 266 height 15
type input "کێکی مووس بە چوکولاتە"
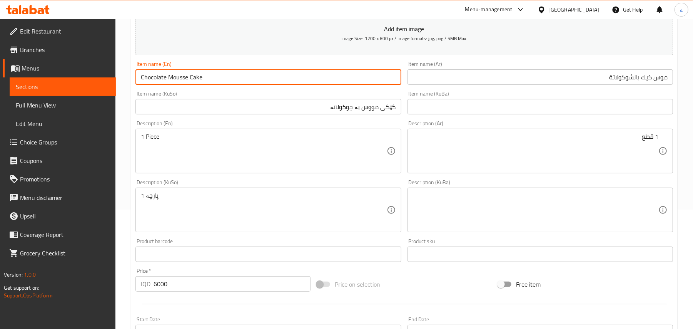
click at [235, 81] on input "Chocolate Mousse Cake" at bounding box center [269, 76] width 266 height 15
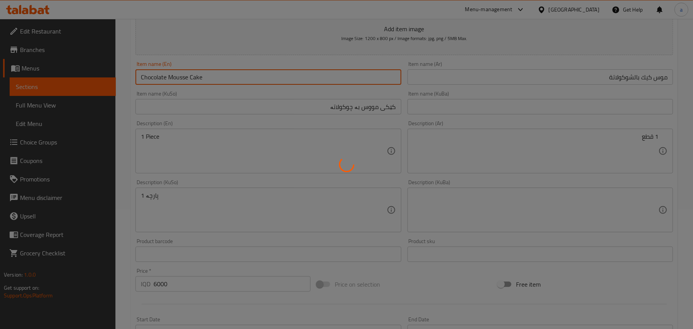
scroll to position [22, 0]
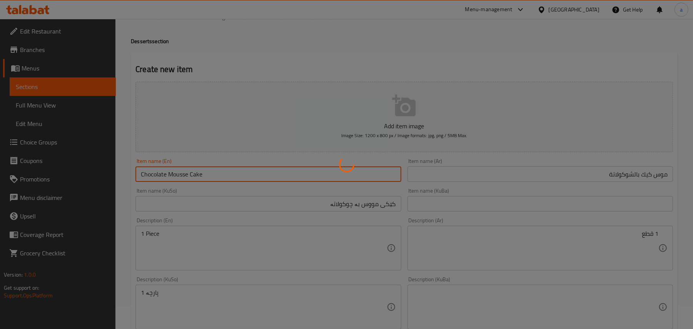
type input "0"
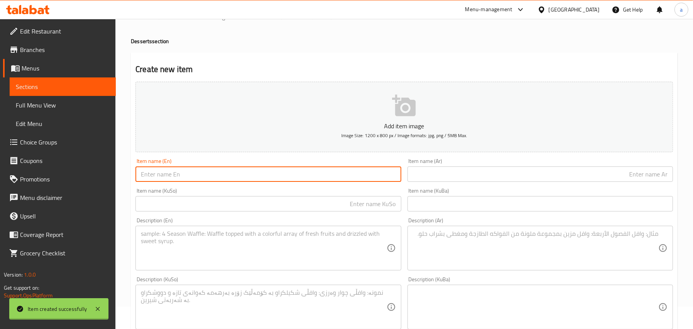
scroll to position [0, 0]
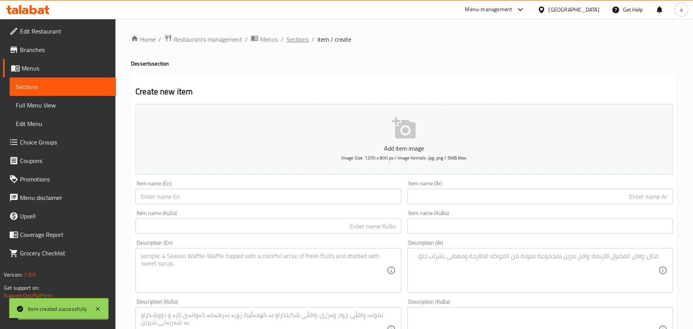
click at [296, 42] on span "Sections" at bounding box center [298, 39] width 22 height 9
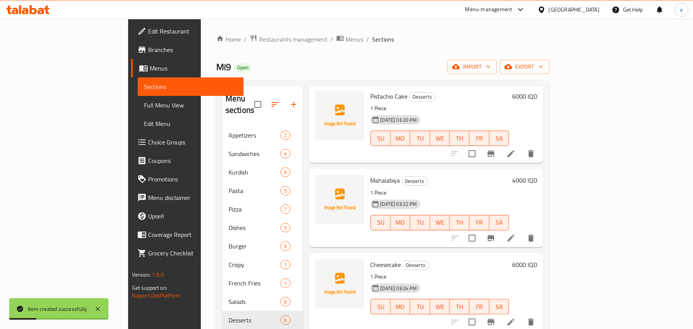
scroll to position [109, 0]
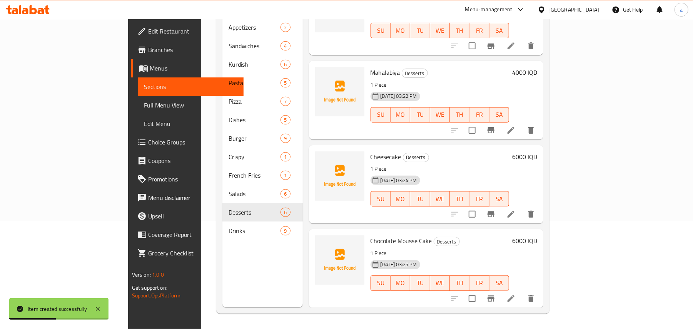
click at [144, 109] on span "Full Menu View" at bounding box center [191, 104] width 94 height 9
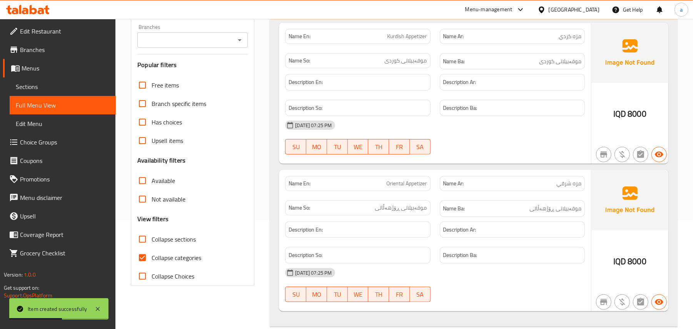
click at [236, 42] on icon "Open" at bounding box center [239, 39] width 9 height 9
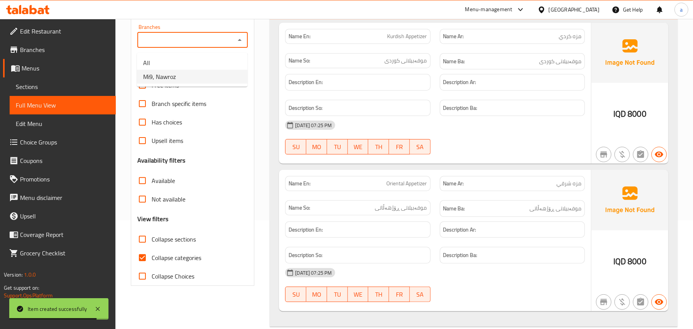
click at [179, 84] on li "Mi9, Nawroz" at bounding box center [192, 77] width 110 height 14
type input "Mi9, Nawroz"
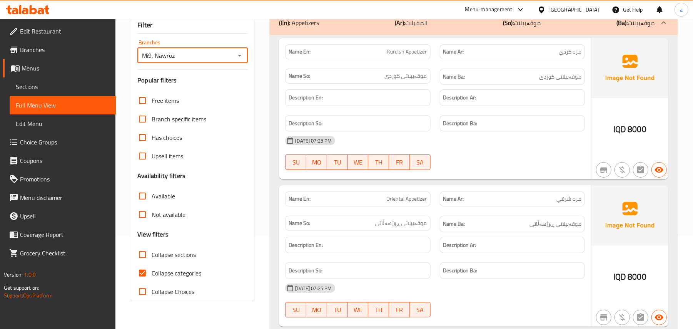
scroll to position [109, 0]
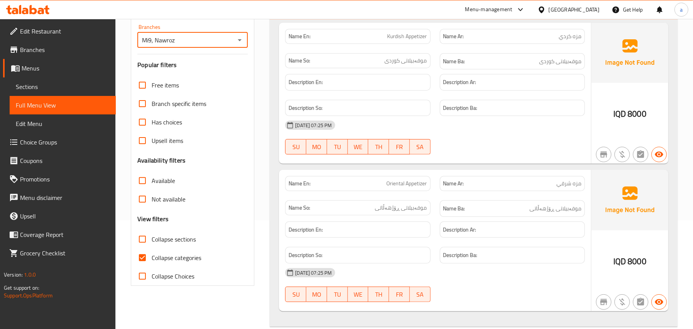
click at [148, 248] on input "Collapse sections" at bounding box center [142, 239] width 18 height 18
checkbox input "true"
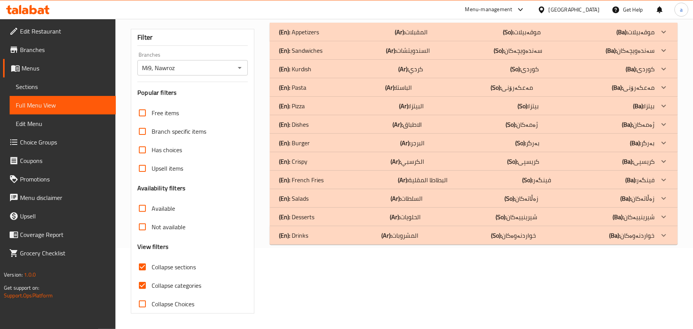
click at [141, 276] on input "Collapse categories" at bounding box center [142, 285] width 18 height 18
checkbox input "false"
click at [359, 41] on div "(En): Desserts (Ar): الحلويات (So): شیرینییەکان (Ba): شیرینییەکان" at bounding box center [474, 32] width 408 height 18
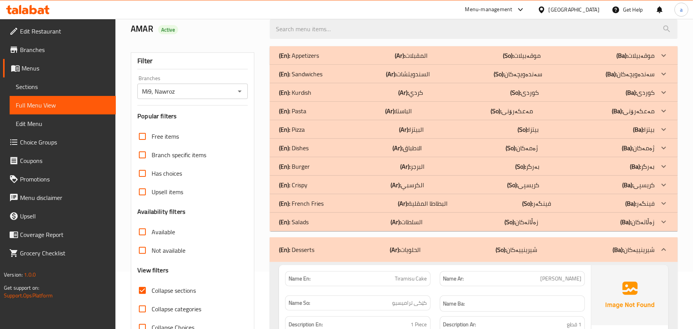
scroll to position [0, 0]
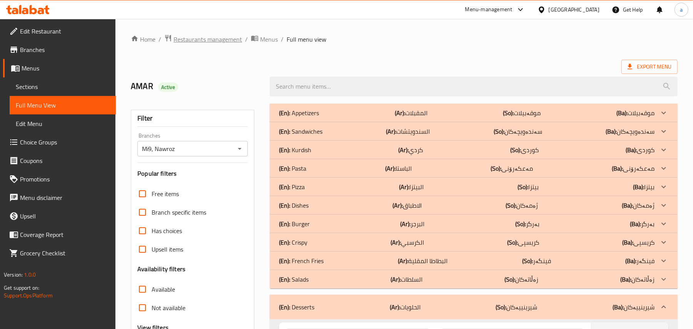
click at [193, 40] on span "Restaurants management" at bounding box center [208, 39] width 69 height 9
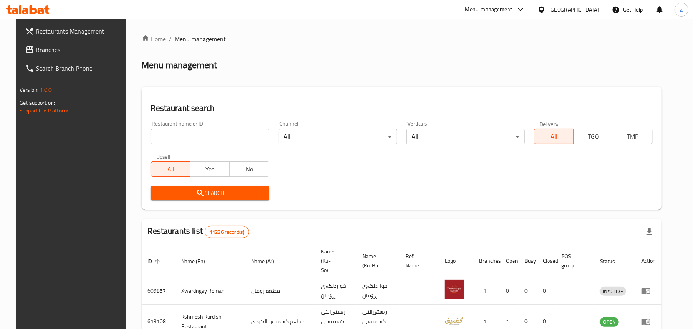
click at [186, 143] on input "search" at bounding box center [210, 136] width 119 height 15
paste input "Grabbz"
type input "Grabbz"
click button "Search" at bounding box center [210, 193] width 119 height 14
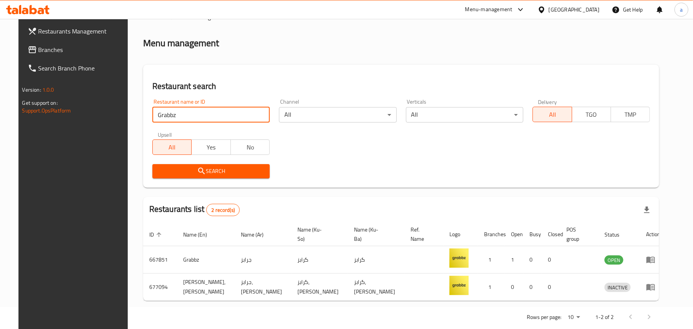
scroll to position [42, 0]
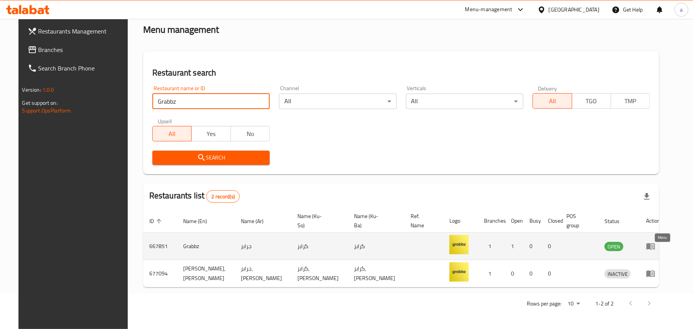
click at [654, 246] on icon "enhanced table" at bounding box center [652, 246] width 3 height 3
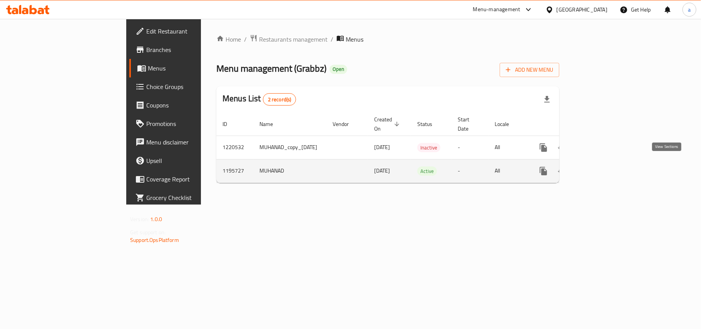
click at [608, 163] on link "enhanced table" at bounding box center [599, 171] width 18 height 18
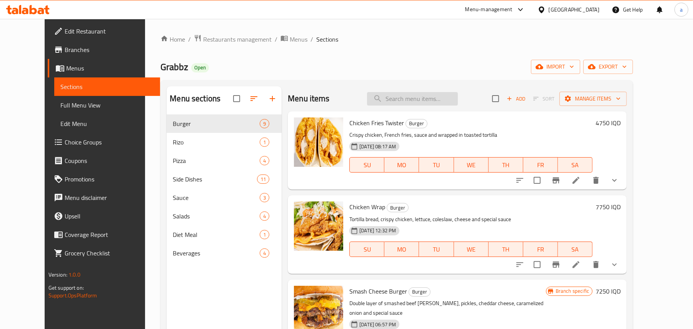
click at [429, 102] on input "search" at bounding box center [412, 98] width 91 height 13
paste input "[PERSON_NAME]"
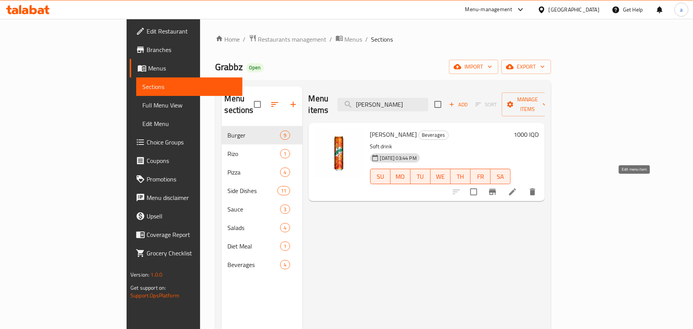
type input "[PERSON_NAME]"
click at [516, 188] on icon at bounding box center [512, 191] width 7 height 7
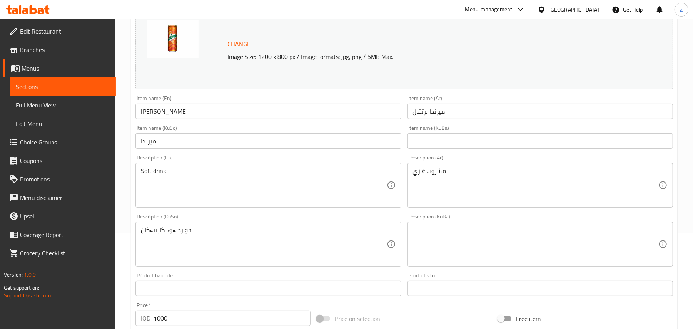
scroll to position [119, 0]
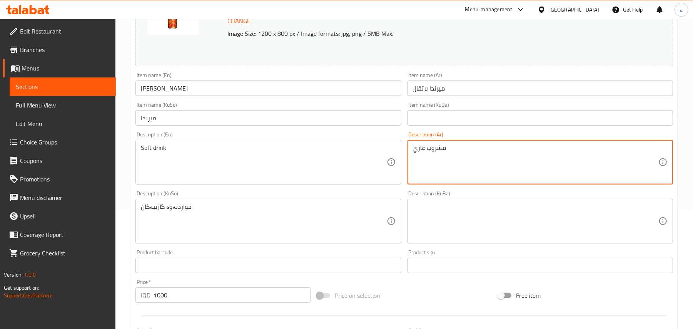
drag, startPoint x: 437, startPoint y: 168, endPoint x: 443, endPoint y: 168, distance: 6.2
click at [633, 153] on textarea "مشروب غازي" at bounding box center [536, 162] width 246 height 37
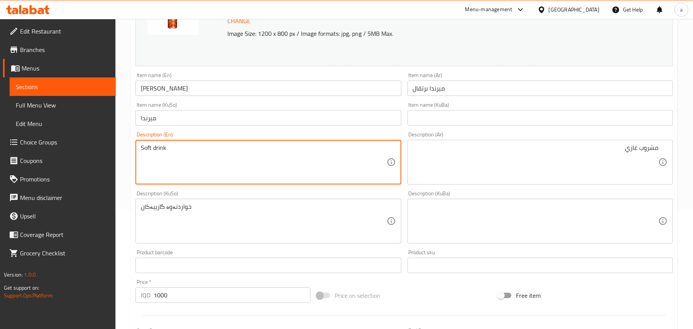
drag, startPoint x: 165, startPoint y: 152, endPoint x: 173, endPoint y: 122, distance: 31.1
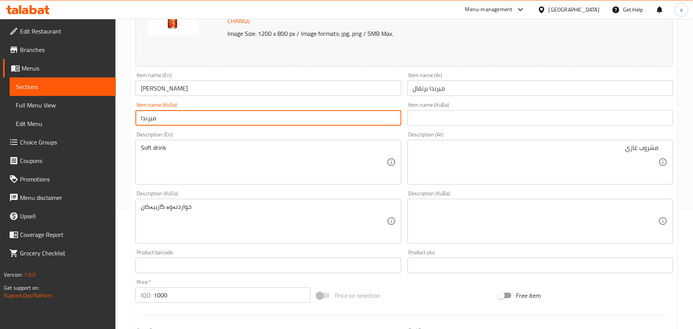
click at [181, 124] on input "ميرندا" at bounding box center [269, 117] width 266 height 15
paste input "میرندا پرتەقاڵ"
paste input "text"
type input "میرندا پرتەقاڵ"
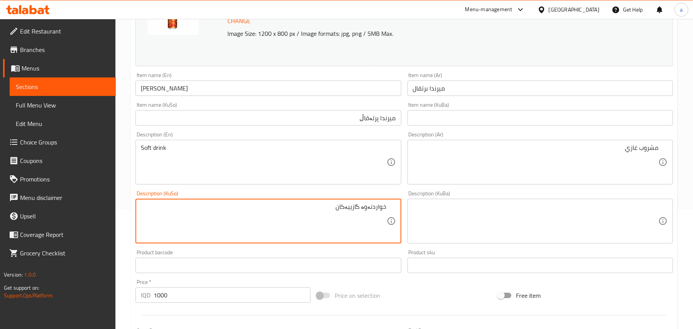
drag, startPoint x: 362, startPoint y: 218, endPoint x: 367, endPoint y: 225, distance: 9.2
click at [363, 218] on textarea "خواردنەوە گازییەکان" at bounding box center [264, 221] width 246 height 37
click at [304, 216] on textarea "خواردنەوەی گازییەکان" at bounding box center [264, 221] width 246 height 37
type textarea "خواردنەوەی گازی"
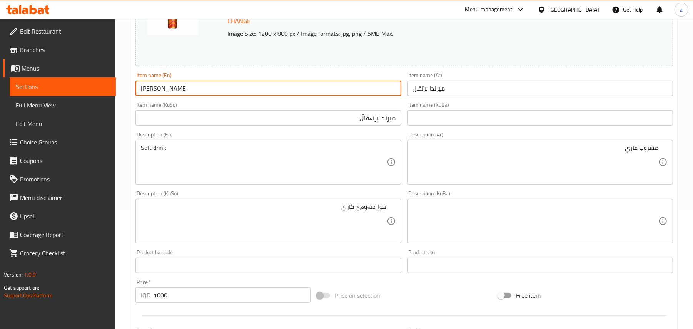
drag, startPoint x: 216, startPoint y: 90, endPoint x: 139, endPoint y: 91, distance: 77.8
click at [139, 91] on input "[PERSON_NAME]" at bounding box center [269, 87] width 266 height 15
click at [203, 93] on input "[PERSON_NAME]" at bounding box center [269, 87] width 266 height 15
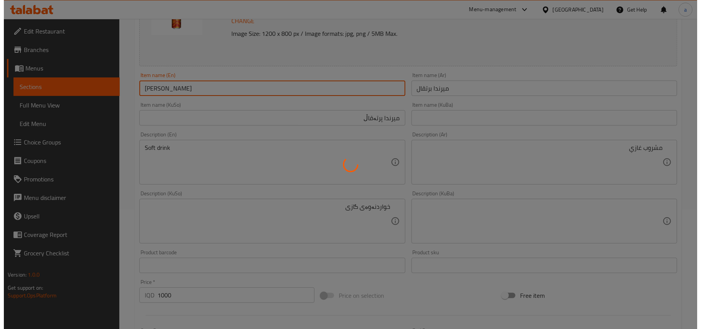
scroll to position [0, 0]
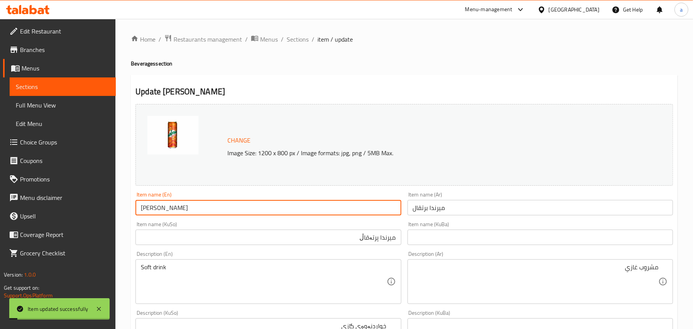
click at [59, 110] on span "Full Menu View" at bounding box center [63, 104] width 94 height 9
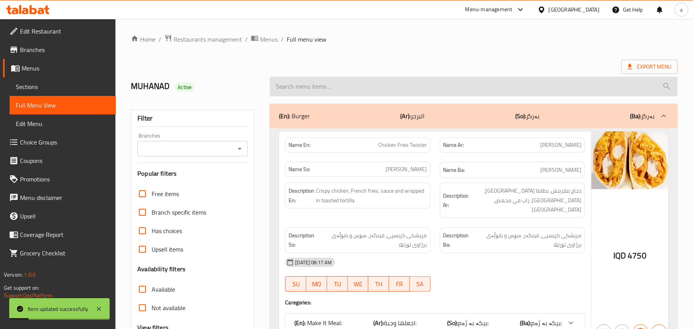
click at [324, 95] on input "search" at bounding box center [474, 87] width 408 height 20
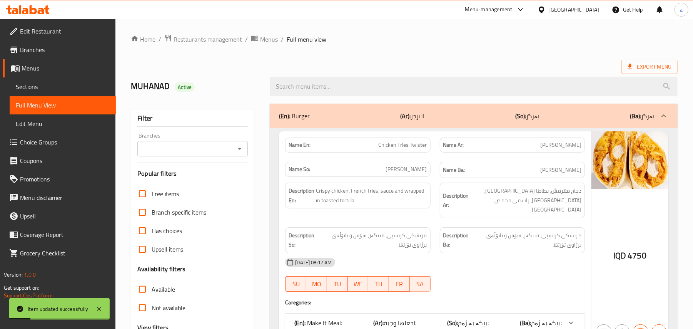
paste input "[PERSON_NAME]"
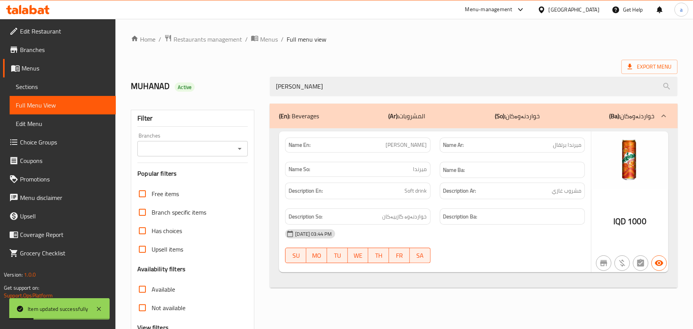
click at [239, 149] on icon "Open" at bounding box center [239, 148] width 9 height 9
type input "[PERSON_NAME]"
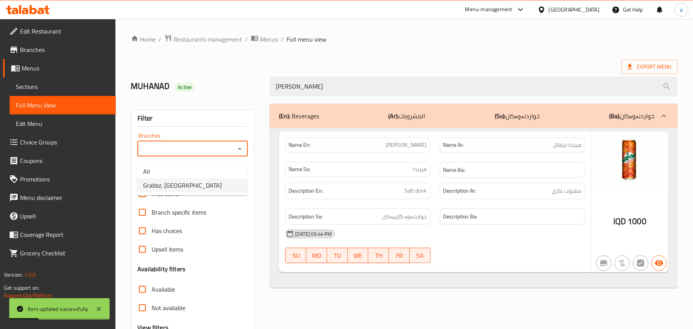
click at [198, 189] on span "Grabbz, [GEOGRAPHIC_DATA]" at bounding box center [182, 185] width 79 height 9
type input "Grabbz, [GEOGRAPHIC_DATA]"
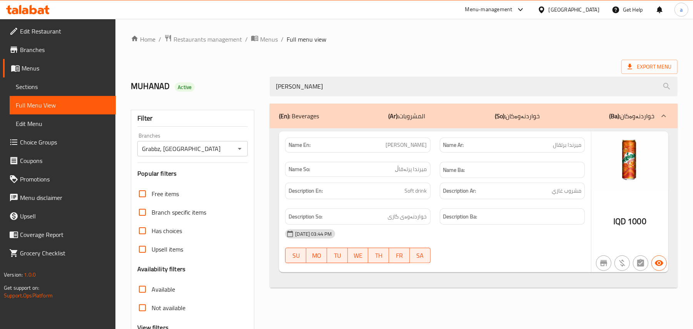
click at [233, 32] on div "Home / Restaurants management / Menus / Full menu view Export Menu MUHANAD Acti…" at bounding box center [404, 214] width 578 height 391
click at [230, 35] on span "Restaurants management" at bounding box center [208, 39] width 69 height 9
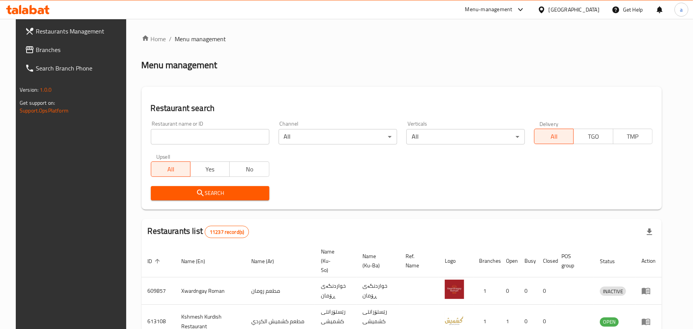
drag, startPoint x: 199, startPoint y: 134, endPoint x: 196, endPoint y: 130, distance: 4.7
click at [199, 134] on input "search" at bounding box center [210, 136] width 119 height 15
paste input "[PERSON_NAME], [PERSON_NAME]"
click button "Search" at bounding box center [210, 193] width 119 height 14
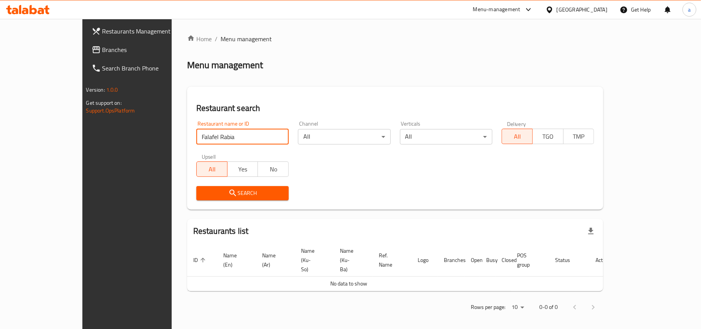
type input "Falafel Rabia"
click button "Search" at bounding box center [242, 193] width 92 height 14
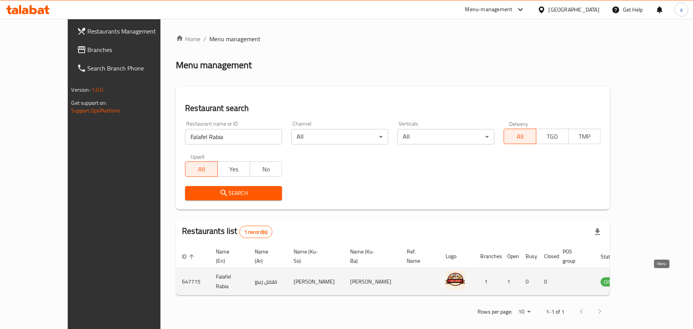
click at [651, 280] on icon "enhanced table" at bounding box center [645, 281] width 9 height 9
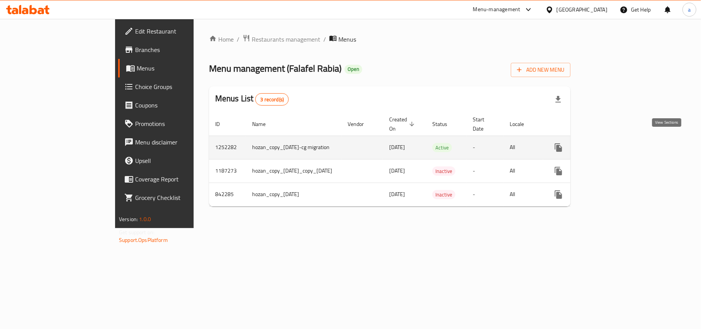
click at [619, 143] on icon "enhanced table" at bounding box center [613, 147] width 9 height 9
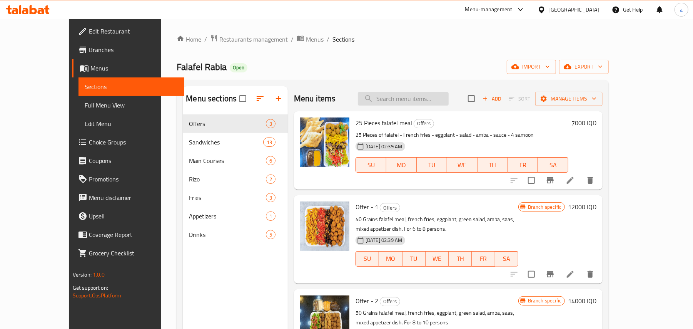
click at [413, 98] on input "search" at bounding box center [403, 98] width 91 height 13
paste input "Iraqi Chicken Burger Mea"
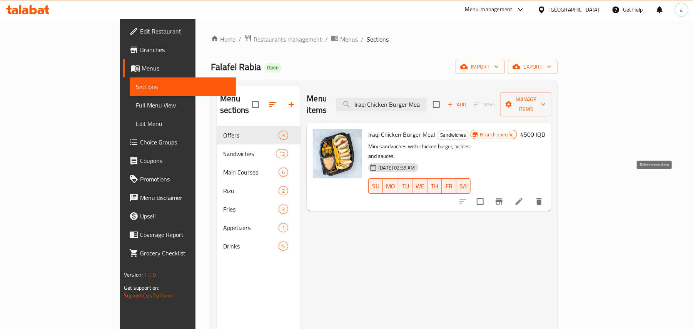
click at [542, 198] on icon "delete" at bounding box center [539, 201] width 5 height 7
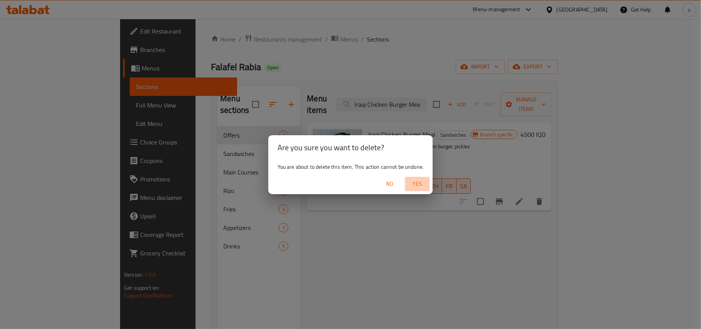
click at [421, 181] on span "Yes" at bounding box center [417, 184] width 18 height 10
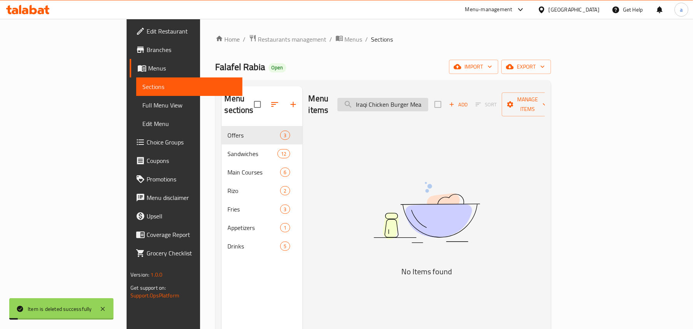
click at [427, 102] on input "Iraqi Chicken Burger Mea" at bounding box center [383, 104] width 91 height 13
paste input "Meat Burger Meal"
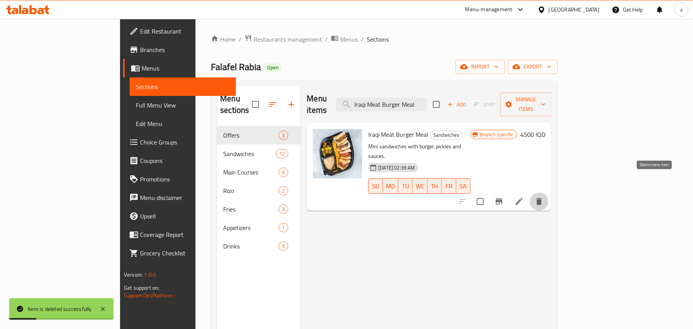
click at [544, 197] on icon "delete" at bounding box center [539, 201] width 9 height 9
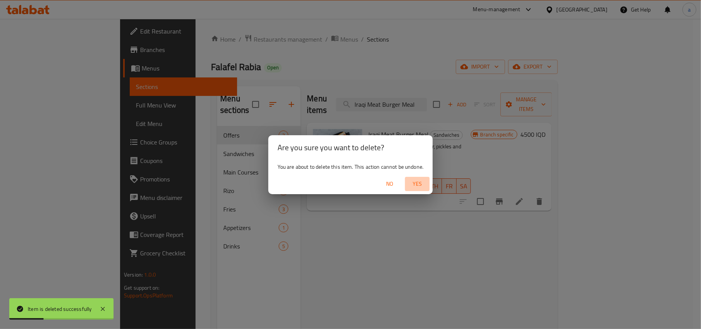
drag, startPoint x: 416, startPoint y: 189, endPoint x: 437, endPoint y: 161, distance: 35.0
click at [416, 188] on span "Yes" at bounding box center [417, 184] width 18 height 10
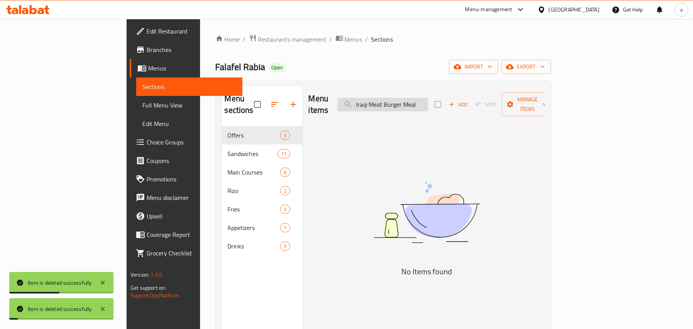
click at [419, 105] on input "Iraqi Meat Burger Meal" at bounding box center [383, 104] width 91 height 13
paste input "Regular Chicken Burger Sandwich"
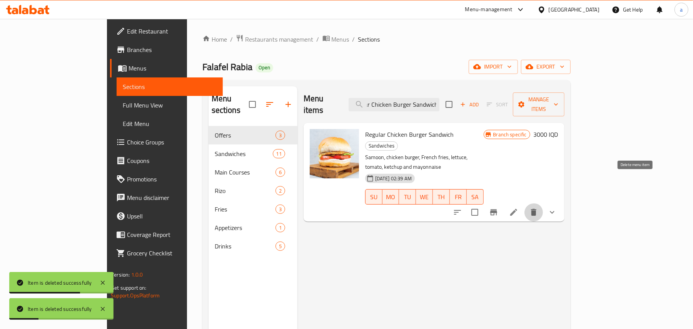
click at [537, 209] on icon "delete" at bounding box center [533, 212] width 5 height 7
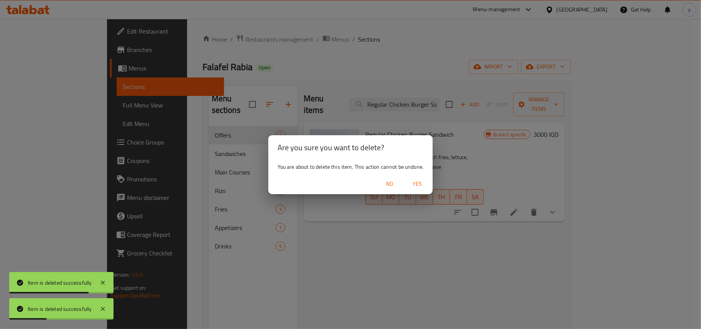
click at [423, 183] on span "Yes" at bounding box center [417, 184] width 18 height 10
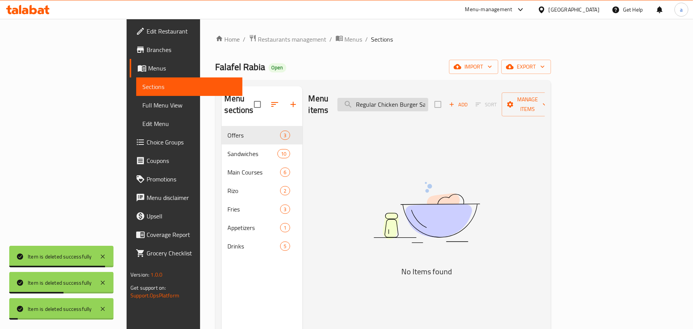
click at [418, 99] on input "Regular Chicken Burger Sandwich" at bounding box center [383, 104] width 91 height 13
paste input "Meat"
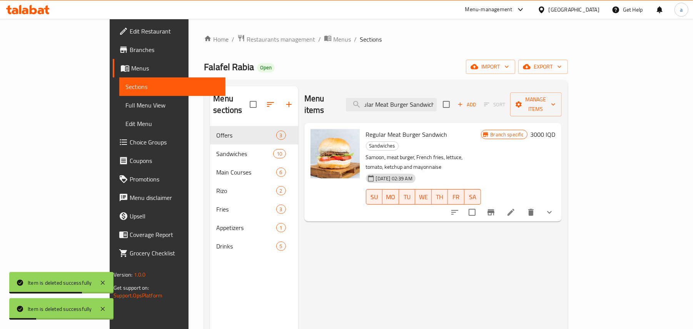
type input "Regular Meat Burger Sandwich"
click at [536, 208] on icon "delete" at bounding box center [531, 212] width 9 height 9
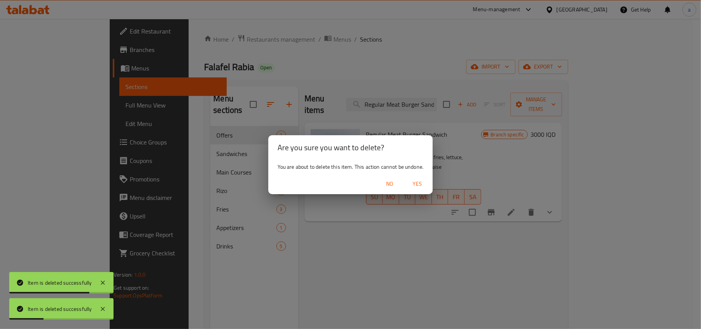
click at [422, 180] on span "Yes" at bounding box center [417, 184] width 18 height 10
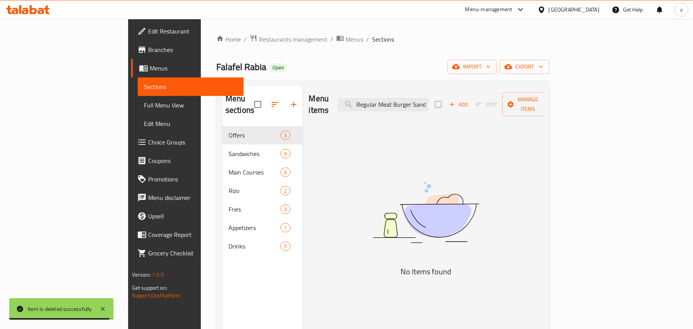
click at [144, 108] on span "Full Menu View" at bounding box center [191, 104] width 94 height 9
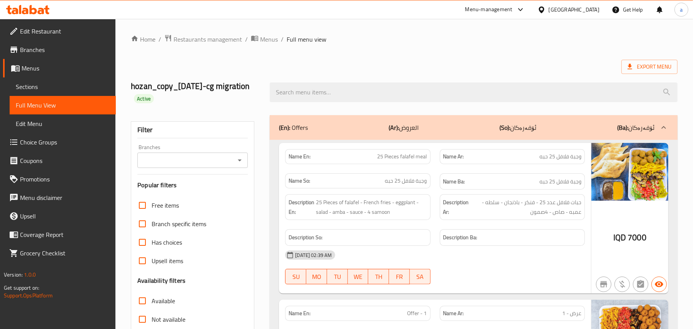
click at [242, 162] on icon "Open" at bounding box center [239, 160] width 9 height 9
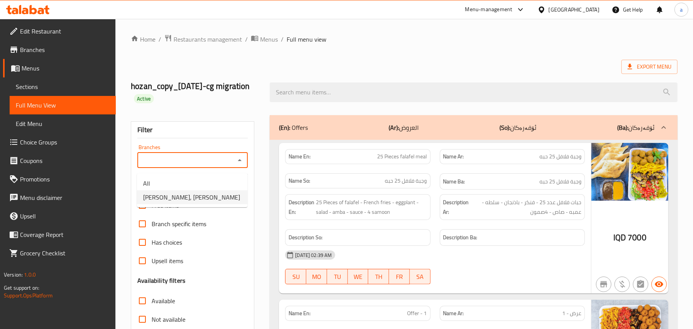
click at [210, 196] on li "[PERSON_NAME], [PERSON_NAME]" at bounding box center [192, 197] width 110 height 14
type input "[PERSON_NAME], [PERSON_NAME]"
click at [328, 107] on div at bounding box center [473, 92] width 417 height 29
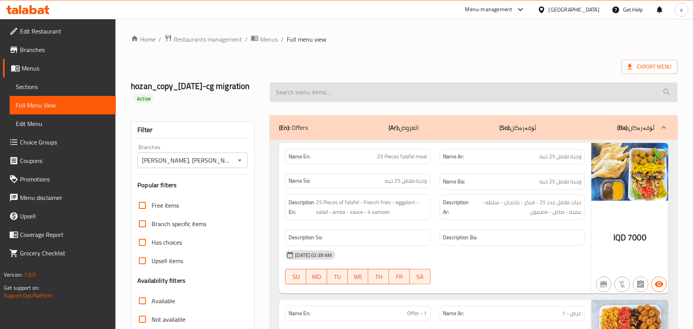
click at [323, 99] on input "search" at bounding box center [474, 92] width 408 height 20
paste input "Iraqi Chicken Burger Meal"
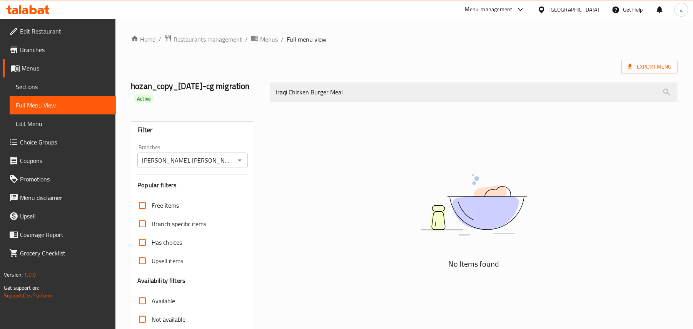
paste input "Meat Burger Meal"
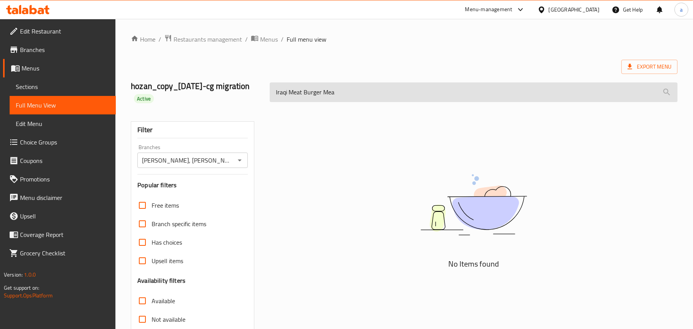
click at [330, 100] on input "Iraqi Meat Burger Mea" at bounding box center [474, 92] width 408 height 20
paste input "Regular Chicken Burger Sandwich"
click at [353, 94] on input "Regular Chicken Burger Sandwich" at bounding box center [474, 92] width 408 height 20
paste input "Meat Burger Sandwich"
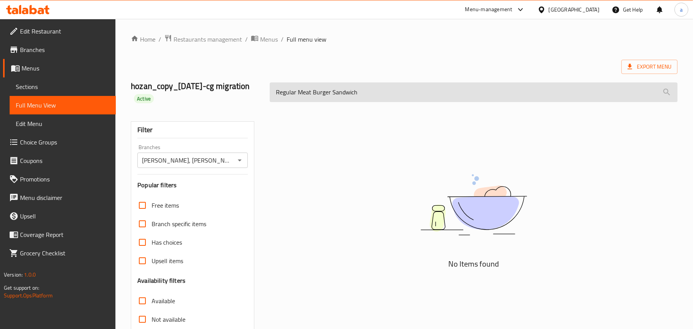
type input "Regular Meat Burger Sandwich"
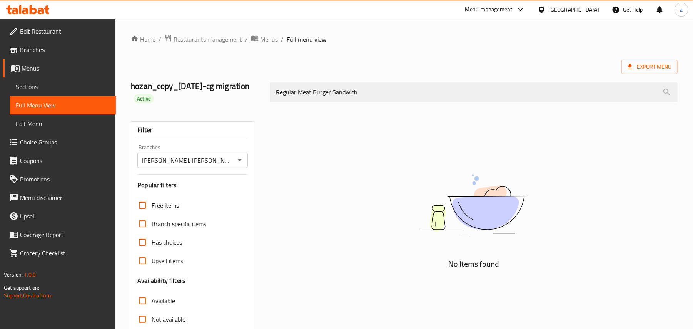
drag, startPoint x: 385, startPoint y: 95, endPoint x: 241, endPoint y: 130, distance: 148.9
click at [203, 107] on div "hozan_copy_[DATE]-cg migration Active Regular Meat Burger Sandwich" at bounding box center [404, 92] width 556 height 46
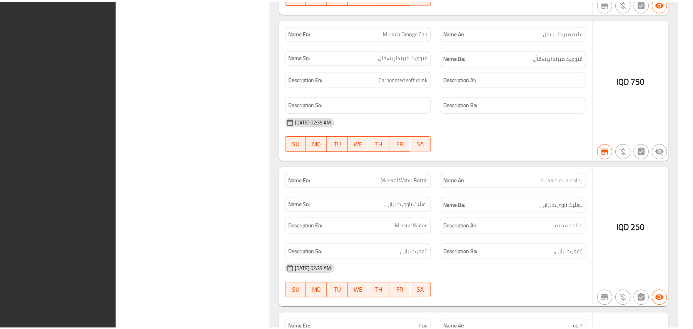
scroll to position [4716, 0]
